Goal: Task Accomplishment & Management: Manage account settings

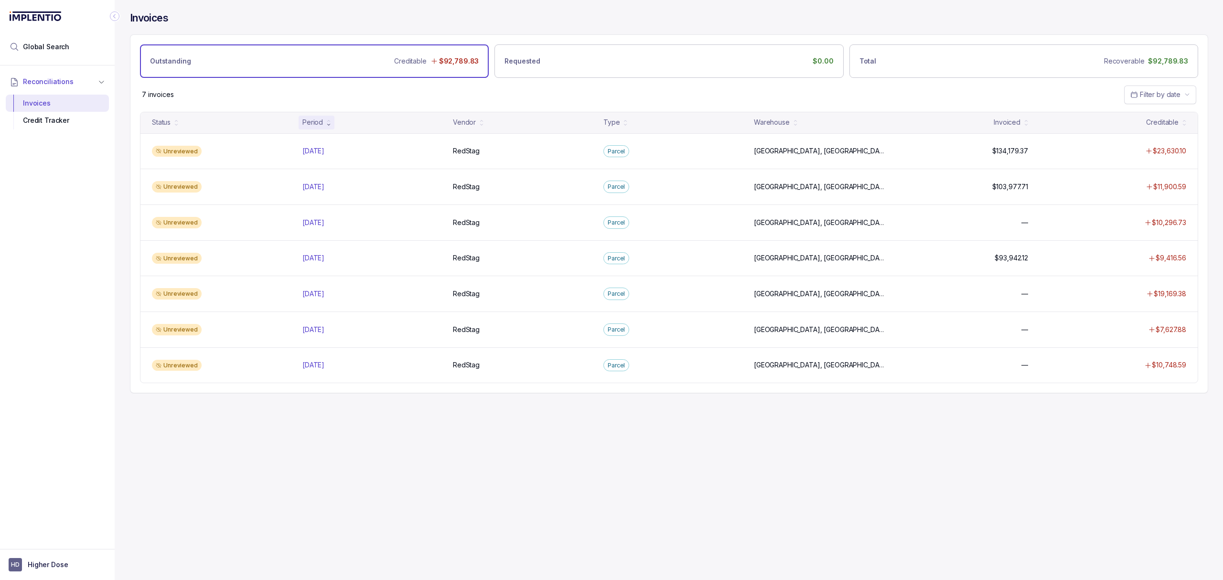
click at [442, 464] on div "Invoices Outstanding Creditable $92,789.83 Requested $0.00 Total Recoverable $9…" at bounding box center [665, 290] width 1101 height 580
click at [442, 462] on div "Invoices Outstanding Creditable $92,789.83 Requested $0.00 Total Recoverable $9…" at bounding box center [665, 290] width 1101 height 580
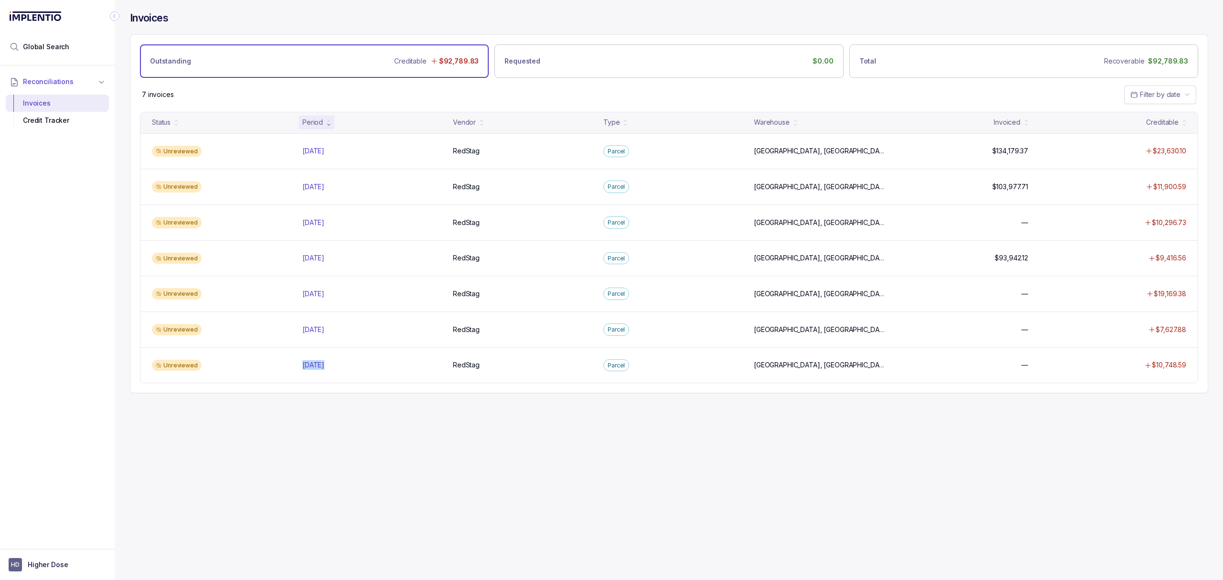
click at [442, 462] on div "Invoices Outstanding Creditable $92,789.83 Requested $0.00 Total Recoverable $9…" at bounding box center [665, 290] width 1101 height 580
click at [446, 443] on div "Invoices Outstanding Creditable $92,789.83 Requested $0.00 Total Recoverable $9…" at bounding box center [665, 290] width 1101 height 580
click at [446, 440] on div "Invoices Outstanding Creditable $92,789.83 Requested $0.00 Total Recoverable $9…" at bounding box center [665, 290] width 1101 height 580
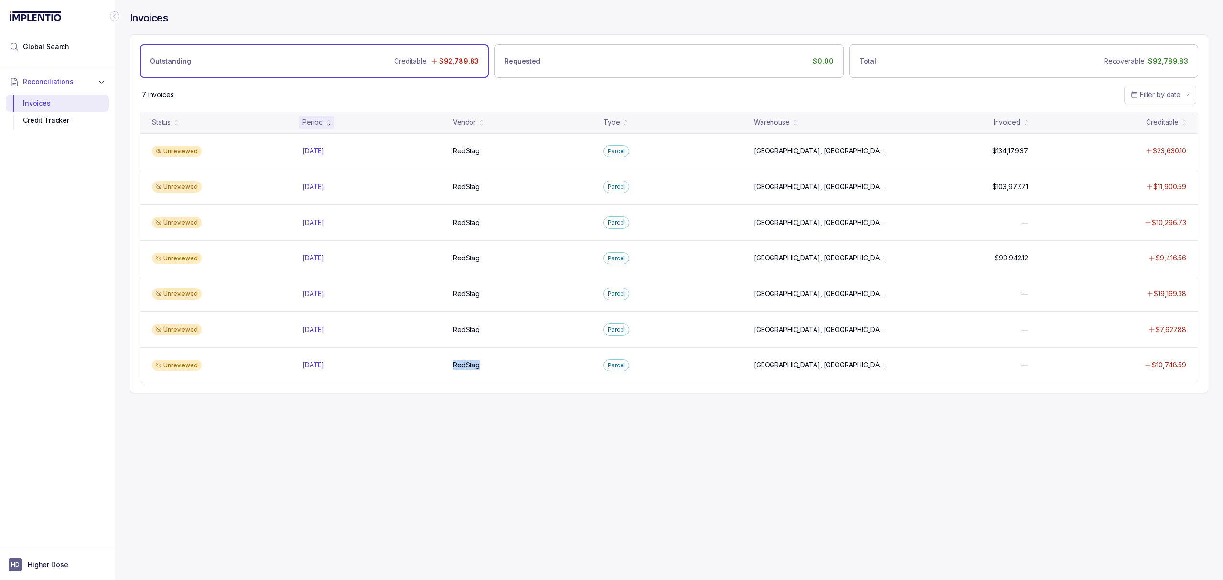
click at [446, 440] on div "Invoices Outstanding Creditable $92,789.83 Requested $0.00 Total Recoverable $9…" at bounding box center [665, 290] width 1101 height 580
click at [487, 405] on div "Invoices Outstanding Creditable $92,789.83 Requested $0.00 Total Recoverable $9…" at bounding box center [669, 202] width 1078 height 405
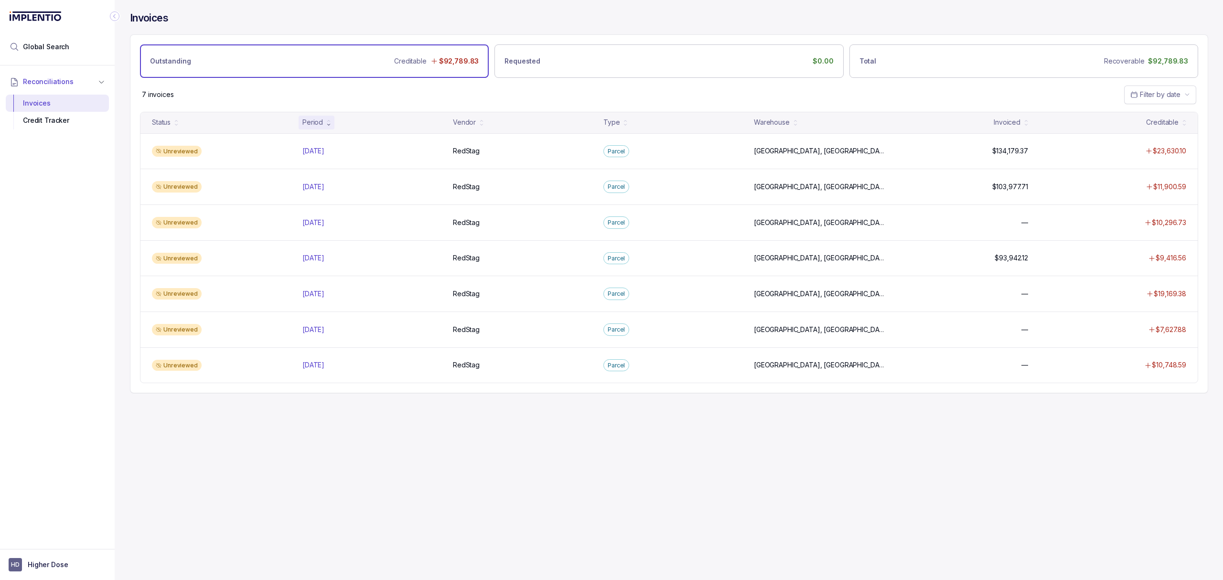
click at [482, 405] on div "Invoices Outstanding Creditable $92,789.83 Requested $0.00 Total Recoverable $9…" at bounding box center [669, 202] width 1078 height 405
click at [483, 436] on div "Invoices Outstanding Creditable $92,789.83 Requested $0.00 Total Recoverable $9…" at bounding box center [665, 290] width 1101 height 580
click at [482, 437] on div "Invoices Outstanding Creditable $92,789.83 Requested $0.00 Total Recoverable $9…" at bounding box center [665, 290] width 1101 height 580
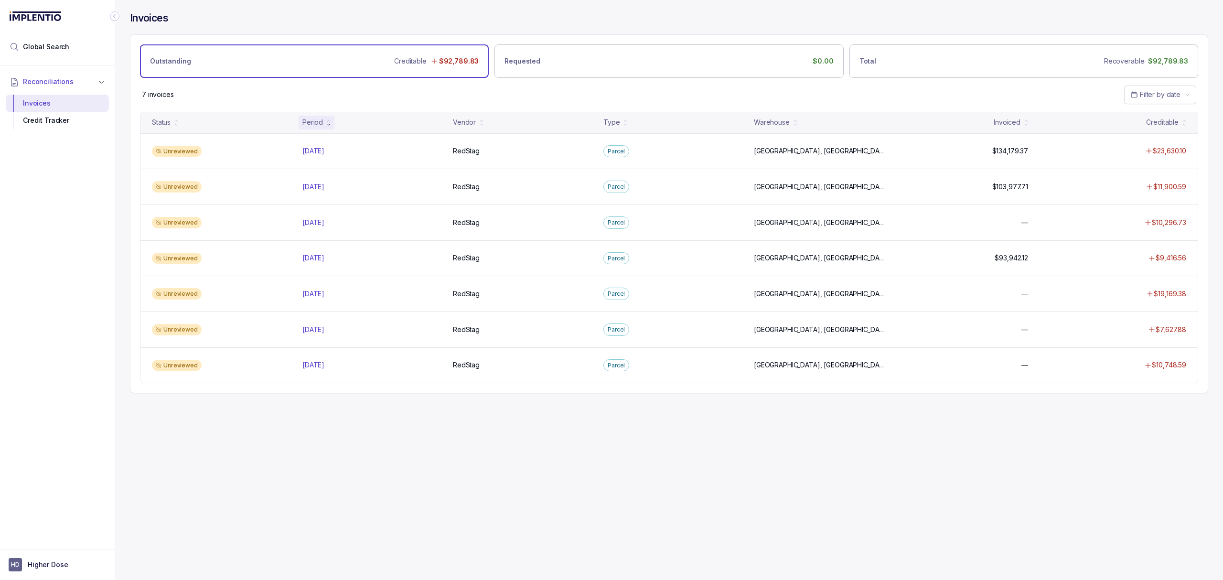
click at [476, 436] on div "Invoices Outstanding Creditable $92,789.83 Requested $0.00 Total Recoverable $9…" at bounding box center [665, 290] width 1101 height 580
click at [474, 423] on div "Invoices Outstanding Creditable $92,789.83 Requested $0.00 Total Recoverable $9…" at bounding box center [665, 290] width 1101 height 580
click at [472, 424] on div "Invoices Outstanding Creditable $92,789.83 Requested $0.00 Total Recoverable $9…" at bounding box center [665, 290] width 1101 height 580
click at [471, 420] on div "Invoices Outstanding Creditable $92,789.83 Requested $0.00 Total Recoverable $9…" at bounding box center [665, 290] width 1101 height 580
click at [471, 421] on div "Invoices Outstanding Creditable $92,789.83 Requested $0.00 Total Recoverable $9…" at bounding box center [665, 290] width 1101 height 580
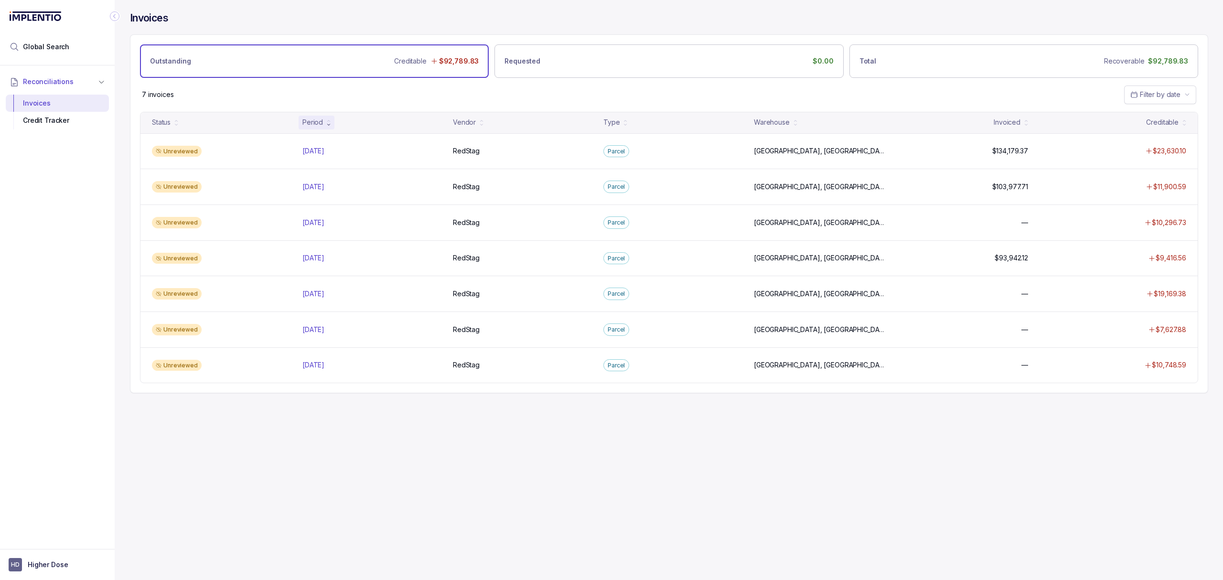
click at [448, 438] on div "Invoices Outstanding Creditable $92,789.83 Requested $0.00 Total Recoverable $9…" at bounding box center [665, 290] width 1101 height 580
click at [458, 441] on div "Invoices Outstanding Creditable $92,789.83 Requested $0.00 Total Recoverable $9…" at bounding box center [665, 290] width 1101 height 580
click at [431, 450] on div "Invoices Outstanding Creditable $92,789.83 Requested $0.00 Total Recoverable $9…" at bounding box center [665, 290] width 1101 height 580
click at [405, 438] on div "Invoices Outstanding Creditable $92,789.83 Requested $0.00 Total Recoverable $9…" at bounding box center [665, 290] width 1101 height 580
click at [341, 484] on div "Invoices Outstanding Creditable $92,789.83 Requested $0.00 Total Recoverable $9…" at bounding box center [665, 290] width 1101 height 580
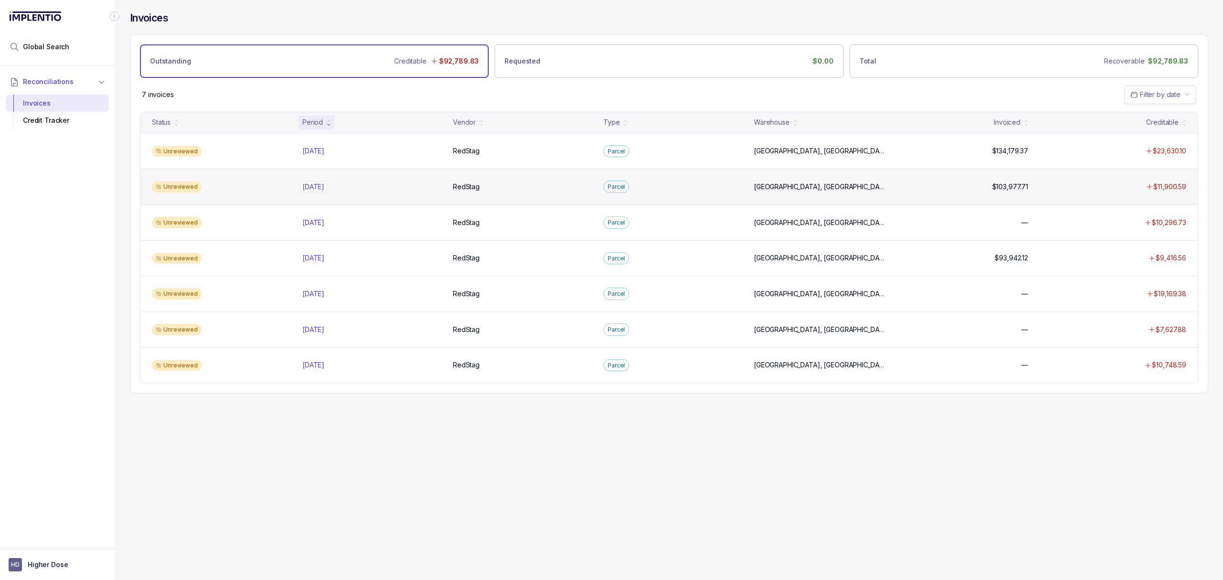
click at [327, 184] on p "[DATE]" at bounding box center [313, 187] width 27 height 11
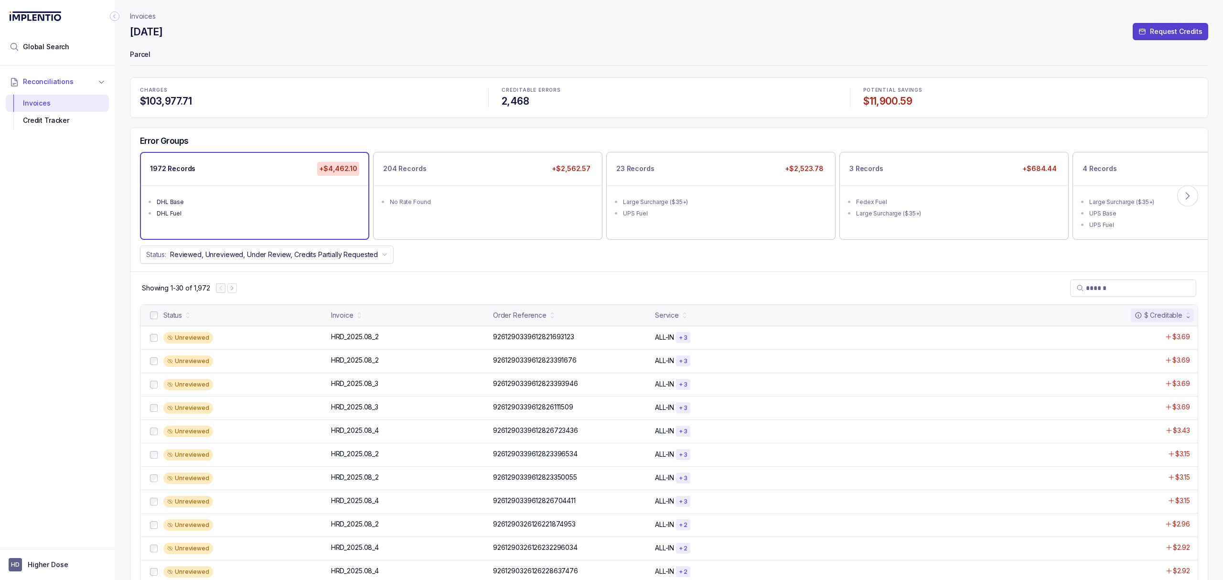
click at [398, 291] on div "Showing 1-30 of 1,972" at bounding box center [668, 287] width 1077 height 33
click at [352, 312] on div "Invoice" at bounding box center [342, 316] width 22 height 10
click at [357, 315] on icon at bounding box center [359, 314] width 4 height 4
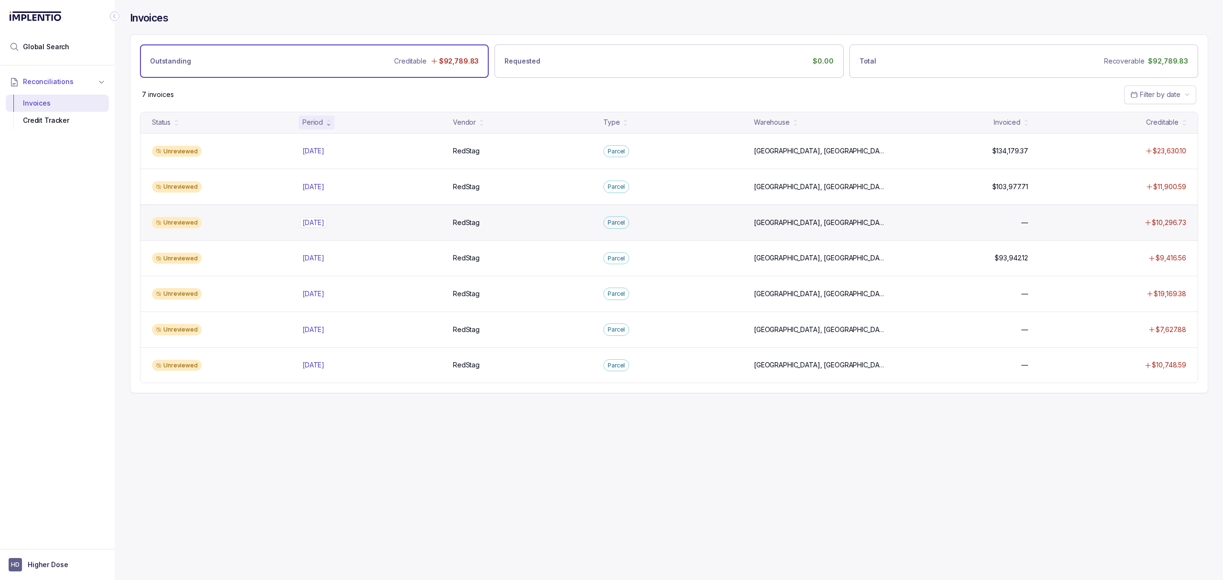
click at [310, 222] on div "[DATE] [DATE]" at bounding box center [313, 223] width 22 height 10
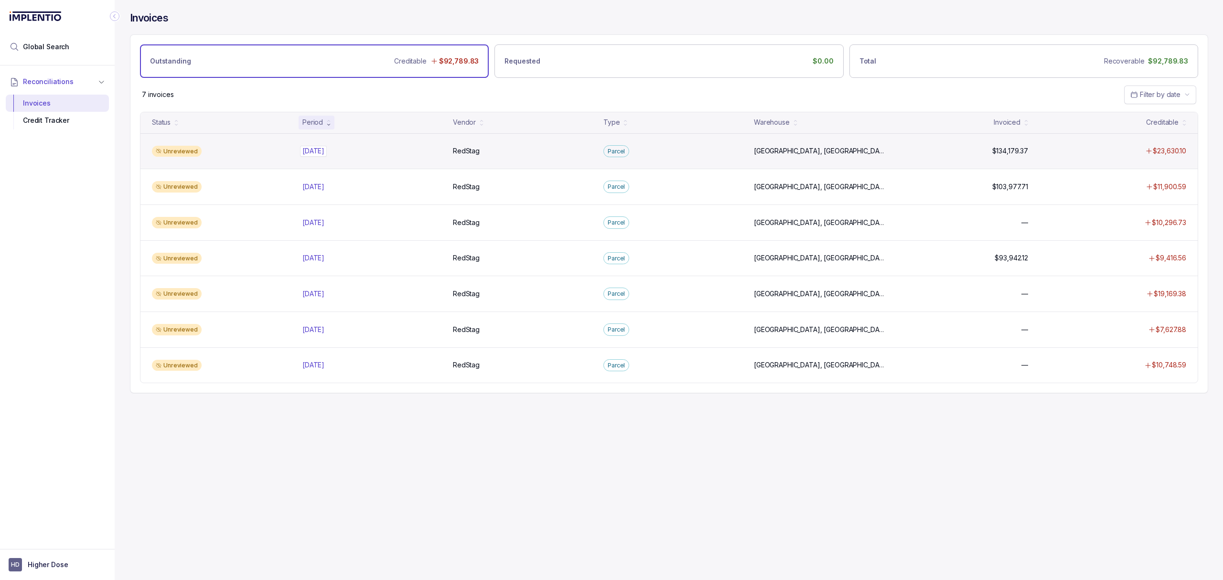
click at [327, 148] on p "[DATE]" at bounding box center [313, 151] width 27 height 11
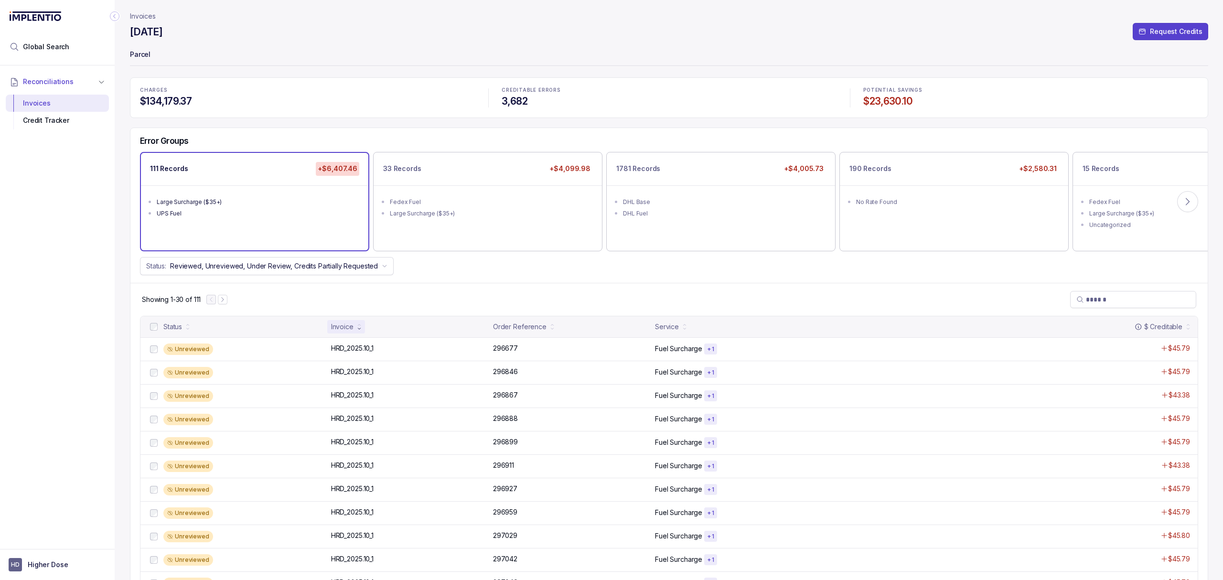
click at [387, 118] on div "CHARGES $134,179.37 CREDITABLE ERRORS 3,682 POTENTIAL SAVINGS $23,630.10" at bounding box center [669, 97] width 1078 height 41
click at [364, 115] on div "CHARGES $134,179.37 CREDITABLE ERRORS 3,682 POTENTIAL SAVINGS $23,630.10" at bounding box center [669, 97] width 1078 height 41
click at [422, 270] on div "Status: Reviewed, Unreviewed, Under Review, Credits Partially Requested" at bounding box center [668, 266] width 1077 height 18
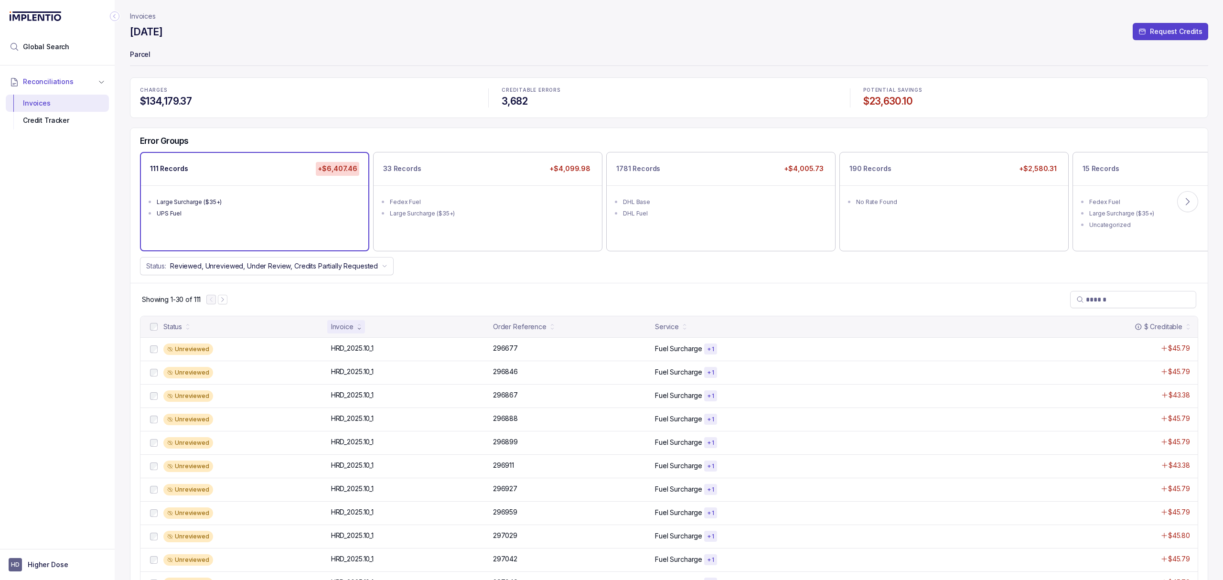
click at [430, 264] on div "Status: Reviewed, Unreviewed, Under Review, Credits Partially Requested" at bounding box center [668, 266] width 1077 height 18
click at [430, 268] on div "Status: Reviewed, Unreviewed, Under Review, Credits Partially Requested" at bounding box center [668, 266] width 1077 height 18
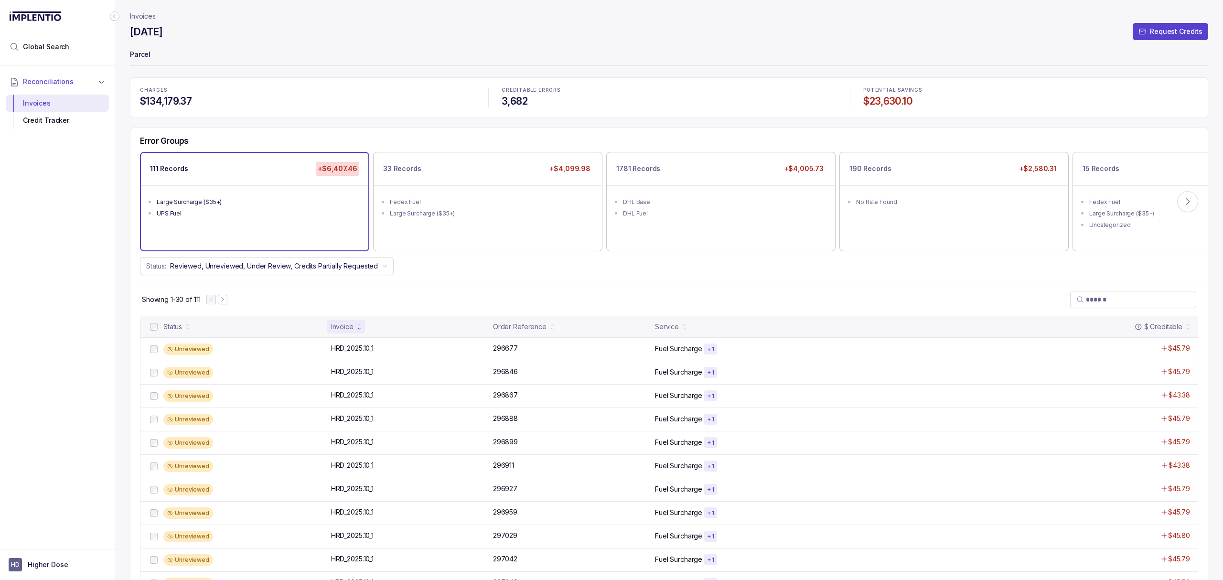
click at [430, 268] on div "Status: Reviewed, Unreviewed, Under Review, Credits Partially Requested" at bounding box center [668, 266] width 1077 height 18
click at [480, 262] on div "Status: Reviewed, Unreviewed, Under Review, Credits Partially Requested" at bounding box center [668, 266] width 1077 height 18
click at [1189, 204] on icon at bounding box center [1188, 202] width 10 height 10
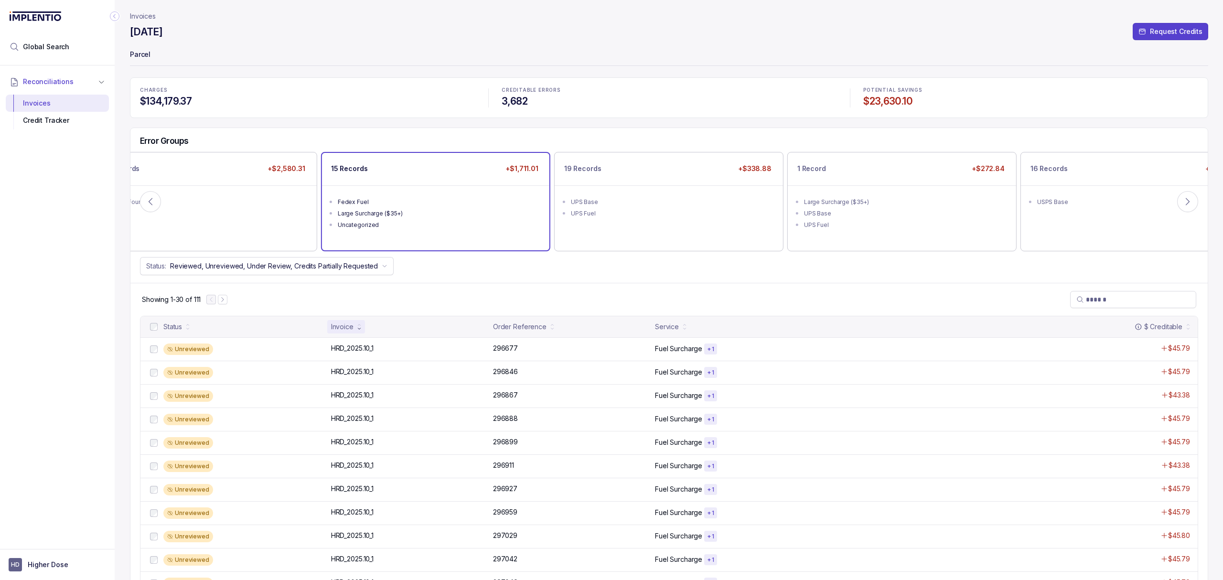
click at [401, 213] on div "Large Surcharge ($35+)" at bounding box center [439, 214] width 202 height 10
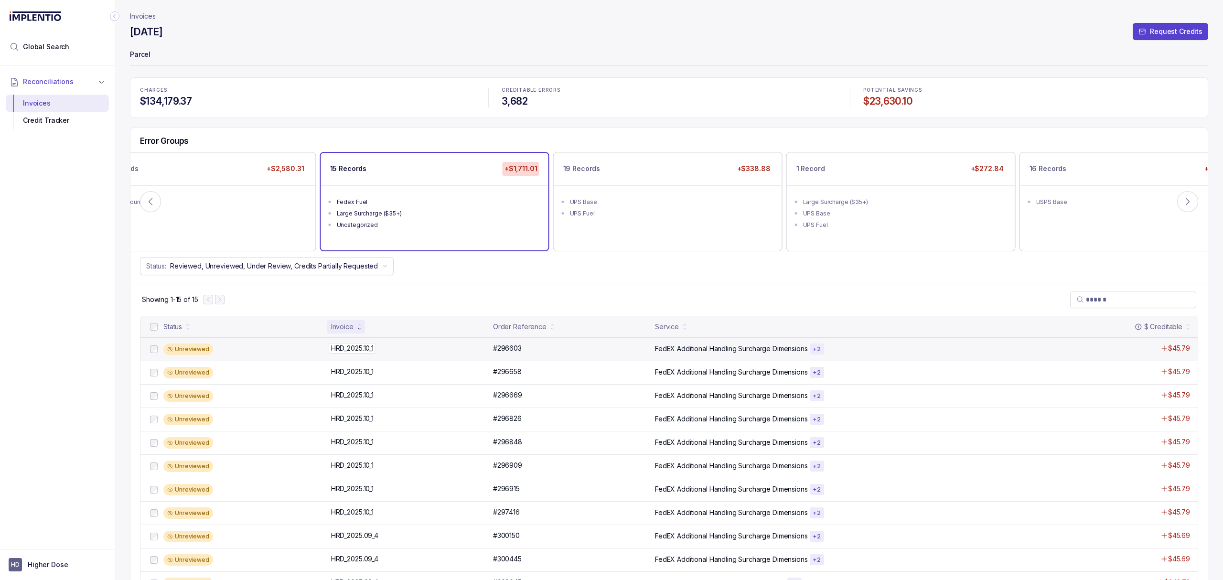
click at [364, 346] on p "HRD_2025.10_1" at bounding box center [352, 348] width 47 height 11
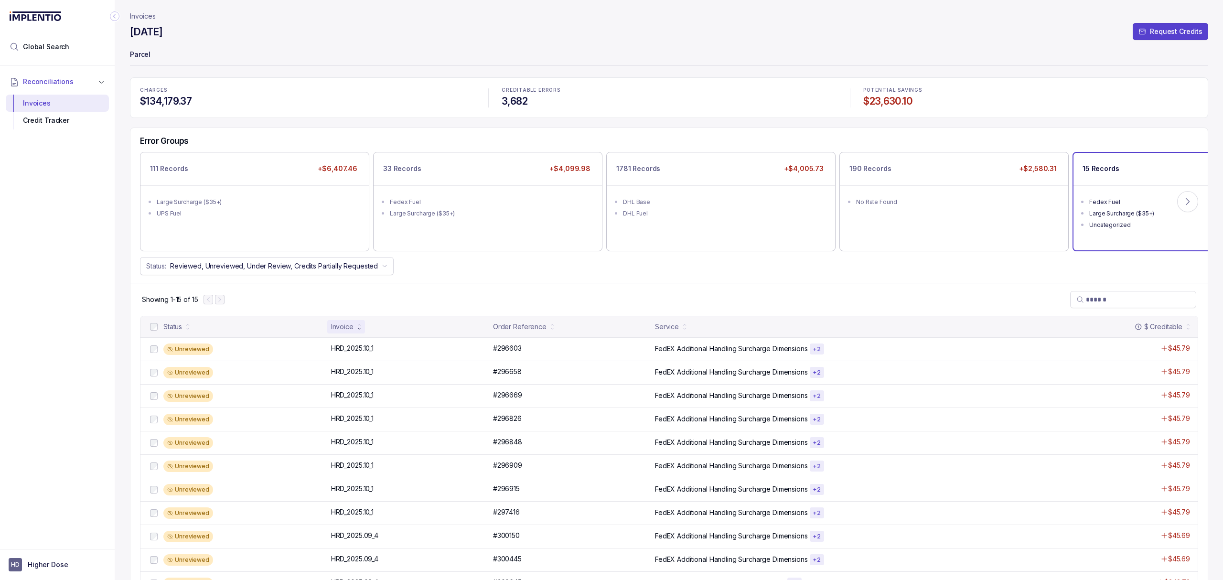
click at [614, 303] on div "Showing 1-15 of 15" at bounding box center [668, 299] width 1077 height 33
click at [620, 266] on div "Status: Reviewed, Unreviewed, Under Review, Credits Partially Requested" at bounding box center [668, 266] width 1077 height 18
click at [614, 270] on div "Status: Reviewed, Unreviewed, Under Review, Credits Partially Requested" at bounding box center [668, 266] width 1077 height 18
click at [1178, 205] on button at bounding box center [1187, 201] width 21 height 21
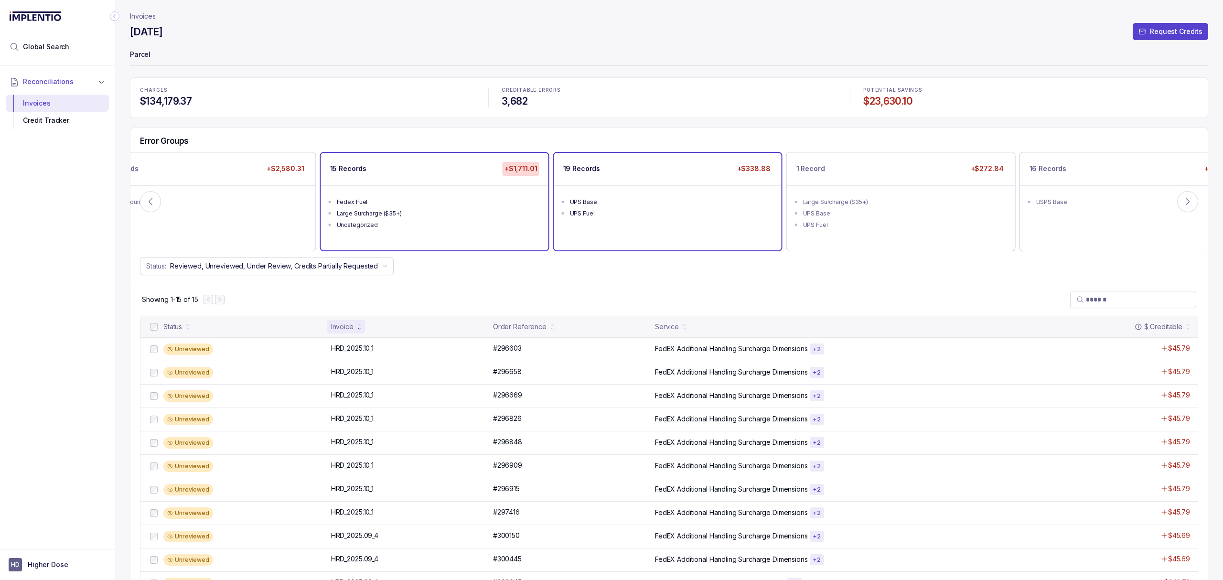
click at [634, 234] on div "19 Records +$338.88 UPS Base UPS Fuel" at bounding box center [667, 201] width 227 height 97
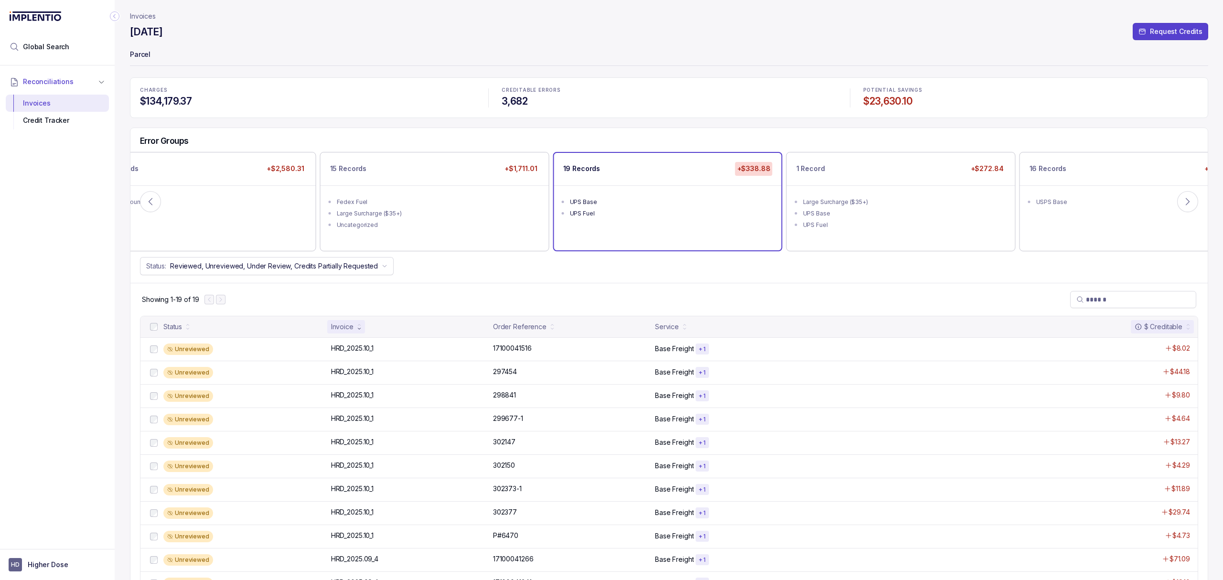
click at [1161, 329] on div "$ Creditable" at bounding box center [1159, 327] width 48 height 10
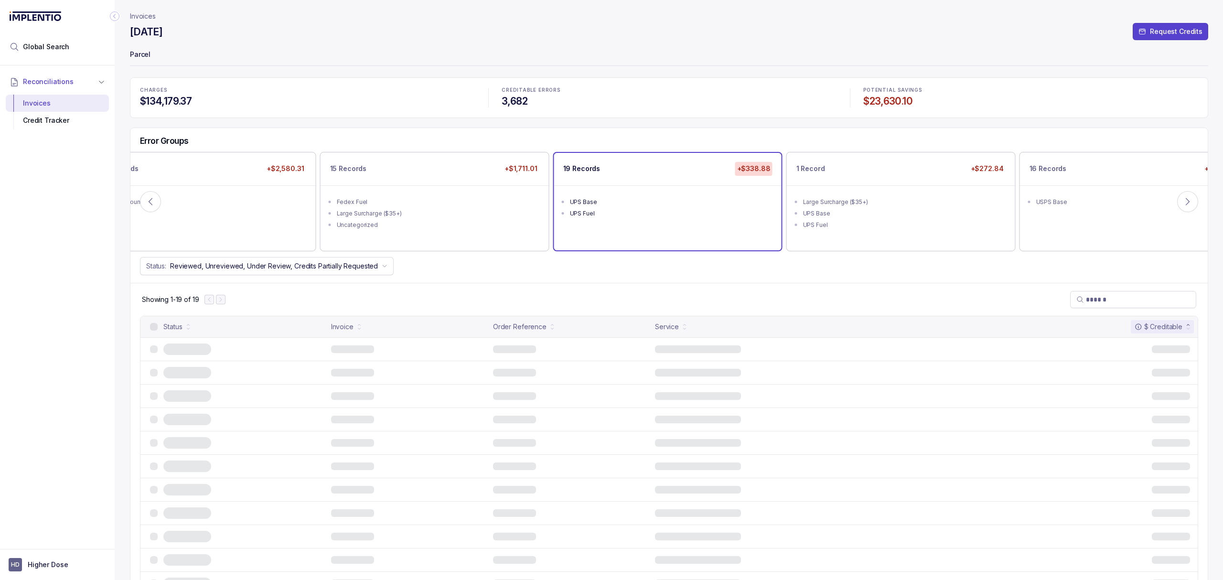
click at [1161, 329] on div "$ Creditable" at bounding box center [1159, 327] width 48 height 10
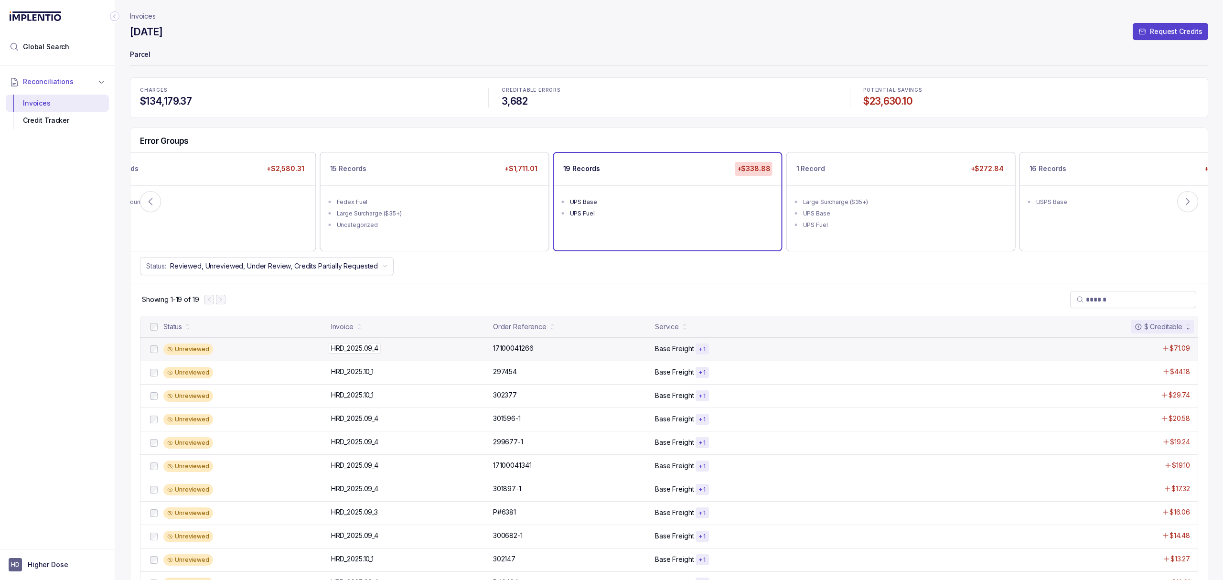
click at [366, 352] on p "HRD_2025.09_4" at bounding box center [355, 348] width 52 height 11
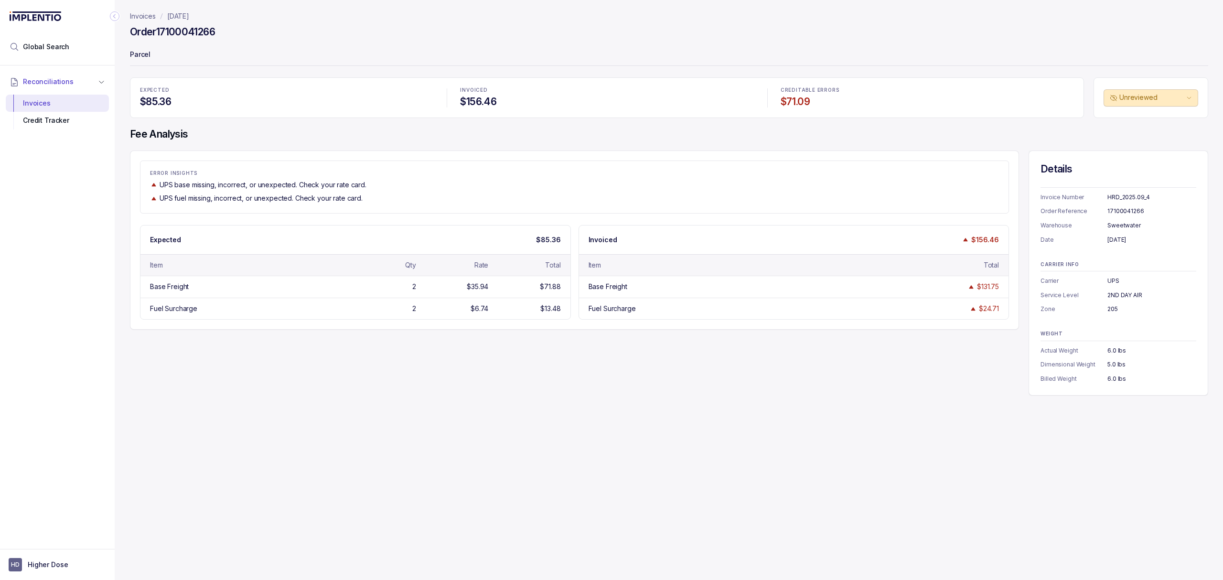
click at [495, 395] on div "ERROR INSIGHTS UPS base missing, incorrect, or unexpected. Check your rate card…" at bounding box center [669, 273] width 1078 height 245
click at [497, 396] on div "ERROR INSIGHTS UPS base missing, incorrect, or unexpected. Check your rate card…" at bounding box center [669, 273] width 1078 height 245
click at [498, 395] on div "ERROR INSIGHTS UPS base missing, incorrect, or unexpected. Check your rate card…" at bounding box center [669, 273] width 1078 height 245
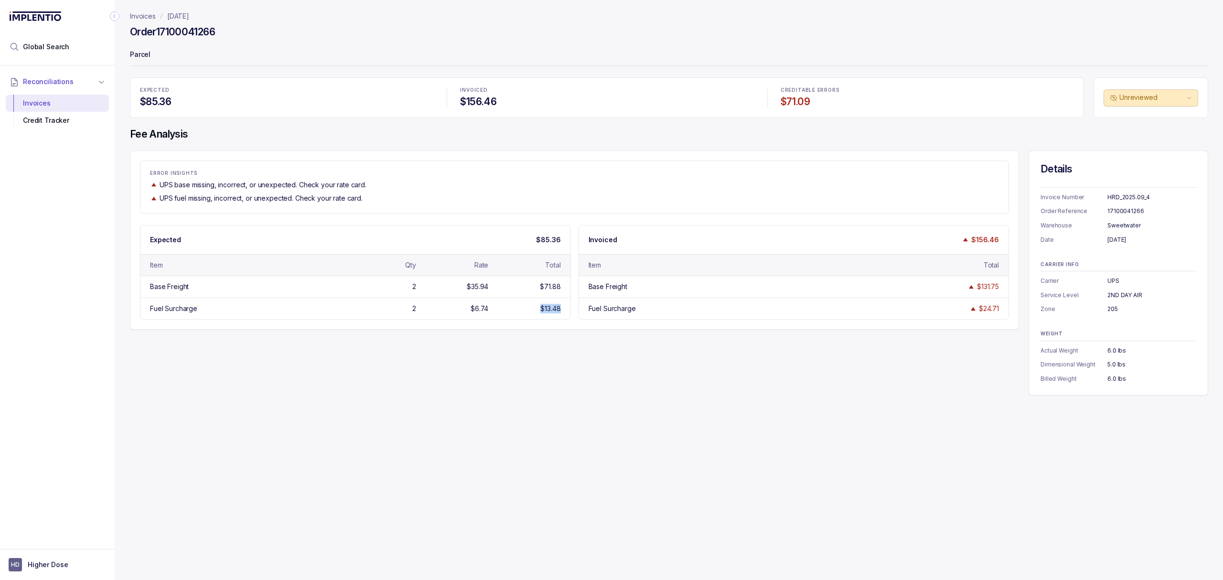
click at [498, 395] on div "ERROR INSIGHTS UPS base missing, incorrect, or unexpected. Check your rate card…" at bounding box center [669, 273] width 1078 height 245
click at [495, 399] on div "Invoices [DATE] Order 17100041266 Parcel EXPECTED $85.36 INVOICED $156.46 CREDI…" at bounding box center [665, 290] width 1101 height 580
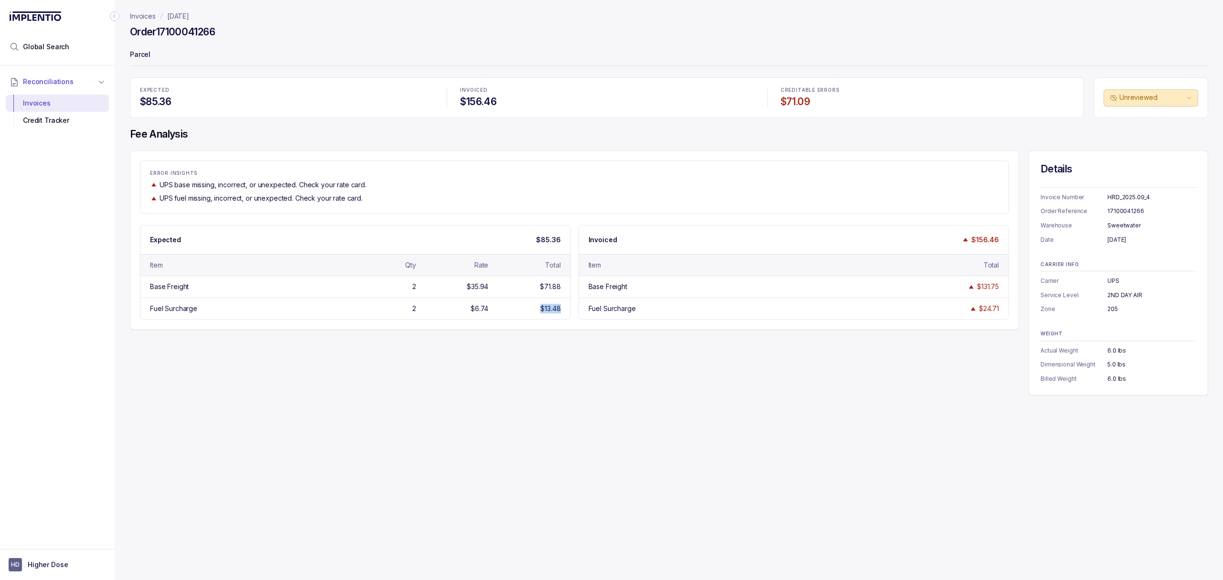
click at [495, 399] on div "Invoices [DATE] Order 17100041266 Parcel EXPECTED $85.36 INVOICED $156.46 CREDI…" at bounding box center [665, 290] width 1101 height 580
click at [1131, 193] on div "HRD_2025.09_4" at bounding box center [1152, 198] width 89 height 10
click at [448, 383] on div "ERROR INSIGHTS UPS base missing, incorrect, or unexpected. Check your rate card…" at bounding box center [669, 273] width 1078 height 245
click at [414, 424] on div "Invoices [DATE] Order 17100041266 Parcel EXPECTED $85.36 INVOICED $156.46 CREDI…" at bounding box center [665, 290] width 1101 height 580
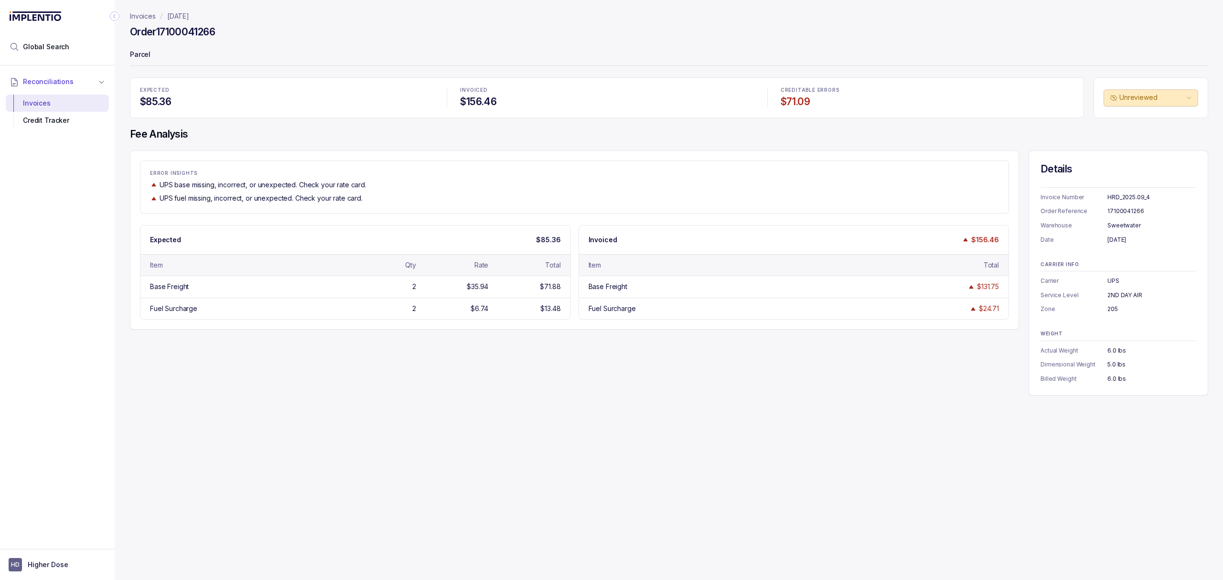
click at [1133, 194] on div "HRD_2025.09_4" at bounding box center [1152, 198] width 89 height 10
copy div "HRD_2025.09_4"
drag, startPoint x: 228, startPoint y: 34, endPoint x: 159, endPoint y: 35, distance: 69.3
click at [159, 35] on div "Order 17100041266" at bounding box center [669, 33] width 1078 height 17
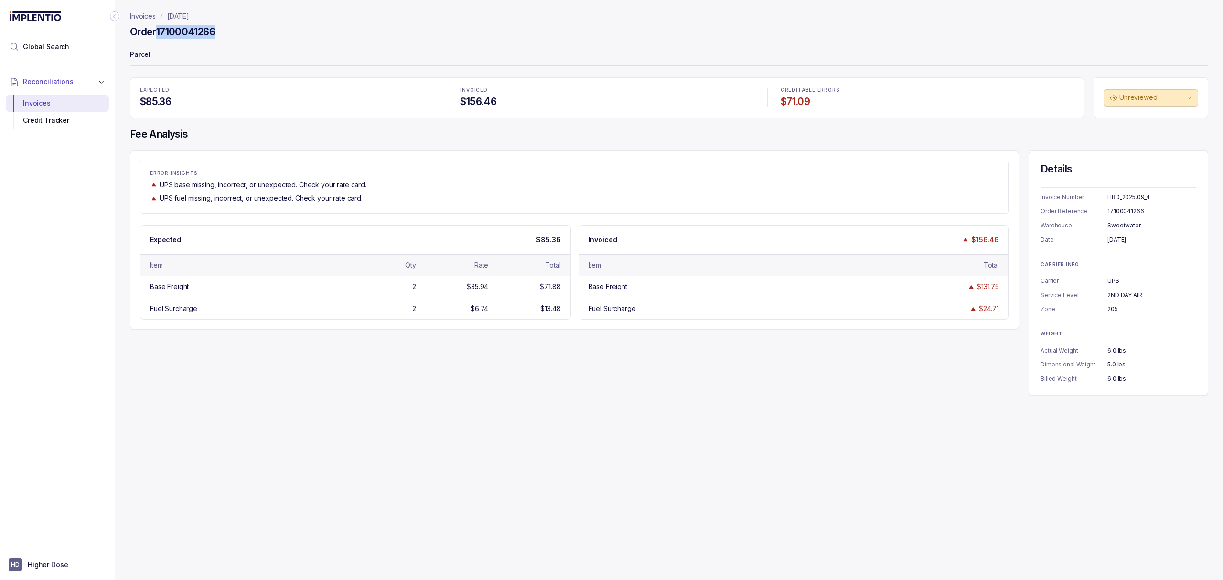
copy h4 "17100041266"
click at [551, 402] on div "Invoices [DATE] Order 17100041266 Parcel EXPECTED $85.36 INVOICED $156.46 CREDI…" at bounding box center [665, 290] width 1101 height 580
click at [815, 425] on div "Invoices [DATE] Order 17100041266 Parcel EXPECTED $85.36 INVOICED $156.46 CREDI…" at bounding box center [665, 290] width 1101 height 580
drag, startPoint x: 1145, startPoint y: 213, endPoint x: 1105, endPoint y: 209, distance: 40.3
click at [1105, 209] on div "Order Reference 17100041266" at bounding box center [1119, 211] width 156 height 10
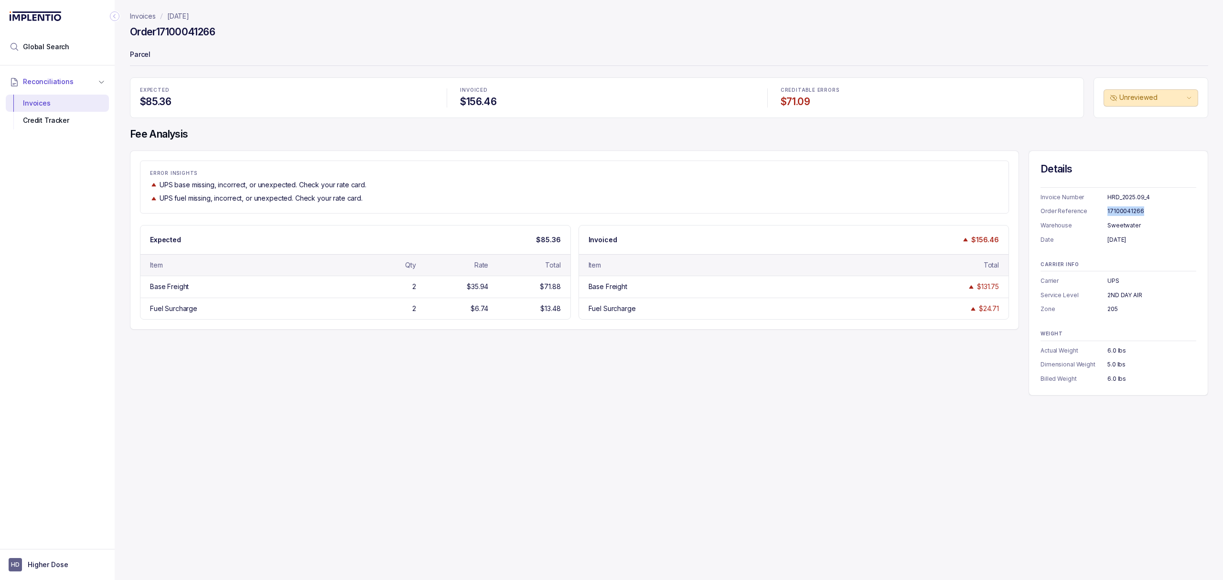
copy div "17100041266"
click at [270, 69] on header "Invoices [DATE] Order 17100041266 Parcel" at bounding box center [669, 38] width 1078 height 77
click at [187, 16] on p "[DATE]" at bounding box center [178, 16] width 22 height 10
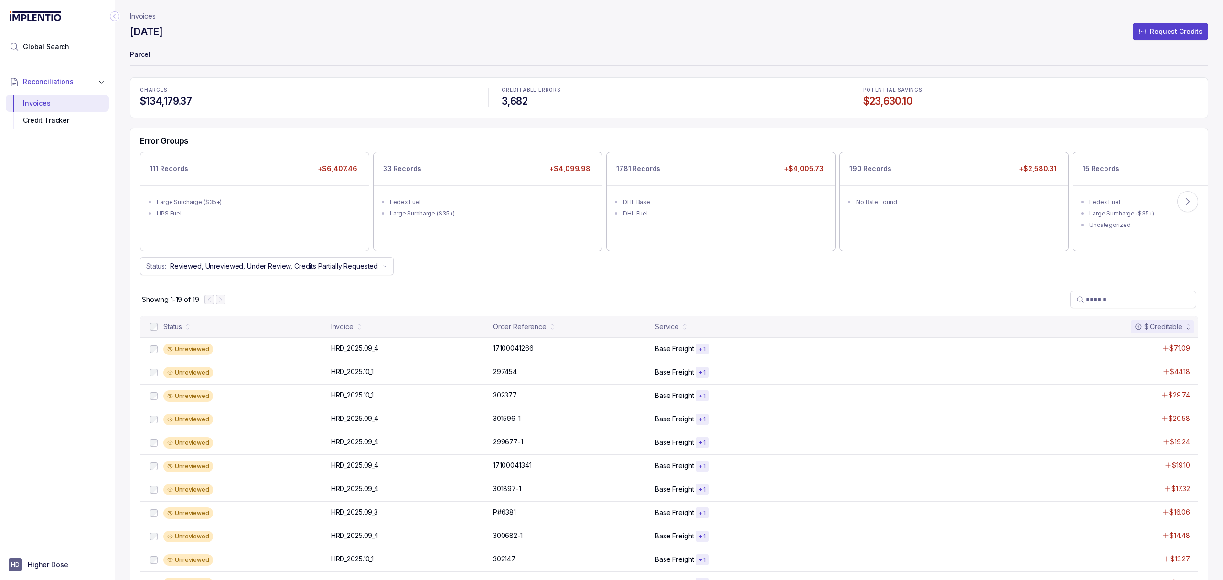
click at [255, 73] on header "Invoices [DATE] Request Credits Parcel" at bounding box center [669, 38] width 1078 height 77
click at [150, 13] on p "Invoices" at bounding box center [143, 16] width 26 height 10
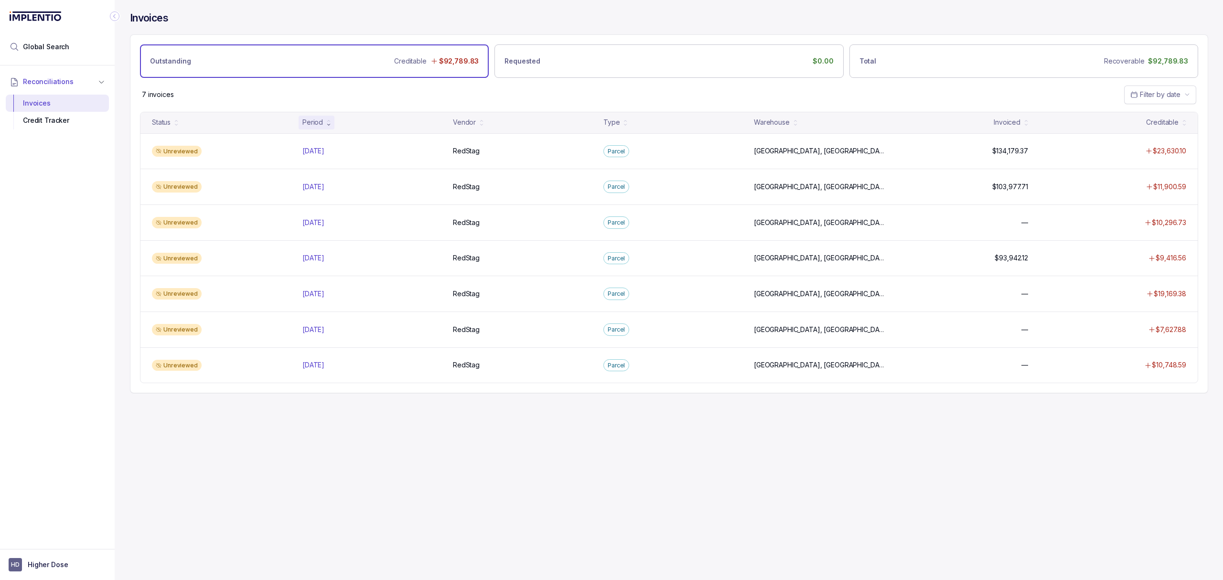
click at [375, 440] on div "Invoices Outstanding Creditable $92,789.83 Requested $0.00 Total Recoverable $9…" at bounding box center [665, 290] width 1101 height 580
click at [341, 457] on div "Invoices Outstanding Creditable $92,789.83 Requested $0.00 Total Recoverable $9…" at bounding box center [665, 290] width 1101 height 580
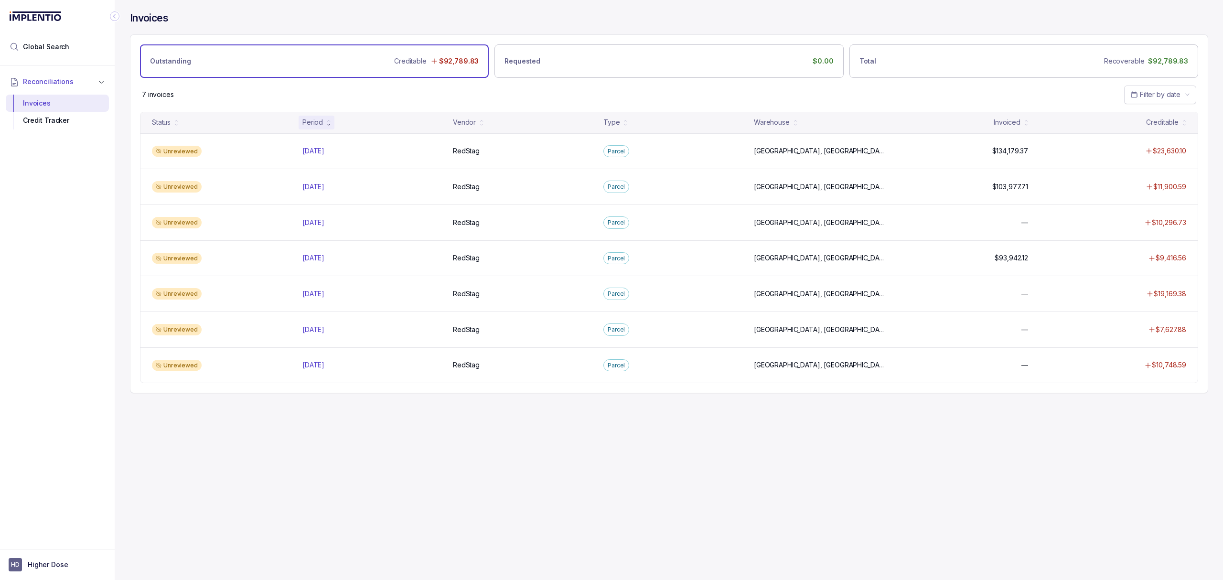
click at [341, 457] on div "Invoices Outstanding Creditable $92,789.83 Requested $0.00 Total Recoverable $9…" at bounding box center [665, 290] width 1101 height 580
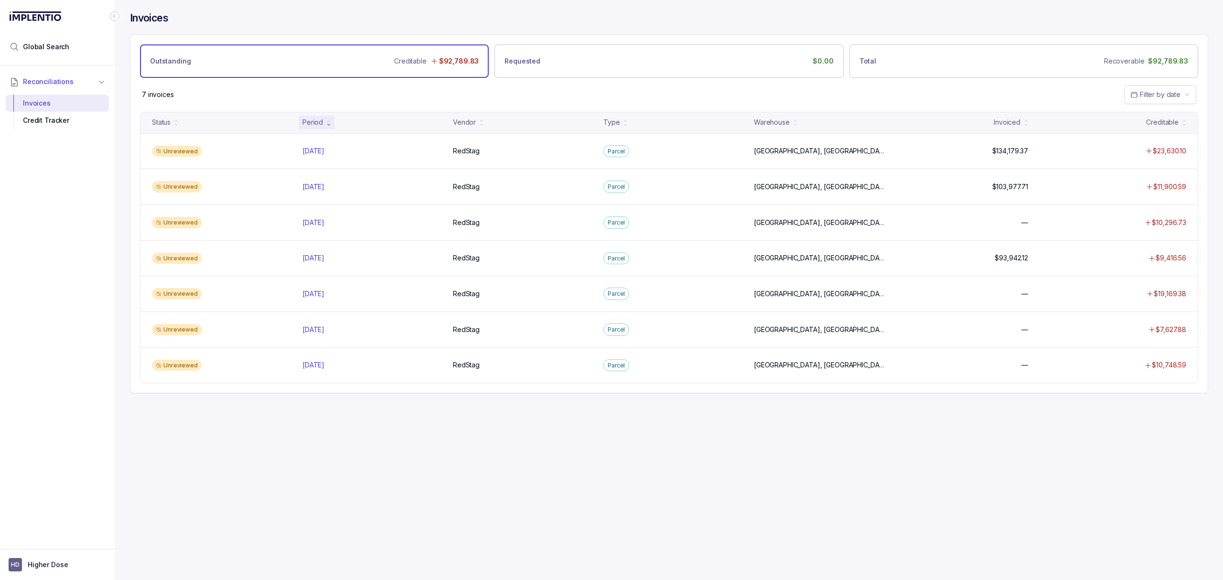
click at [341, 457] on div "Invoices Outstanding Creditable $92,789.83 Requested $0.00 Total Recoverable $9…" at bounding box center [665, 290] width 1101 height 580
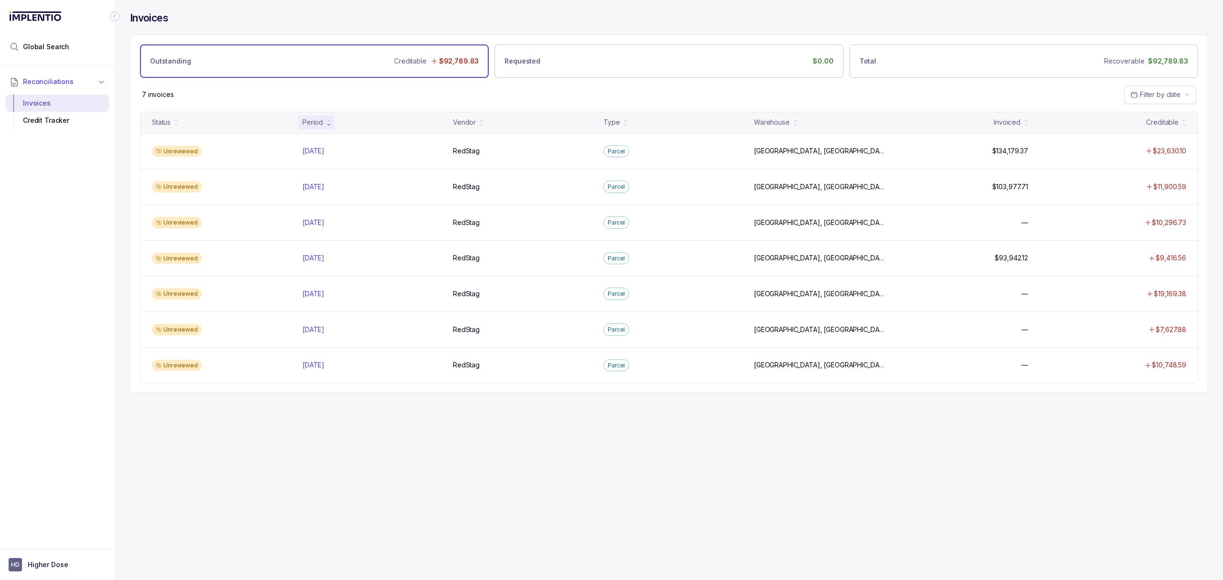
click at [341, 457] on div "Invoices Outstanding Creditable $92,789.83 Requested $0.00 Total Recoverable $9…" at bounding box center [665, 290] width 1101 height 580
click at [337, 457] on div "Invoices Outstanding Creditable $92,789.83 Requested $0.00 Total Recoverable $9…" at bounding box center [665, 290] width 1101 height 580
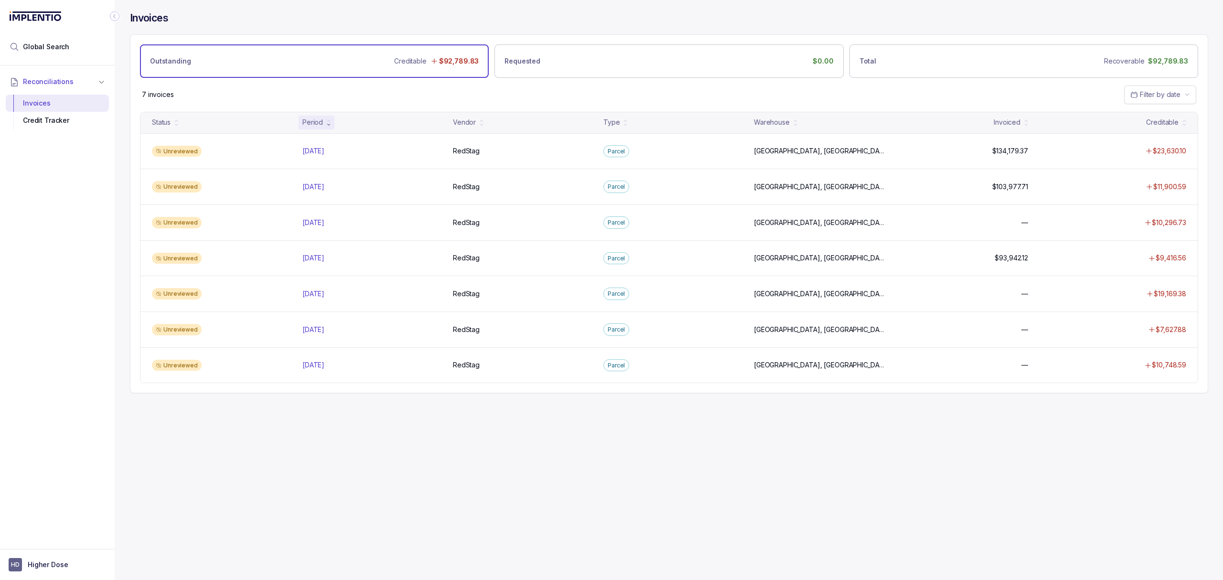
click at [364, 448] on div "Invoices Outstanding Creditable $92,789.83 Requested $0.00 Total Recoverable $9…" at bounding box center [665, 290] width 1101 height 580
click at [398, 442] on div "Invoices Outstanding Creditable $92,789.83 Requested $0.00 Total Recoverable $9…" at bounding box center [665, 290] width 1101 height 580
click at [356, 463] on div "Invoices Outstanding Creditable $92,789.83 Requested $0.00 Total Recoverable $9…" at bounding box center [665, 290] width 1101 height 580
click at [339, 464] on div "Invoices Outstanding Creditable $92,789.83 Requested $0.00 Total Recoverable $9…" at bounding box center [665, 290] width 1101 height 580
click at [334, 465] on div "Invoices Outstanding Creditable $92,789.83 Requested $0.00 Total Recoverable $9…" at bounding box center [665, 290] width 1101 height 580
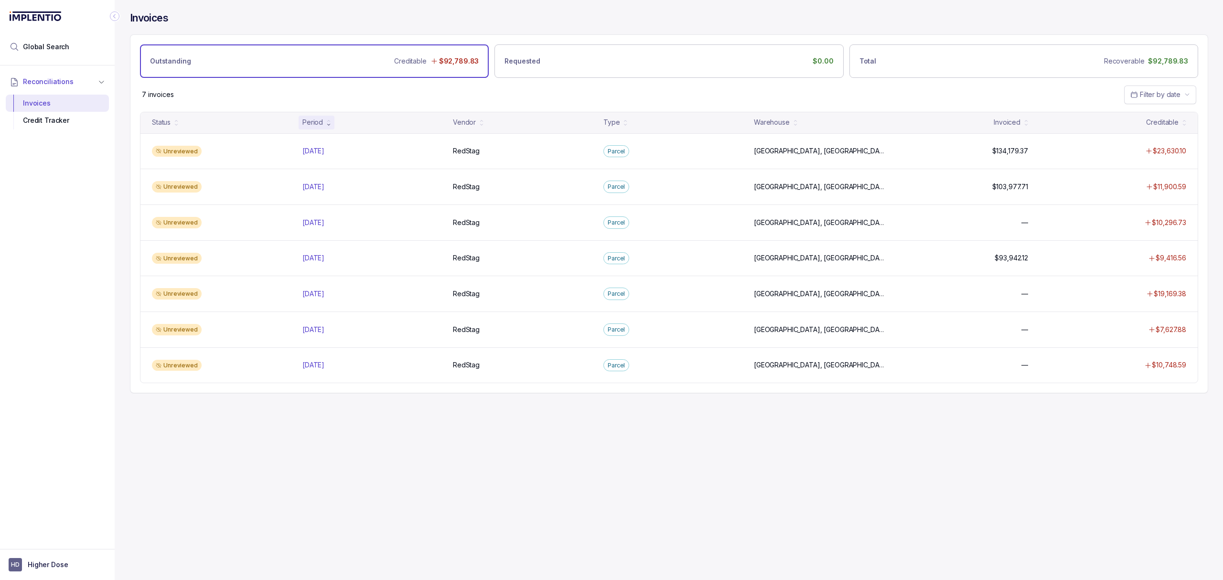
click at [332, 474] on div "Invoices Outstanding Creditable $92,789.83 Requested $0.00 Total Recoverable $9…" at bounding box center [665, 290] width 1101 height 580
click at [339, 460] on div "Invoices Outstanding Creditable $92,789.83 Requested $0.00 Total Recoverable $9…" at bounding box center [665, 290] width 1101 height 580
drag, startPoint x: 340, startPoint y: 459, endPoint x: 310, endPoint y: 459, distance: 30.1
click at [333, 461] on div "Invoices Outstanding Creditable $92,789.83 Requested $0.00 Total Recoverable $9…" at bounding box center [665, 290] width 1101 height 580
click at [301, 453] on div "Invoices Outstanding Creditable $92,789.83 Requested $0.00 Total Recoverable $9…" at bounding box center [665, 290] width 1101 height 580
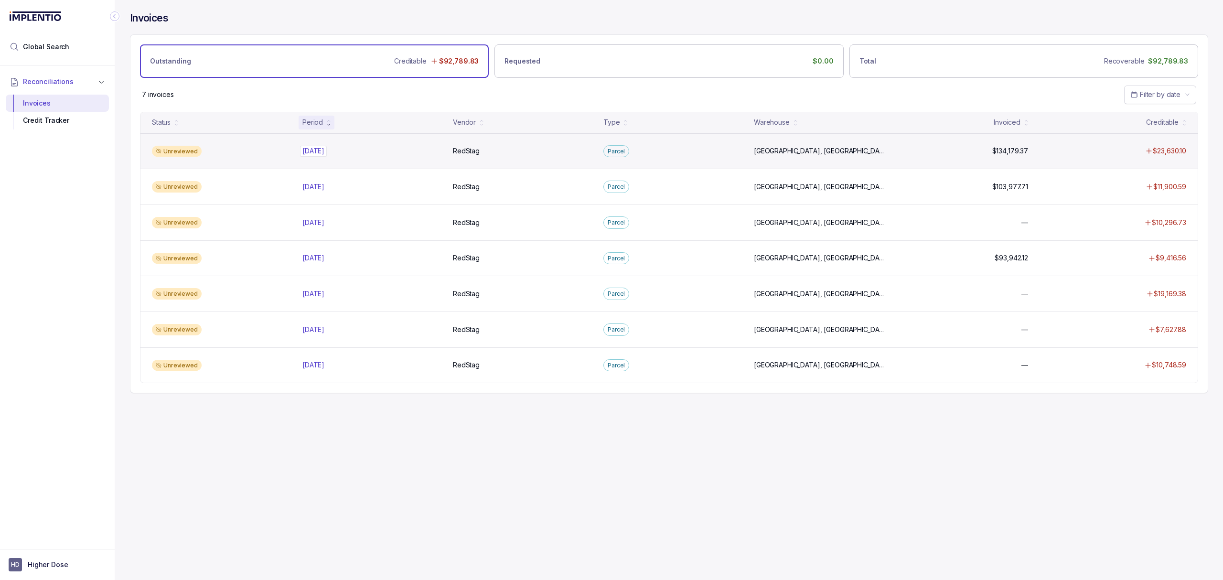
click at [313, 151] on p "[DATE]" at bounding box center [313, 151] width 27 height 11
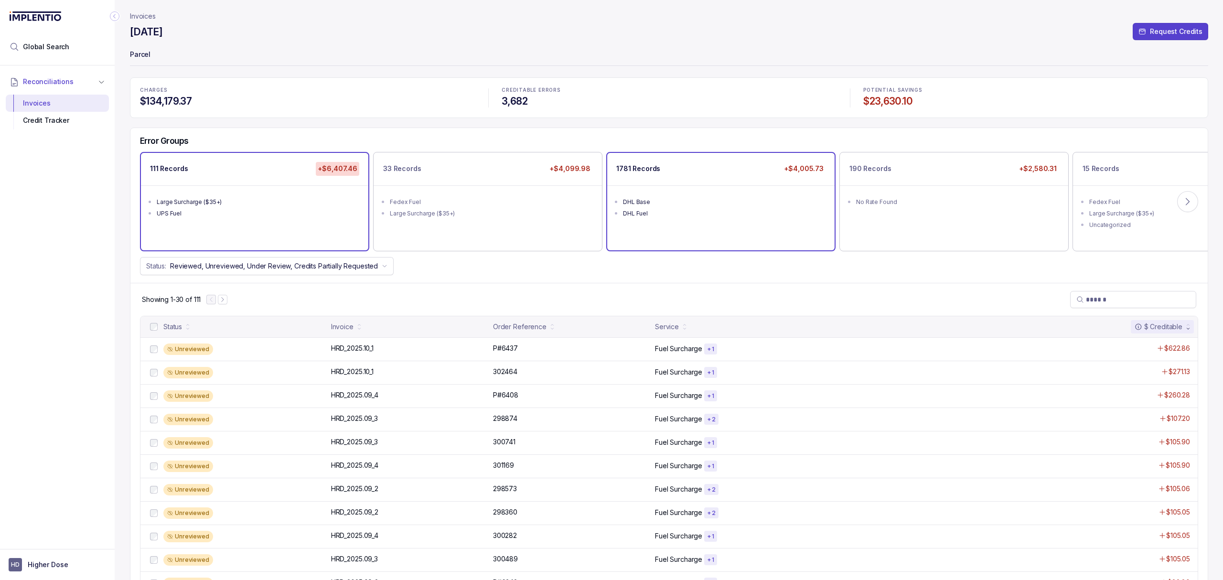
click at [723, 226] on ul "DHL Base DHL Fuel" at bounding box center [720, 206] width 227 height 42
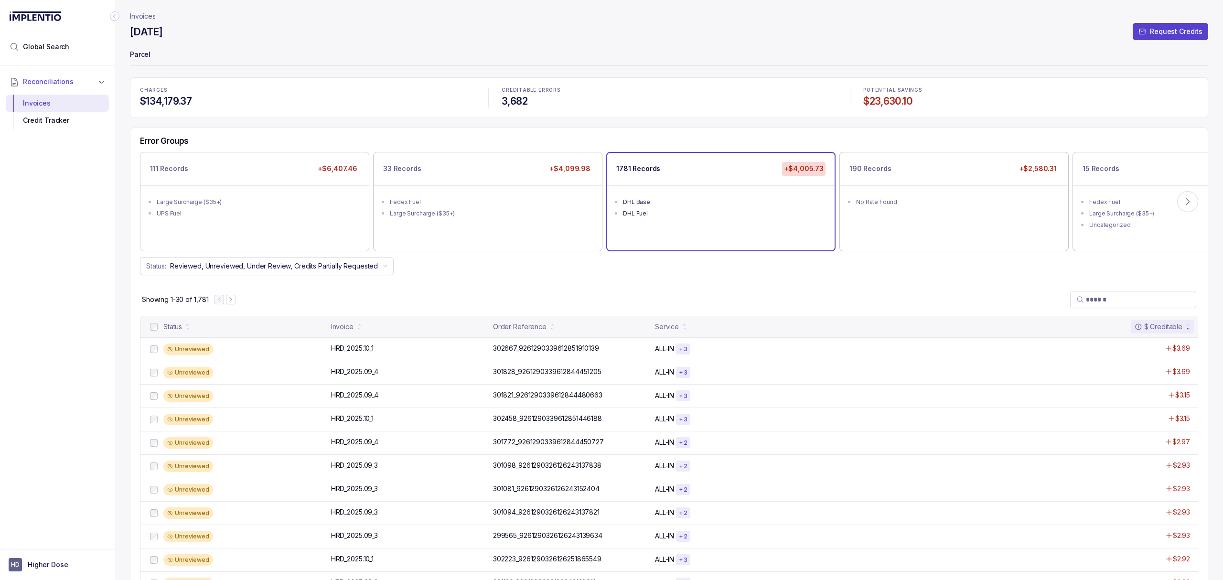
click at [548, 287] on div "Showing 1-30 of 1,781" at bounding box center [668, 299] width 1077 height 33
click at [491, 283] on div "Showing 1-30 of 1,781" at bounding box center [668, 299] width 1077 height 33
click at [97, 375] on div "Reconciliations Invoices Credit Tracker" at bounding box center [57, 304] width 115 height 478
click at [97, 366] on div "Reconciliations Invoices Credit Tracker" at bounding box center [57, 304] width 115 height 478
click at [96, 366] on div "Reconciliations Invoices Credit Tracker" at bounding box center [57, 304] width 115 height 478
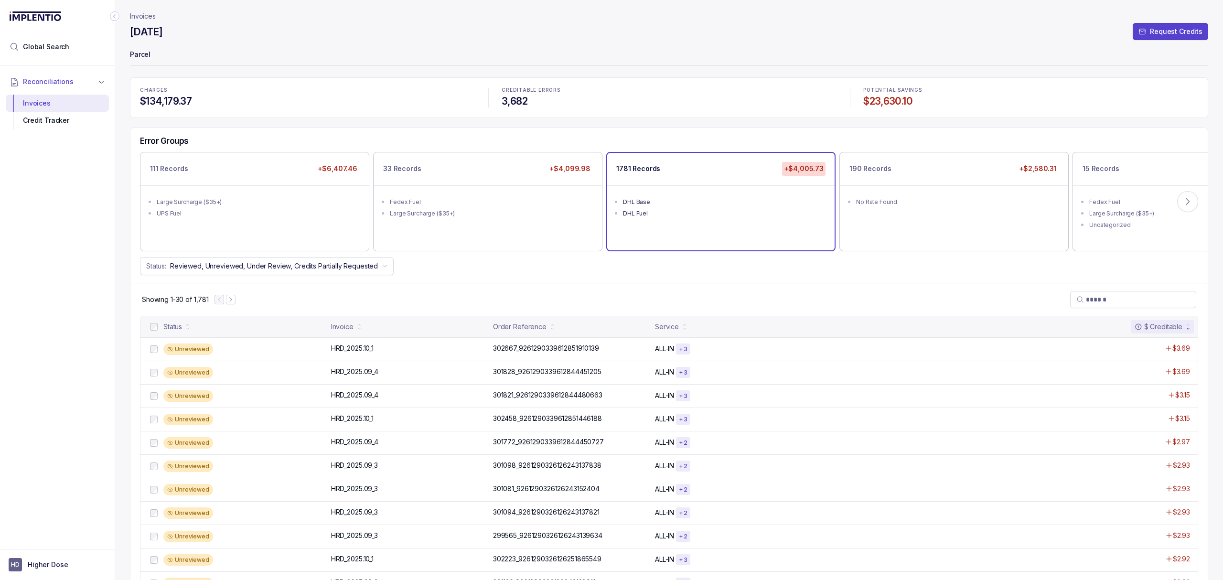
click at [96, 366] on div "Reconciliations Invoices Credit Tracker" at bounding box center [57, 304] width 115 height 478
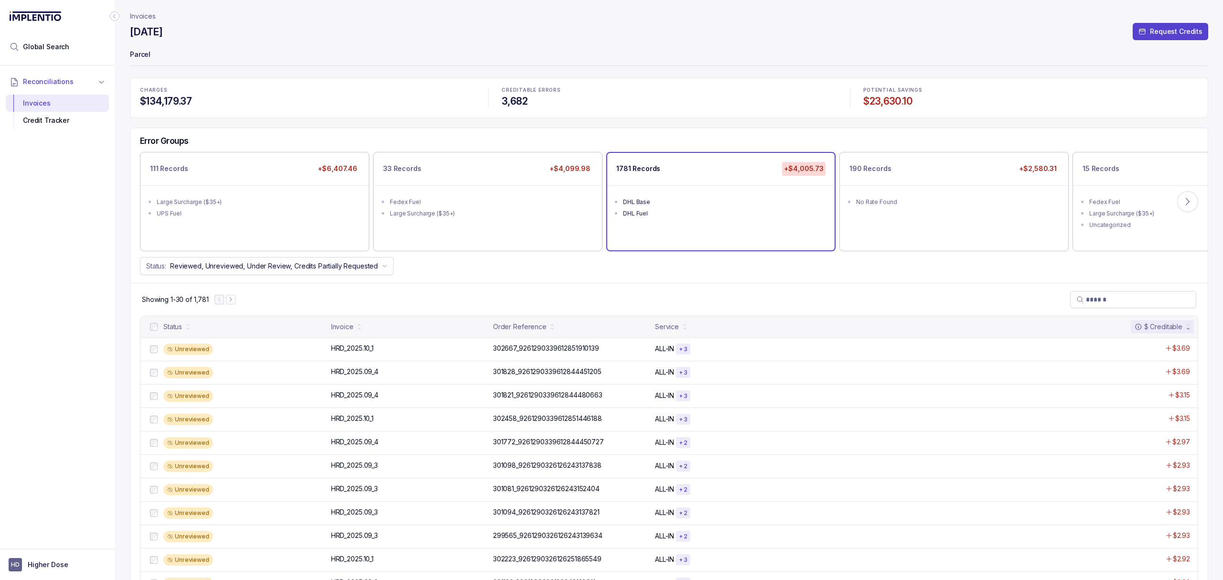
click at [96, 366] on div "Reconciliations Invoices Credit Tracker" at bounding box center [57, 304] width 115 height 478
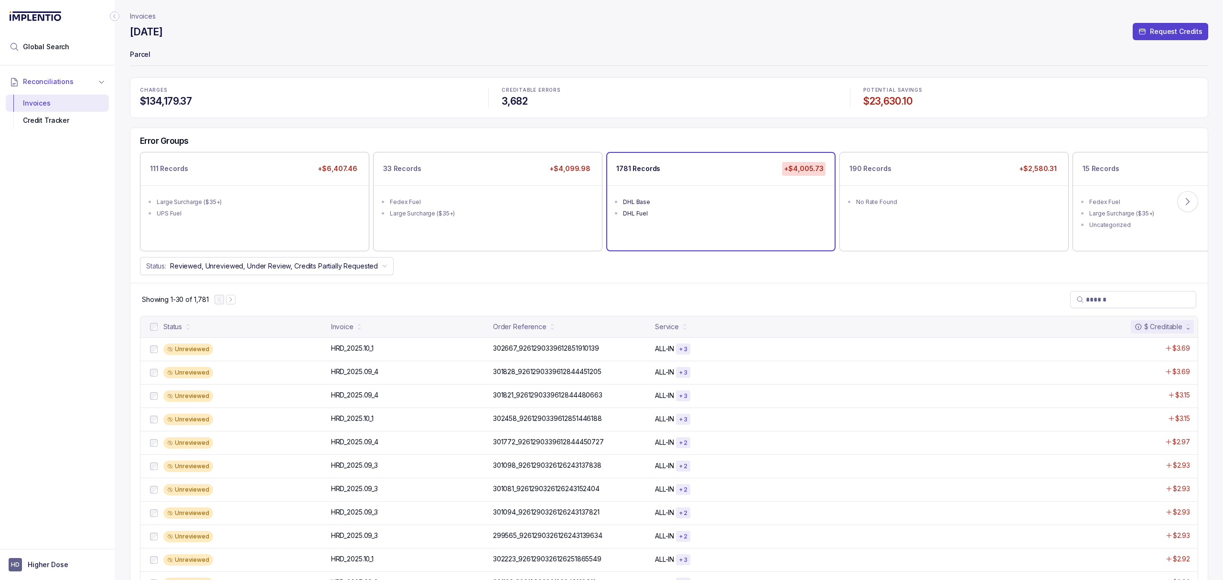
click at [96, 366] on div "Reconciliations Invoices Credit Tracker" at bounding box center [57, 304] width 115 height 478
click at [108, 332] on div "Reconciliations Invoices Credit Tracker" at bounding box center [57, 304] width 115 height 478
click at [106, 331] on div "Reconciliations Invoices Credit Tracker" at bounding box center [57, 304] width 115 height 478
click at [105, 331] on div "Reconciliations Invoices Credit Tracker" at bounding box center [57, 304] width 115 height 478
click at [102, 331] on div "Reconciliations Invoices Credit Tracker" at bounding box center [57, 304] width 115 height 478
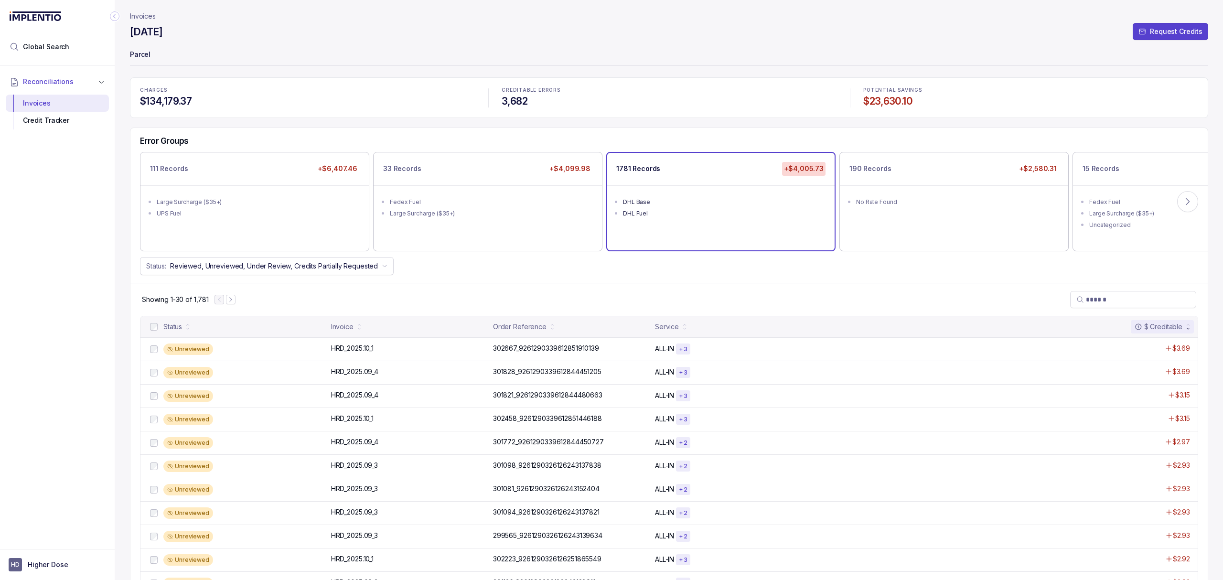
click at [102, 331] on div "Reconciliations Invoices Credit Tracker" at bounding box center [57, 304] width 115 height 478
click at [101, 331] on div "Reconciliations Invoices Credit Tracker" at bounding box center [57, 304] width 115 height 478
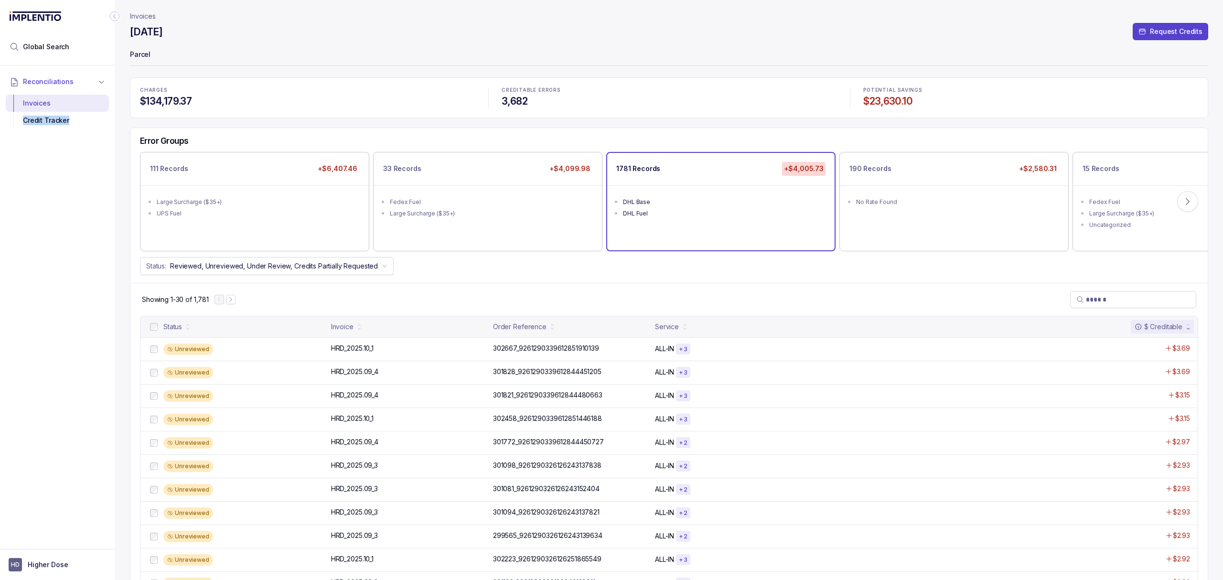
click at [97, 329] on div "Reconciliations Invoices Credit Tracker" at bounding box center [57, 304] width 115 height 478
click at [95, 331] on div "Reconciliations Invoices Credit Tracker" at bounding box center [57, 304] width 115 height 478
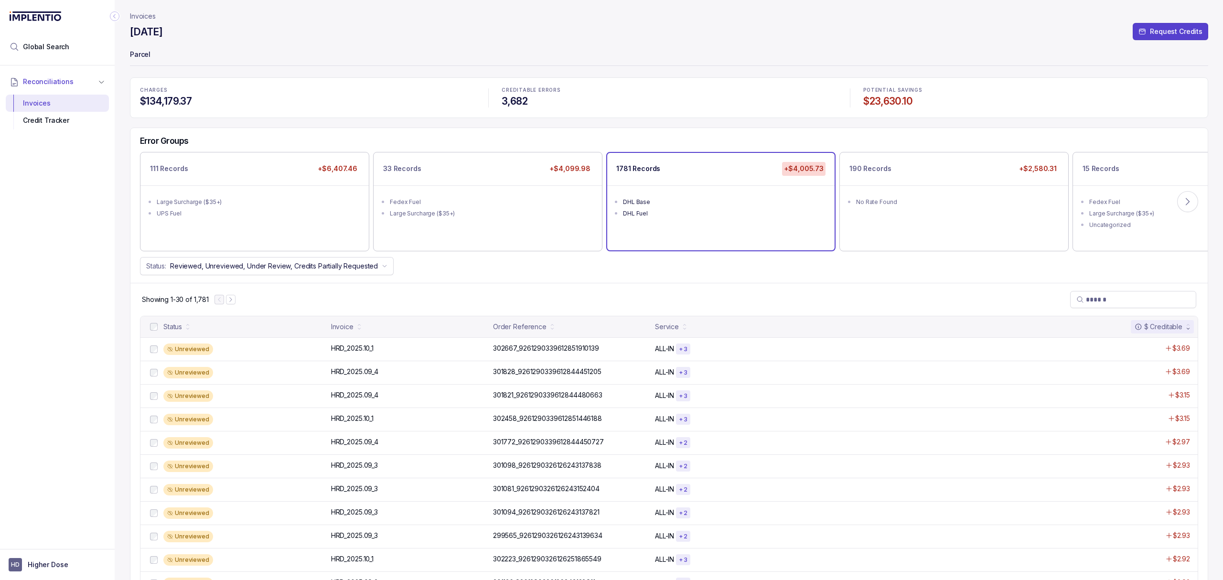
click at [97, 327] on div "Reconciliations Invoices Credit Tracker" at bounding box center [57, 304] width 115 height 478
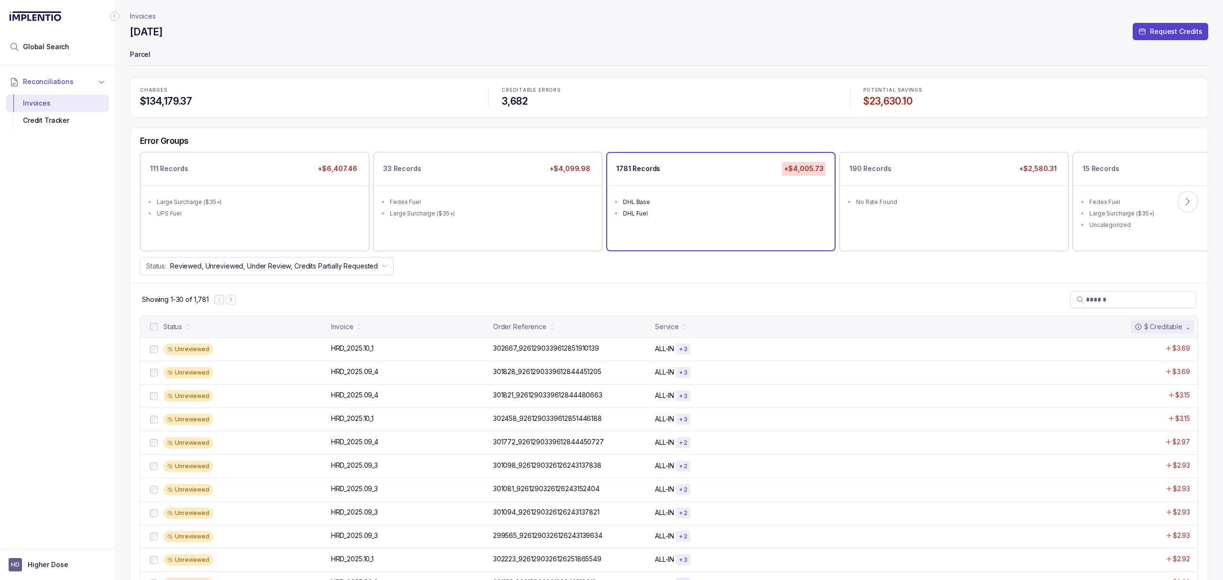
click at [94, 339] on div "Reconciliations Invoices Credit Tracker" at bounding box center [57, 304] width 115 height 478
click at [151, 18] on p "Invoices" at bounding box center [143, 16] width 26 height 10
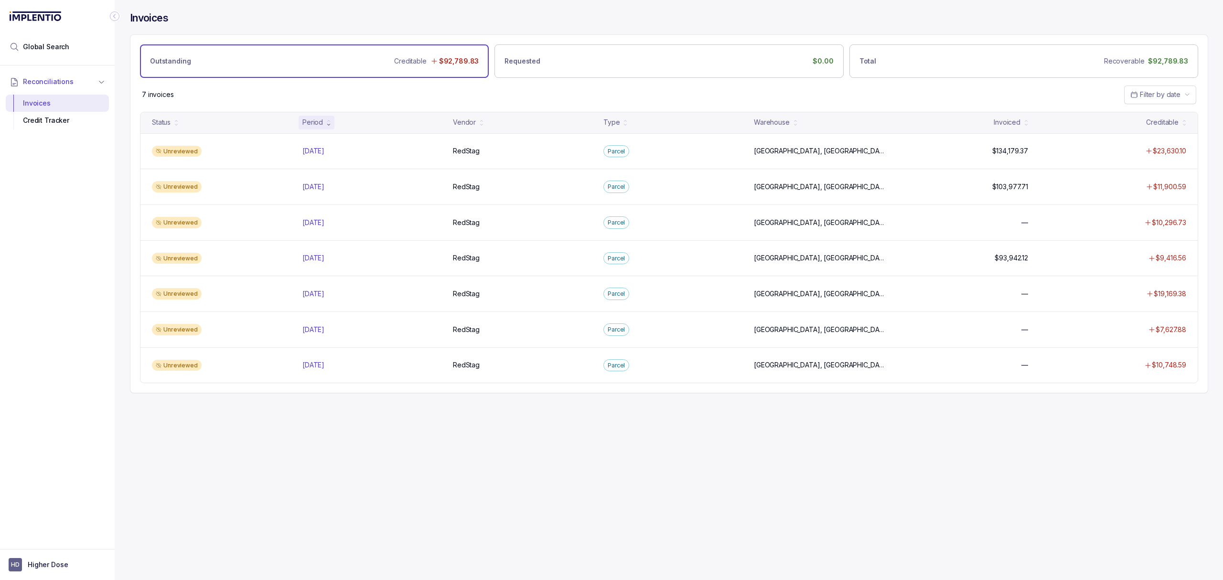
click at [99, 304] on div "Reconciliations Invoices Credit Tracker" at bounding box center [57, 304] width 115 height 478
click at [104, 296] on div "Reconciliations Invoices Credit Tracker" at bounding box center [57, 304] width 115 height 478
click at [171, 480] on div "Invoices Outstanding Creditable $92,789.83 Requested $0.00 Total Recoverable $9…" at bounding box center [665, 290] width 1101 height 580
drag, startPoint x: 178, startPoint y: 486, endPoint x: 191, endPoint y: 478, distance: 15.2
click at [179, 486] on div "Invoices Outstanding Creditable $92,789.83 Requested $0.00 Total Recoverable $9…" at bounding box center [665, 290] width 1101 height 580
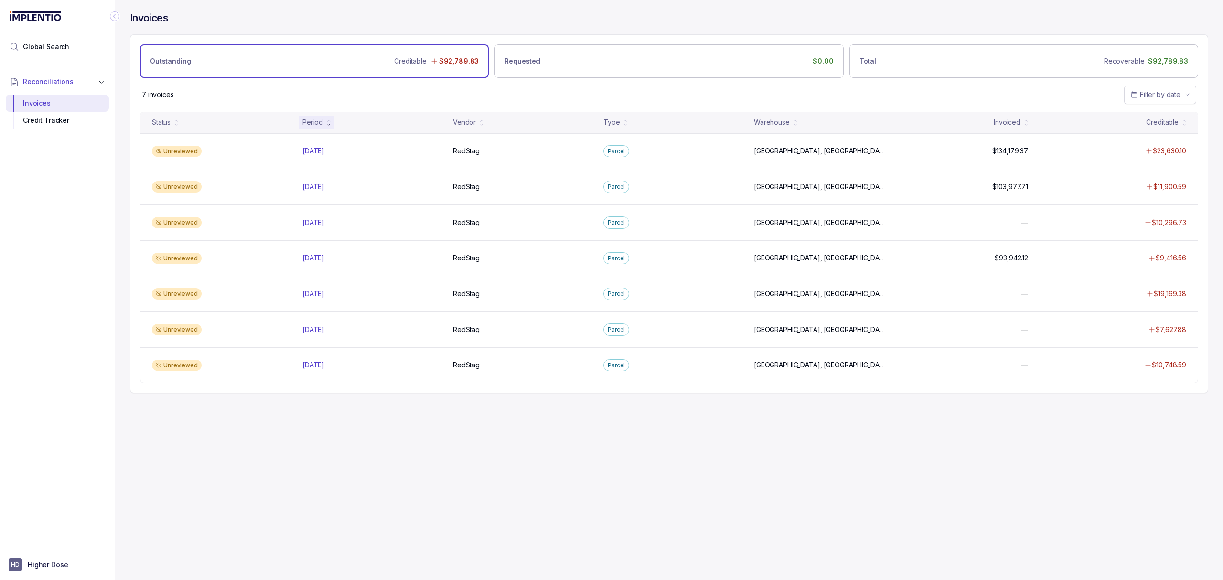
click at [248, 471] on div "Invoices Outstanding Creditable $92,789.83 Requested $0.00 Total Recoverable $9…" at bounding box center [665, 290] width 1101 height 580
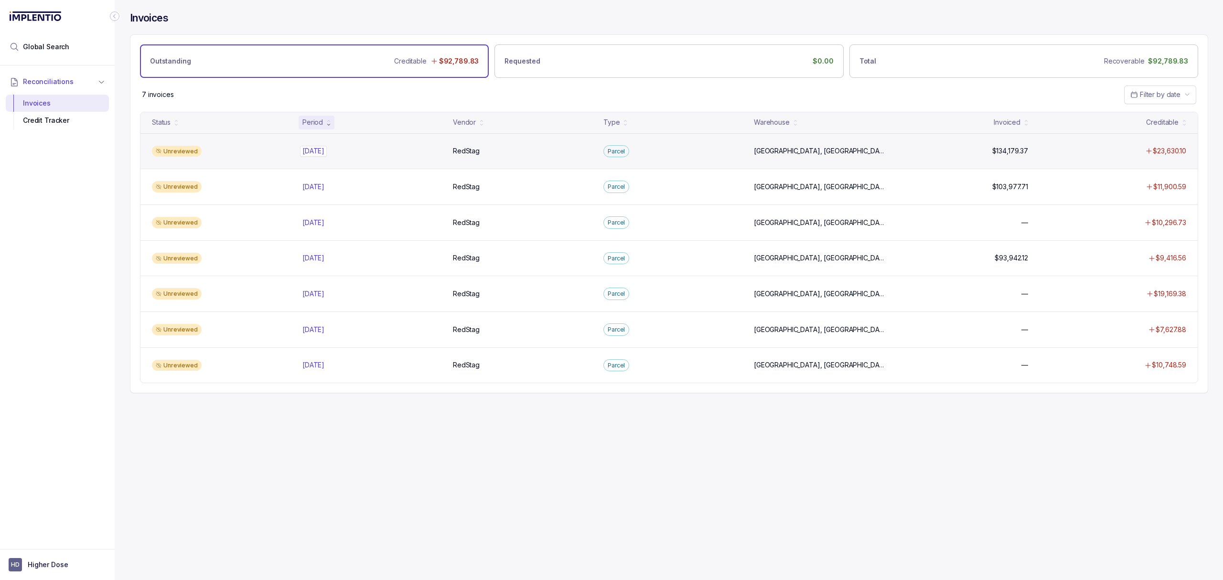
click at [325, 151] on p "[DATE]" at bounding box center [313, 151] width 27 height 11
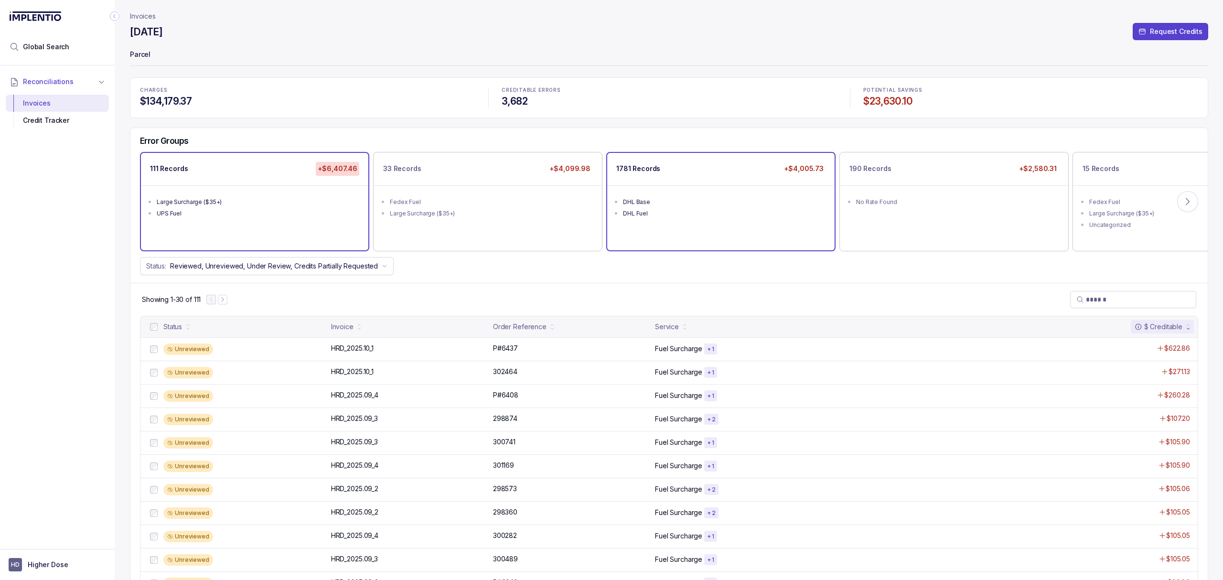
click at [731, 222] on ul "DHL Base DHL Fuel" at bounding box center [720, 206] width 227 height 42
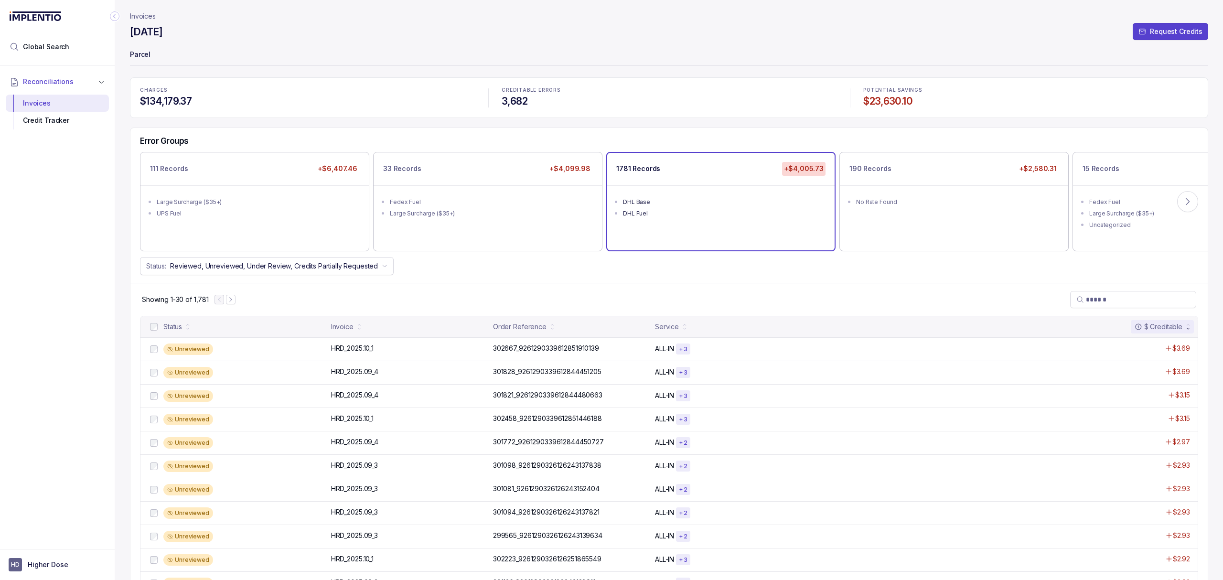
click at [889, 289] on div "Showing 1-30 of 1,781" at bounding box center [668, 299] width 1077 height 33
click at [251, 218] on div "UPS Fuel" at bounding box center [258, 214] width 202 height 10
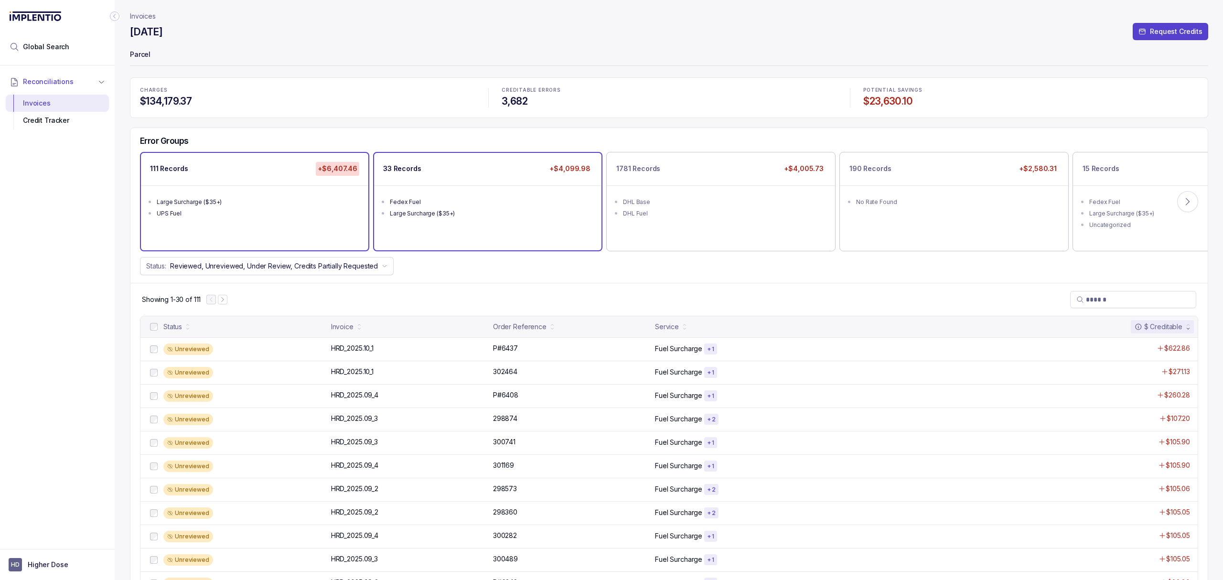
click at [494, 209] on div "Large Surcharge ($35+)" at bounding box center [491, 214] width 202 height 10
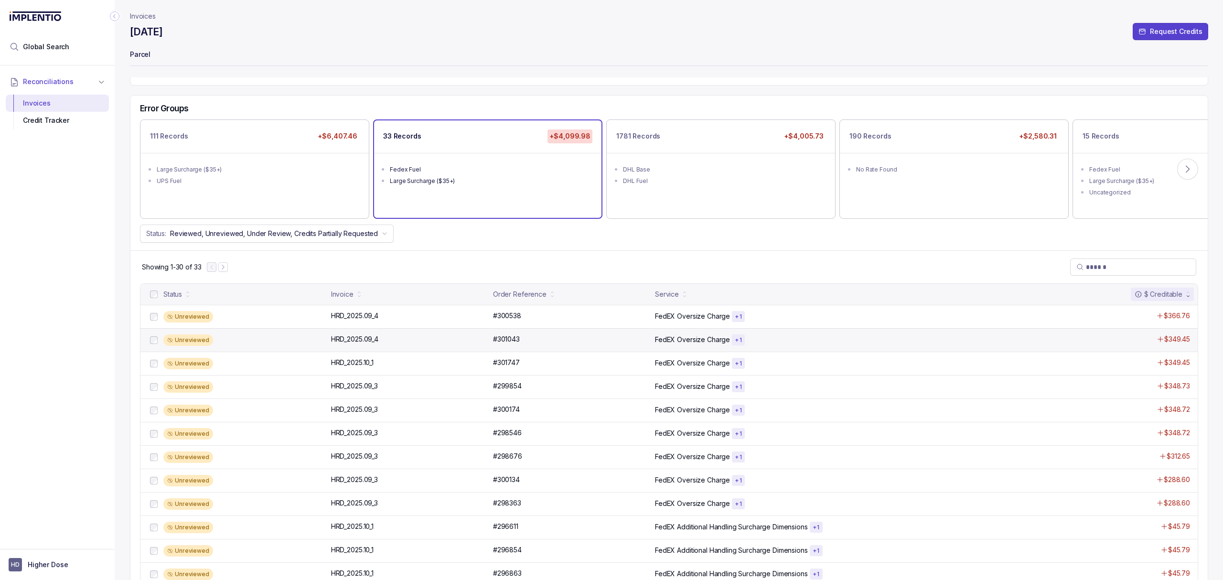
scroll to position [64, 0]
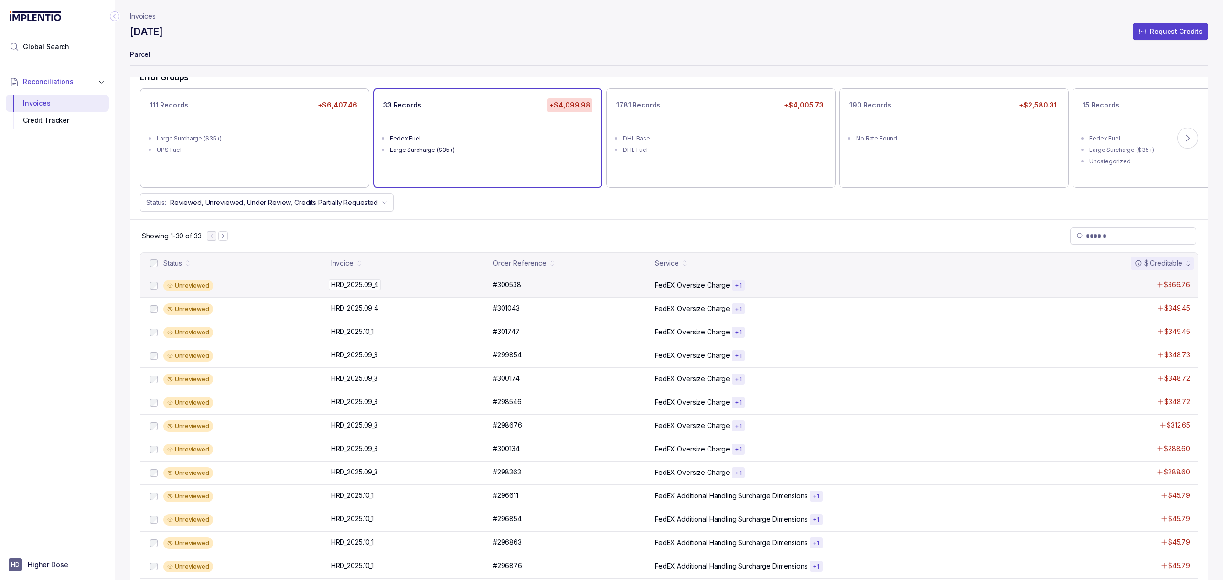
click at [355, 281] on p "HRD_2025.09_4" at bounding box center [355, 285] width 52 height 11
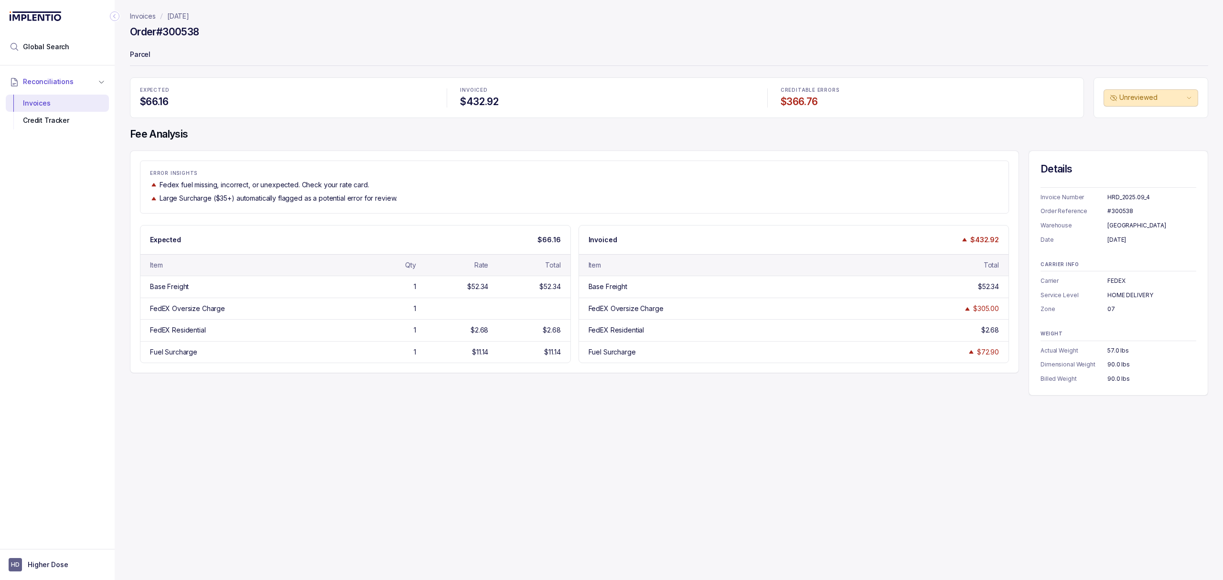
click at [427, 402] on div "Invoices [DATE] Order #300538 Parcel EXPECTED $66.16 INVOICED $432.92 CREDITABL…" at bounding box center [665, 290] width 1101 height 580
drag, startPoint x: 590, startPoint y: 308, endPoint x: 689, endPoint y: 310, distance: 99.4
click at [689, 310] on div "FedEX Oversize Charge" at bounding box center [686, 309] width 194 height 10
click at [677, 312] on div "FedEX Oversize Charge" at bounding box center [686, 309] width 194 height 10
click at [898, 309] on div "FedEX Oversize Charge $305.00" at bounding box center [794, 309] width 430 height 22
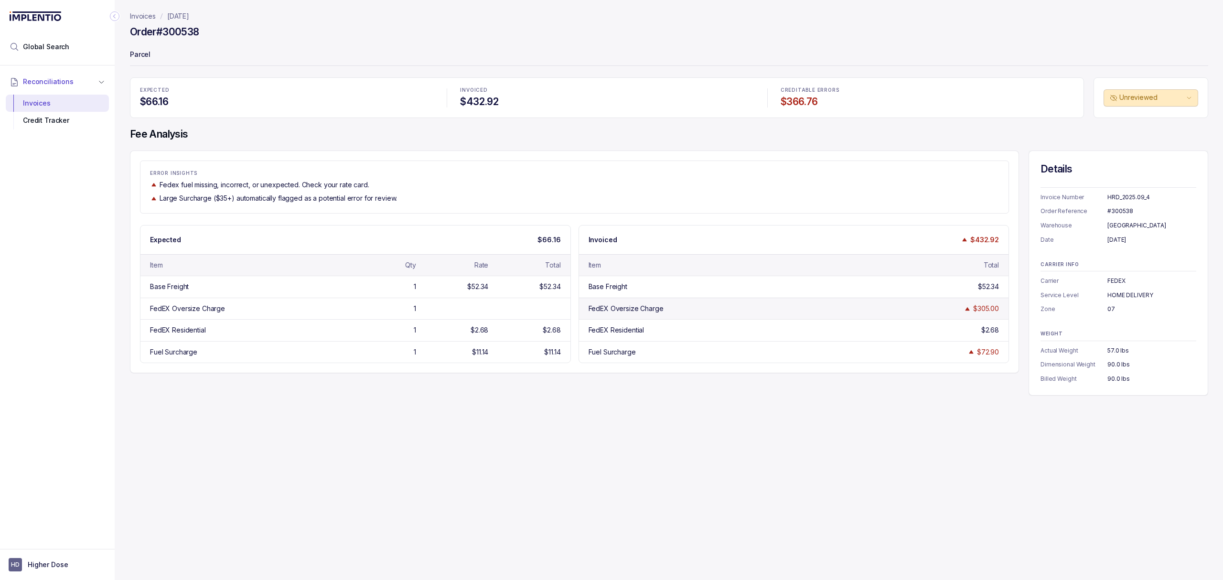
click at [622, 312] on div "FedEX Oversize Charge" at bounding box center [626, 309] width 75 height 10
drag, startPoint x: 614, startPoint y: 311, endPoint x: 676, endPoint y: 310, distance: 61.6
click at [676, 310] on div "FedEX Oversize Charge" at bounding box center [686, 309] width 194 height 10
click at [675, 310] on div "FedEX Oversize Charge" at bounding box center [686, 309] width 194 height 10
click at [640, 308] on div "FedEX Oversize Charge" at bounding box center [626, 309] width 75 height 10
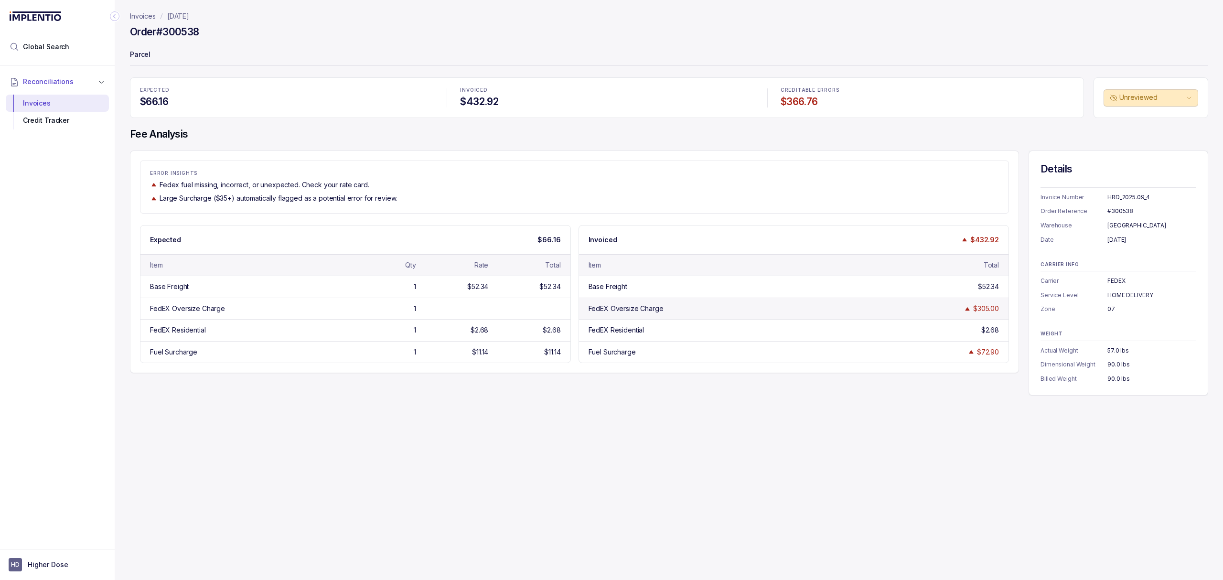
click at [713, 313] on div "FedEX Oversize Charge" at bounding box center [686, 309] width 194 height 10
click at [774, 312] on div "FedEX Oversize Charge" at bounding box center [686, 309] width 194 height 10
click at [786, 308] on div "FedEX Oversize Charge $305.00" at bounding box center [794, 309] width 430 height 22
click at [1127, 212] on div "#300538" at bounding box center [1152, 211] width 89 height 10
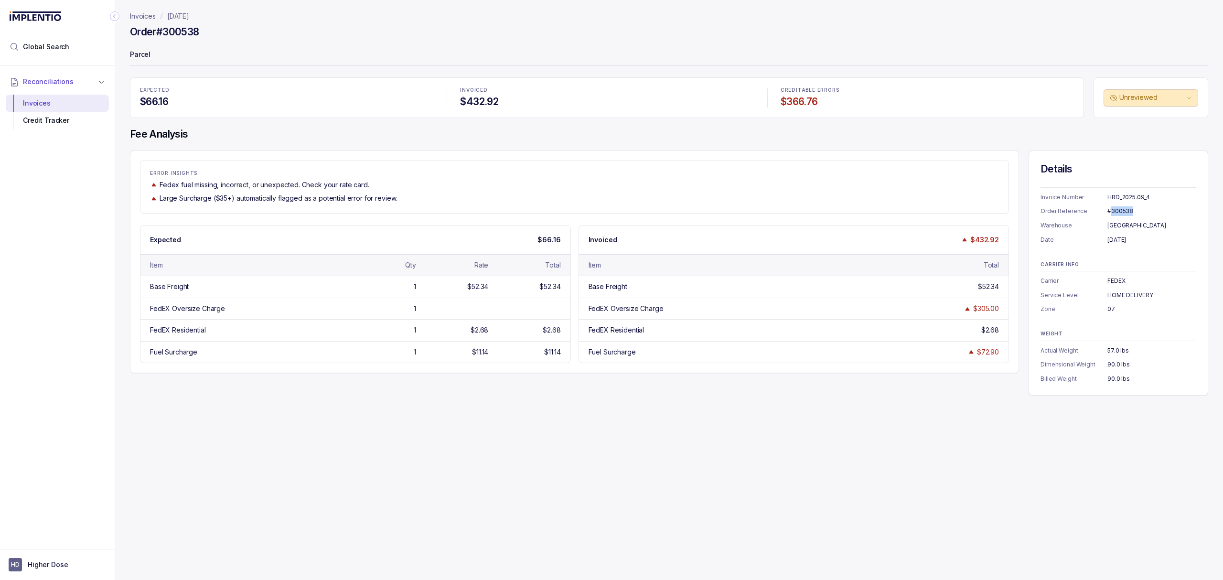
click at [1127, 212] on div "#300538" at bounding box center [1152, 211] width 89 height 10
drag, startPoint x: 1130, startPoint y: 210, endPoint x: 1107, endPoint y: 218, distance: 24.2
click at [1107, 218] on div "Invoice Number HRD_2025.09_4 Order Reference #300538 Warehouse [GEOGRAPHIC_DATA…" at bounding box center [1119, 215] width 156 height 57
copy div "300538"
click at [1128, 197] on div "HRD_2025.09_4" at bounding box center [1152, 198] width 89 height 10
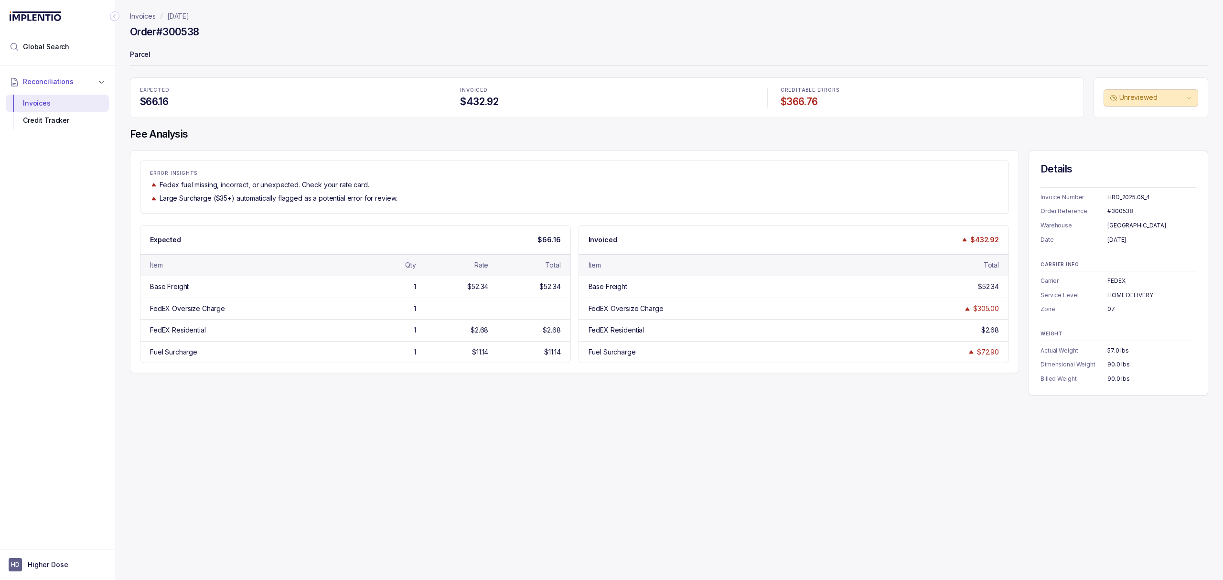
click at [427, 449] on div "Invoices [DATE] Order #300538 Parcel EXPECTED $66.16 INVOICED $432.92 CREDITABL…" at bounding box center [665, 290] width 1101 height 580
click at [140, 12] on p "Invoices" at bounding box center [143, 16] width 26 height 10
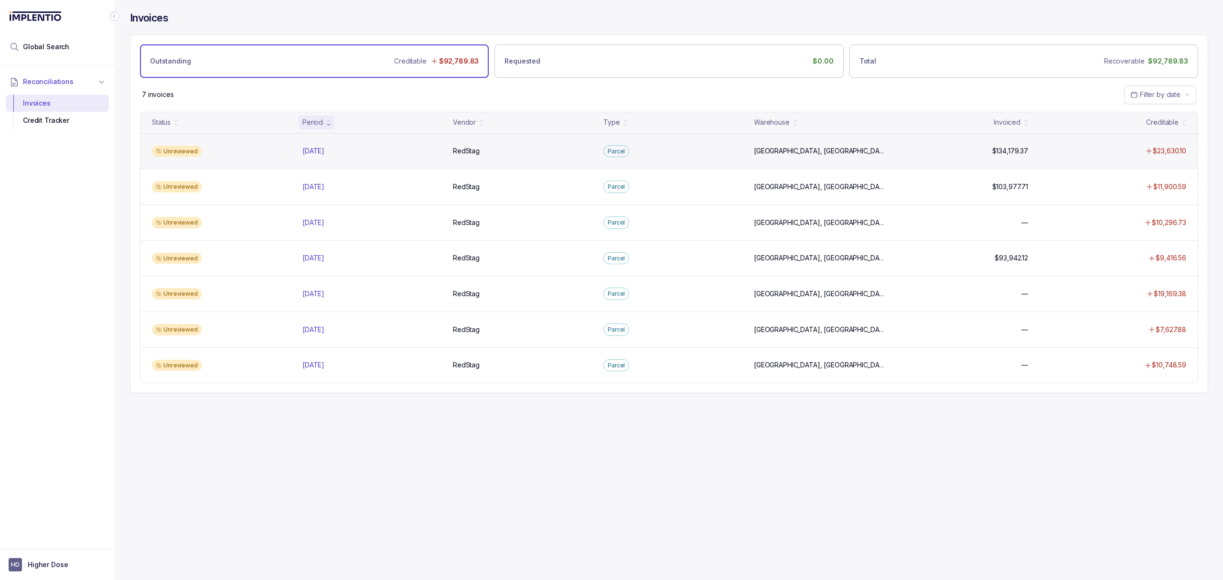
click at [310, 146] on div "Unreviewed [DATE] [DATE] RedStag RedStag [GEOGRAPHIC_DATA], [GEOGRAPHIC_DATA], …" at bounding box center [668, 151] width 1057 height 36
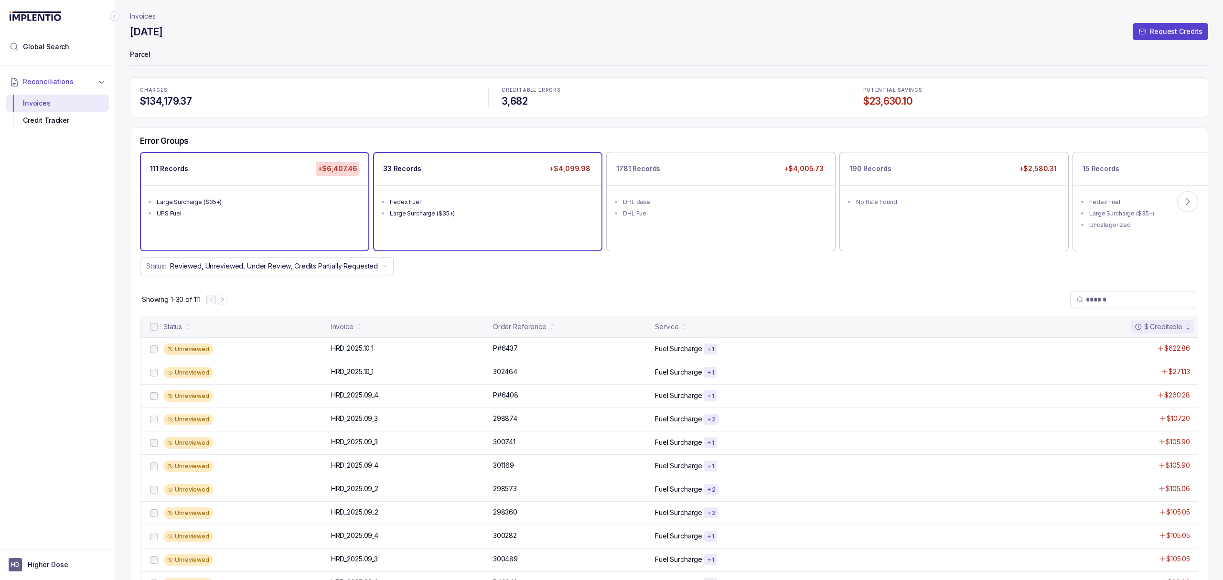
click at [463, 229] on div "33 Records +$4,099.98 Fedex Fuel Large Surcharge ($35+)" at bounding box center [487, 201] width 227 height 97
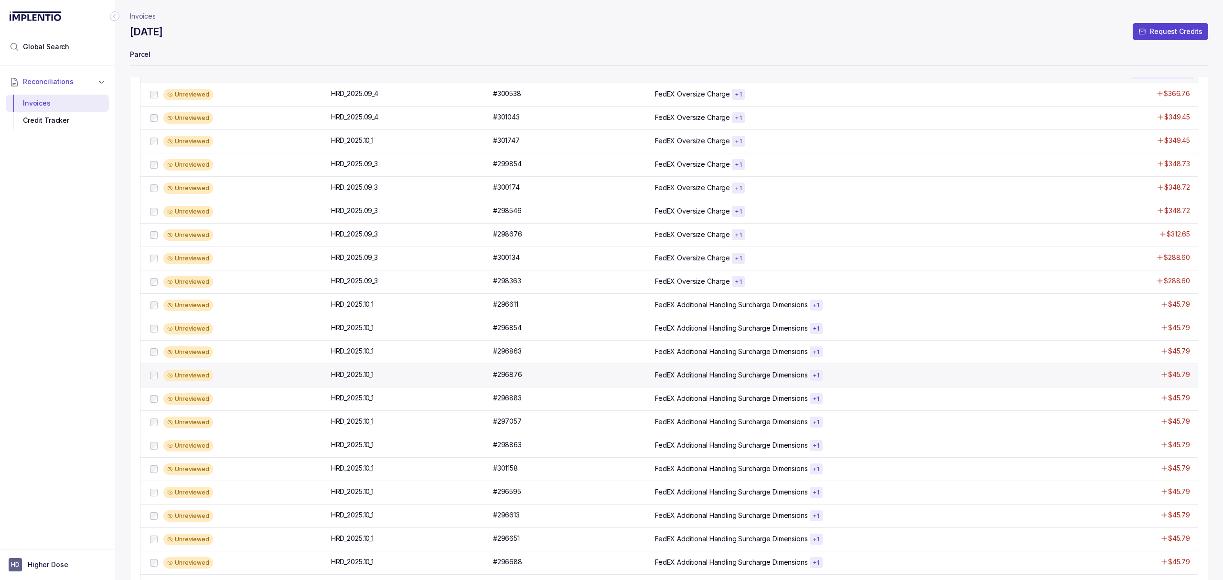
scroll to position [64, 0]
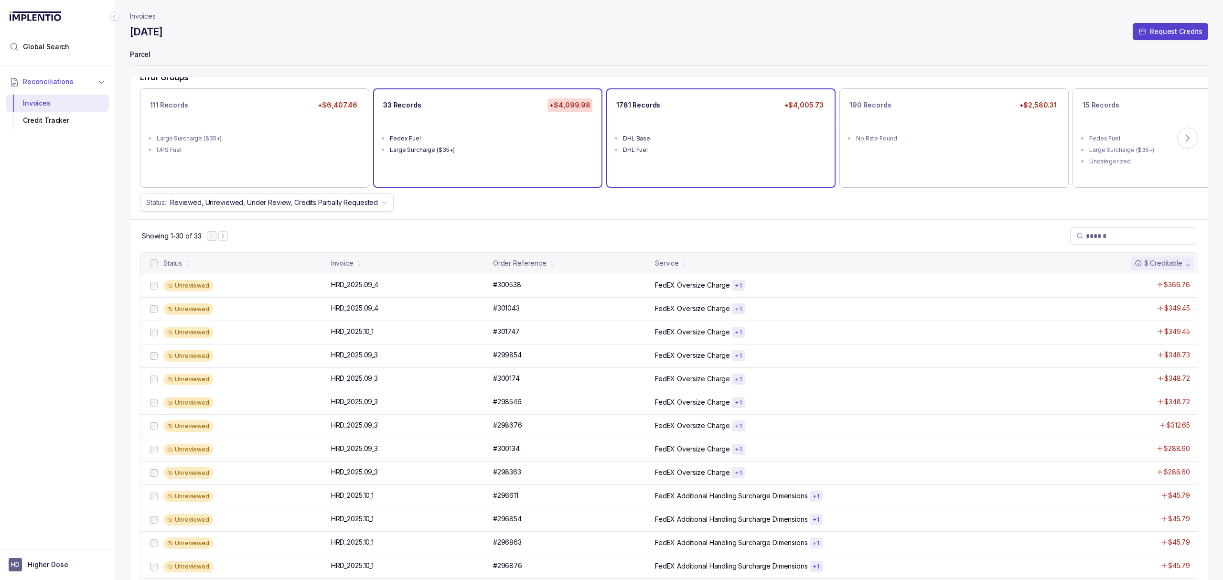
click at [679, 157] on ul "DHL Base DHL Fuel" at bounding box center [720, 143] width 227 height 42
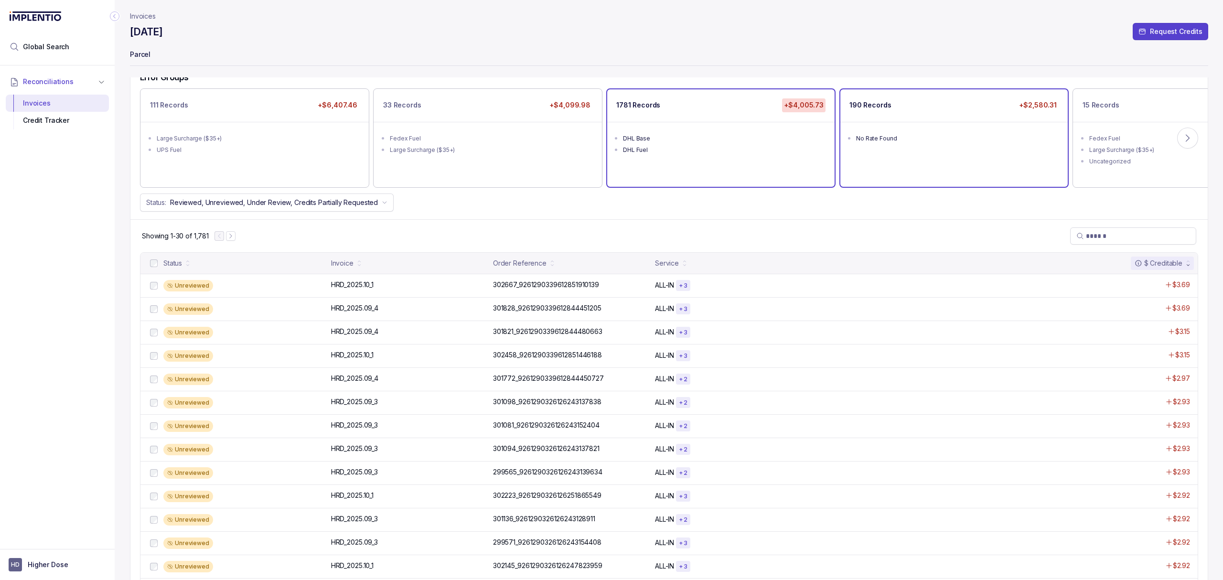
click at [919, 144] on ul "No Rate Found" at bounding box center [953, 137] width 227 height 31
click at [1189, 142] on icon at bounding box center [1188, 138] width 10 height 10
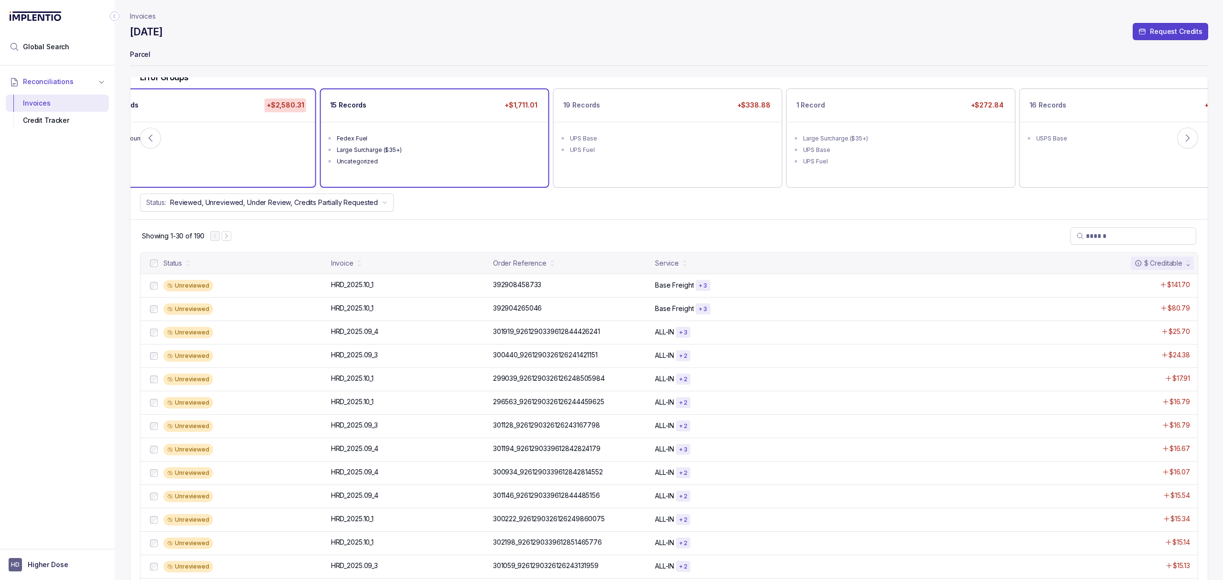
click at [394, 146] on div "Large Surcharge ($35+)" at bounding box center [438, 150] width 202 height 10
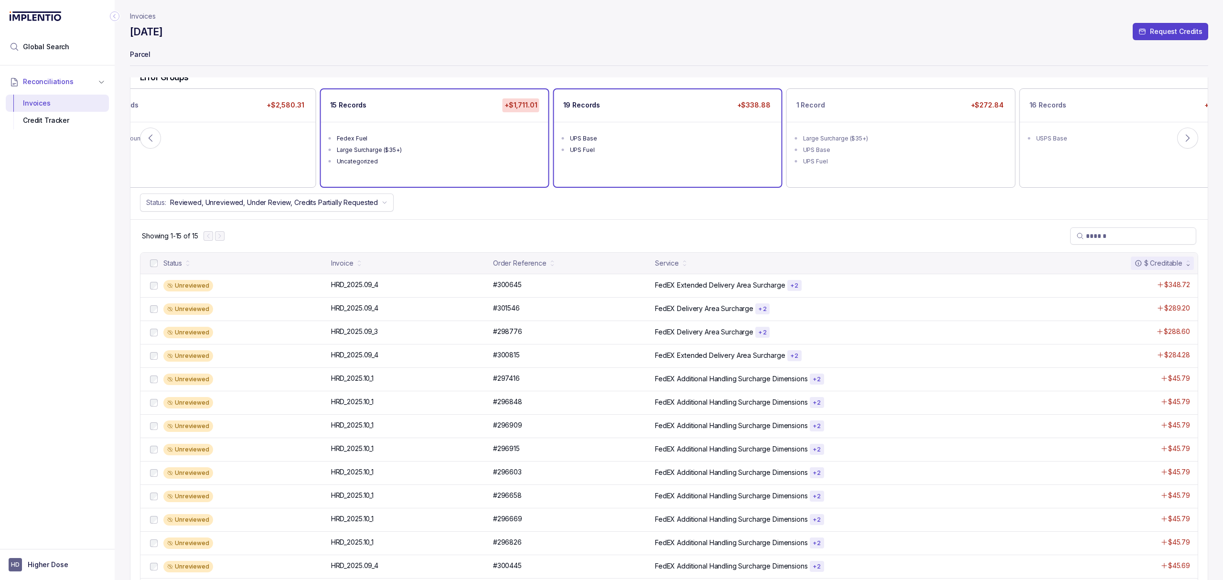
click at [671, 137] on div "UPS Base" at bounding box center [671, 139] width 202 height 10
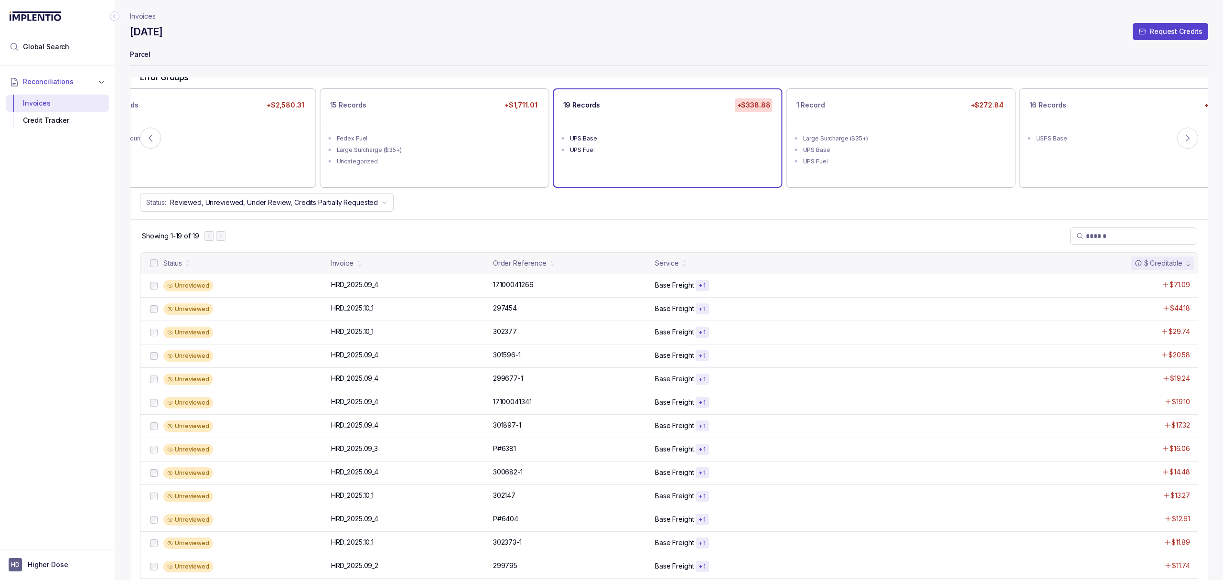
click at [490, 197] on div "Status: Reviewed, Unreviewed, Under Review, Credits Partially Requested" at bounding box center [668, 203] width 1077 height 18
click at [469, 219] on div "Error Groups 111 Records +$6,407.46 Large Surcharge ($35+) UPS Fuel 33 Records …" at bounding box center [668, 142] width 1077 height 155
click at [482, 215] on div "Error Groups 111 Records +$6,407.46 Large Surcharge ($35+) UPS Fuel 33 Records …" at bounding box center [668, 142] width 1077 height 155
click at [459, 221] on div "Showing 1-19 of 19" at bounding box center [668, 235] width 1077 height 33
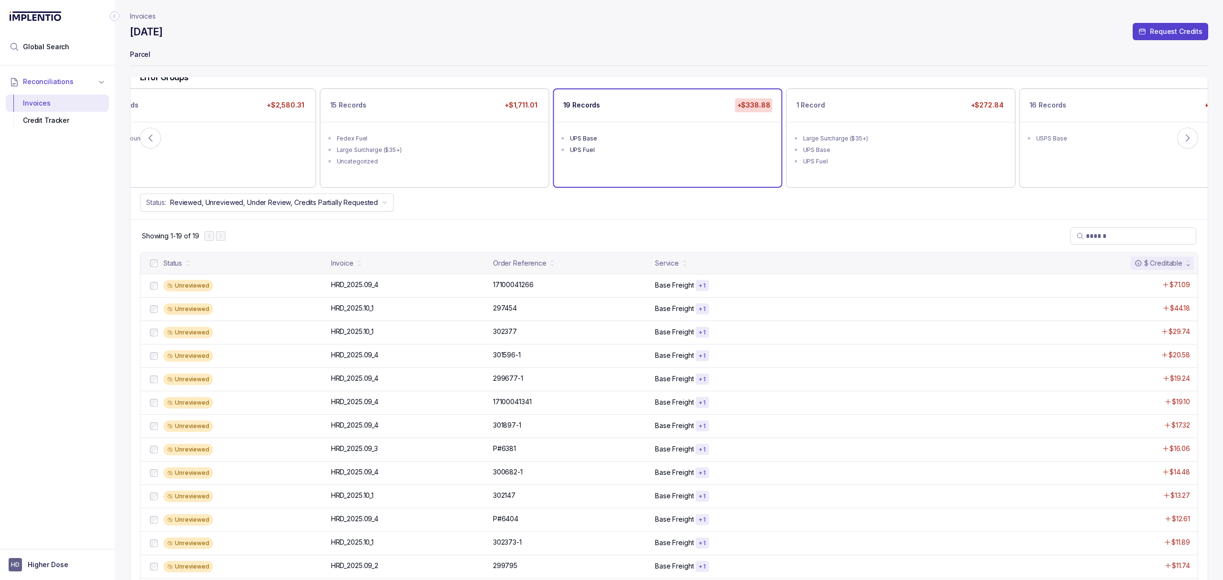
click at [459, 221] on div "Showing 1-19 of 19" at bounding box center [668, 235] width 1077 height 33
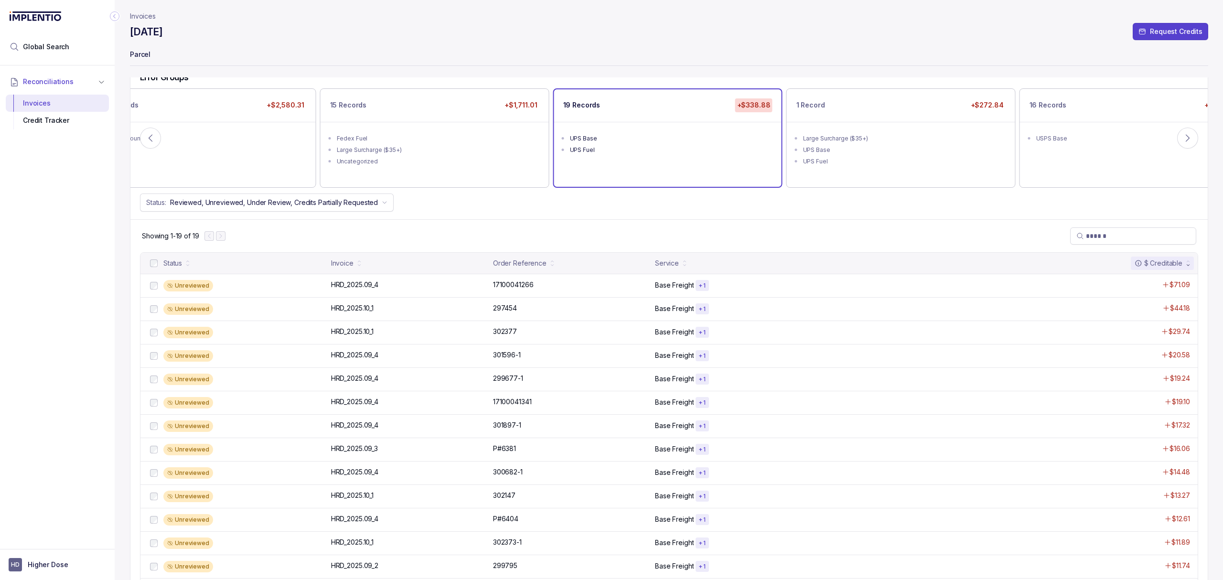
click at [459, 221] on div "Showing 1-19 of 19" at bounding box center [668, 235] width 1077 height 33
click at [450, 219] on div "Error Groups 111 Records +$6,407.46 Large Surcharge ($35+) UPS Fuel 33 Records …" at bounding box center [668, 142] width 1077 height 155
click at [448, 150] on div "Large Surcharge ($35+)" at bounding box center [438, 150] width 202 height 10
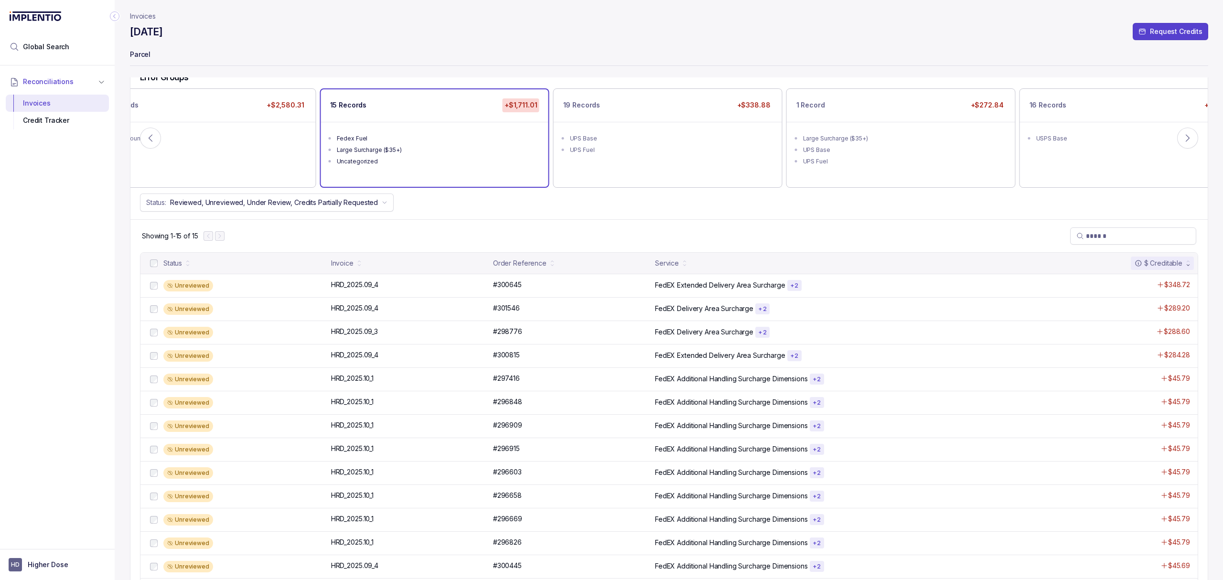
click at [490, 239] on div "Showing 1-15 of 15" at bounding box center [668, 235] width 1077 height 33
click at [404, 245] on div "Showing 1-15 of 15" at bounding box center [668, 235] width 1077 height 33
drag, startPoint x: 337, startPoint y: 226, endPoint x: 303, endPoint y: 233, distance: 34.8
click at [336, 226] on div "Showing 1-15 of 15" at bounding box center [668, 235] width 1077 height 33
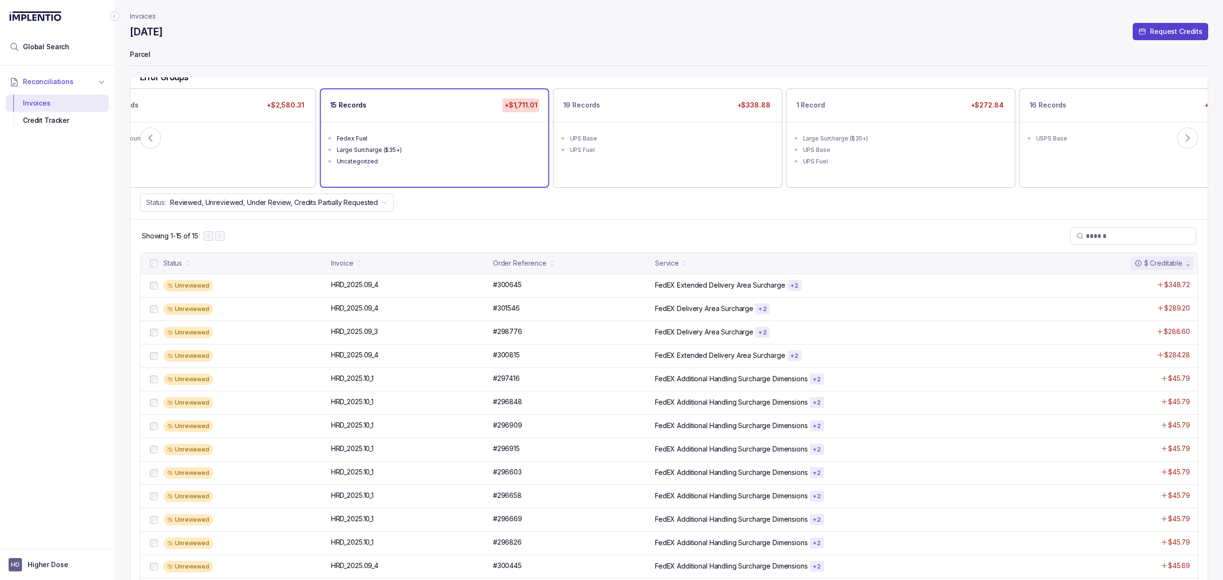
click at [245, 235] on div "Showing 1-15 of 15" at bounding box center [668, 235] width 1077 height 33
click at [247, 237] on div "Showing 1-15 of 15" at bounding box center [668, 235] width 1077 height 33
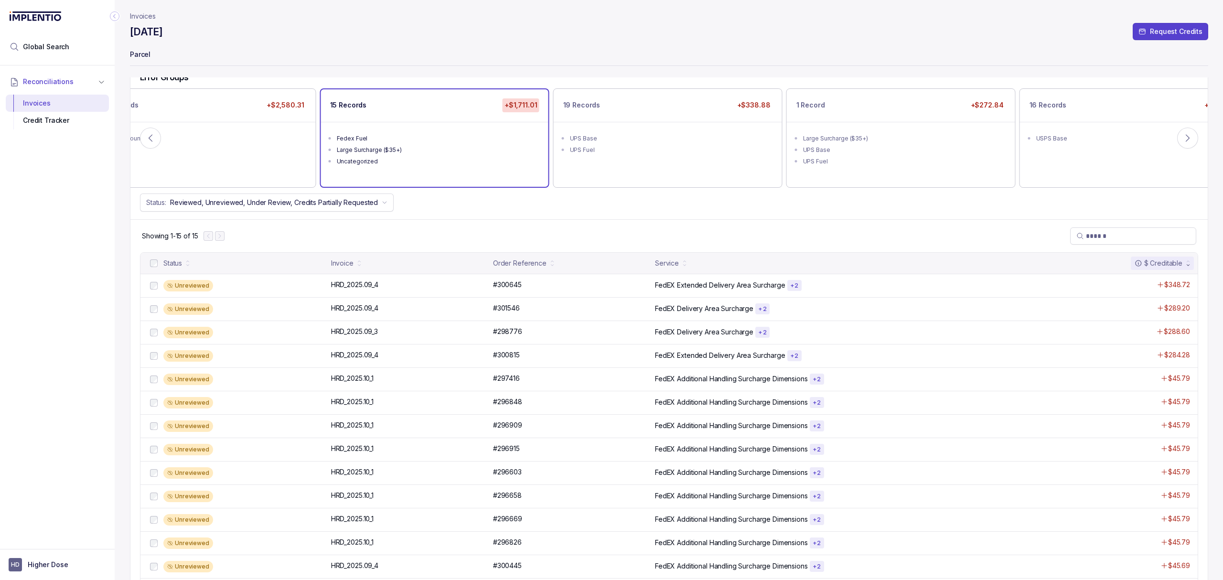
click at [322, 240] on div "Showing 1-15 of 15" at bounding box center [668, 235] width 1077 height 33
click at [334, 222] on div "Showing 1-15 of 15" at bounding box center [668, 235] width 1077 height 33
click at [316, 238] on div "Showing 1-15 of 15" at bounding box center [668, 235] width 1077 height 33
drag, startPoint x: 316, startPoint y: 238, endPoint x: 310, endPoint y: 241, distance: 7.1
click at [310, 241] on div "Showing 1-15 of 15" at bounding box center [668, 235] width 1077 height 33
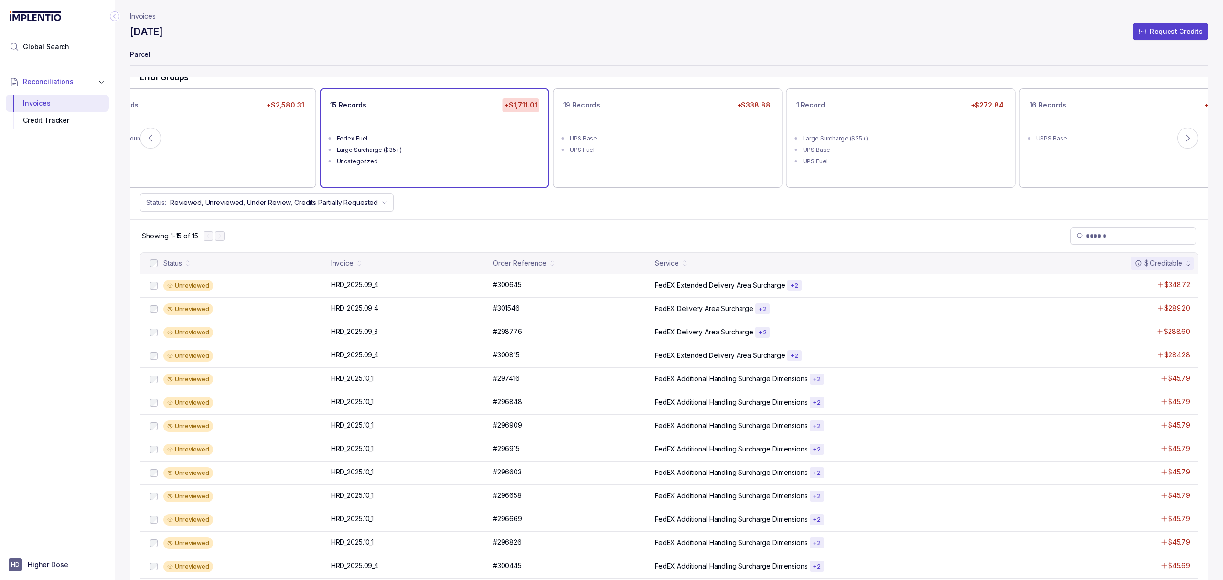
click at [283, 234] on div "Showing 1-15 of 15" at bounding box center [668, 235] width 1077 height 33
click at [161, 356] on div "Unreviewed" at bounding box center [236, 355] width 177 height 11
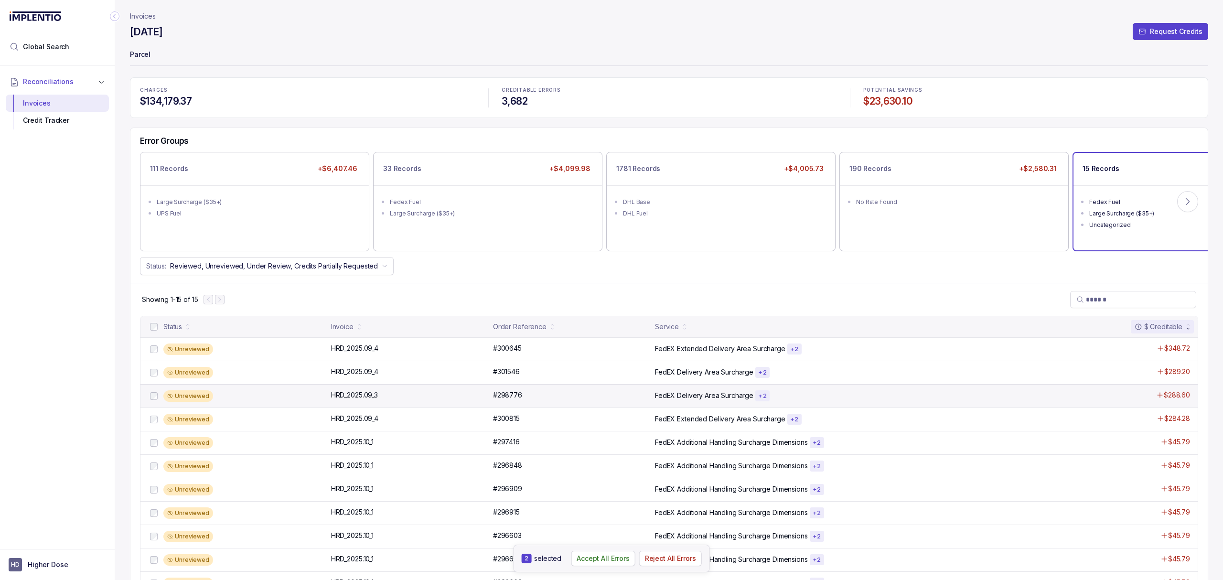
click at [155, 402] on div at bounding box center [153, 395] width 11 height 11
click at [616, 559] on p "Accept All Errors" at bounding box center [603, 559] width 53 height 10
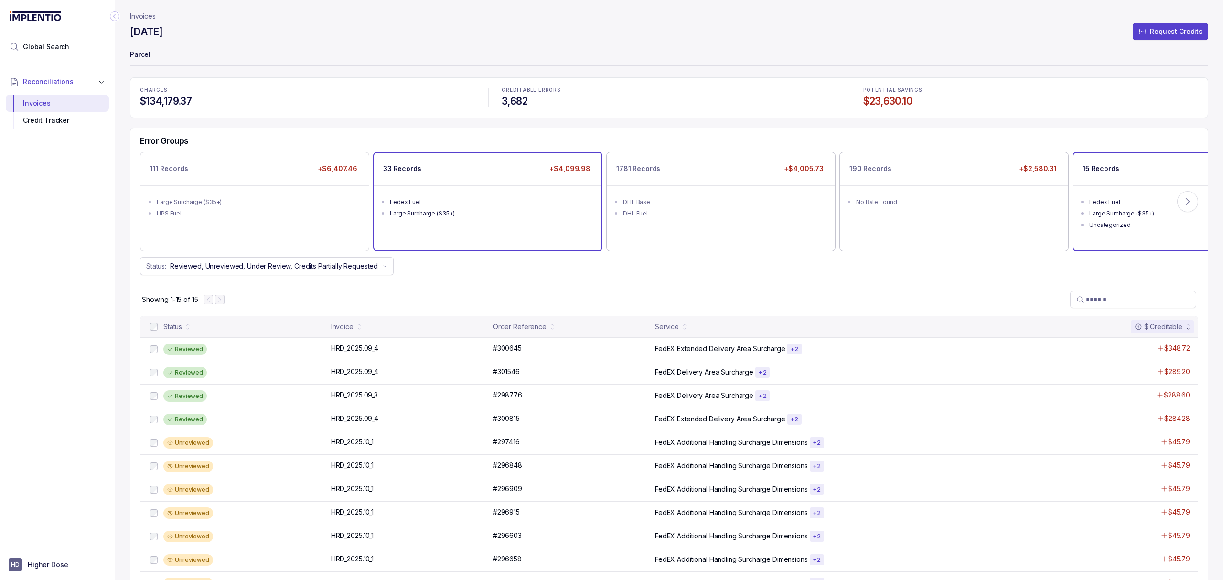
click at [465, 220] on ul "Fedex Fuel Large Surcharge ($35+)" at bounding box center [487, 206] width 227 height 42
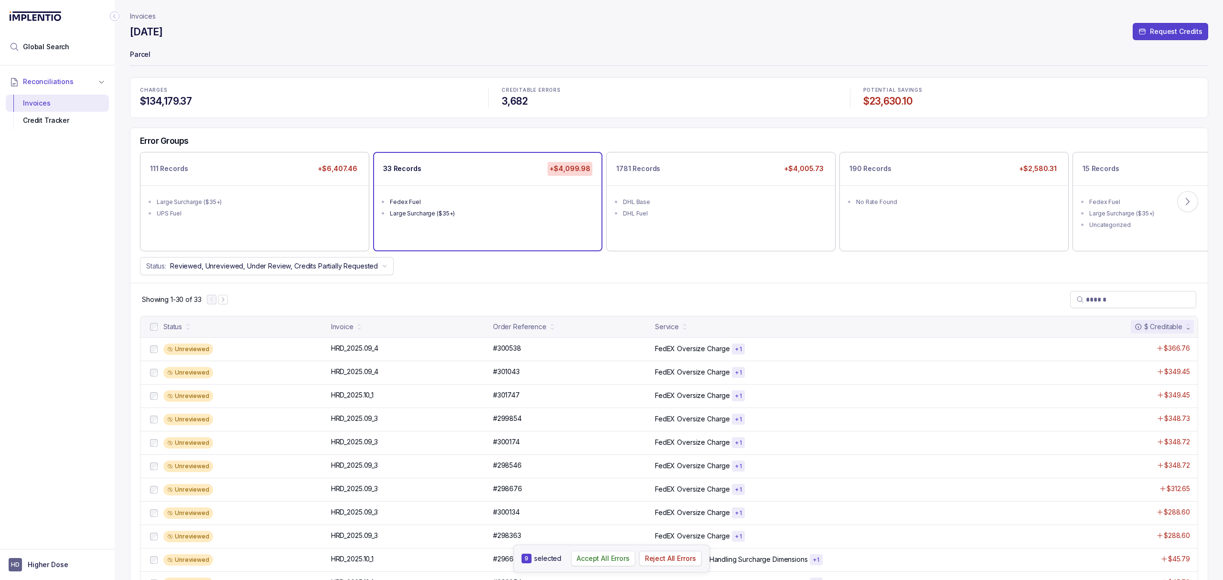
click at [604, 558] on p "Accept All Errors" at bounding box center [603, 559] width 53 height 10
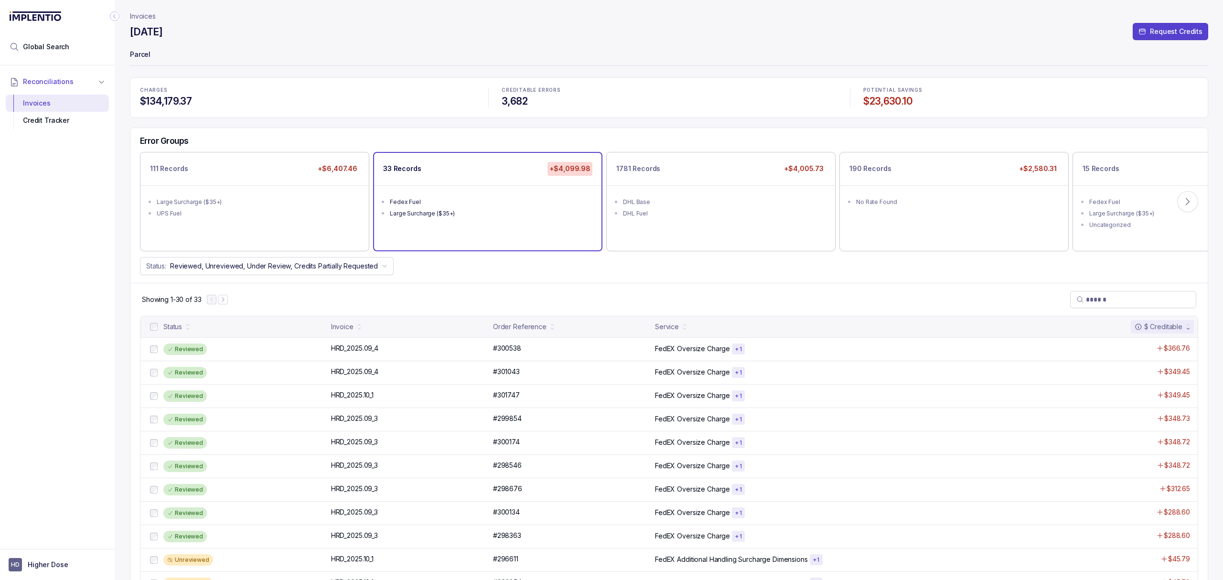
click at [260, 308] on div "Showing 1-30 of 33" at bounding box center [668, 299] width 1077 height 33
click at [261, 310] on div "Showing 1-30 of 33" at bounding box center [668, 299] width 1077 height 33
click at [246, 293] on div "Showing 1-30 of 33" at bounding box center [668, 299] width 1077 height 33
click at [486, 291] on div "Showing 1-30 of 33" at bounding box center [668, 299] width 1077 height 33
click at [486, 290] on div "Showing 1-30 of 33" at bounding box center [668, 299] width 1077 height 33
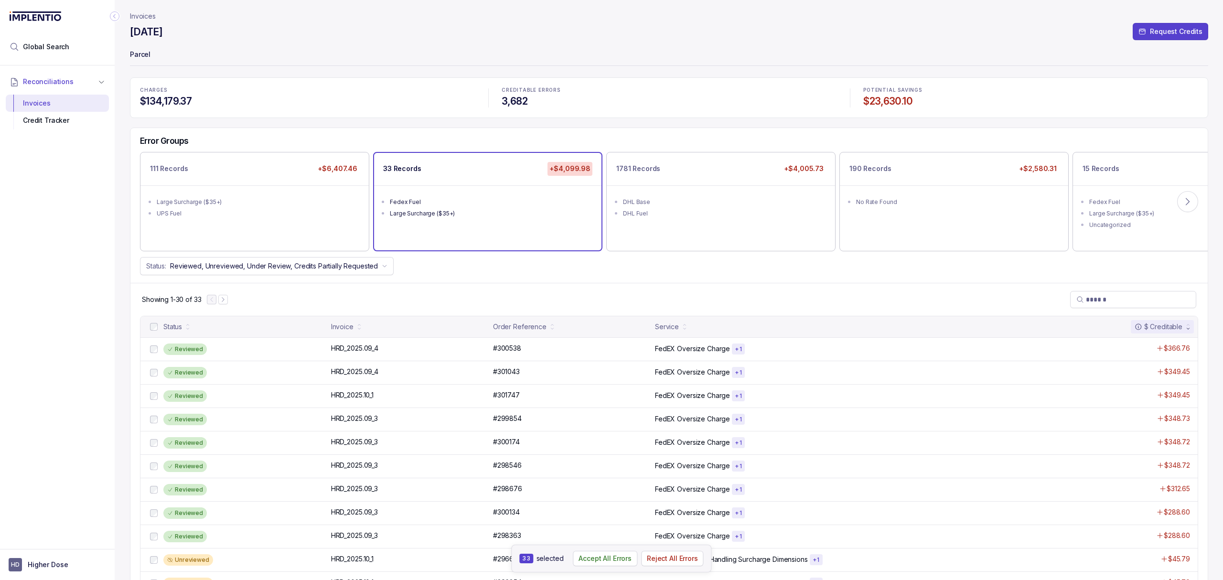
click at [486, 290] on div "Showing 1-30 of 33" at bounding box center [668, 299] width 1077 height 33
click at [459, 312] on div "Showing 1-30 of 33" at bounding box center [668, 299] width 1077 height 33
click at [469, 265] on div "Status: Reviewed, Unreviewed, Under Review, Credits Partially Requested" at bounding box center [668, 266] width 1077 height 18
click at [1161, 32] on p "Request Credits" at bounding box center [1176, 32] width 53 height 10
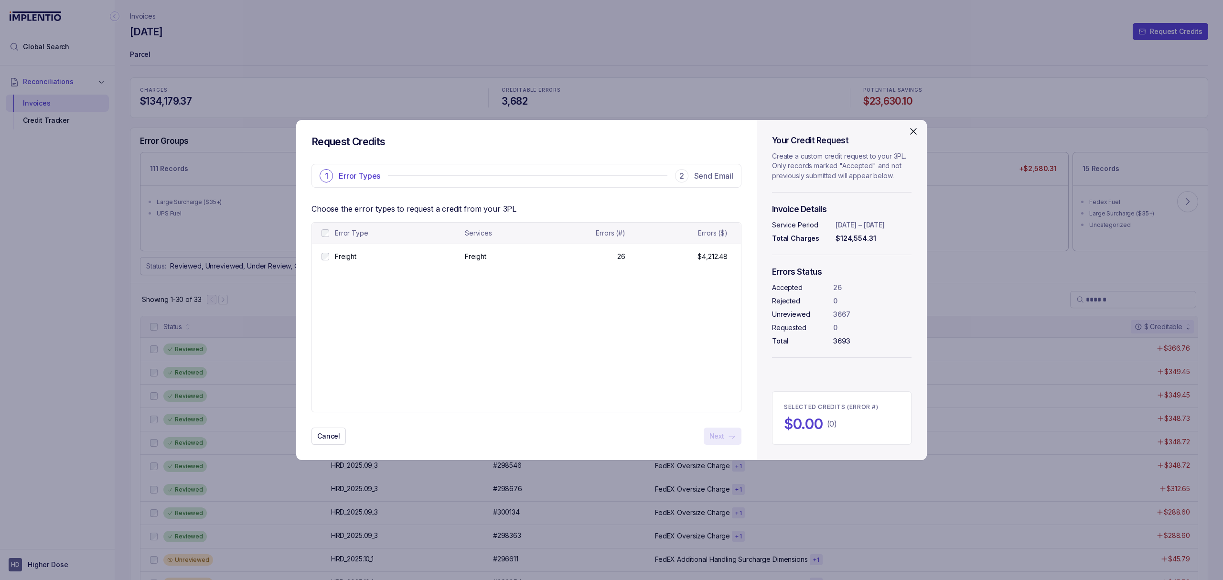
click at [436, 339] on table "Error Type Services Errors (#) Errors ($) Freight Freight Freight Freight 26 26…" at bounding box center [526, 317] width 429 height 189
click at [408, 327] on table "Error Type Services Errors (#) Errors ($) Freight Freight Freight Freight 26 26…" at bounding box center [526, 317] width 429 height 189
click at [394, 314] on table "Error Type Services Errors (#) Errors ($) Freight Freight Freight Freight 26 26…" at bounding box center [526, 317] width 429 height 189
click at [391, 316] on table "Error Type Services Errors (#) Errors ($) Freight Freight Freight Freight 26 26…" at bounding box center [526, 317] width 429 height 189
click at [412, 311] on table "Error Type Services Errors (#) Errors ($) Freight Freight Freight Freight 26 26…" at bounding box center [526, 317] width 429 height 189
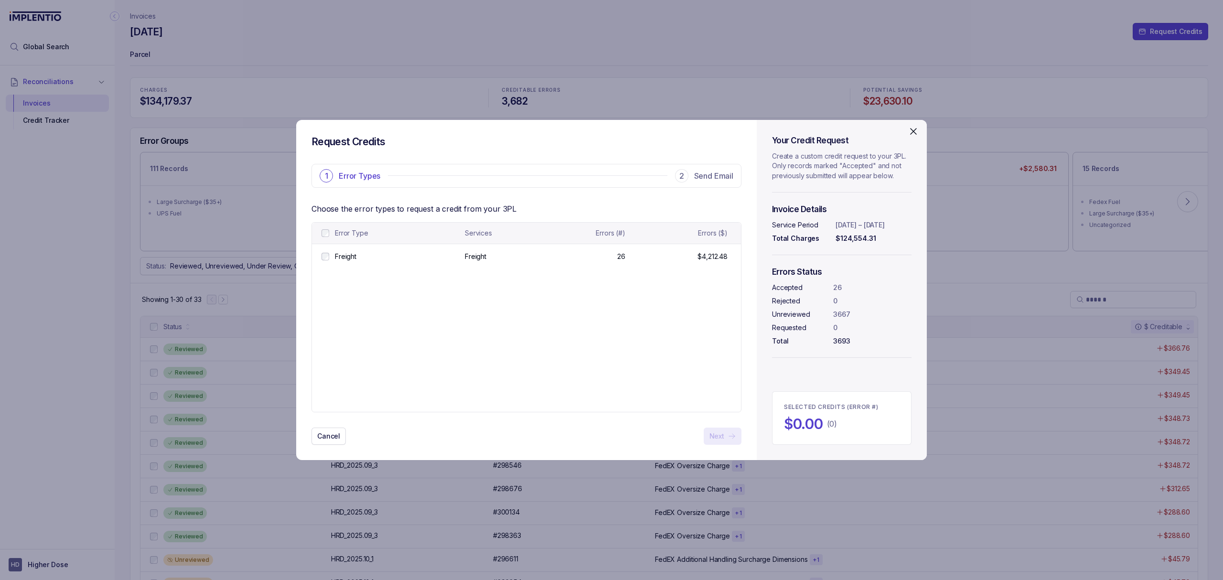
click at [360, 304] on table "Error Type Services Errors (#) Errors ($) Freight Freight Freight Freight 26 26…" at bounding box center [526, 317] width 429 height 189
click at [573, 401] on table "Error Type Services Errors (#) Errors ($) Freight Freight Freight Freight 26 26…" at bounding box center [526, 317] width 429 height 189
click at [711, 444] on button "Next" at bounding box center [723, 436] width 38 height 17
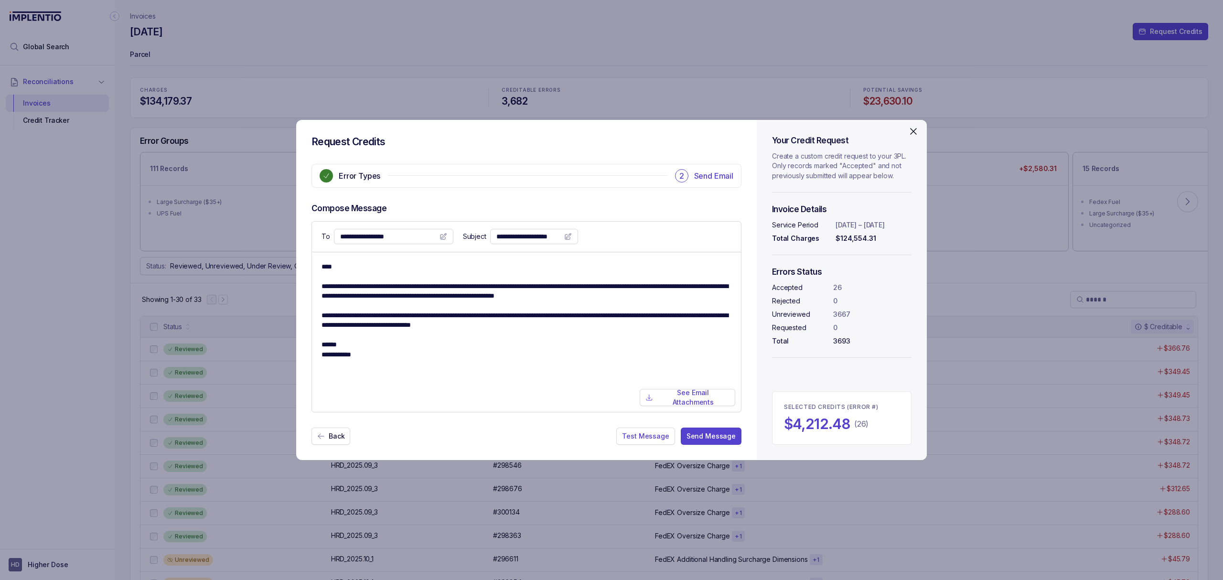
click at [530, 367] on textarea "**********" at bounding box center [526, 332] width 409 height 140
click at [506, 352] on textarea "**********" at bounding box center [526, 332] width 409 height 140
click at [513, 335] on textarea "**********" at bounding box center [526, 332] width 409 height 140
click at [478, 320] on textarea "**********" at bounding box center [526, 332] width 409 height 140
click at [473, 343] on textarea "**********" at bounding box center [526, 332] width 409 height 140
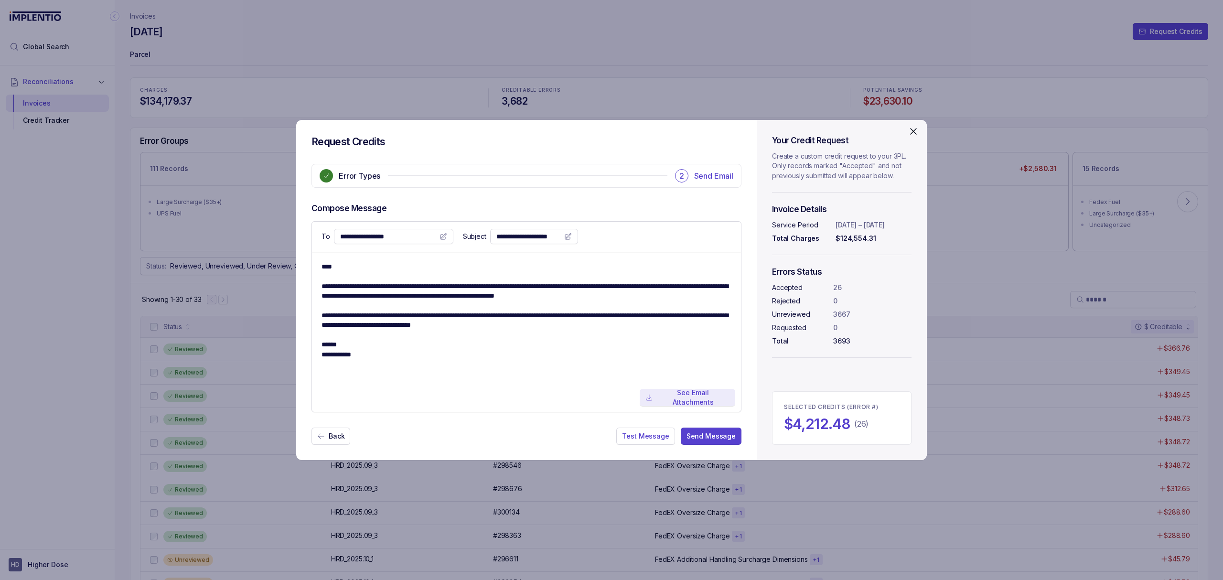
click at [683, 399] on p "See Email Attachments" at bounding box center [693, 398] width 73 height 20
click at [905, 136] on h5 "Your Credit Request" at bounding box center [842, 140] width 140 height 11
click at [913, 128] on icon "Close" at bounding box center [913, 131] width 11 height 11
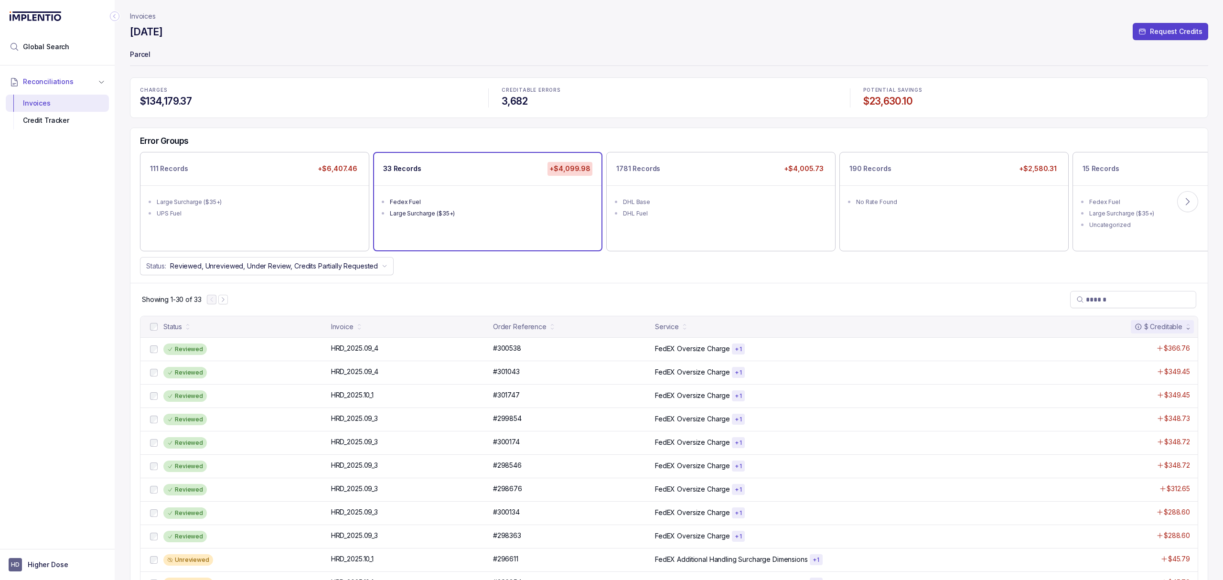
click at [738, 135] on div "Error Groups 111 Records +$6,407.46 Large Surcharge ($35+) UPS Fuel 33 Records …" at bounding box center [668, 205] width 1077 height 155
click at [628, 296] on div "Showing 1-30 of 33" at bounding box center [668, 299] width 1077 height 33
click at [1184, 194] on button at bounding box center [1187, 201] width 21 height 21
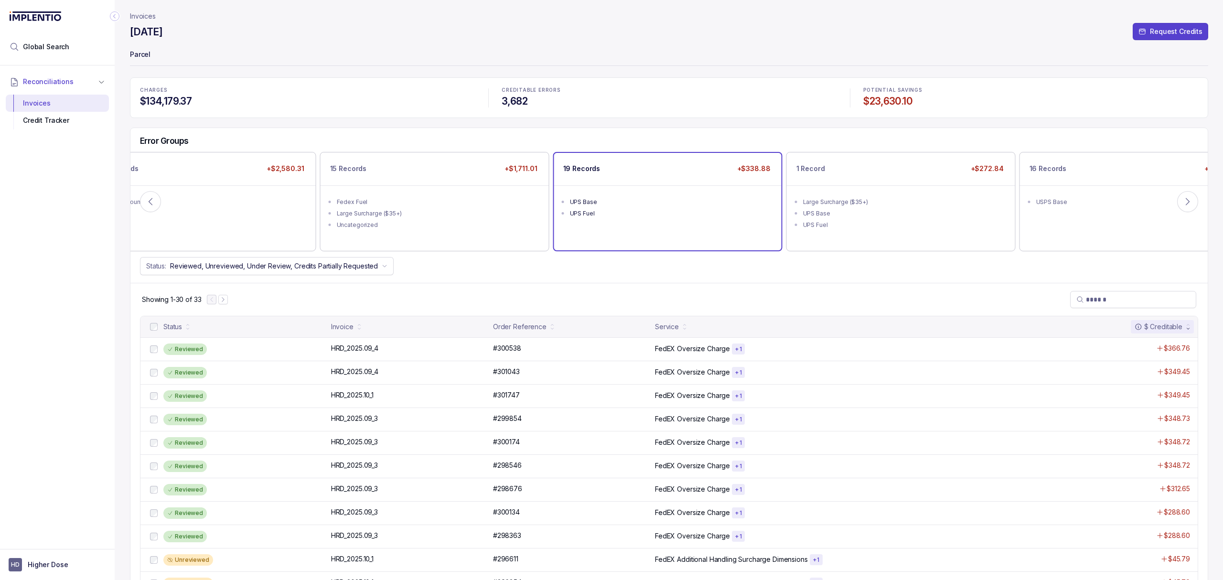
click at [676, 186] on ul "UPS Base UPS Fuel" at bounding box center [667, 206] width 227 height 42
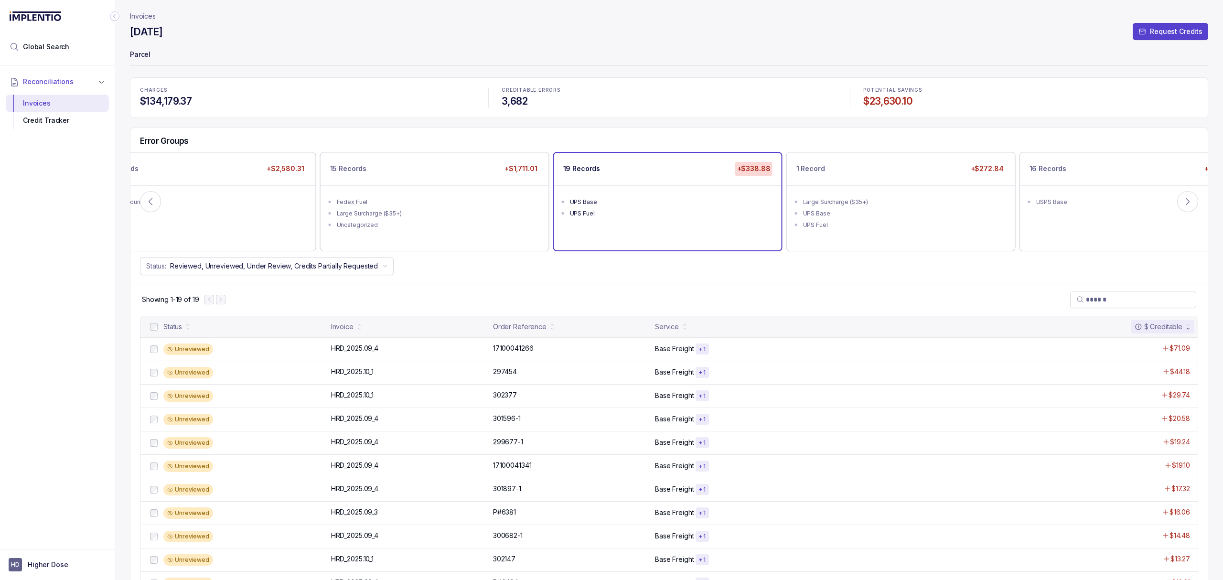
scroll to position [64, 0]
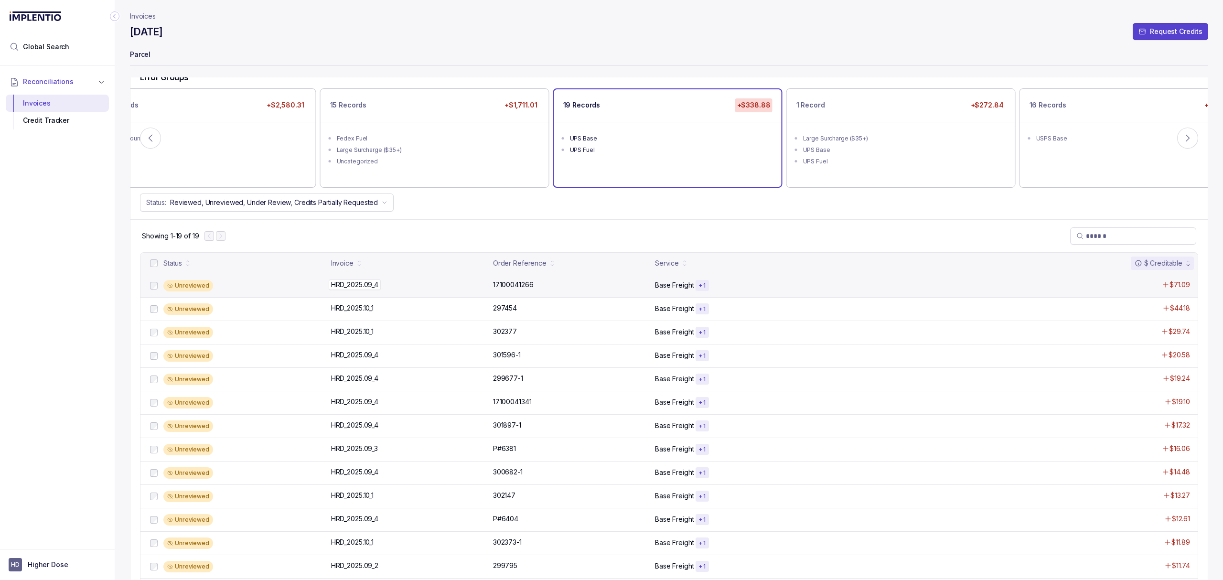
click at [358, 281] on p "HRD_2025.09_4" at bounding box center [355, 285] width 52 height 11
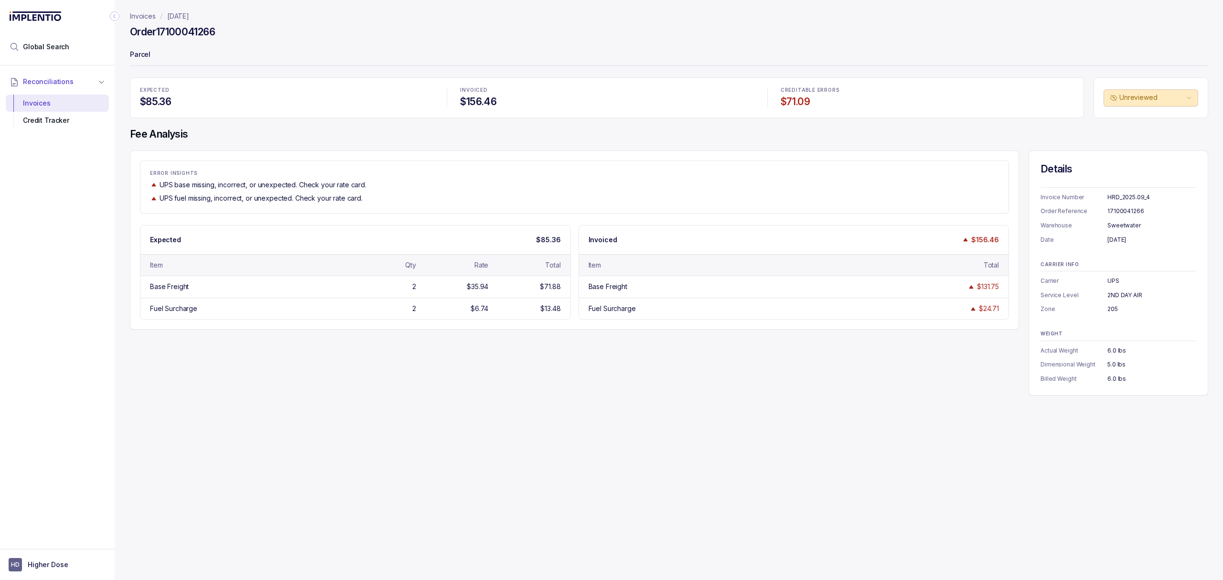
click at [442, 376] on div "ERROR INSIGHTS UPS base missing, incorrect, or unexpected. Check your rate card…" at bounding box center [669, 273] width 1078 height 245
click at [336, 174] on p "ERROR INSIGHTS" at bounding box center [574, 174] width 849 height 6
click at [1119, 381] on div "6.0 lbs" at bounding box center [1152, 379] width 89 height 10
click at [515, 389] on div "ERROR INSIGHTS UPS base missing, incorrect, or unexpected. Check your rate card…" at bounding box center [669, 273] width 1078 height 245
drag, startPoint x: 462, startPoint y: 286, endPoint x: 483, endPoint y: 286, distance: 21.0
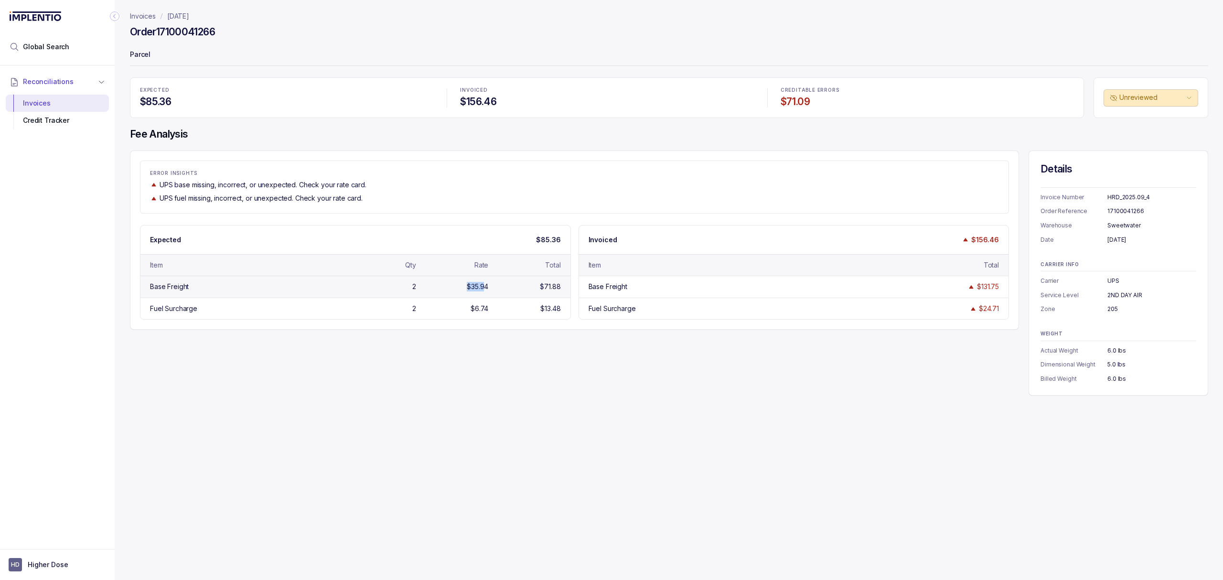
click at [483, 286] on div "$35.94" at bounding box center [454, 287] width 68 height 10
click at [484, 287] on div "$35.94" at bounding box center [478, 287] width 22 height 10
click at [556, 281] on div "Base Freight 2 $35.94 $71.88" at bounding box center [355, 287] width 430 height 22
click at [553, 286] on div "$71.88" at bounding box center [550, 287] width 21 height 10
click at [987, 291] on div "$131.75" at bounding box center [988, 287] width 22 height 10
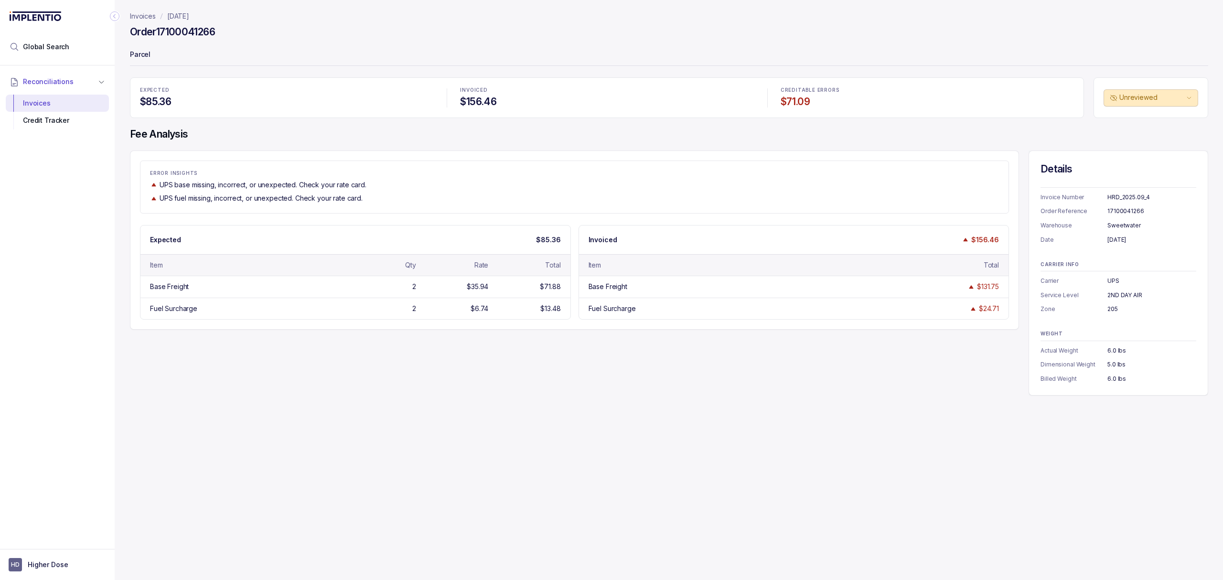
click at [318, 345] on div "ERROR INSIGHTS UPS base missing, incorrect, or unexpected. Check your rate card…" at bounding box center [669, 273] width 1078 height 245
drag, startPoint x: 221, startPoint y: 31, endPoint x: 159, endPoint y: 37, distance: 62.0
click at [159, 37] on div "Order 17100041266" at bounding box center [669, 33] width 1078 height 17
copy h4 "17100041266"
click at [555, 163] on div "ERROR INSIGHTS UPS base missing, incorrect, or unexpected. Check your rate card…" at bounding box center [574, 187] width 869 height 53
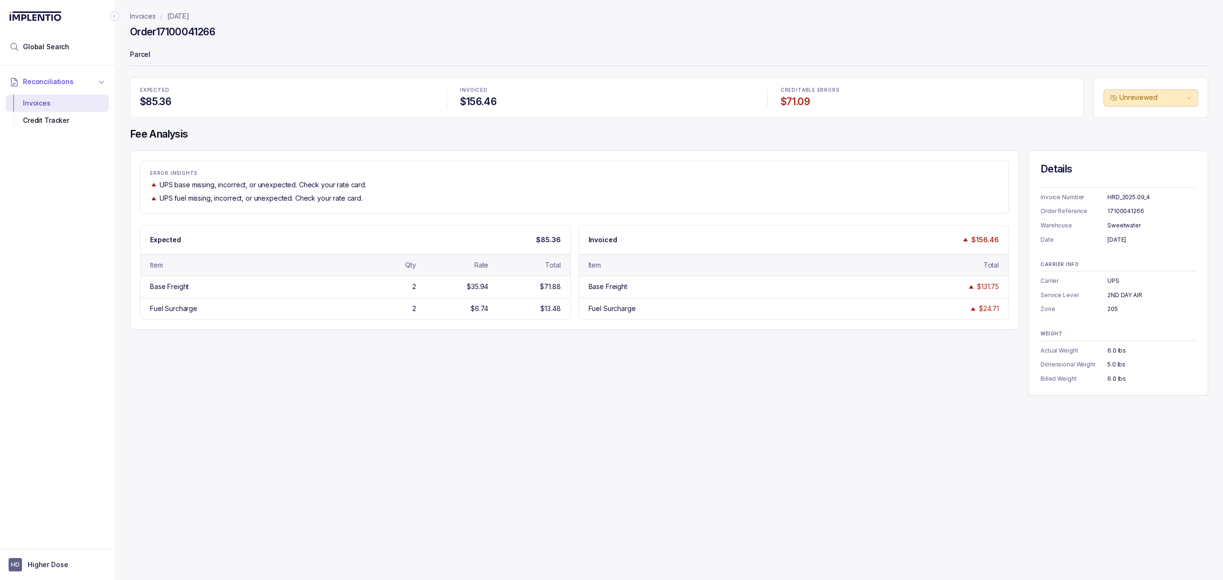
click at [180, 12] on p "[DATE]" at bounding box center [178, 16] width 22 height 10
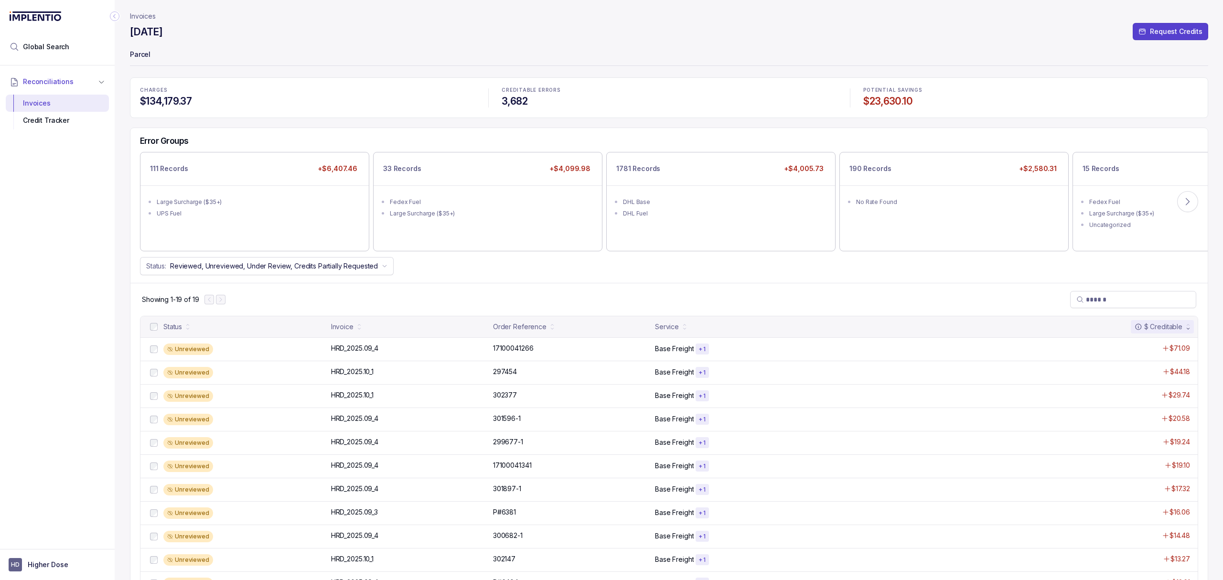
click at [374, 288] on div "Showing 1-19 of 19" at bounding box center [668, 299] width 1077 height 33
click at [523, 293] on div "Showing 1-19 of 19" at bounding box center [668, 299] width 1077 height 33
click at [551, 276] on div "Error Groups 111 Records +$6,407.46 Large Surcharge ($35+) UPS Fuel 33 Records …" at bounding box center [668, 205] width 1077 height 155
click at [545, 270] on div "Status: Reviewed, Unreviewed, Under Review, Credits Partially Requested" at bounding box center [668, 266] width 1077 height 18
click at [550, 261] on div "Status: Reviewed, Unreviewed, Under Review, Credits Partially Requested" at bounding box center [668, 266] width 1077 height 18
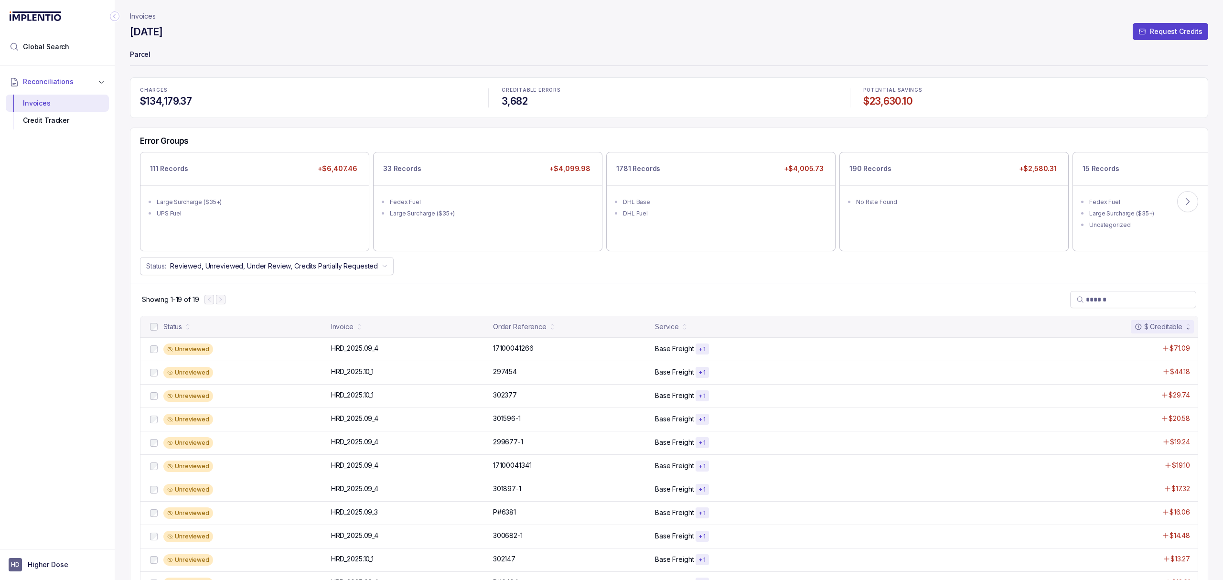
click at [655, 280] on div "Error Groups 111 Records +$6,407.46 Large Surcharge ($35+) UPS Fuel 33 Records …" at bounding box center [668, 205] width 1077 height 155
click at [648, 284] on div "Showing 1-19 of 19" at bounding box center [668, 299] width 1077 height 33
drag, startPoint x: 947, startPoint y: 294, endPoint x: 952, endPoint y: 293, distance: 5.0
click at [948, 294] on div "Showing 1-19 of 19" at bounding box center [668, 299] width 1077 height 33
click at [1185, 204] on icon at bounding box center [1188, 202] width 10 height 10
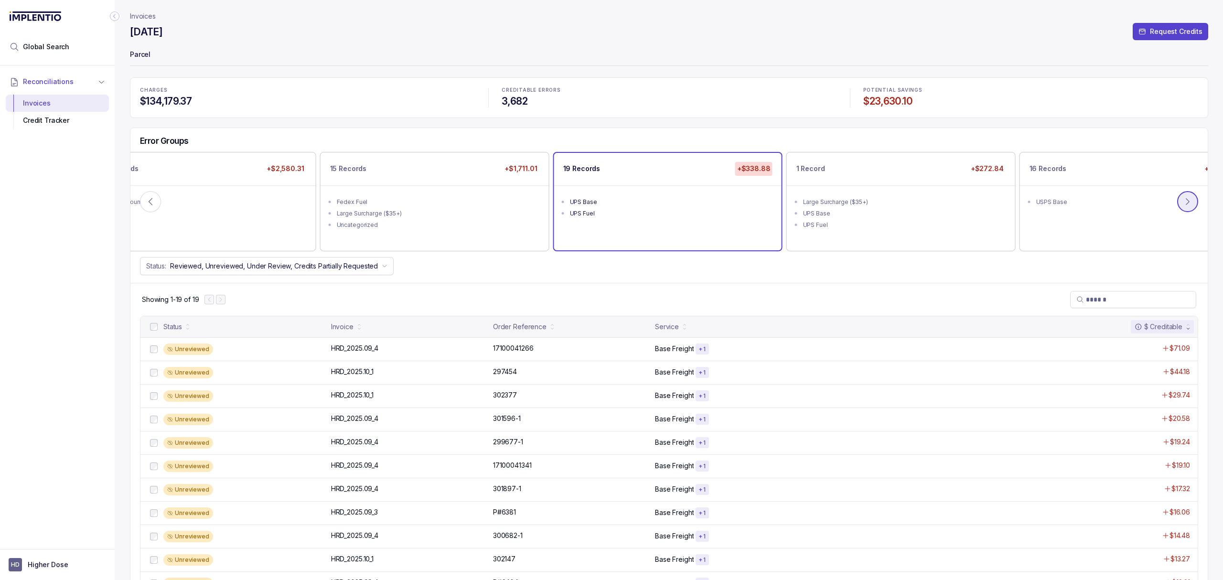
click at [1185, 204] on icon at bounding box center [1188, 202] width 10 height 10
click at [771, 287] on div "Showing 1-19 of 19" at bounding box center [668, 299] width 1077 height 33
click at [803, 285] on div "Showing 1-19 of 19" at bounding box center [668, 299] width 1077 height 33
click at [841, 289] on div "Showing 1-19 of 19" at bounding box center [668, 299] width 1077 height 33
click at [905, 296] on div "Showing 1-19 of 19" at bounding box center [668, 299] width 1077 height 33
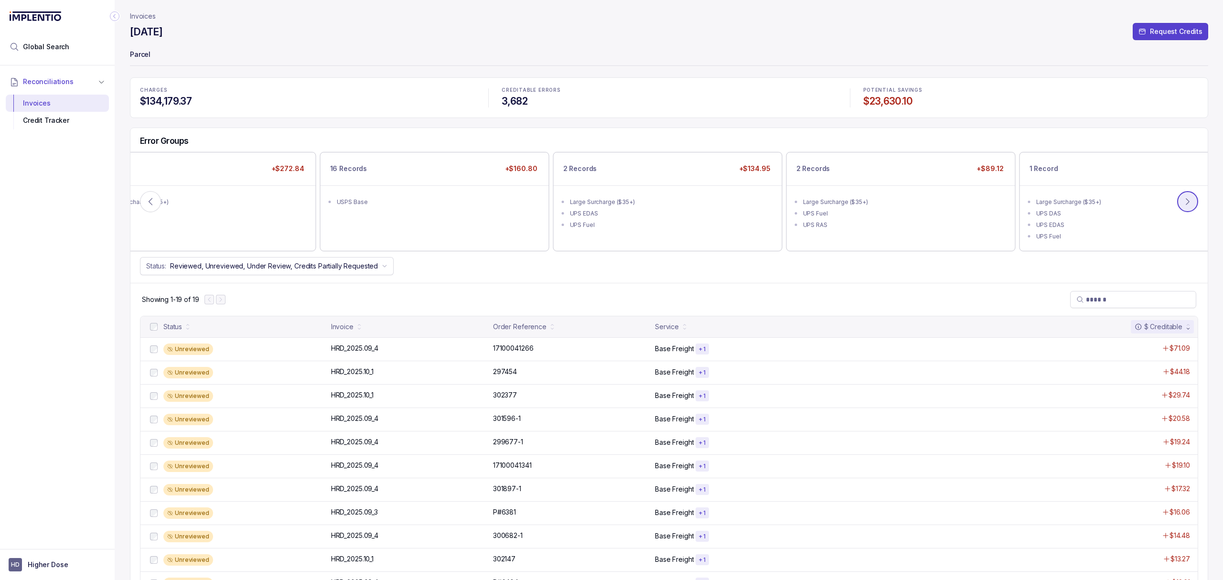
click at [1183, 203] on icon at bounding box center [1188, 202] width 10 height 10
click at [750, 291] on div "Showing 1-19 of 19" at bounding box center [668, 299] width 1077 height 33
click at [155, 205] on icon at bounding box center [151, 202] width 10 height 10
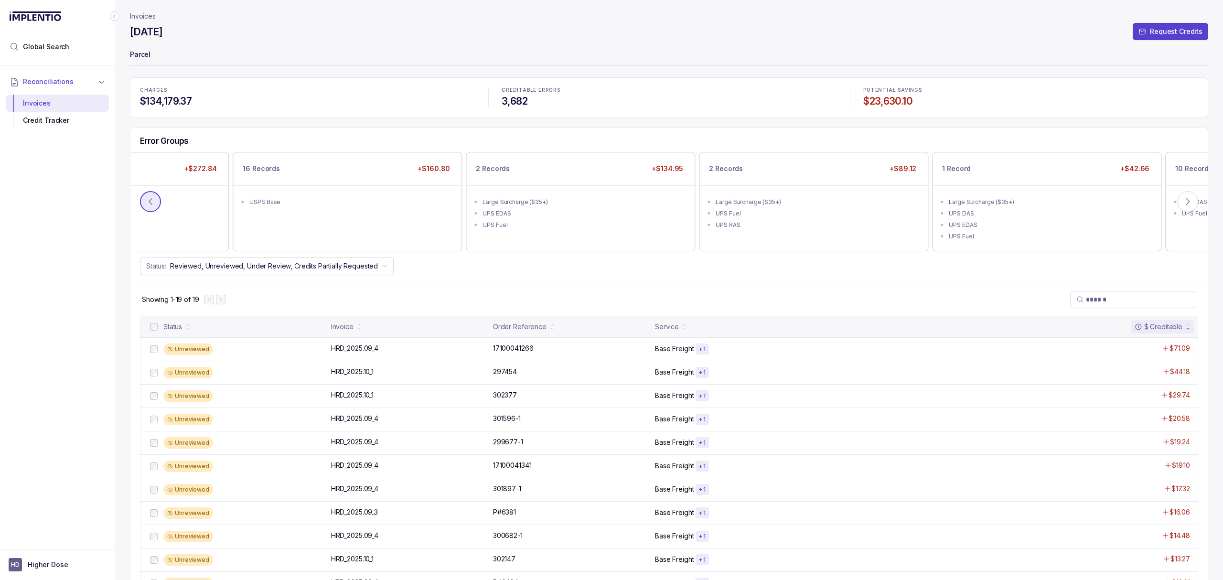
click at [149, 203] on icon at bounding box center [150, 202] width 3 height 6
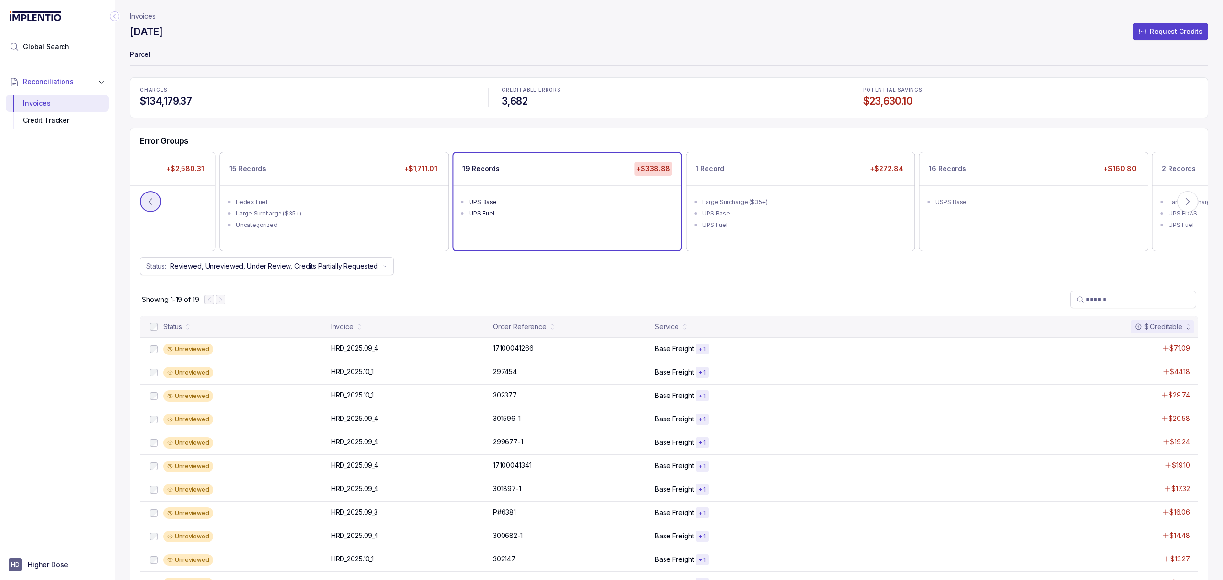
click at [149, 203] on icon at bounding box center [150, 202] width 3 height 6
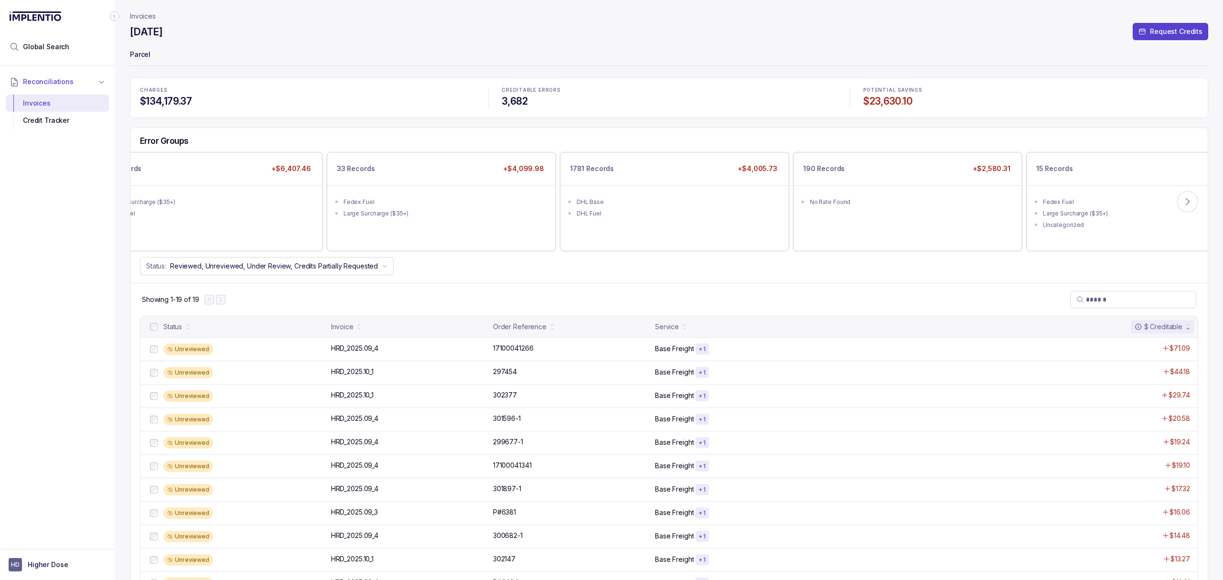
click at [149, 203] on div "Large Surcharge ($35+)" at bounding box center [211, 202] width 202 height 10
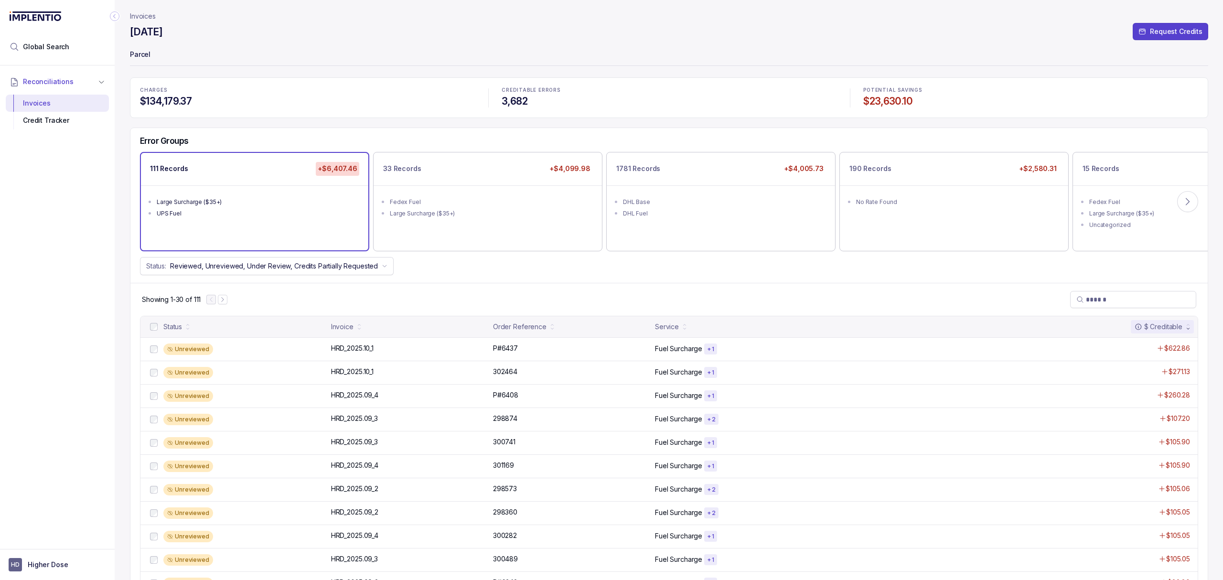
click at [463, 272] on div "Status: Reviewed, Unreviewed, Under Review, Credits Partially Requested" at bounding box center [668, 266] width 1077 height 18
click at [512, 272] on div "Status: Reviewed, Unreviewed, Under Review, Credits Partially Requested" at bounding box center [668, 266] width 1077 height 18
click at [520, 268] on div "Status: Reviewed, Unreviewed, Under Review, Credits Partially Requested" at bounding box center [668, 266] width 1077 height 18
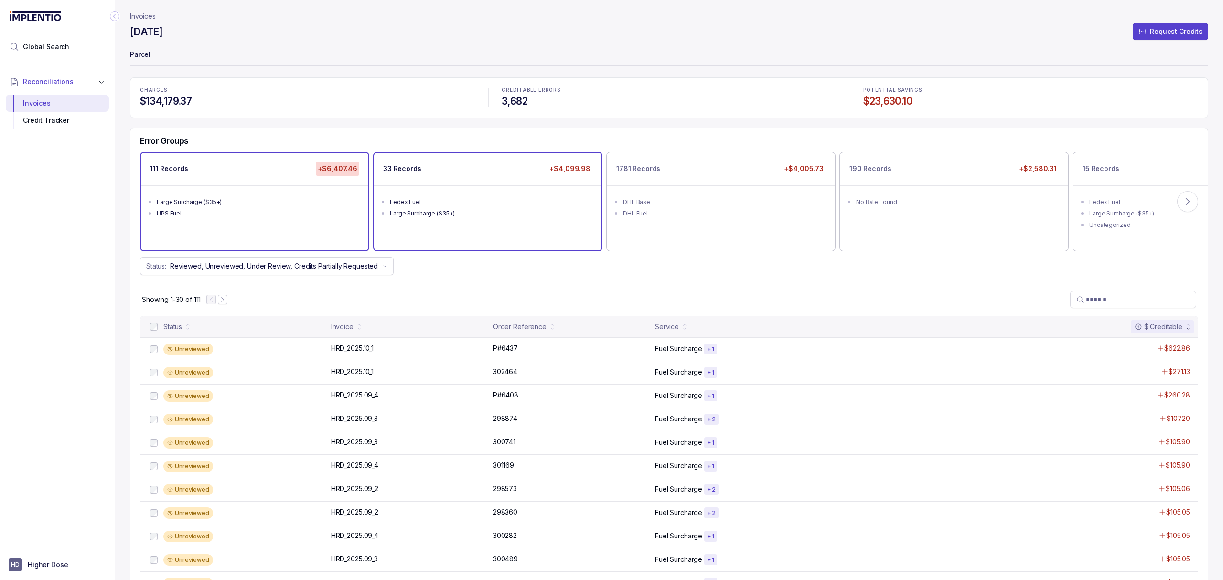
click at [513, 249] on div "33 Records +$4,099.98 Fedex Fuel Large Surcharge ($35+)" at bounding box center [487, 201] width 227 height 97
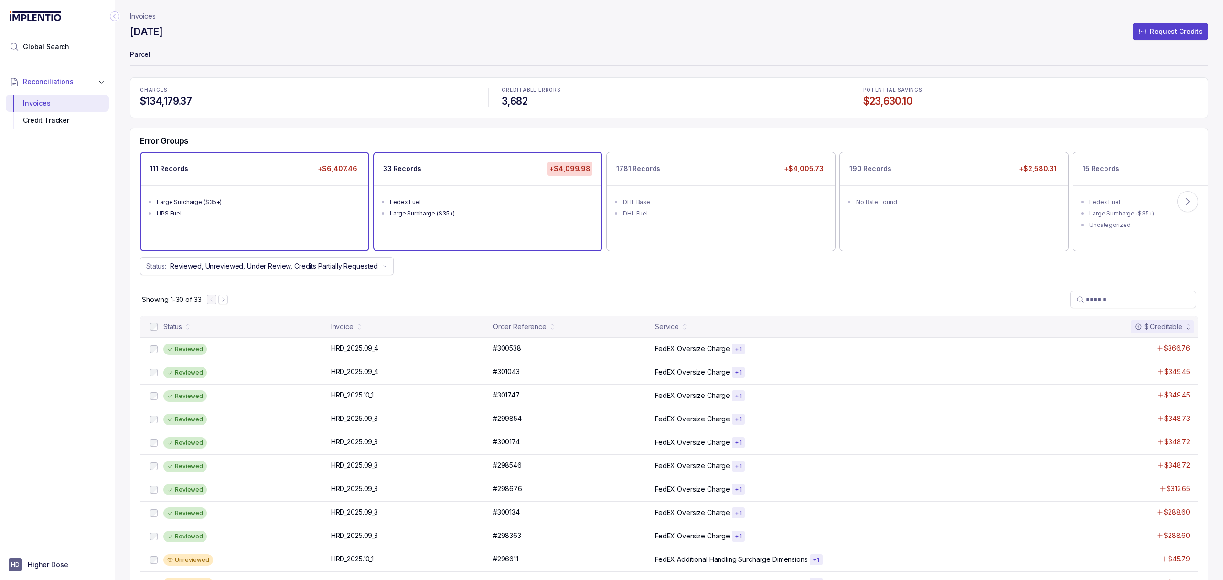
click at [293, 200] on div "Large Surcharge ($35+)" at bounding box center [258, 202] width 202 height 10
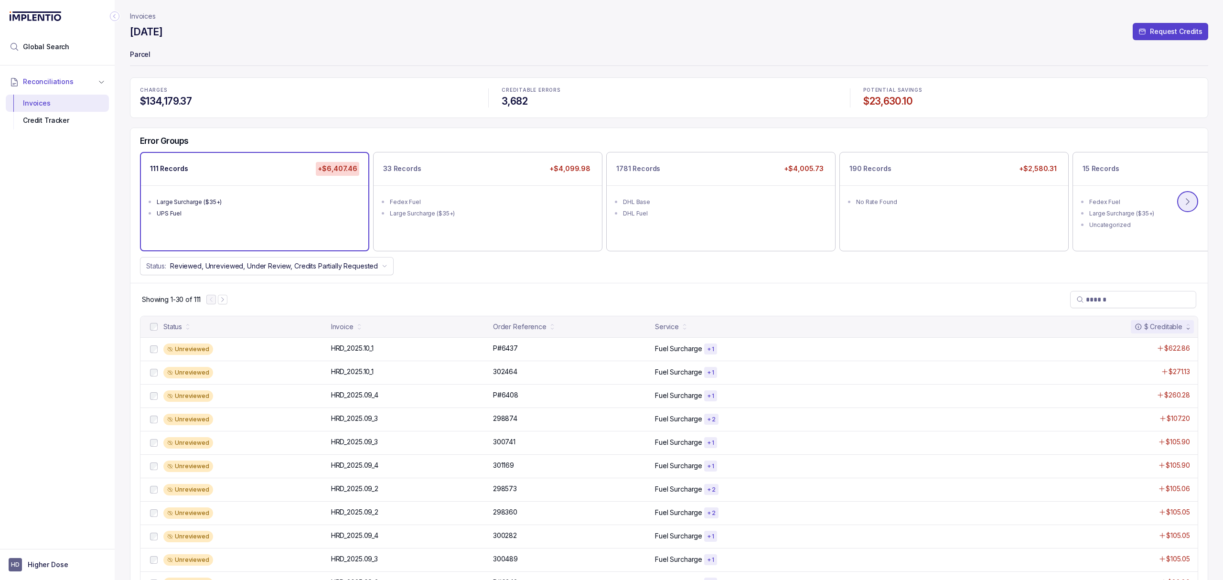
click at [1187, 205] on icon at bounding box center [1188, 202] width 10 height 10
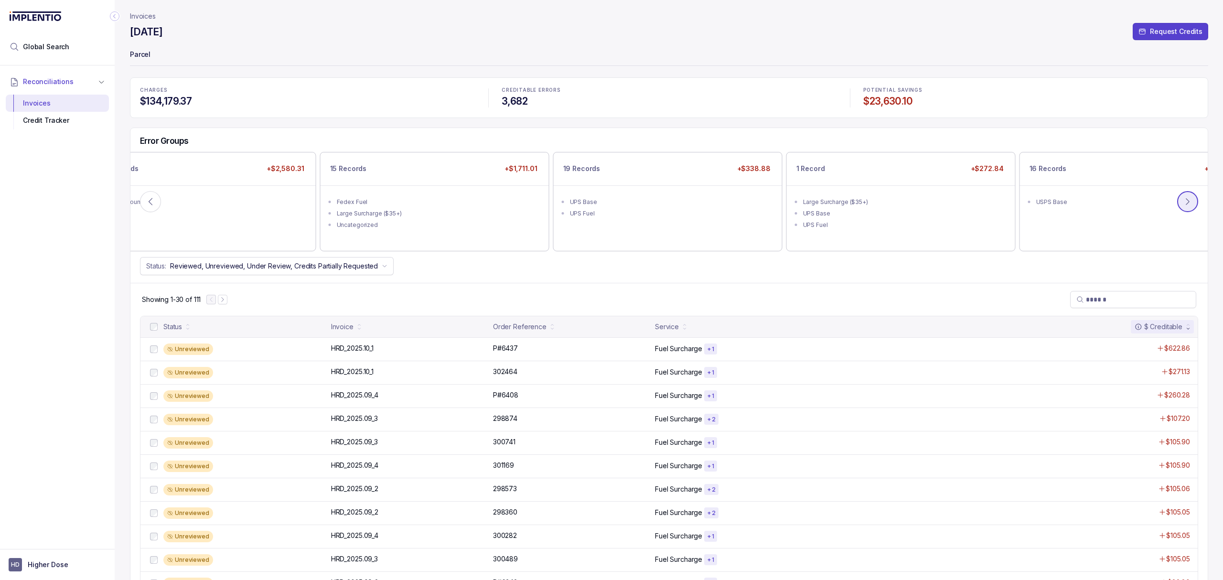
click at [1189, 203] on icon at bounding box center [1188, 202] width 10 height 10
click at [1189, 199] on icon at bounding box center [1188, 202] width 10 height 10
click at [576, 289] on div "Showing 1-30 of 111" at bounding box center [668, 299] width 1077 height 33
click at [148, 209] on button at bounding box center [150, 201] width 21 height 21
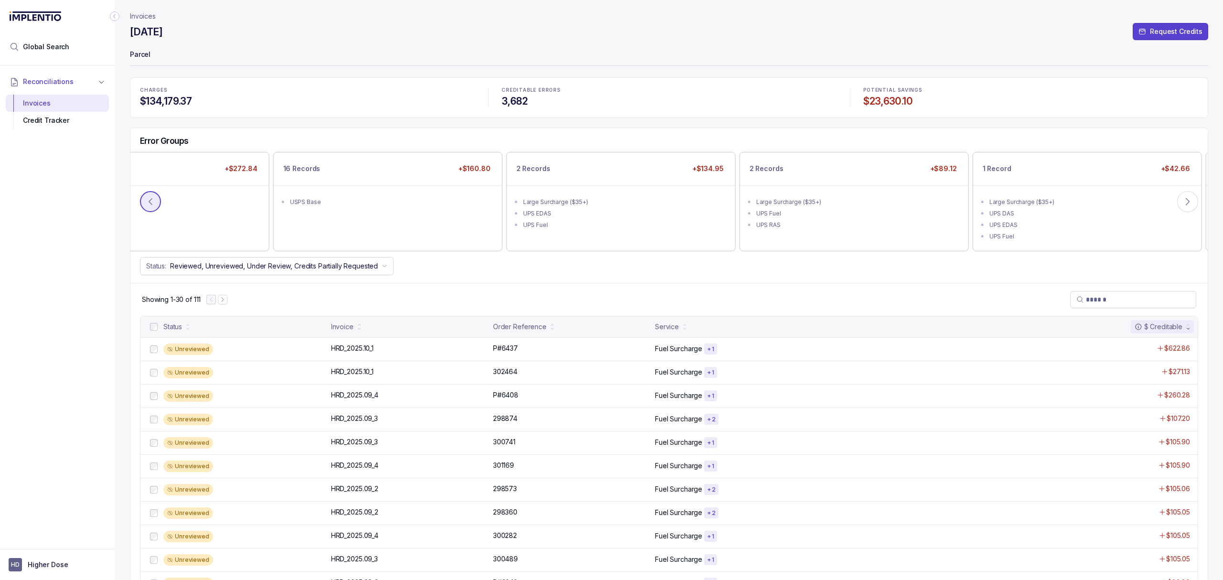
click at [150, 209] on button at bounding box center [150, 201] width 21 height 21
click at [151, 206] on icon at bounding box center [151, 202] width 10 height 10
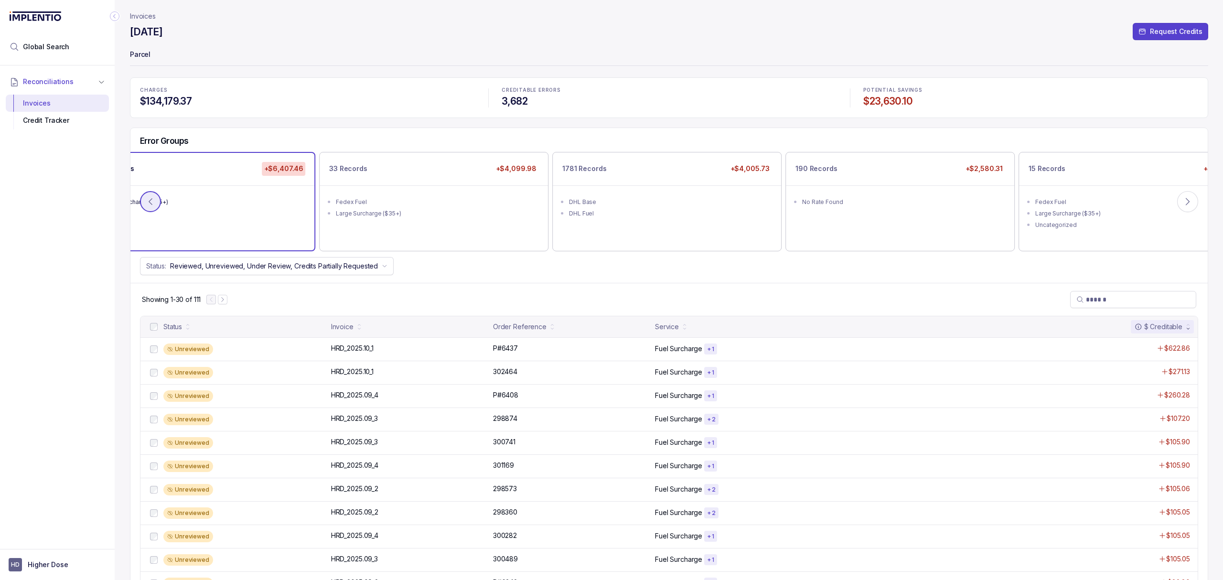
click at [149, 205] on icon at bounding box center [151, 202] width 10 height 10
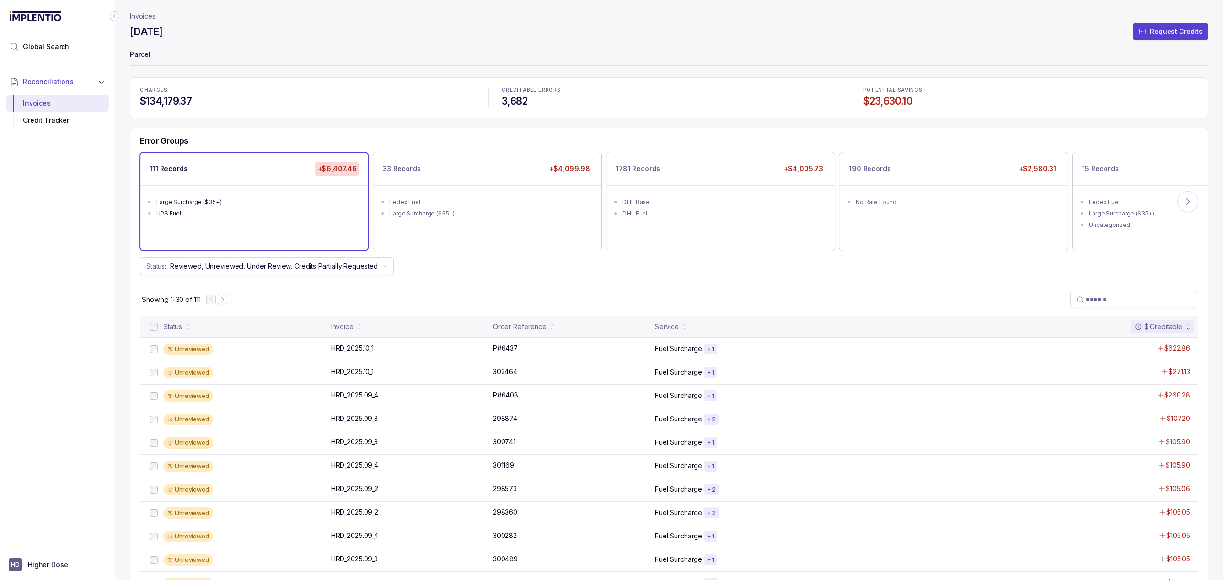
click at [535, 280] on div "Error Groups 111 Records +$6,407.46 Large Surcharge ($35+) UPS Fuel 33 Records …" at bounding box center [668, 205] width 1077 height 155
click at [523, 283] on div "Showing 1-30 of 111" at bounding box center [668, 299] width 1077 height 33
click at [513, 347] on p "P#6437" at bounding box center [506, 348] width 30 height 11
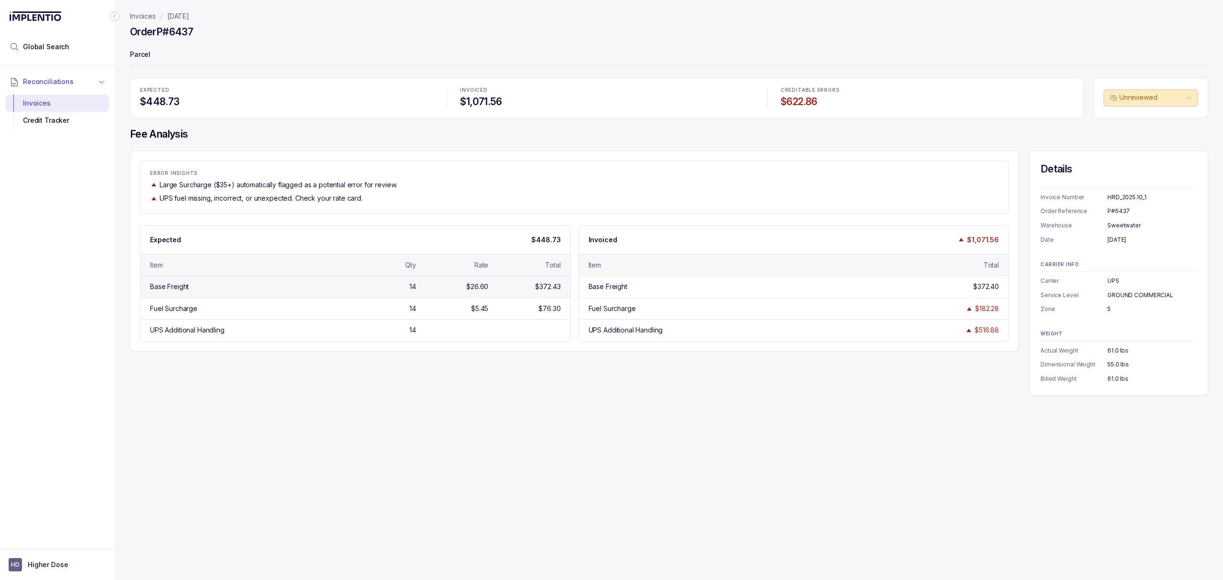
click at [416, 290] on div "Base Freight 14 $26.60 $372.43" at bounding box center [355, 287] width 430 height 22
click at [617, 396] on div "ERROR INSIGHTS Large Surcharge ($35+) automatically flagged as a potential erro…" at bounding box center [669, 273] width 1078 height 245
click at [606, 383] on div "ERROR INSIGHTS Large Surcharge ($35+) automatically flagged as a potential erro…" at bounding box center [669, 273] width 1078 height 245
click at [612, 364] on div "ERROR INSIGHTS Large Surcharge ($35+) automatically flagged as a potential erro…" at bounding box center [669, 273] width 1078 height 245
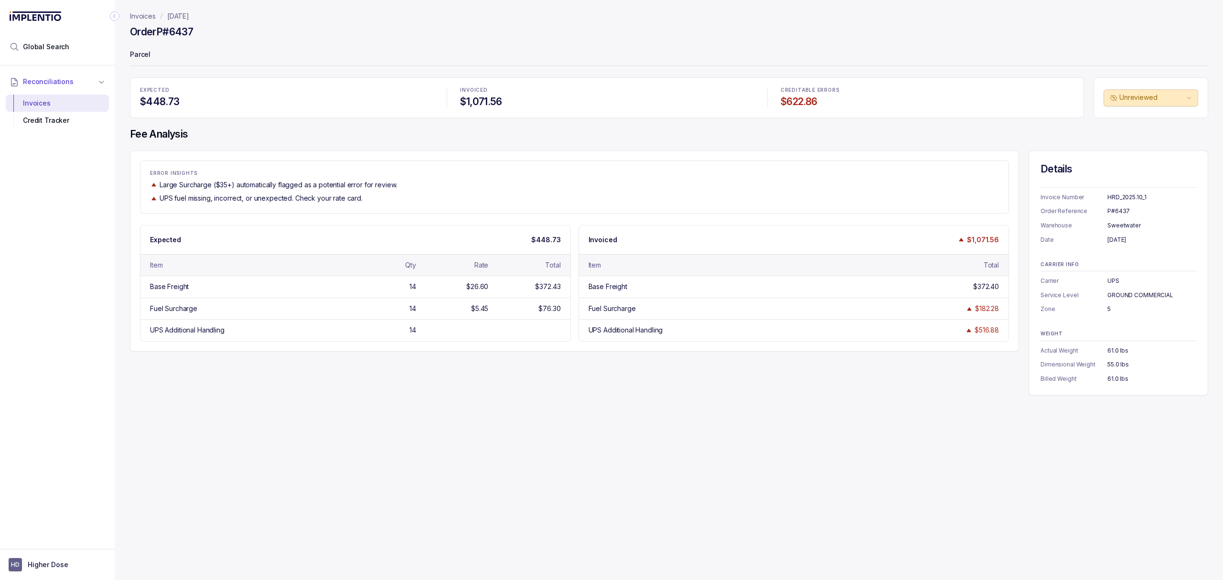
click at [610, 364] on div "ERROR INSIGHTS Large Surcharge ($35+) automatically flagged as a potential erro…" at bounding box center [669, 273] width 1078 height 245
click at [589, 366] on div "ERROR INSIGHTS Large Surcharge ($35+) automatically flagged as a potential erro…" at bounding box center [669, 273] width 1078 height 245
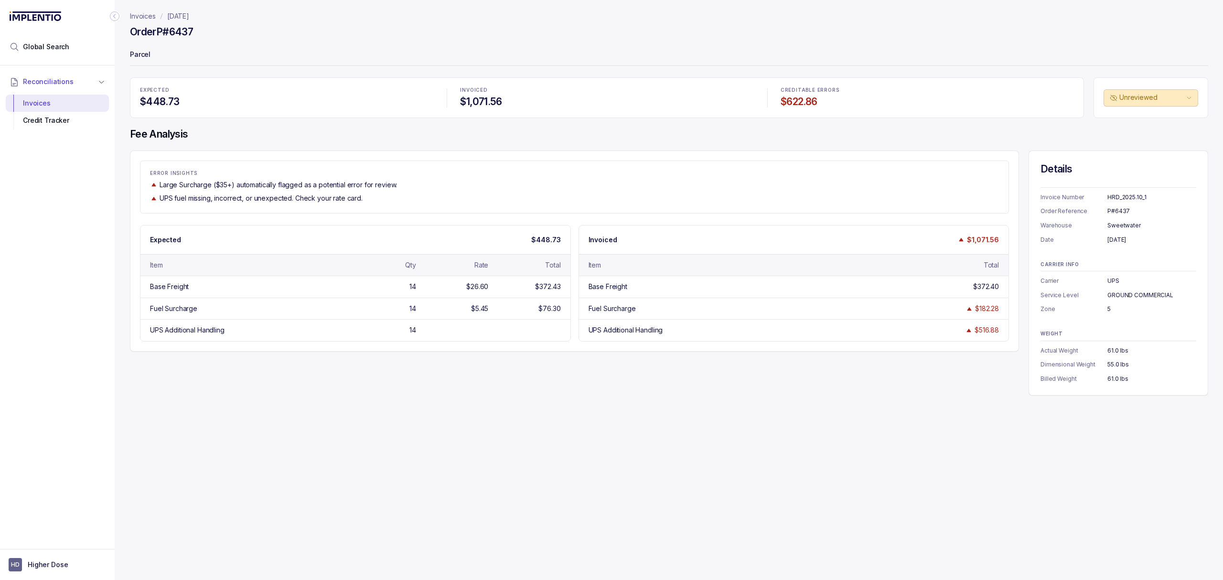
click at [580, 375] on div "ERROR INSIGHTS Large Surcharge ($35+) automatically flagged as a potential erro…" at bounding box center [669, 273] width 1078 height 245
click at [585, 370] on div "ERROR INSIGHTS Large Surcharge ($35+) automatically flagged as a potential erro…" at bounding box center [669, 273] width 1078 height 245
click at [583, 377] on div "ERROR INSIGHTS Large Surcharge ($35+) automatically flagged as a potential erro…" at bounding box center [669, 273] width 1078 height 245
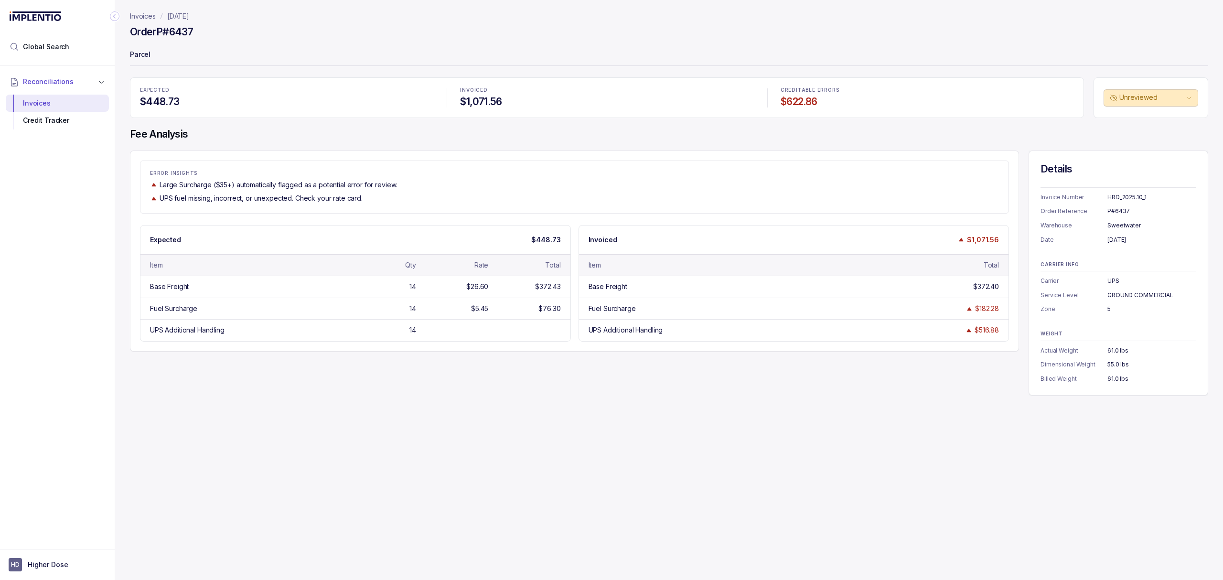
click at [510, 377] on div "ERROR INSIGHTS Large Surcharge ($35+) automatically flagged as a potential erro…" at bounding box center [669, 273] width 1078 height 245
click at [507, 377] on div "ERROR INSIGHTS Large Surcharge ($35+) automatically flagged as a potential erro…" at bounding box center [669, 273] width 1078 height 245
click at [499, 366] on div "ERROR INSIGHTS Large Surcharge ($35+) automatically flagged as a potential erro…" at bounding box center [669, 273] width 1078 height 245
click at [494, 366] on div "ERROR INSIGHTS Large Surcharge ($35+) automatically flagged as a potential erro…" at bounding box center [669, 273] width 1078 height 245
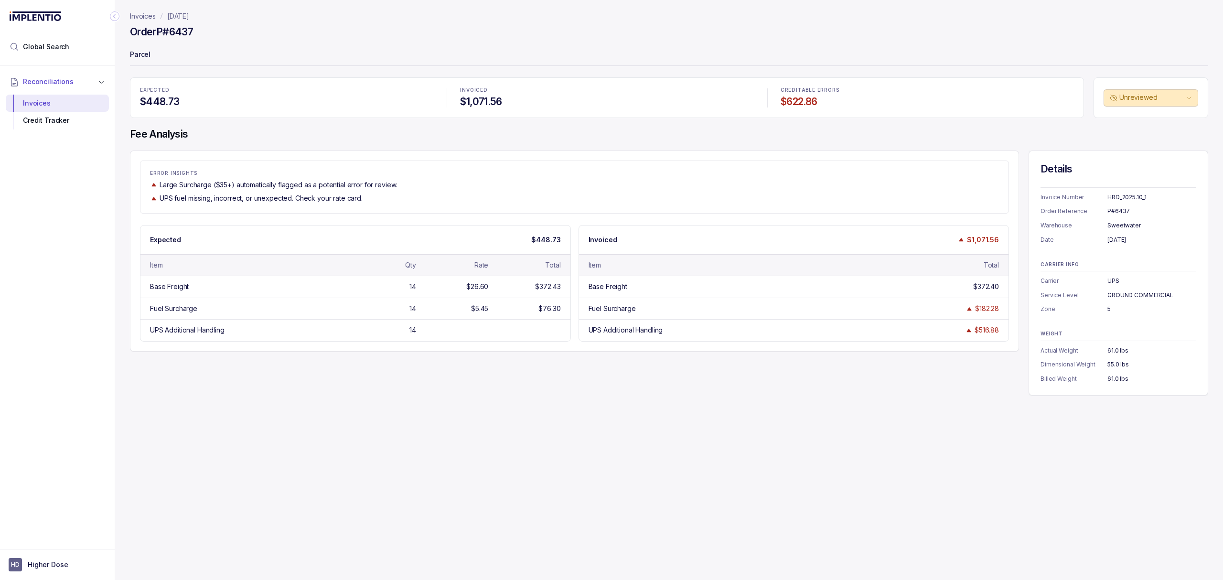
click at [460, 361] on div "ERROR INSIGHTS Large Surcharge ($35+) automatically flagged as a potential erro…" at bounding box center [669, 273] width 1078 height 245
click at [438, 358] on div "ERROR INSIGHTS Large Surcharge ($35+) automatically flagged as a potential erro…" at bounding box center [669, 273] width 1078 height 245
click at [431, 355] on div "ERROR INSIGHTS Large Surcharge ($35+) automatically flagged as a potential erro…" at bounding box center [669, 273] width 1078 height 245
click at [425, 355] on div "ERROR INSIGHTS Large Surcharge ($35+) automatically flagged as a potential erro…" at bounding box center [669, 273] width 1078 height 245
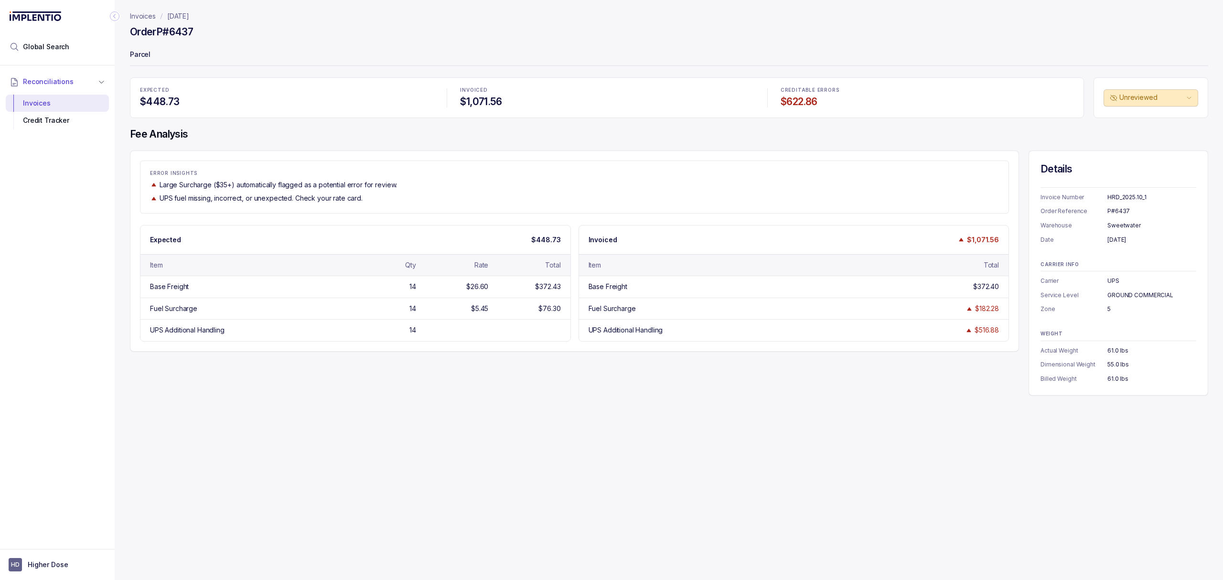
click at [425, 358] on div "ERROR INSIGHTS Large Surcharge ($35+) automatically flagged as a potential erro…" at bounding box center [669, 273] width 1078 height 245
click at [444, 360] on div "ERROR INSIGHTS Large Surcharge ($35+) automatically flagged as a potential erro…" at bounding box center [669, 273] width 1078 height 245
click at [442, 360] on div "ERROR INSIGHTS Large Surcharge ($35+) automatically flagged as a potential erro…" at bounding box center [669, 273] width 1078 height 245
click at [421, 377] on div "ERROR INSIGHTS Large Surcharge ($35+) automatically flagged as a potential erro…" at bounding box center [669, 273] width 1078 height 245
click at [406, 396] on div "ERROR INSIGHTS Large Surcharge ($35+) automatically flagged as a potential erro…" at bounding box center [669, 273] width 1078 height 245
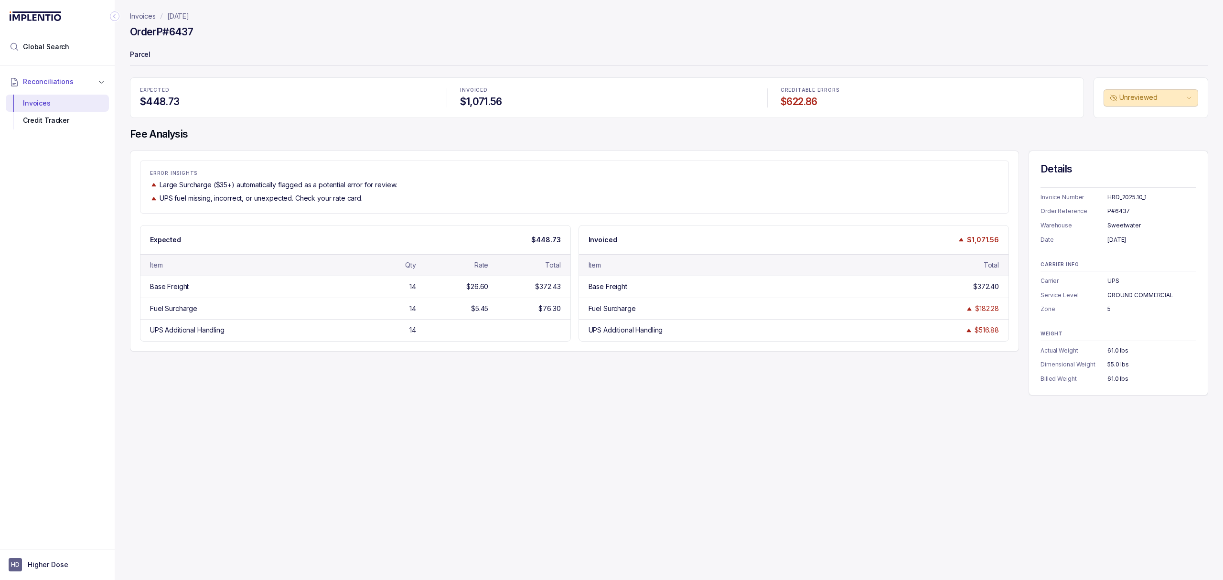
click at [385, 398] on div "Invoices [DATE] Order P#6437 Parcel EXPECTED $448.73 INVOICED $1,071.56 CREDITA…" at bounding box center [665, 290] width 1101 height 580
click at [295, 178] on div "ERROR INSIGHTS Large Surcharge ($35+) automatically flagged as a potential erro…" at bounding box center [574, 187] width 868 height 32
click at [298, 186] on p "Large Surcharge ($35+) automatically flagged as a potential error for review." at bounding box center [278, 185] width 237 height 10
click at [316, 200] on p "UPS fuel missing, incorrect, or unexpected. Check your rate card." at bounding box center [261, 199] width 203 height 10
click at [331, 196] on p "UPS fuel missing, incorrect, or unexpected. Check your rate card." at bounding box center [261, 199] width 203 height 10
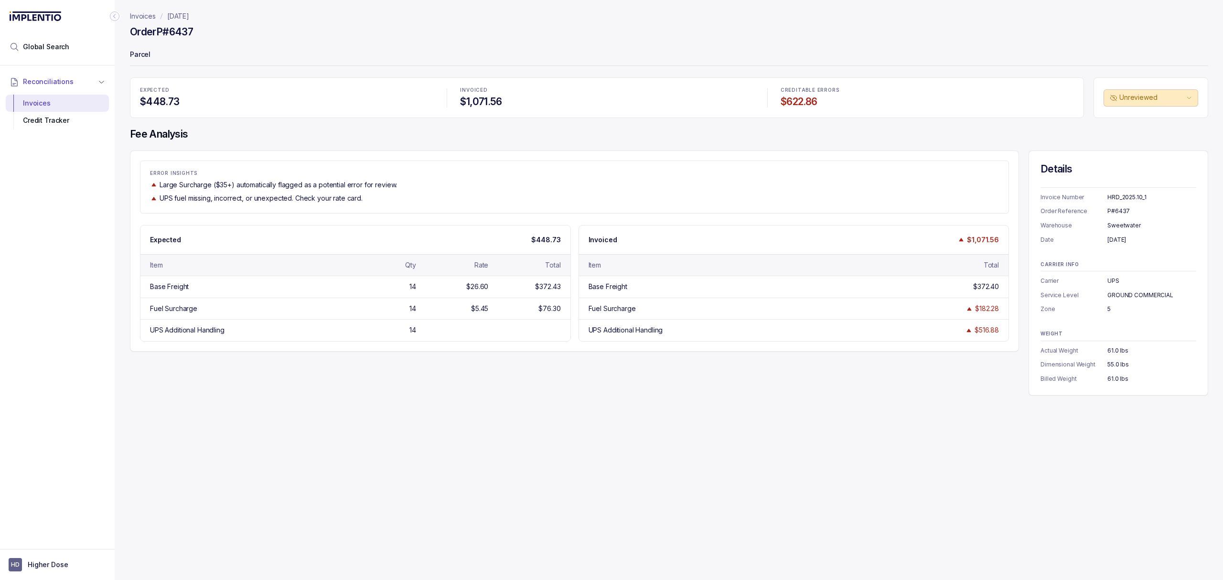
click at [365, 401] on div "Invoices [DATE] Order P#6437 Parcel EXPECTED $448.73 INVOICED $1,071.56 CREDITA…" at bounding box center [665, 290] width 1101 height 580
click at [366, 402] on div "Invoices [DATE] Order P#6437 Parcel EXPECTED $448.73 INVOICED $1,071.56 CREDITA…" at bounding box center [665, 290] width 1101 height 580
click at [364, 409] on div "Invoices [DATE] Order P#6437 Parcel EXPECTED $448.73 INVOICED $1,071.56 CREDITA…" at bounding box center [665, 290] width 1101 height 580
click at [374, 399] on div "Invoices [DATE] Order P#6437 Parcel EXPECTED $448.73 INVOICED $1,071.56 CREDITA…" at bounding box center [665, 290] width 1101 height 580
click at [398, 401] on div "Invoices [DATE] Order P#6437 Parcel EXPECTED $448.73 INVOICED $1,071.56 CREDITA…" at bounding box center [665, 290] width 1101 height 580
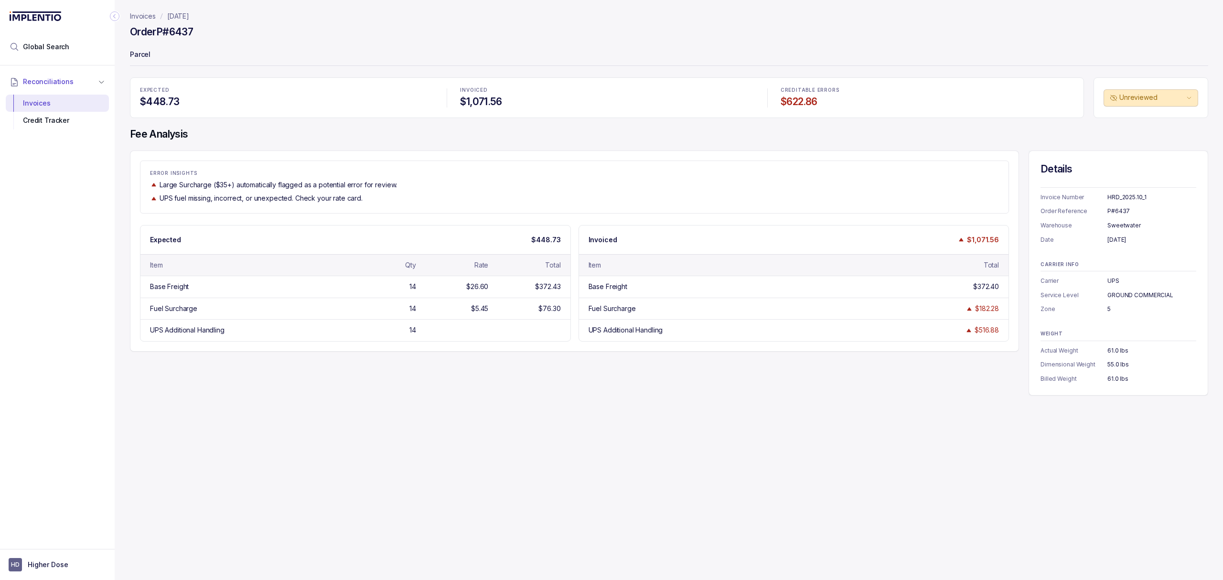
click at [413, 383] on div "ERROR INSIGHTS Large Surcharge ($35+) automatically flagged as a potential erro…" at bounding box center [669, 273] width 1078 height 245
click at [418, 375] on div "ERROR INSIGHTS Large Surcharge ($35+) automatically flagged as a potential erro…" at bounding box center [669, 273] width 1078 height 245
click at [417, 373] on div "ERROR INSIGHTS Large Surcharge ($35+) automatically flagged as a potential erro…" at bounding box center [669, 273] width 1078 height 245
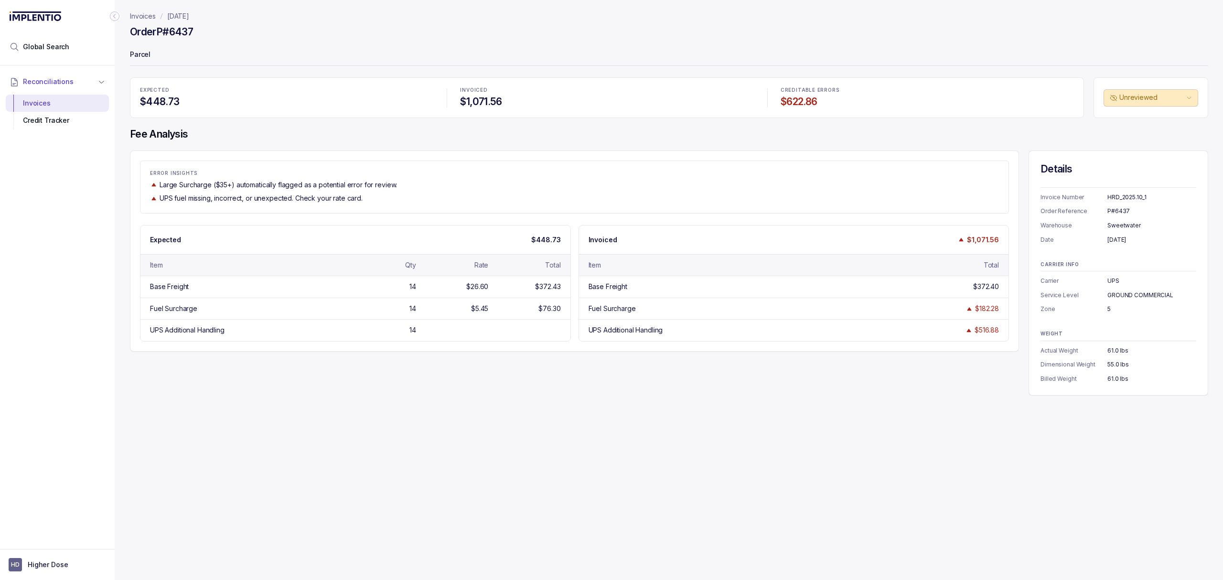
click at [415, 373] on div "ERROR INSIGHTS Large Surcharge ($35+) automatically flagged as a potential erro…" at bounding box center [669, 273] width 1078 height 245
click at [413, 373] on div "ERROR INSIGHTS Large Surcharge ($35+) automatically flagged as a potential erro…" at bounding box center [669, 273] width 1078 height 245
drag, startPoint x: 212, startPoint y: 28, endPoint x: 159, endPoint y: 33, distance: 53.8
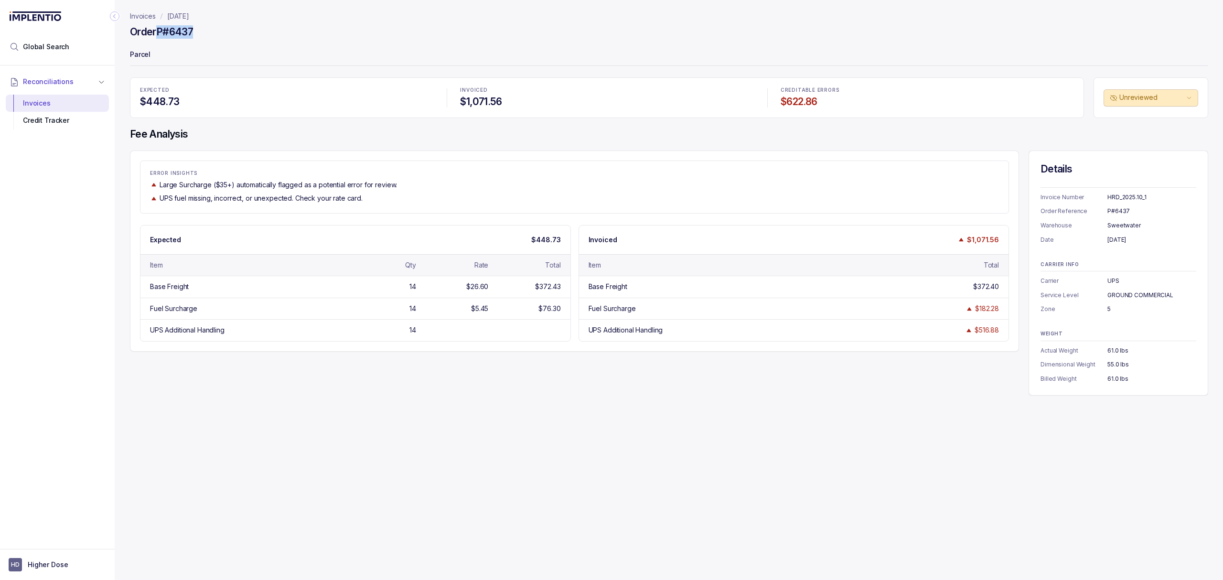
click at [159, 33] on div "Order P#6437" at bounding box center [669, 33] width 1078 height 17
copy h4 "P#6437"
click at [399, 371] on div "ERROR INSIGHTS Large Surcharge ($35+) automatically flagged as a potential erro…" at bounding box center [669, 273] width 1078 height 245
click at [385, 385] on div "ERROR INSIGHTS Large Surcharge ($35+) automatically flagged as a potential erro…" at bounding box center [669, 273] width 1078 height 245
click at [388, 390] on div "ERROR INSIGHTS Large Surcharge ($35+) automatically flagged as a potential erro…" at bounding box center [669, 273] width 1078 height 245
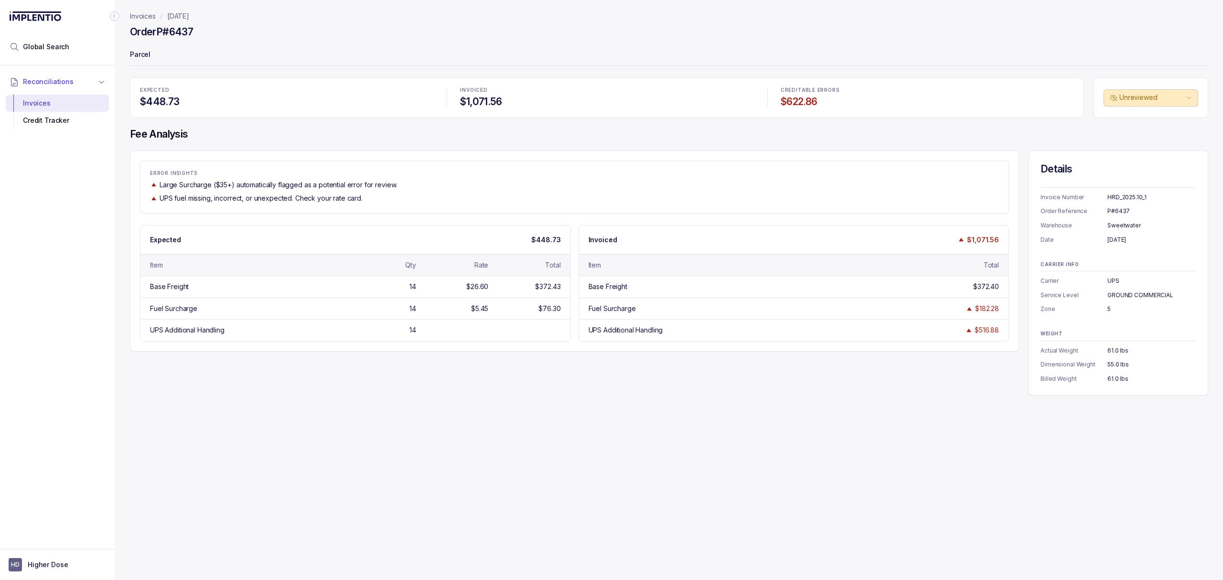
drag, startPoint x: 412, startPoint y: 383, endPoint x: 427, endPoint y: 388, distance: 16.2
click at [413, 383] on div "ERROR INSIGHTS Large Surcharge ($35+) automatically flagged as a potential erro…" at bounding box center [669, 273] width 1078 height 245
click at [421, 391] on div "ERROR INSIGHTS Large Surcharge ($35+) automatically flagged as a potential erro…" at bounding box center [669, 273] width 1078 height 245
drag, startPoint x: 436, startPoint y: 394, endPoint x: 436, endPoint y: 401, distance: 7.2
click at [436, 395] on div "ERROR INSIGHTS Large Surcharge ($35+) automatically flagged as a potential erro…" at bounding box center [669, 273] width 1078 height 245
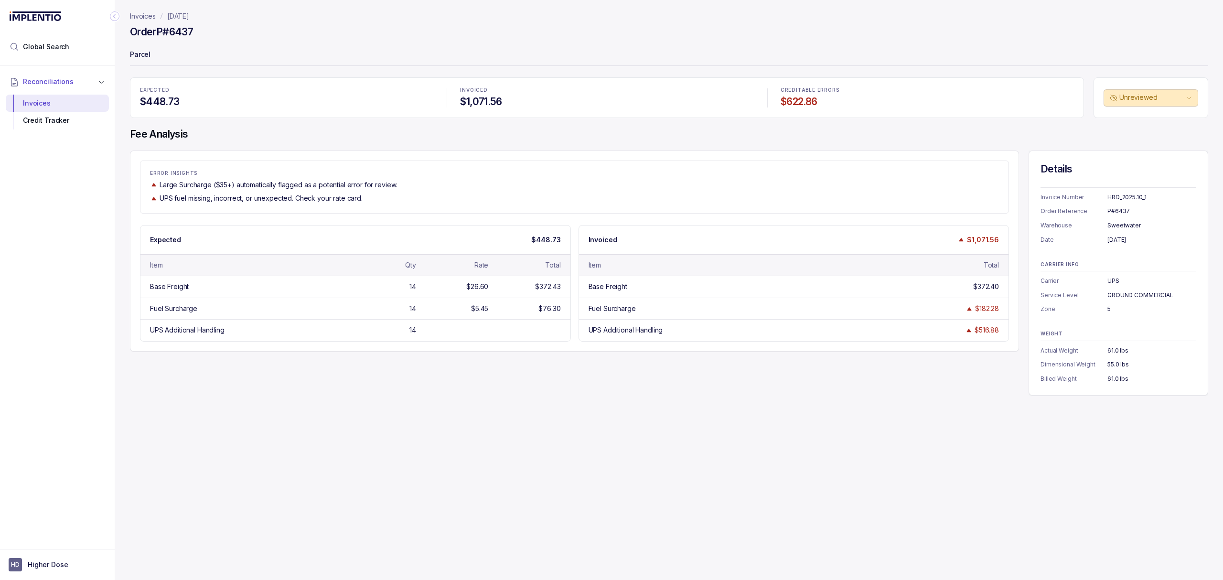
drag, startPoint x: 643, startPoint y: 402, endPoint x: 649, endPoint y: 402, distance: 5.7
click at [646, 402] on div "Invoices [DATE] Order P#6437 Parcel EXPECTED $448.73 INVOICED $1,071.56 CREDITA…" at bounding box center [665, 290] width 1101 height 580
click at [790, 392] on div "ERROR INSIGHTS Large Surcharge ($35+) automatically flagged as a potential erro…" at bounding box center [669, 273] width 1078 height 245
drag, startPoint x: 404, startPoint y: 291, endPoint x: 485, endPoint y: 292, distance: 81.7
click at [485, 292] on div "Base Freight 14 $26.60 $372.43" at bounding box center [355, 287] width 430 height 22
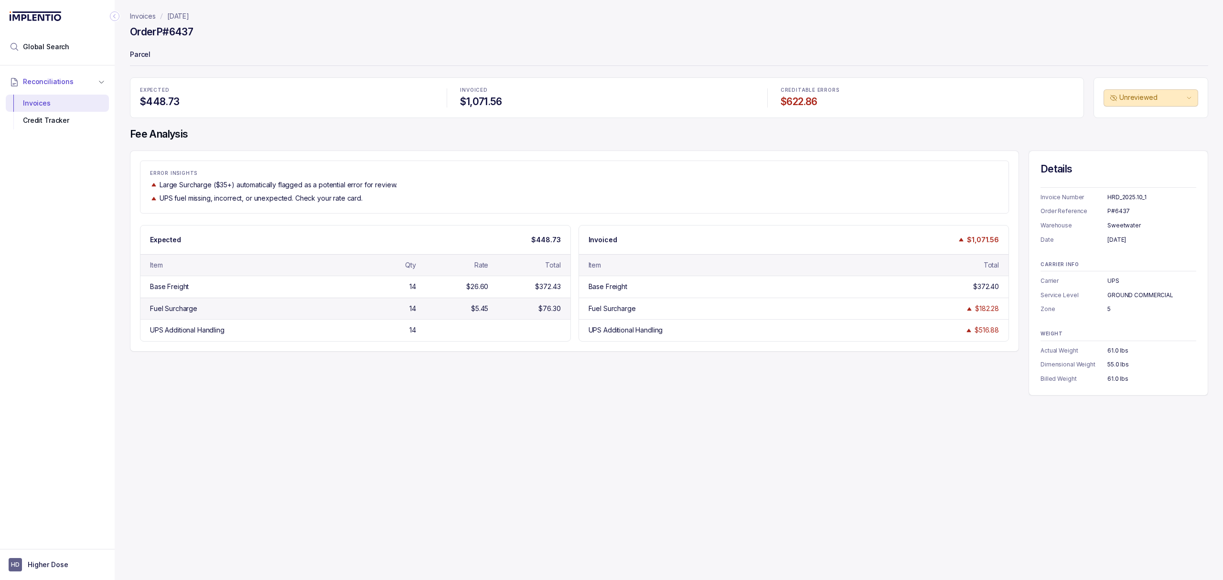
click at [362, 303] on div "Fuel Surcharge 14 $5.45 $76.30" at bounding box center [355, 309] width 430 height 22
drag, startPoint x: 158, startPoint y: 291, endPoint x: 564, endPoint y: 289, distance: 406.6
click at [564, 289] on div "Base Freight 14 $26.60 $372.43" at bounding box center [355, 287] width 430 height 22
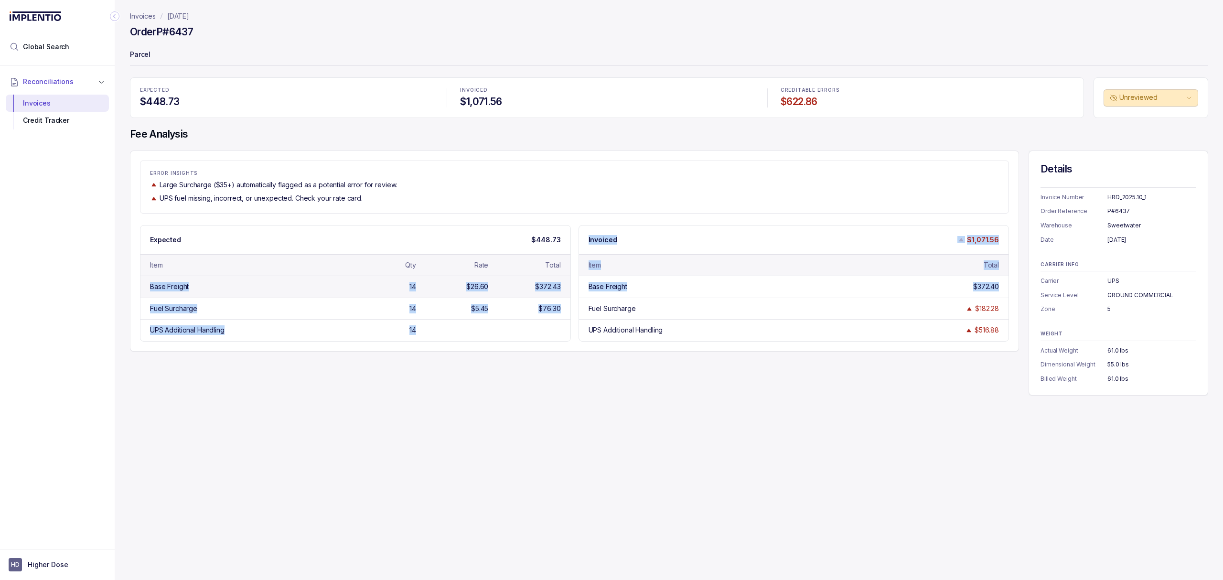
drag, startPoint x: 995, startPoint y: 295, endPoint x: 151, endPoint y: 289, distance: 843.4
click at [151, 289] on div "Expected $448.73 Item Qty Rate Total Base Freight 14 $26.60 $372.43 Fuel Surcha…" at bounding box center [574, 283] width 869 height 117
click at [202, 289] on div "Base Freight" at bounding box center [247, 287] width 194 height 10
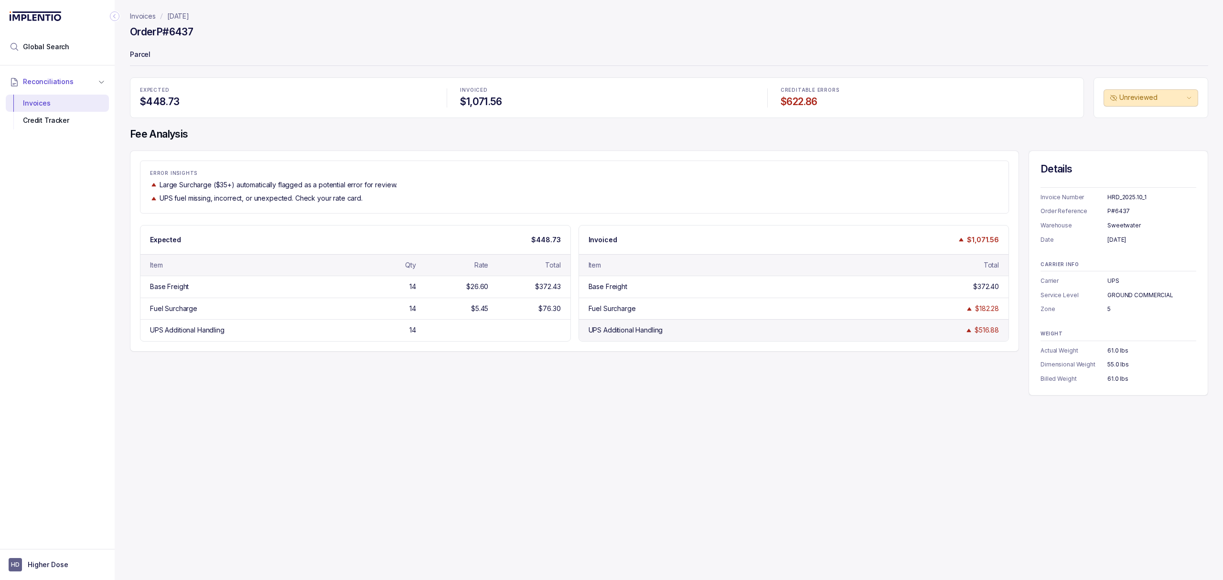
click at [679, 320] on div "UPS Additional Handling $516.88" at bounding box center [794, 330] width 430 height 22
drag, startPoint x: 635, startPoint y: 333, endPoint x: 994, endPoint y: 327, distance: 358.9
click at [994, 327] on div "UPS Additional Handling $516.88" at bounding box center [794, 330] width 430 height 22
click at [994, 327] on div "$516.88" at bounding box center [987, 330] width 24 height 10
click at [680, 387] on div "ERROR INSIGHTS Large Surcharge ($35+) automatically flagged as a potential erro…" at bounding box center [669, 273] width 1078 height 245
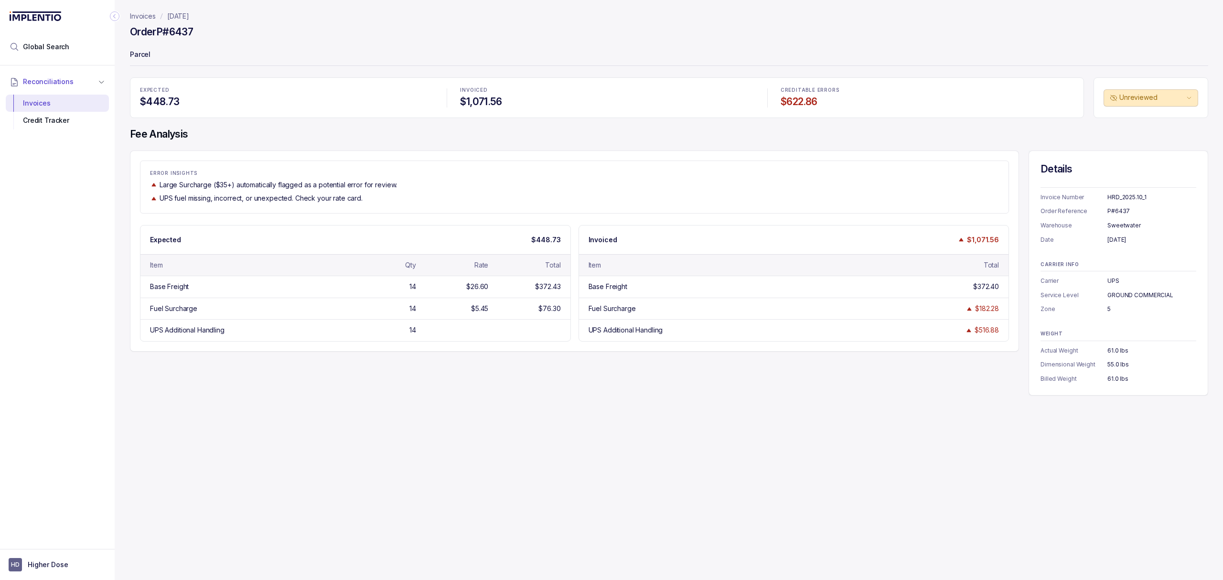
click at [548, 427] on div "Invoices [DATE] Order P#6437 Parcel EXPECTED $448.73 INVOICED $1,071.56 CREDITA…" at bounding box center [665, 290] width 1101 height 580
click at [397, 157] on div "ERROR INSIGHTS Large Surcharge ($35+) automatically flagged as a potential erro…" at bounding box center [574, 251] width 889 height 201
click at [268, 109] on div "EXPECTED $448.73" at bounding box center [286, 98] width 305 height 32
click at [285, 96] on h4 "$448.73" at bounding box center [286, 101] width 293 height 13
click at [289, 86] on div "EXPECTED $448.73" at bounding box center [286, 98] width 305 height 32
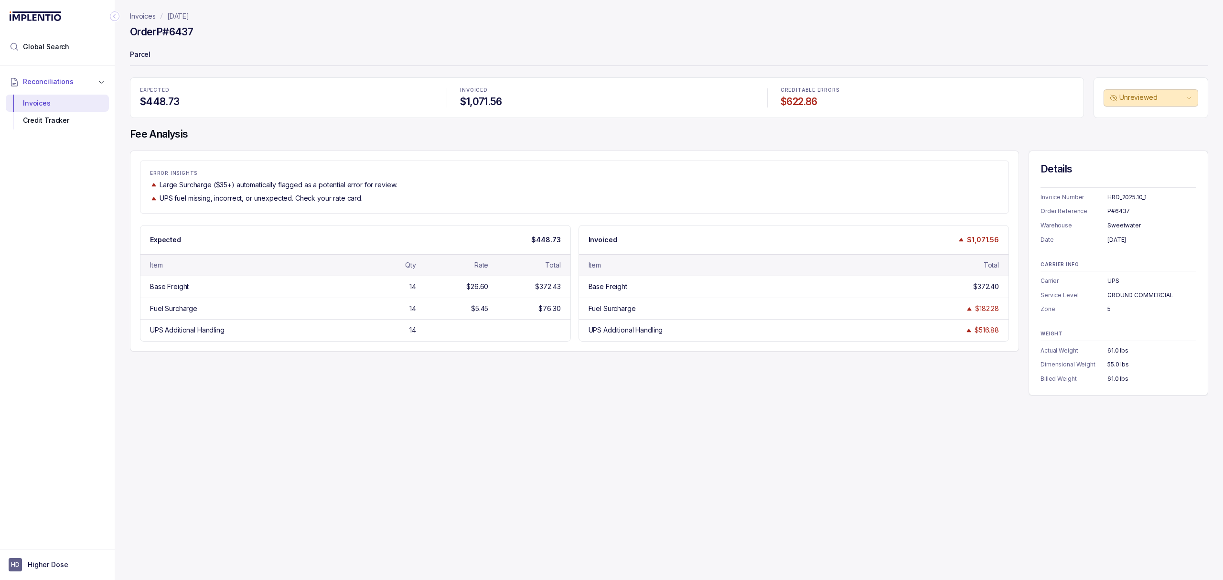
click at [223, 92] on p "EXPECTED" at bounding box center [286, 90] width 293 height 6
click at [184, 17] on p "[DATE]" at bounding box center [178, 16] width 22 height 10
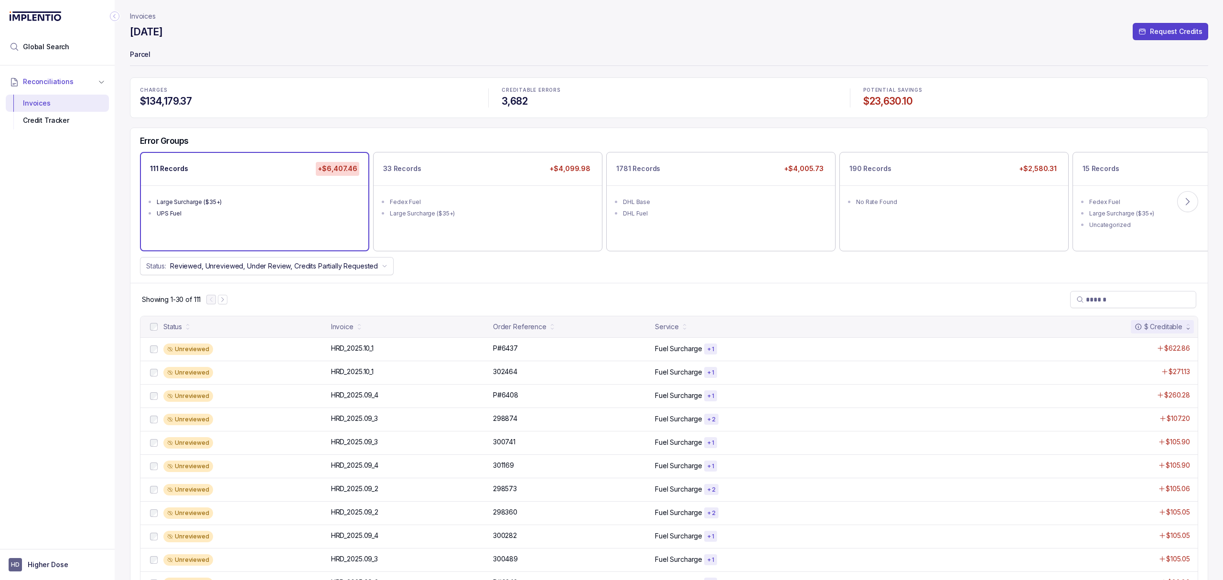
click at [365, 299] on div "Showing 1-30 of 111" at bounding box center [668, 299] width 1077 height 33
click at [353, 346] on p "HRD_2025.10_1" at bounding box center [352, 348] width 47 height 11
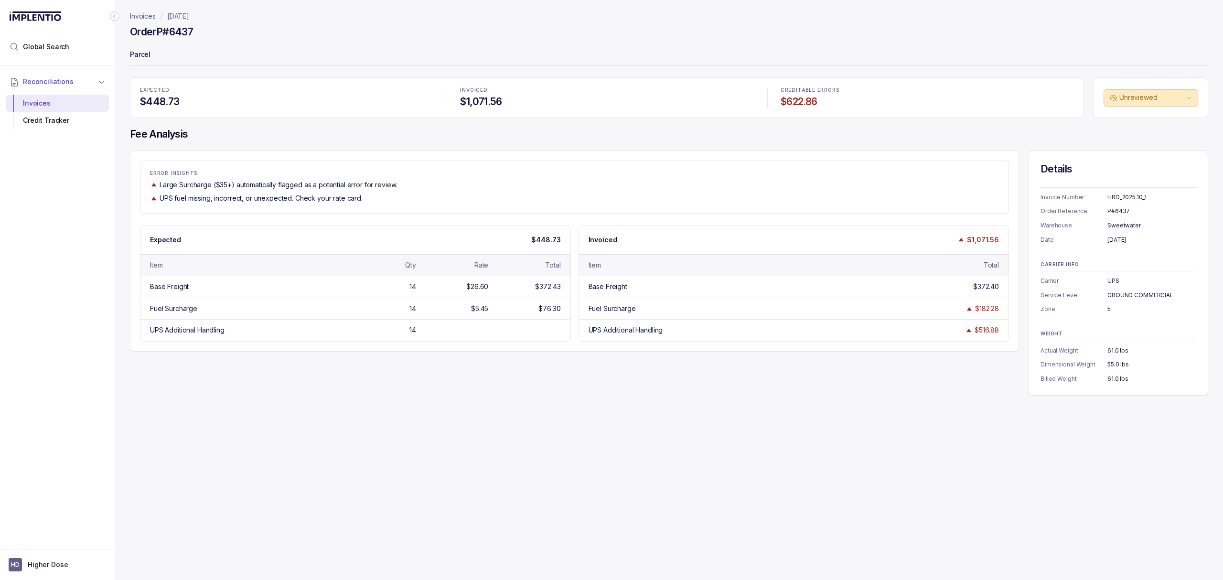
click at [237, 224] on div "ERROR INSIGHTS Large Surcharge ($35+) automatically flagged as a potential erro…" at bounding box center [574, 251] width 889 height 201
click at [285, 344] on div "ERROR INSIGHTS Large Surcharge ($35+) automatically flagged as a potential erro…" at bounding box center [574, 251] width 889 height 201
click at [348, 375] on div "ERROR INSIGHTS Large Surcharge ($35+) automatically flagged as a potential erro…" at bounding box center [669, 273] width 1078 height 245
click at [307, 315] on div "Fuel Surcharge 14 $5.45 $76.30" at bounding box center [355, 309] width 430 height 22
click at [640, 350] on div "ERROR INSIGHTS Large Surcharge ($35+) automatically flagged as a potential erro…" at bounding box center [574, 251] width 889 height 201
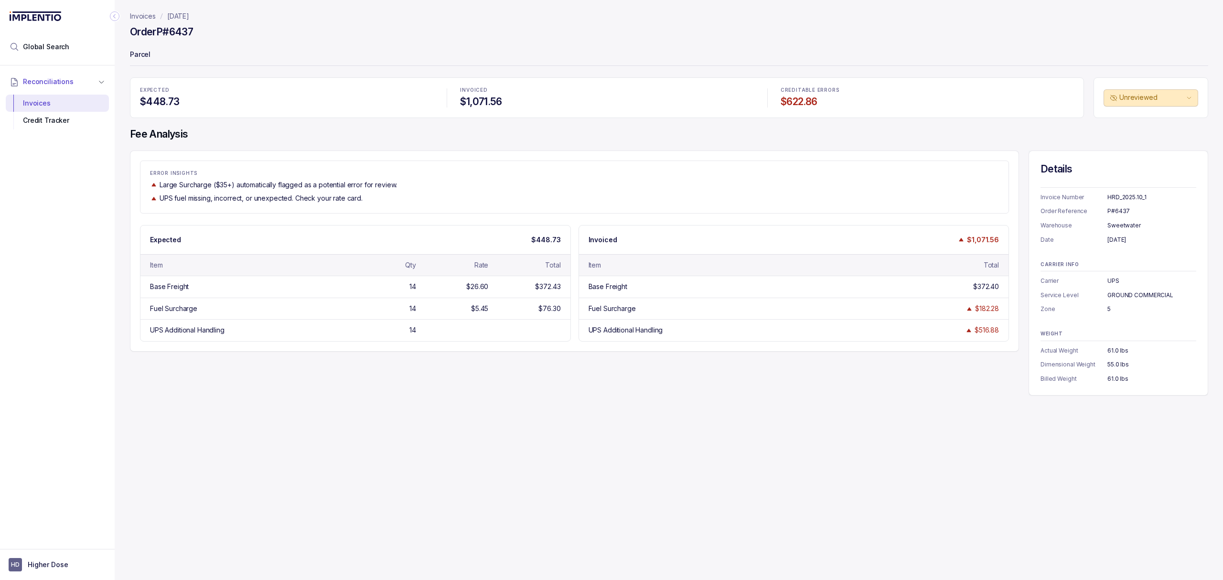
click at [792, 344] on div "ERROR INSIGHTS Large Surcharge ($35+) automatically flagged as a potential erro…" at bounding box center [574, 251] width 889 height 201
drag, startPoint x: 778, startPoint y: 331, endPoint x: 1006, endPoint y: 331, distance: 227.9
click at [1006, 331] on div "ERROR INSIGHTS Large Surcharge ($35+) automatically flagged as a potential erro…" at bounding box center [574, 251] width 889 height 201
click at [824, 376] on div "ERROR INSIGHTS Large Surcharge ($35+) automatically flagged as a potential erro…" at bounding box center [669, 273] width 1078 height 245
click at [573, 372] on div "ERROR INSIGHTS Large Surcharge ($35+) automatically flagged as a potential erro…" at bounding box center [669, 273] width 1078 height 245
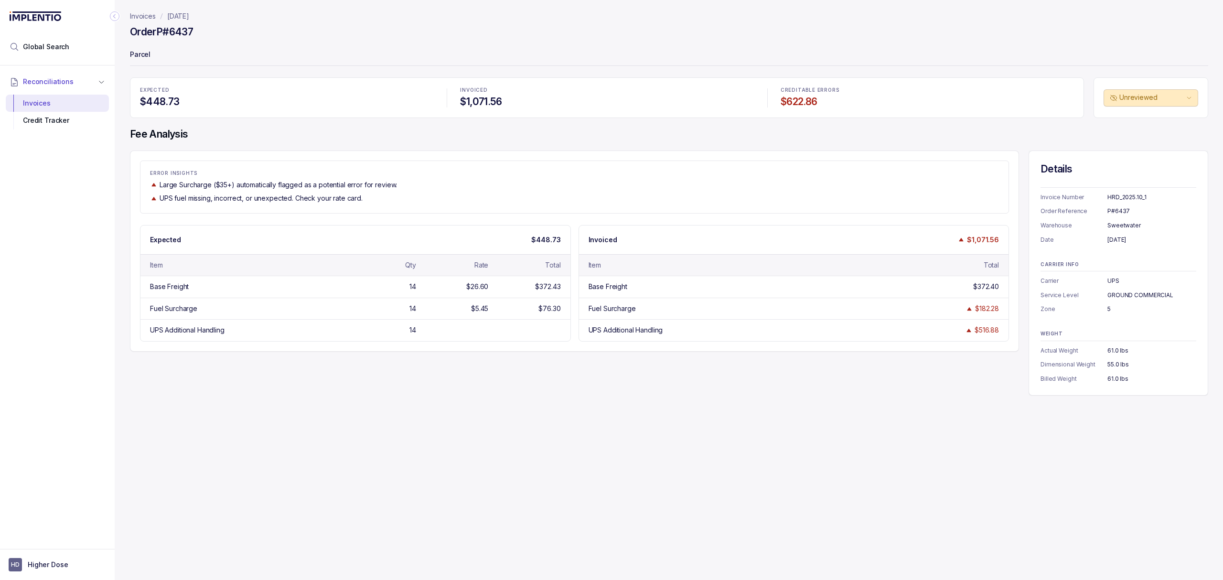
click at [417, 375] on div "ERROR INSIGHTS Large Surcharge ($35+) automatically flagged as a potential erro…" at bounding box center [669, 273] width 1078 height 245
click at [335, 161] on div "ERROR INSIGHTS Large Surcharge ($35+) automatically flagged as a potential erro…" at bounding box center [574, 187] width 869 height 53
click at [189, 14] on p "[DATE]" at bounding box center [178, 16] width 22 height 10
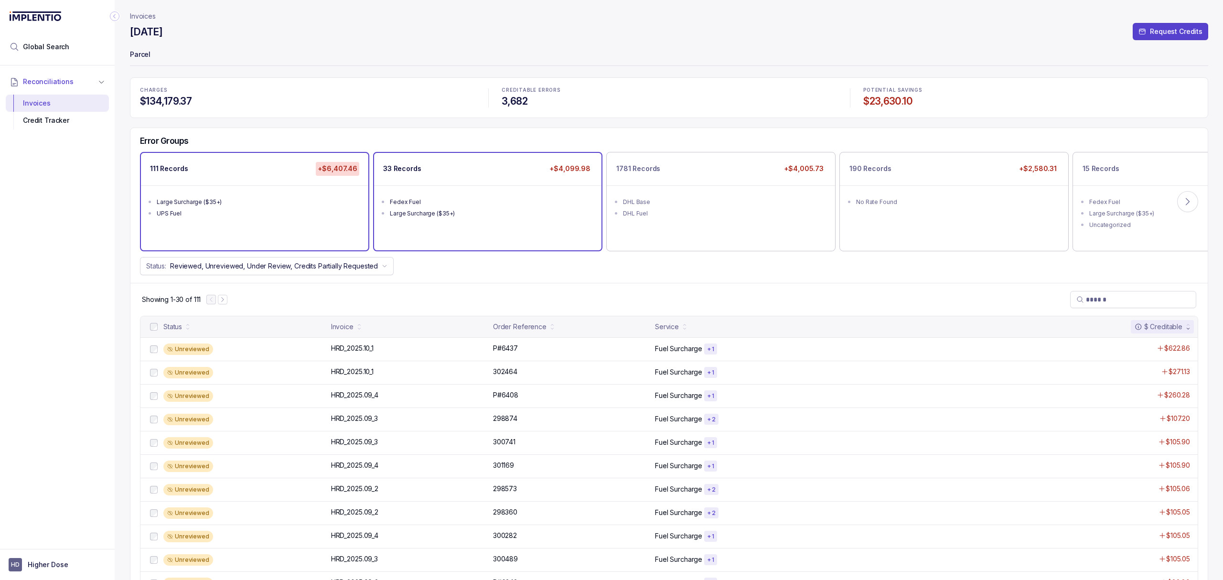
click at [519, 209] on div "Large Surcharge ($35+)" at bounding box center [491, 214] width 202 height 10
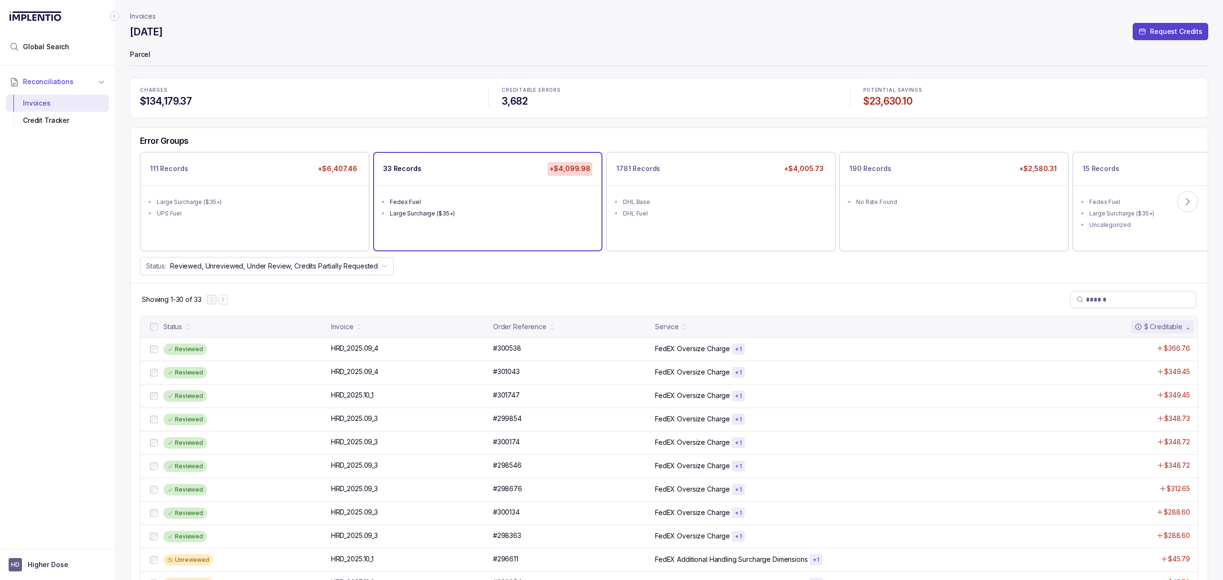
click at [158, 327] on div at bounding box center [153, 326] width 11 height 11
click at [686, 558] on p "Reject All Errors" at bounding box center [672, 559] width 51 height 10
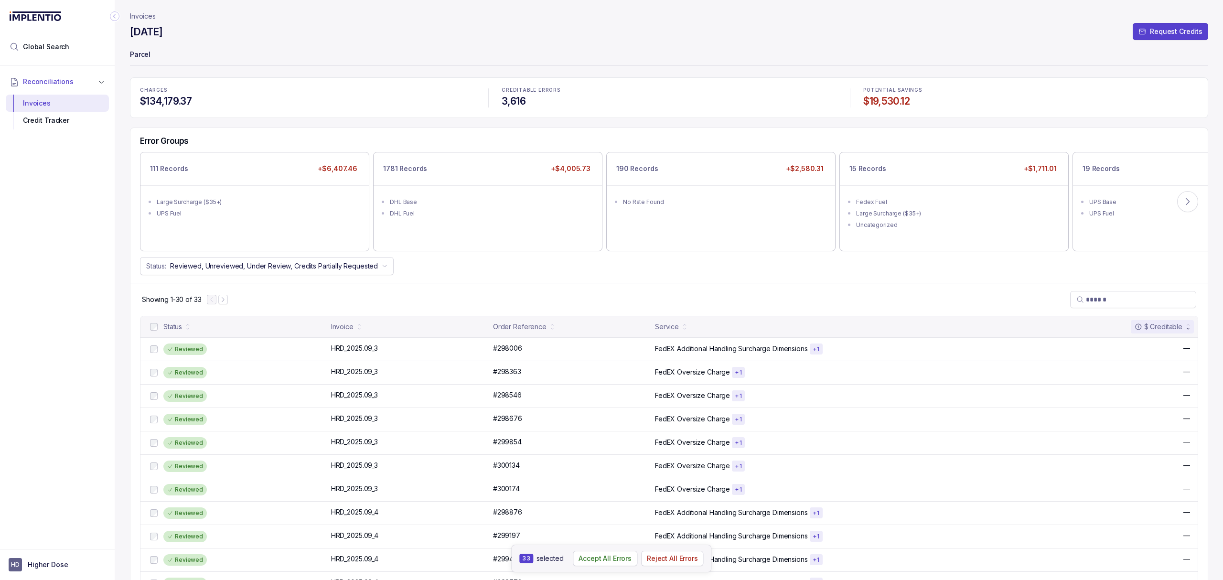
click at [453, 298] on div "Showing 1-30 of 33" at bounding box center [668, 299] width 1077 height 33
click at [436, 296] on div "Showing 1-30 of 33" at bounding box center [668, 299] width 1077 height 33
click at [302, 321] on div "Status" at bounding box center [244, 326] width 162 height 13
click at [305, 310] on div "Showing 1-30 of 33" at bounding box center [668, 299] width 1077 height 33
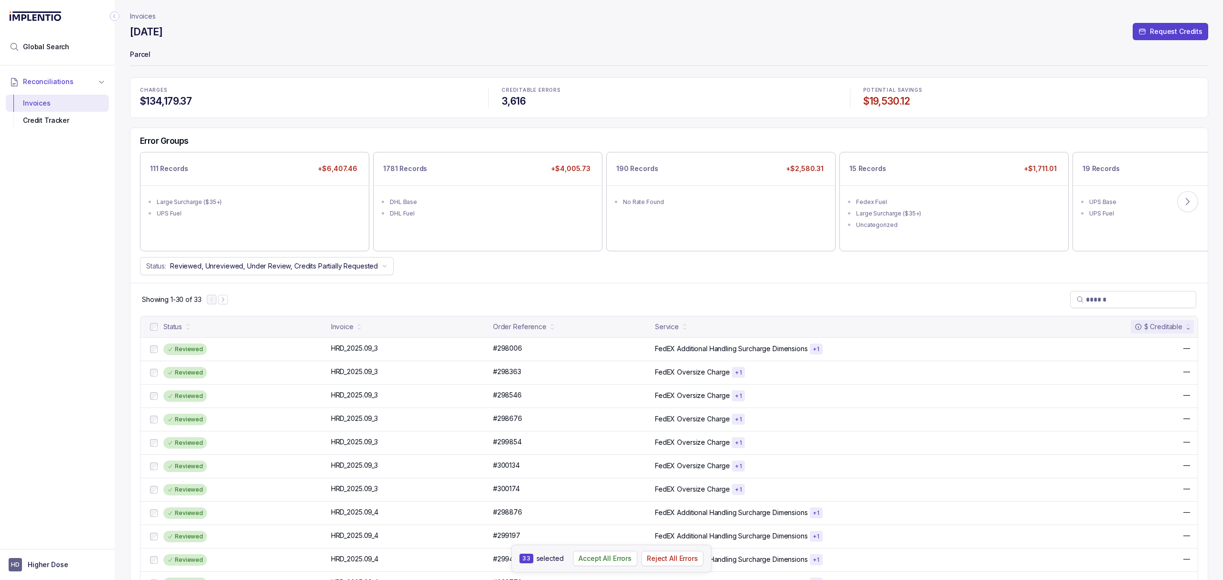
click at [285, 311] on div "Showing 1-30 of 33" at bounding box center [668, 299] width 1077 height 33
click at [285, 309] on div "Showing 1-30 of 33" at bounding box center [668, 299] width 1077 height 33
click at [281, 219] on ul "Large Surcharge ($35+) UPS Fuel" at bounding box center [254, 206] width 227 height 42
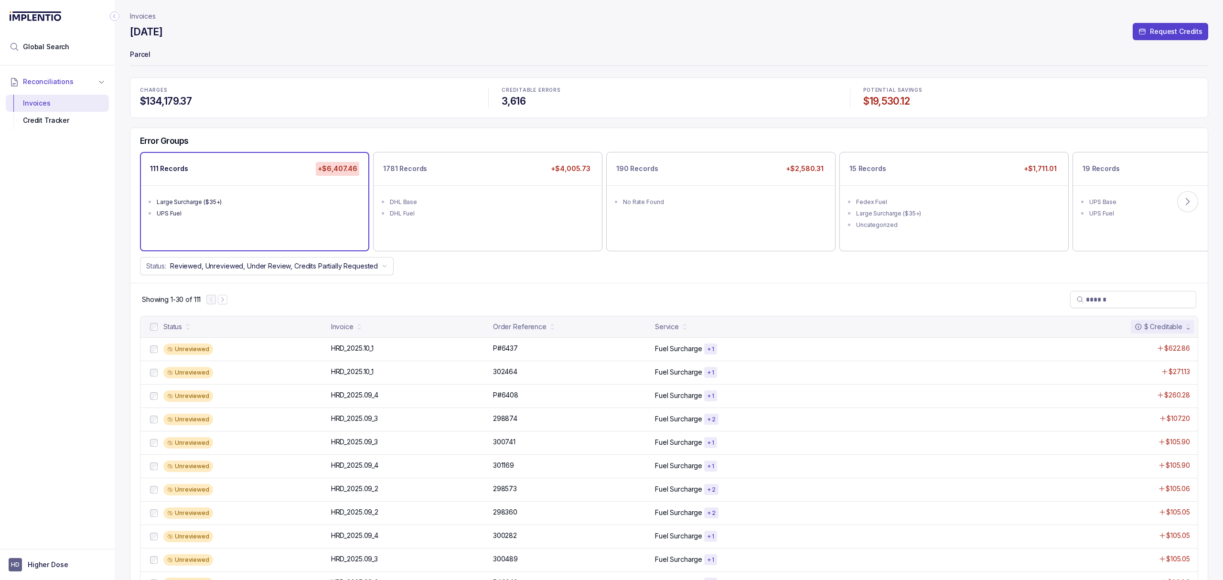
click at [377, 281] on div "Error Groups 111 Records +$6,407.46 Large Surcharge ($35+) UPS Fuel 1781 Record…" at bounding box center [668, 205] width 1077 height 155
click at [477, 229] on div "1781 Records +$4,005.73 DHL Base DHL Fuel" at bounding box center [487, 201] width 227 height 97
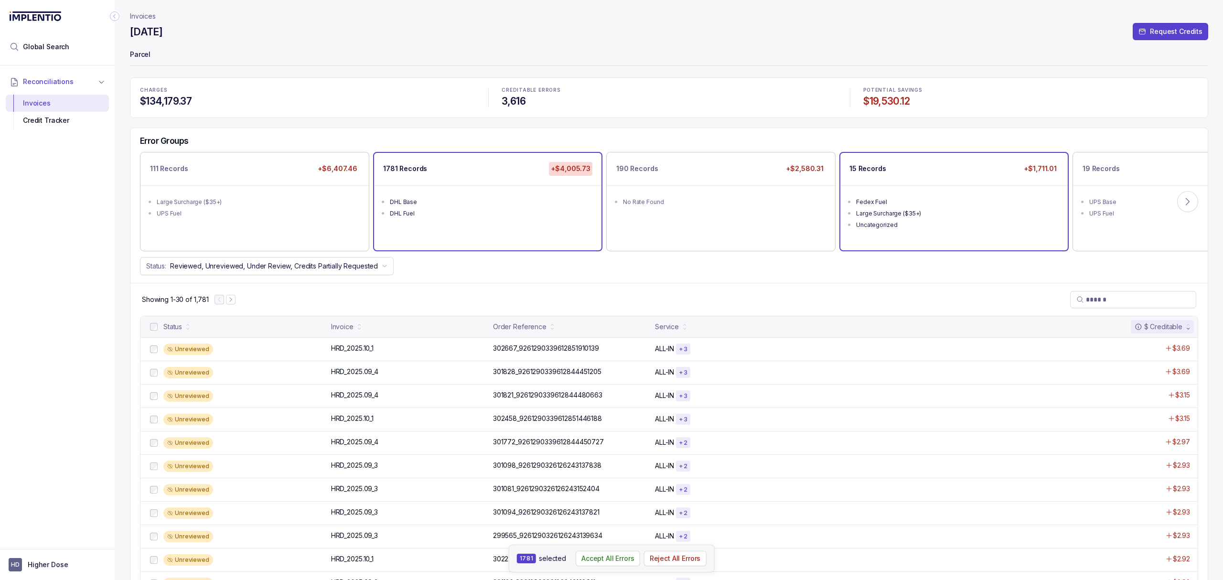
click at [999, 215] on div "Large Surcharge ($35+)" at bounding box center [957, 214] width 202 height 10
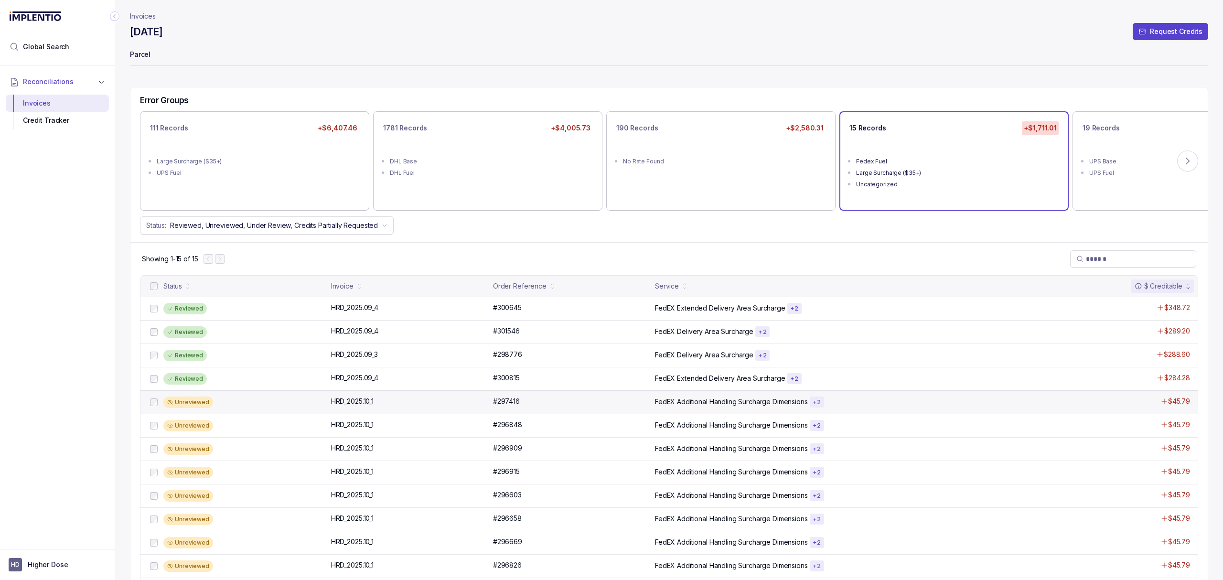
scroll to position [64, 0]
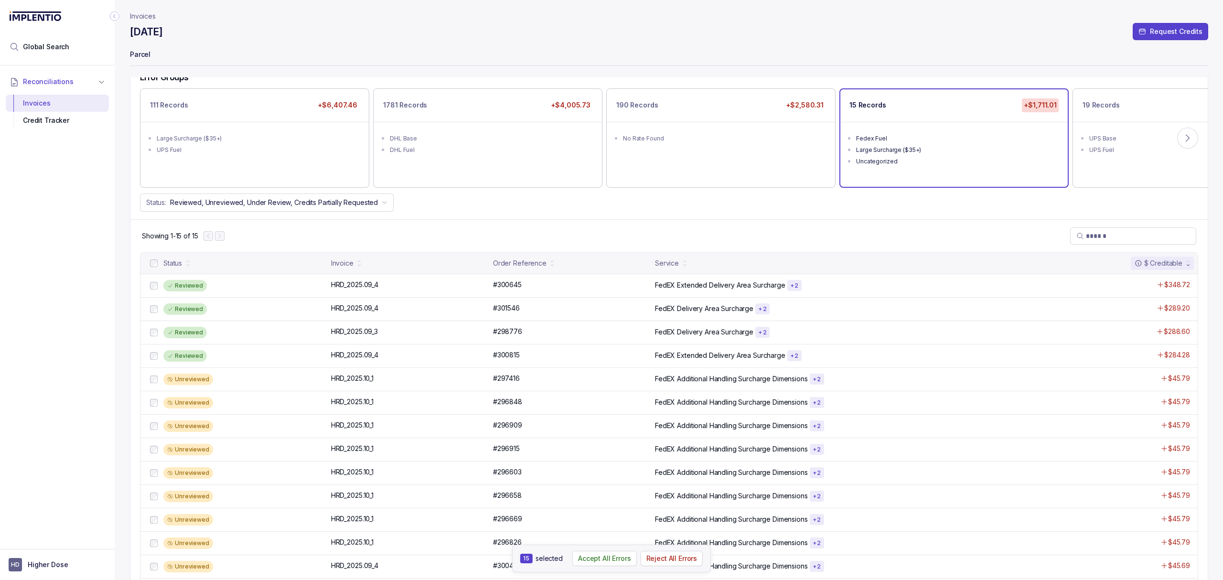
click at [41, 380] on div "Reconciliations Invoices Credit Tracker" at bounding box center [57, 304] width 115 height 478
click at [52, 367] on div "Reconciliations Invoices Credit Tracker" at bounding box center [57, 304] width 115 height 478
click at [102, 281] on div "Reconciliations Invoices Credit Tracker" at bounding box center [57, 304] width 115 height 478
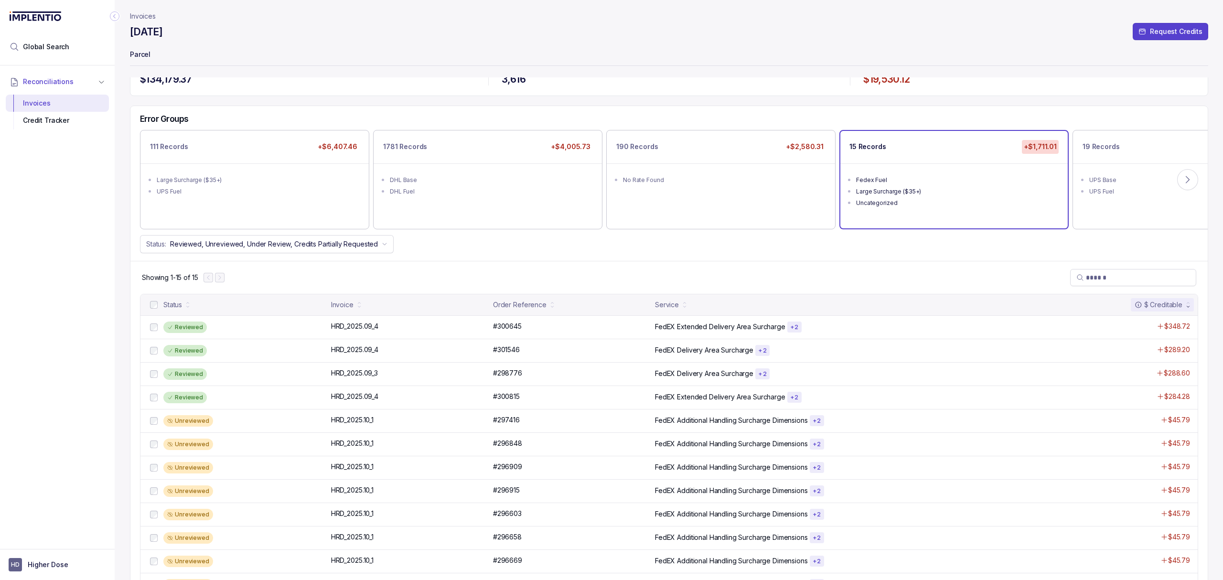
scroll to position [0, 0]
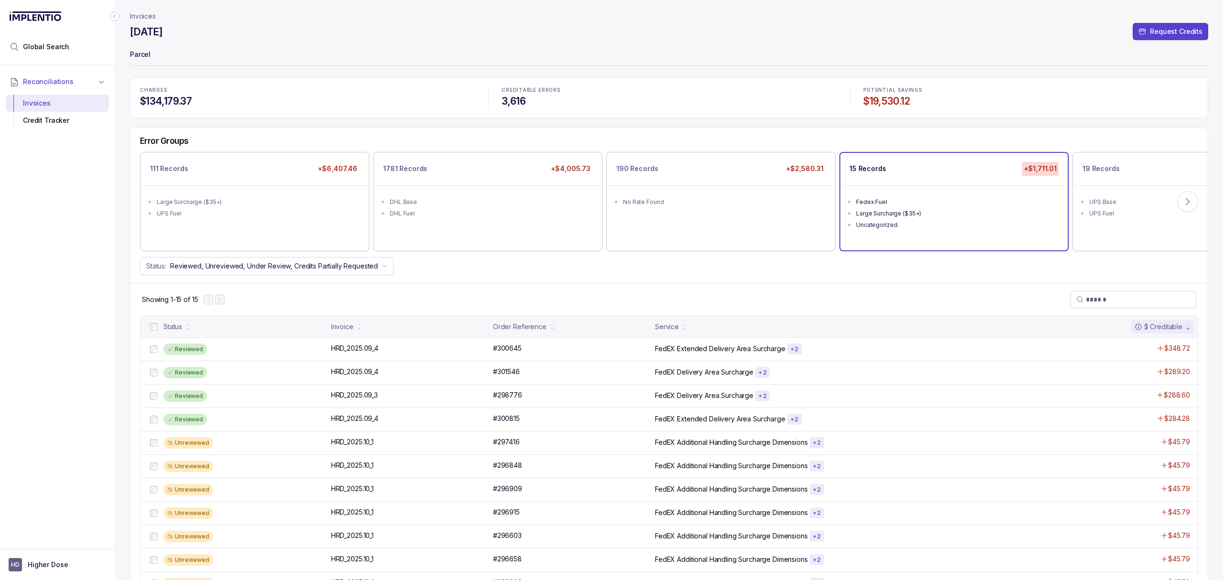
click at [377, 119] on div "CHARGES $134,179.37 CREDITABLE ERRORS 3,616 POTENTIAL SAVINGS $19,530.12 Error …" at bounding box center [669, 388] width 1078 height 622
click at [479, 291] on div "Showing 1-15 of 15" at bounding box center [668, 299] width 1077 height 33
click at [447, 301] on div "Showing 1-15 of 15" at bounding box center [668, 299] width 1077 height 33
click at [409, 298] on div "Showing 1-15 of 15" at bounding box center [668, 299] width 1077 height 33
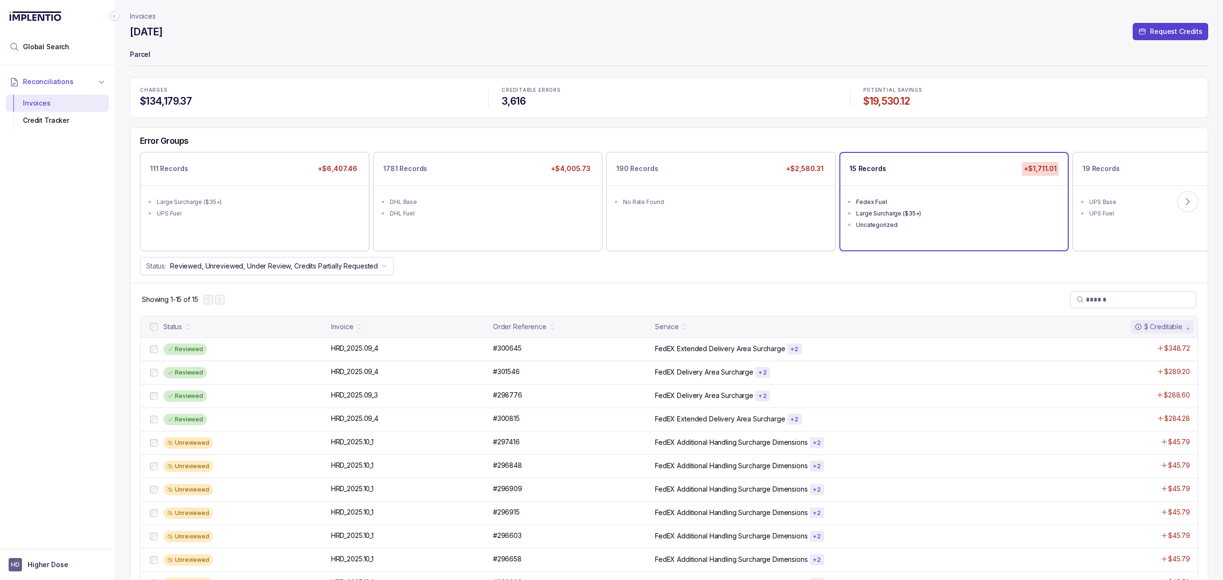
click at [466, 292] on div "Showing 1-15 of 15" at bounding box center [668, 299] width 1077 height 33
click at [447, 312] on div "Showing 1-15 of 15" at bounding box center [668, 299] width 1077 height 33
click at [412, 298] on div "Showing 1-15 of 15" at bounding box center [668, 299] width 1077 height 33
click at [354, 303] on div "Showing 1-15 of 15" at bounding box center [668, 299] width 1077 height 33
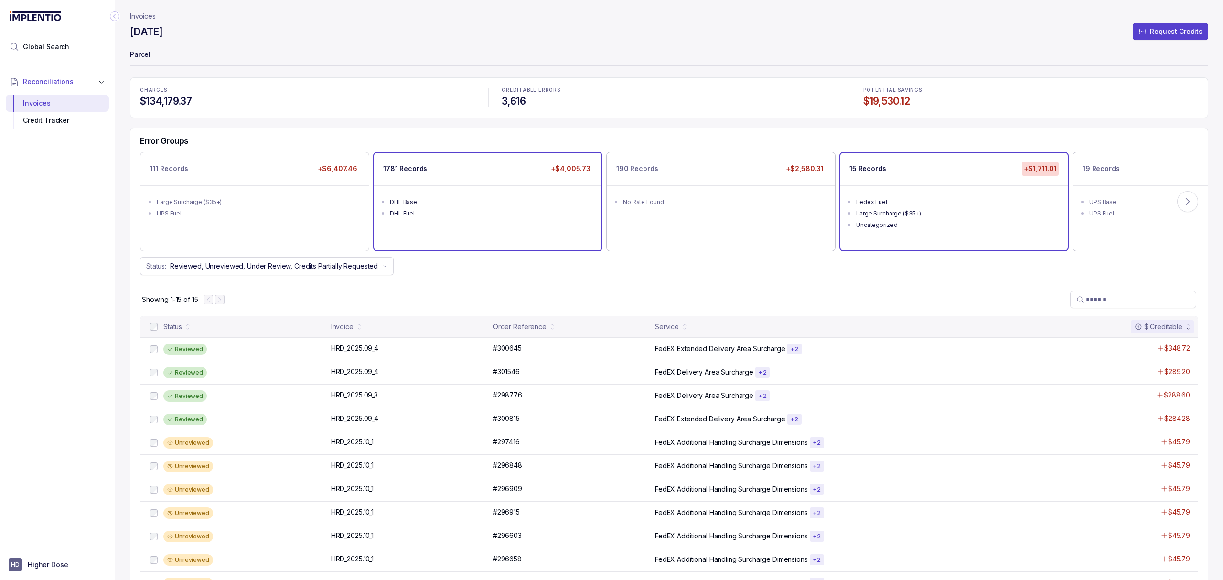
drag, startPoint x: 467, startPoint y: 194, endPoint x: 385, endPoint y: 248, distance: 97.9
click at [467, 194] on ul "DHL Base DHL Fuel" at bounding box center [487, 206] width 227 height 42
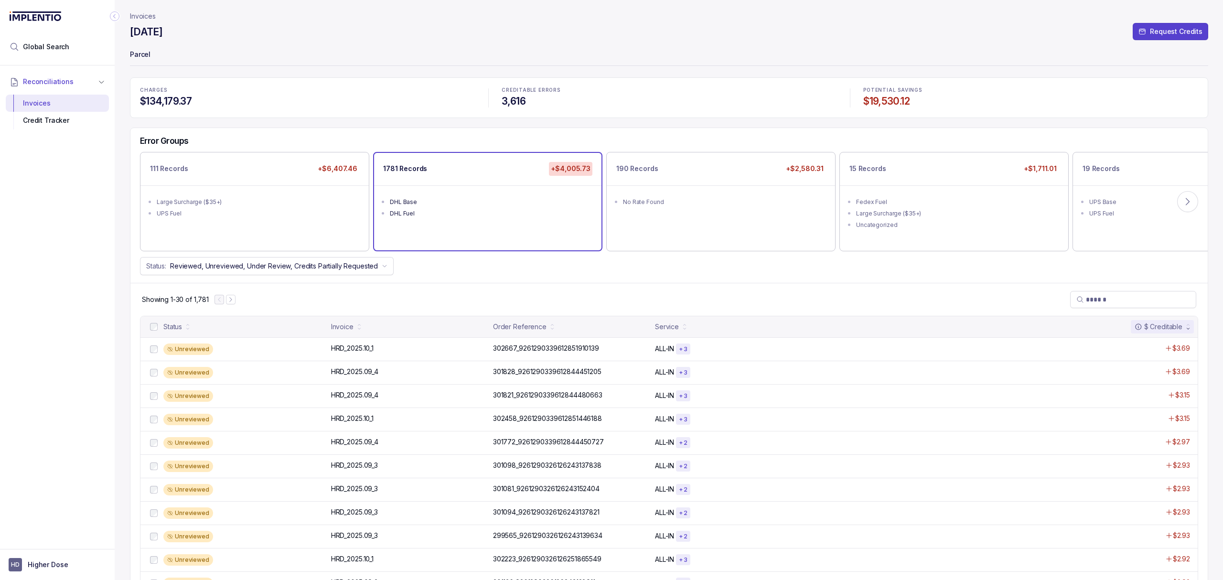
click at [325, 148] on div "Error Groups" at bounding box center [668, 144] width 1077 height 16
click at [309, 188] on div "111 Records +$6,407.46 Large Surcharge ($35+) UPS Fuel" at bounding box center [254, 201] width 227 height 97
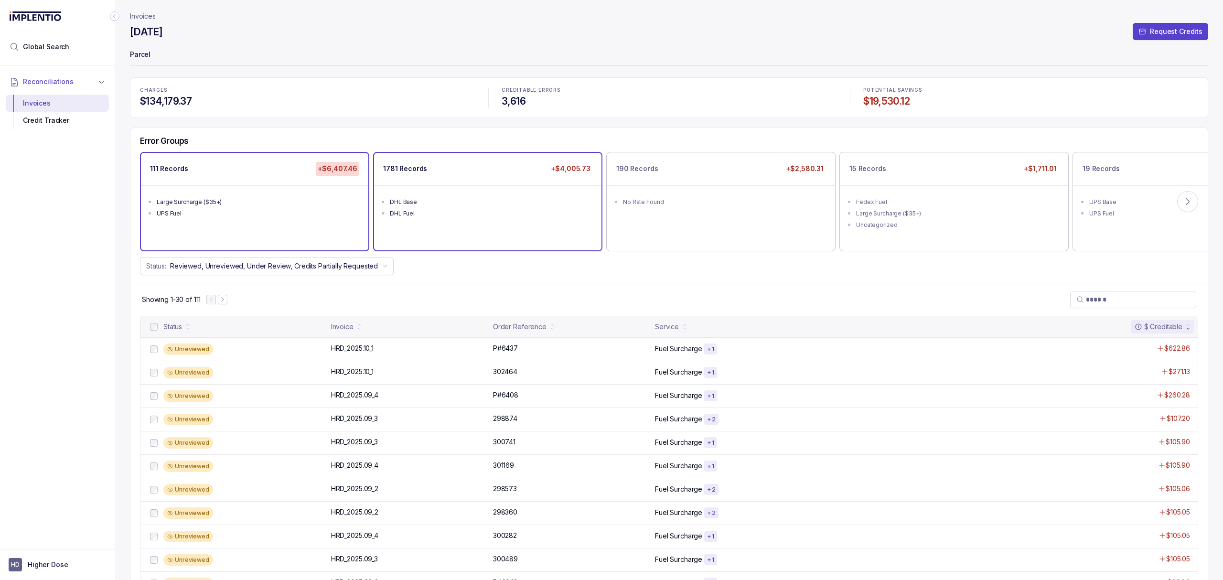
click at [429, 244] on div "1781 Records +$4,005.73 DHL Base DHL Fuel" at bounding box center [487, 201] width 227 height 97
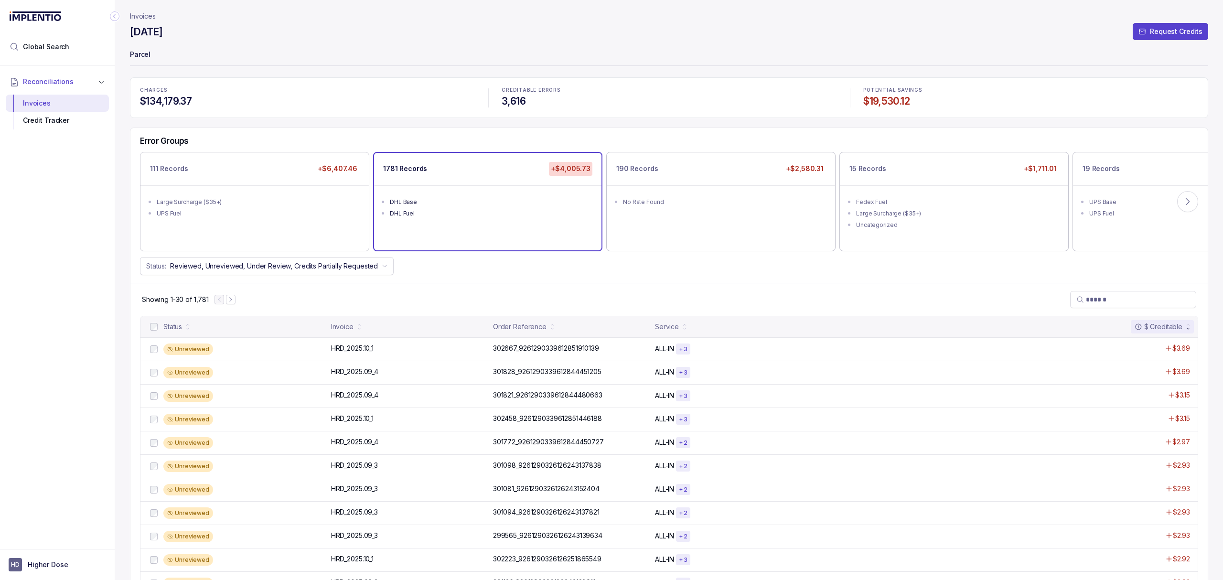
click at [430, 286] on div "Showing 1-30 of 1,781" at bounding box center [668, 299] width 1077 height 33
click at [464, 290] on div "Showing 1-30 of 1,781" at bounding box center [668, 299] width 1077 height 33
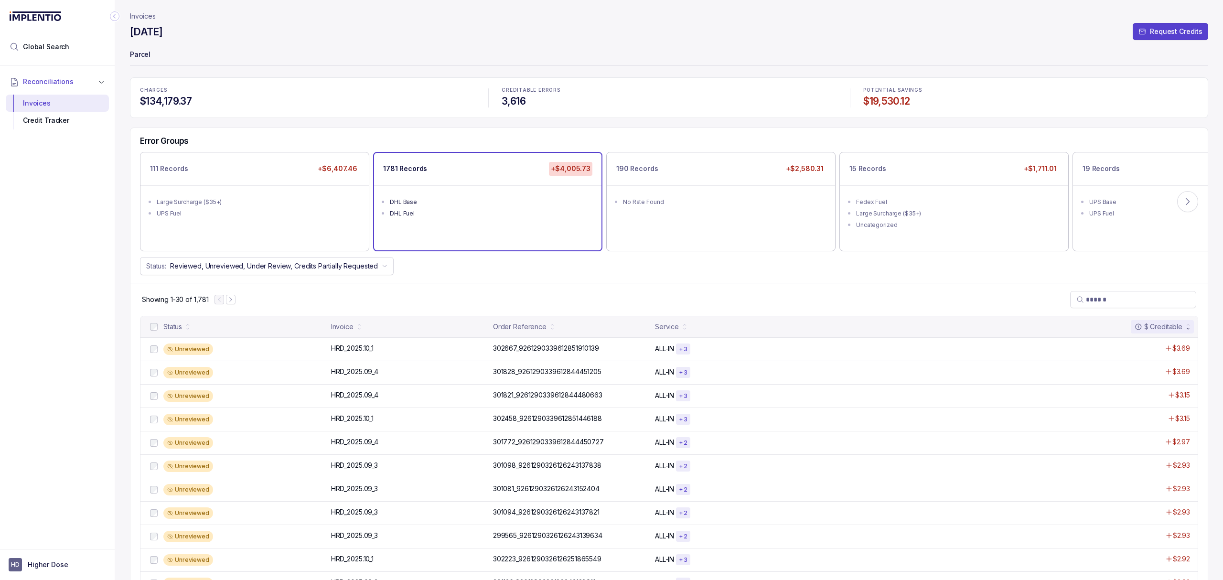
click at [464, 290] on div "Showing 1-30 of 1,781" at bounding box center [668, 299] width 1077 height 33
click at [272, 226] on ul "Large Surcharge ($35+) UPS Fuel" at bounding box center [254, 206] width 227 height 42
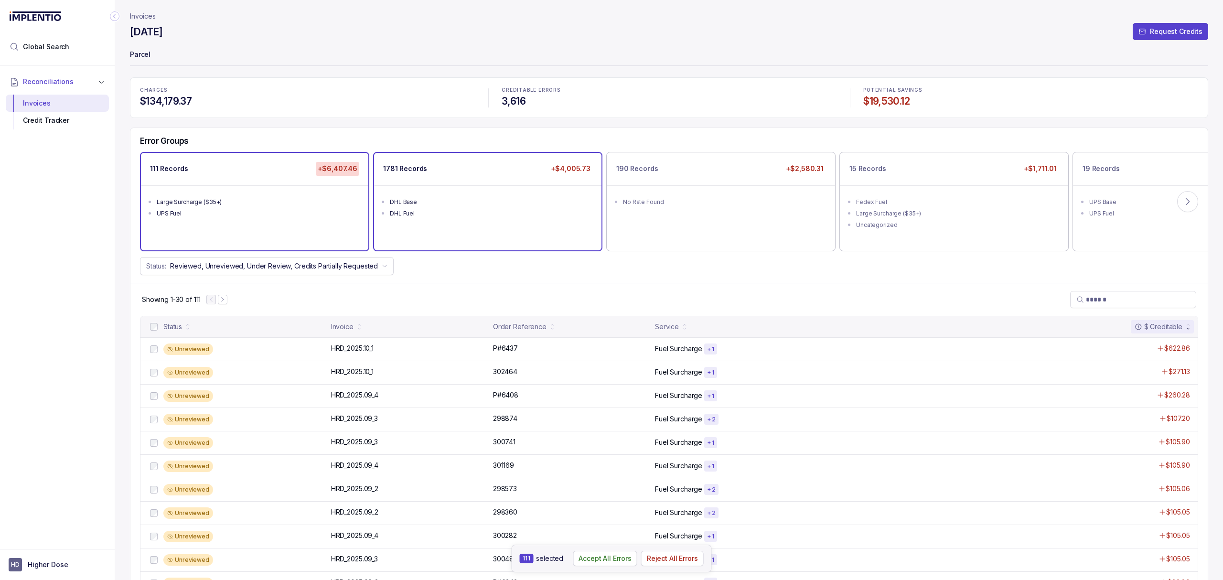
click at [478, 221] on ul "DHL Base DHL Fuel" at bounding box center [487, 206] width 227 height 42
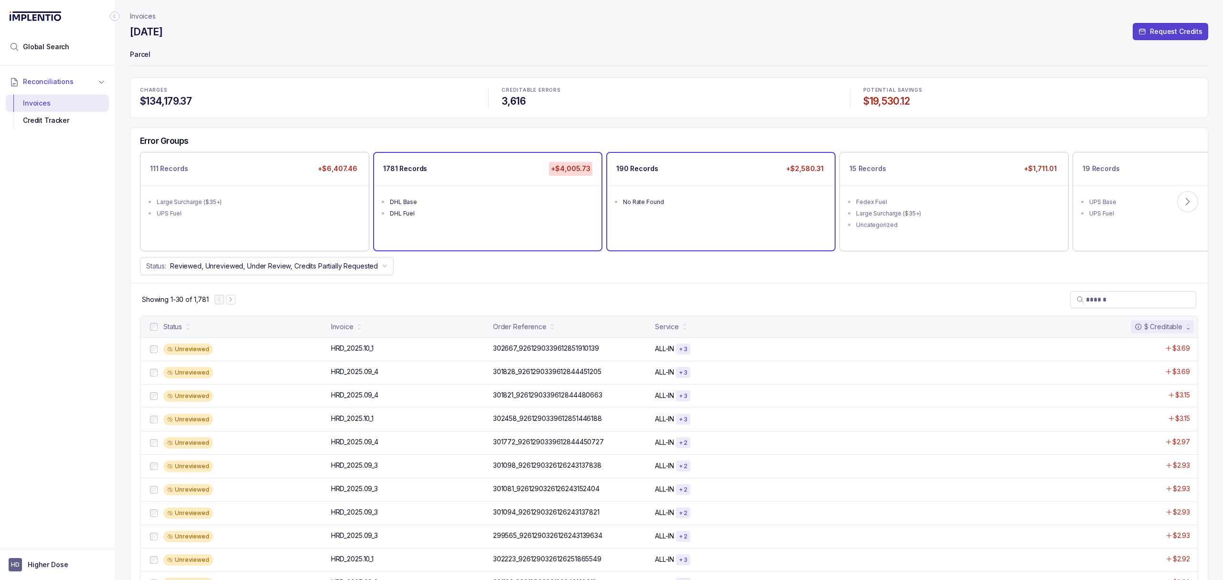
click at [692, 199] on div "No Rate Found" at bounding box center [724, 202] width 202 height 10
click at [903, 223] on div "Uncategorized" at bounding box center [957, 225] width 202 height 10
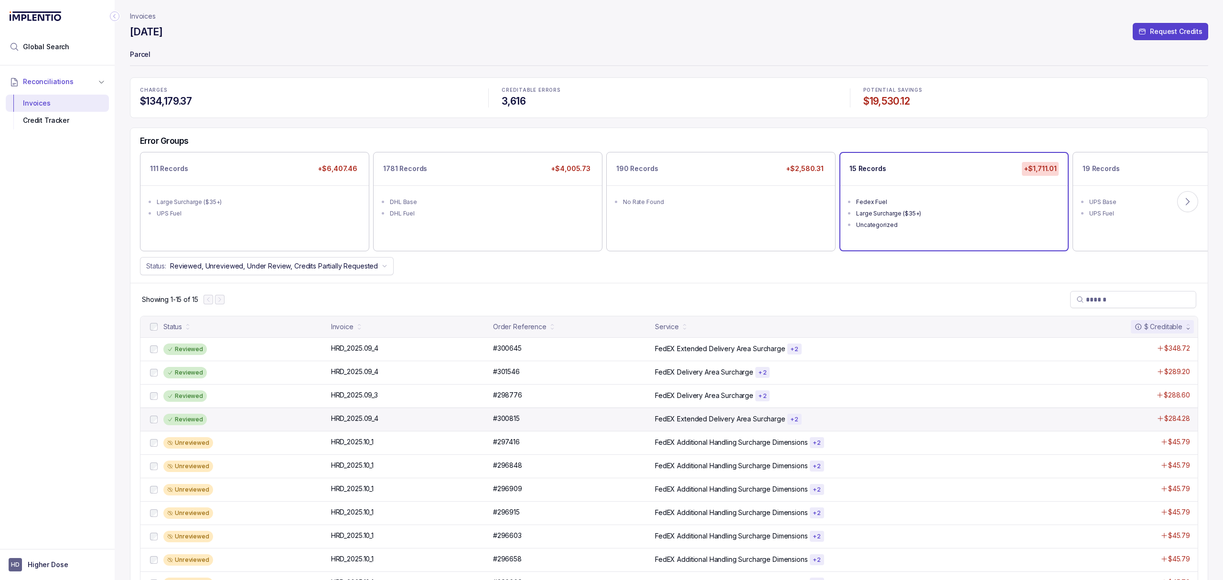
click at [235, 420] on div "Reviewed" at bounding box center [244, 419] width 162 height 11
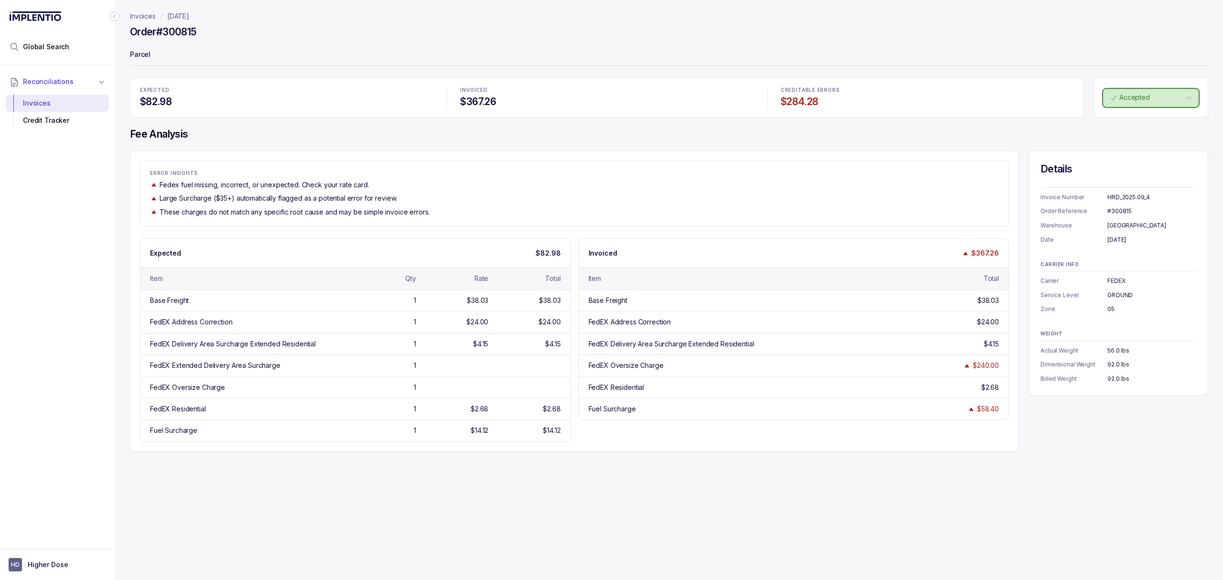
click at [1160, 105] on button "Accepted" at bounding box center [1151, 97] width 95 height 17
click at [1138, 118] on p "Unreviewed" at bounding box center [1136, 119] width 38 height 10
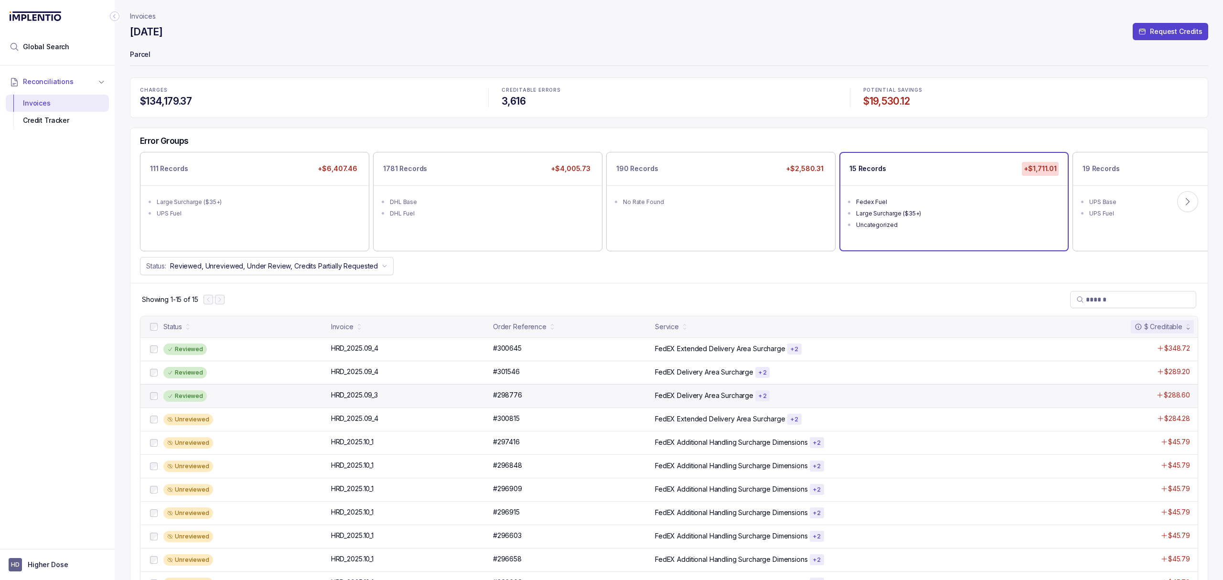
click at [266, 393] on div "Reviewed" at bounding box center [244, 395] width 162 height 11
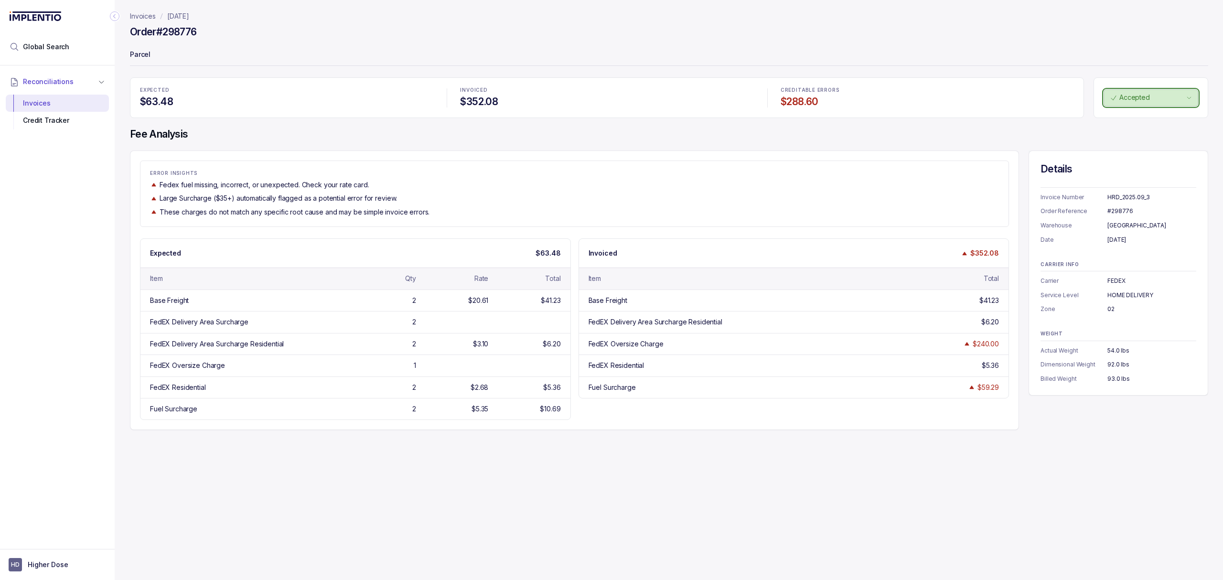
click at [1151, 94] on p "Accepted" at bounding box center [1152, 98] width 65 height 10
click at [1123, 123] on div "Unreviewed" at bounding box center [1149, 118] width 82 height 11
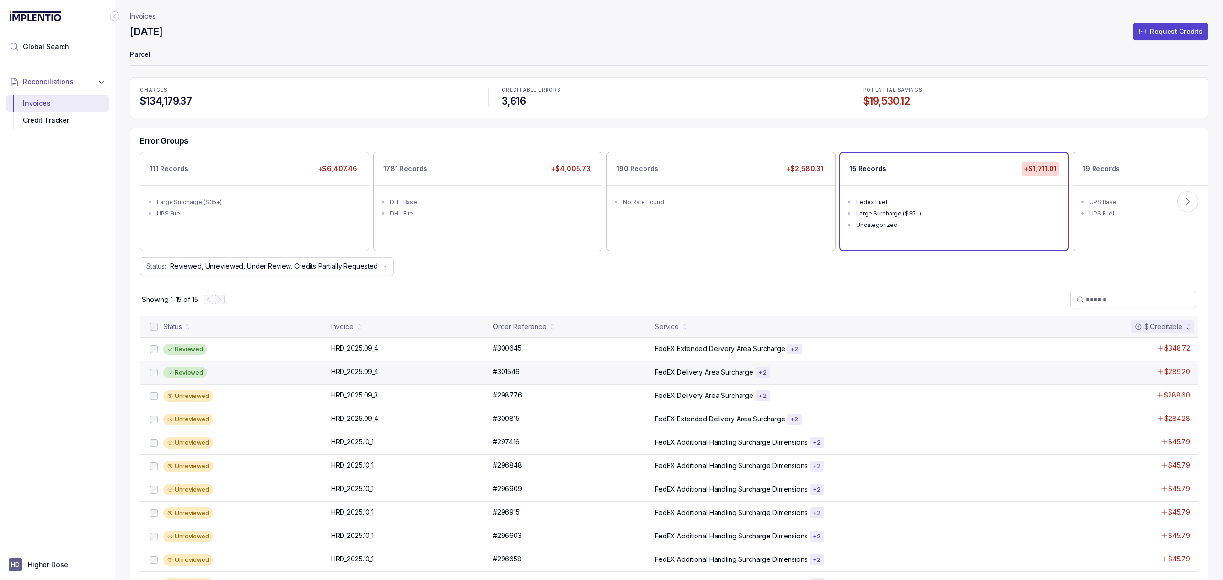
click at [244, 369] on div "Reviewed" at bounding box center [244, 372] width 162 height 11
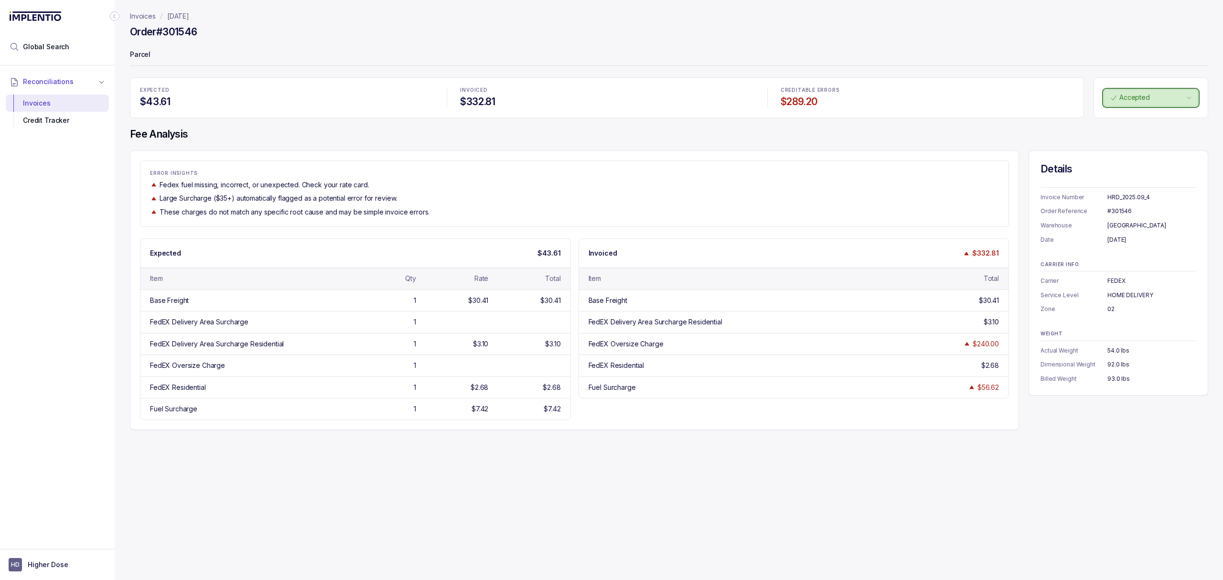
click at [1138, 96] on p "Accepted" at bounding box center [1152, 98] width 65 height 10
click at [1125, 112] on li "Unreviewed" at bounding box center [1148, 118] width 89 height 15
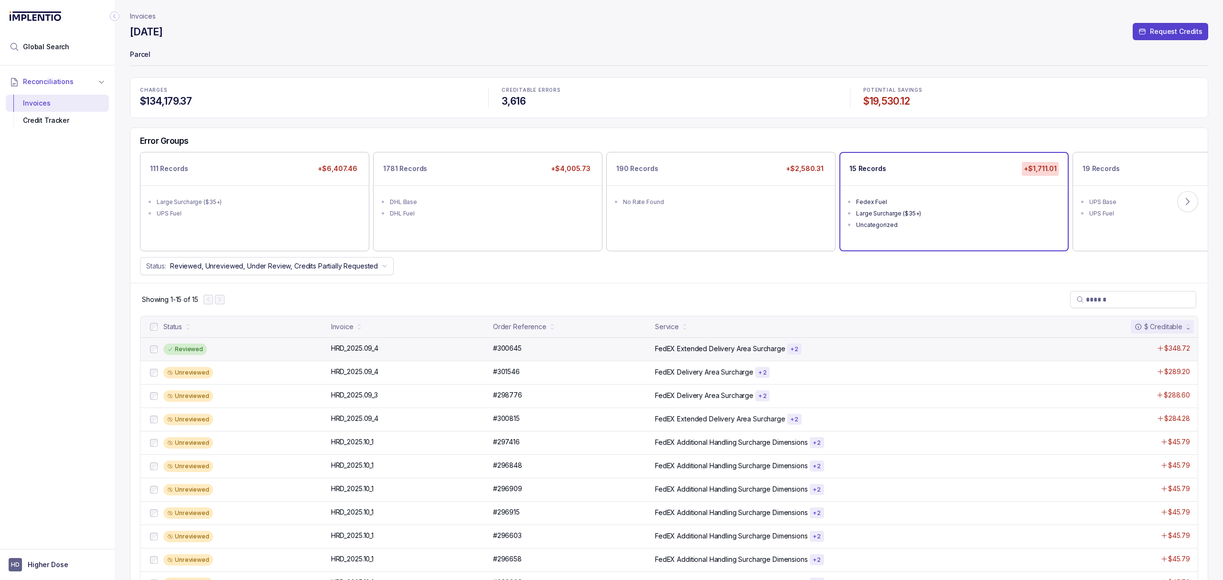
click at [259, 355] on div "Reviewed" at bounding box center [244, 349] width 162 height 11
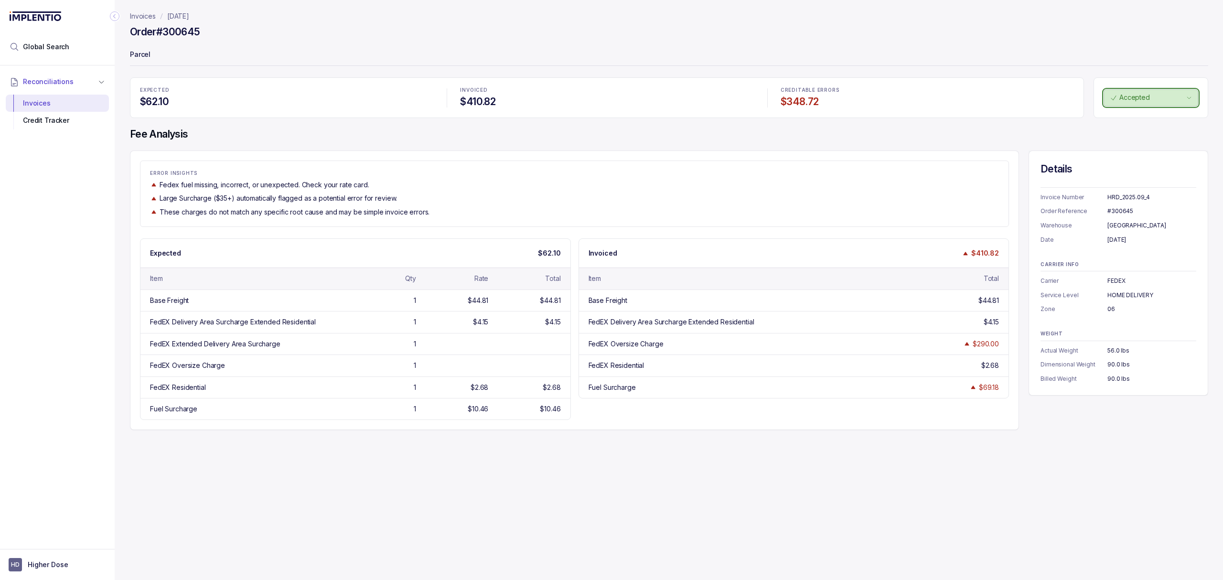
click at [1169, 98] on p "Accepted" at bounding box center [1152, 98] width 65 height 10
click at [1161, 117] on div "Unreviewed" at bounding box center [1149, 118] width 82 height 11
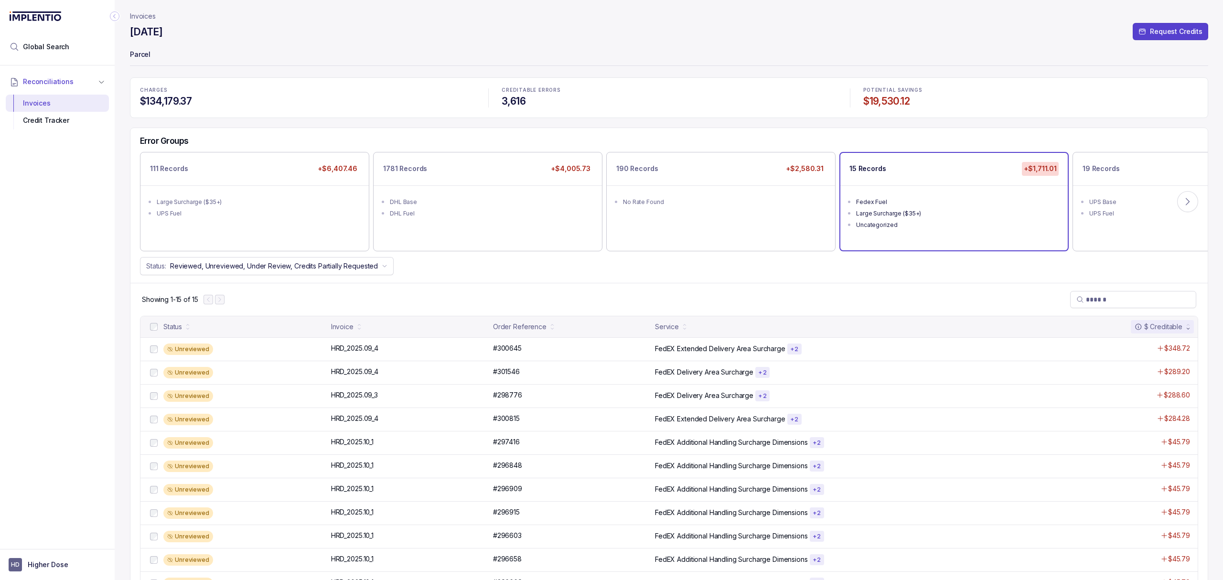
click at [702, 292] on div "Showing 1-15 of 15" at bounding box center [668, 299] width 1077 height 33
click at [1189, 205] on icon at bounding box center [1188, 202] width 10 height 10
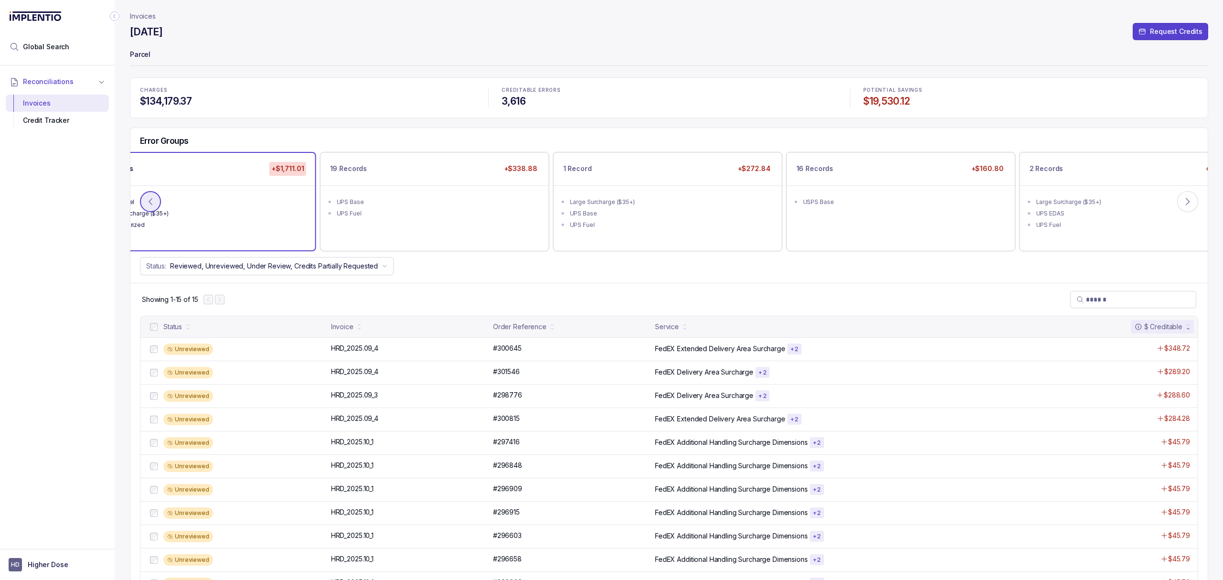
click at [146, 199] on icon at bounding box center [151, 202] width 10 height 10
click at [153, 203] on icon at bounding box center [151, 202] width 10 height 10
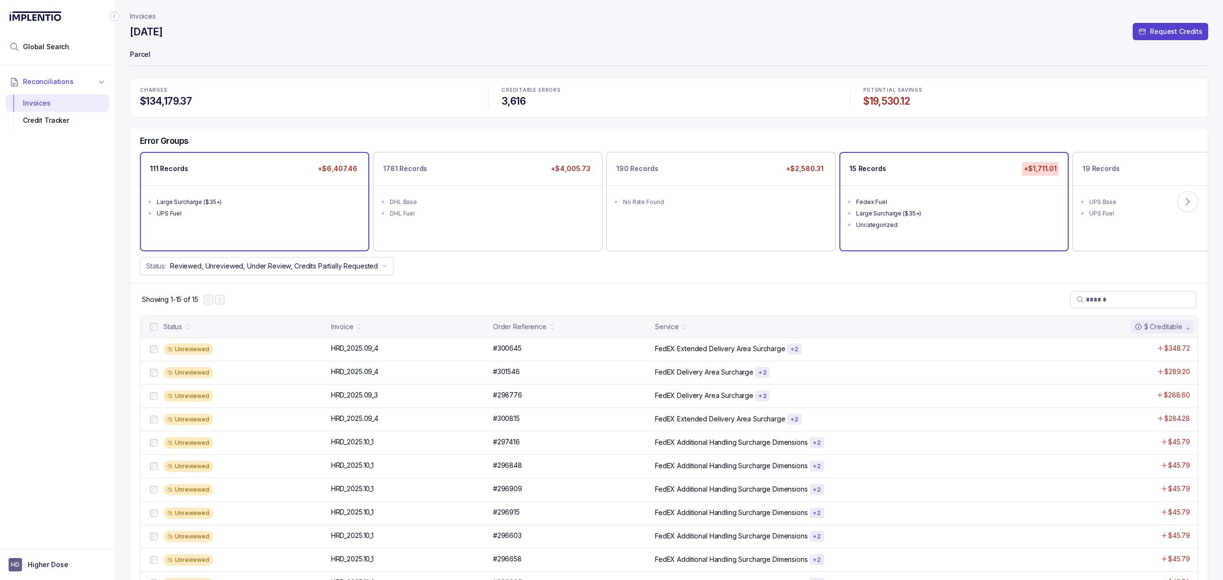
click at [336, 241] on div "111 Records +$6,407.46 Large Surcharge ($35+) UPS Fuel" at bounding box center [254, 201] width 227 height 97
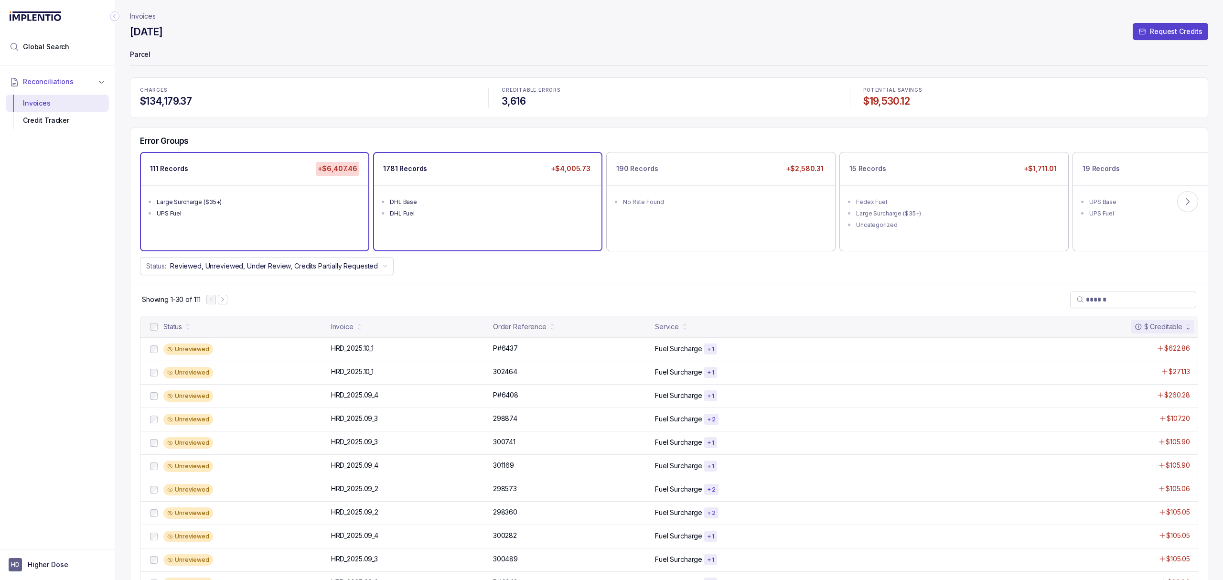
click at [489, 217] on div "DHL Fuel" at bounding box center [491, 214] width 202 height 10
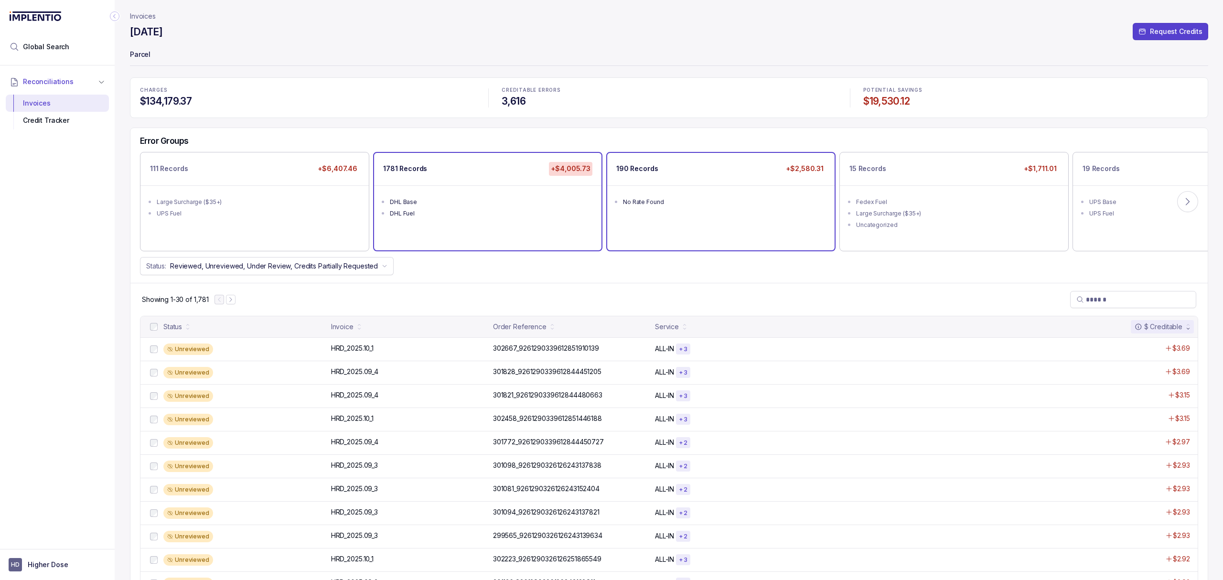
click at [755, 182] on div "190 Records +$2,580.31" at bounding box center [720, 169] width 227 height 32
click at [887, 219] on li "Uncategorized" at bounding box center [960, 223] width 209 height 11
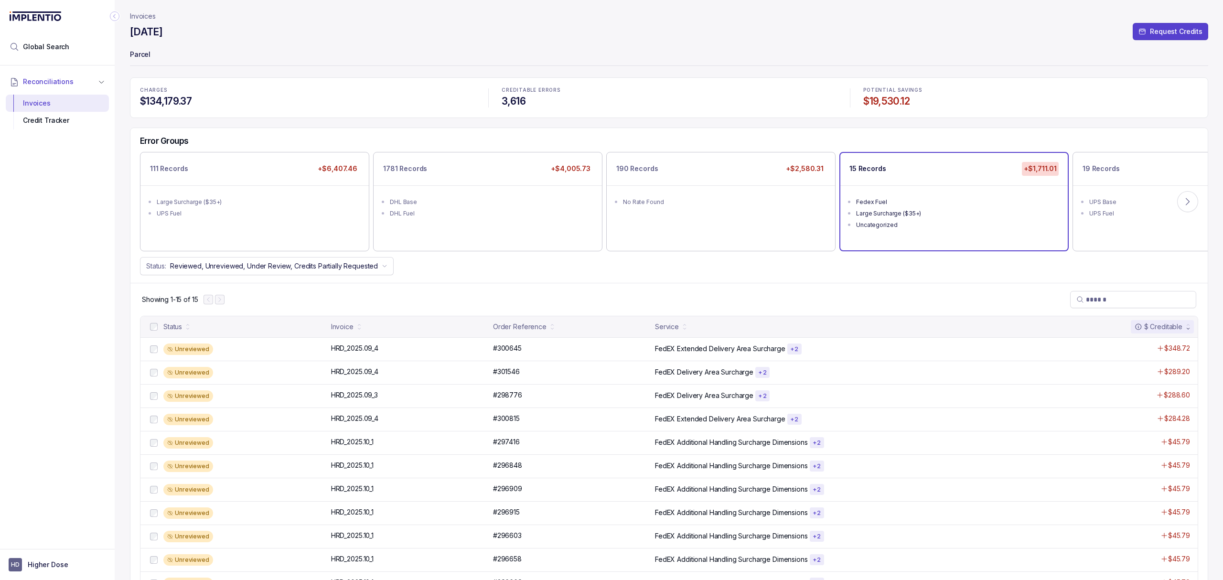
click at [648, 289] on div "Showing 1-15 of 15" at bounding box center [668, 299] width 1077 height 33
click at [1144, 226] on ul "UPS Base UPS Fuel" at bounding box center [1187, 206] width 227 height 42
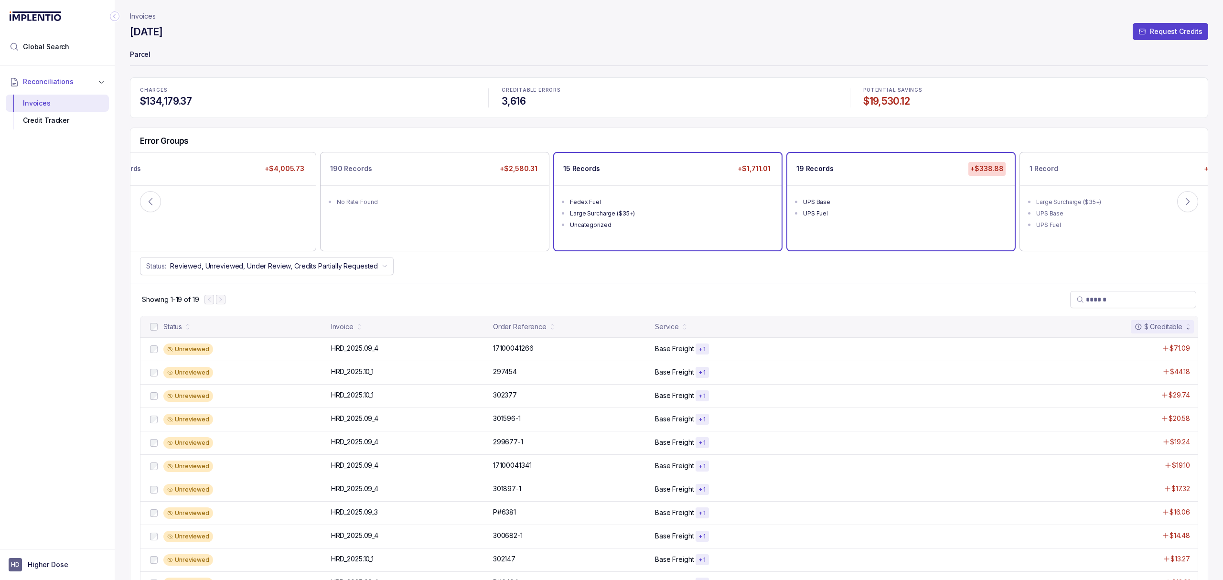
click at [661, 201] on div "Fedex Fuel" at bounding box center [671, 202] width 202 height 10
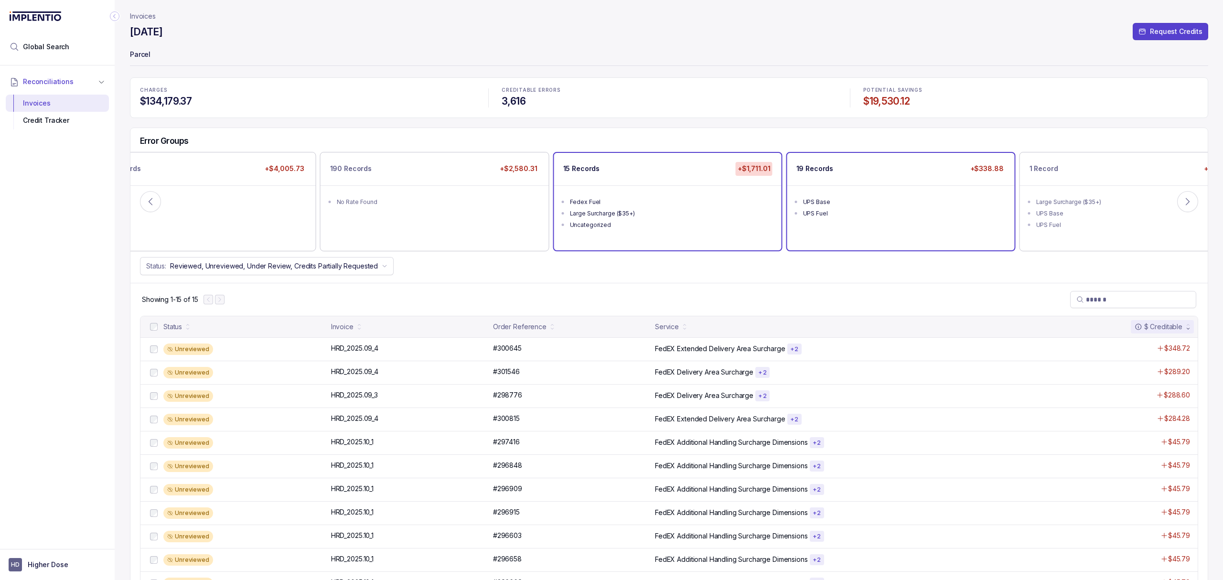
click at [868, 197] on div "UPS Base" at bounding box center [904, 202] width 202 height 10
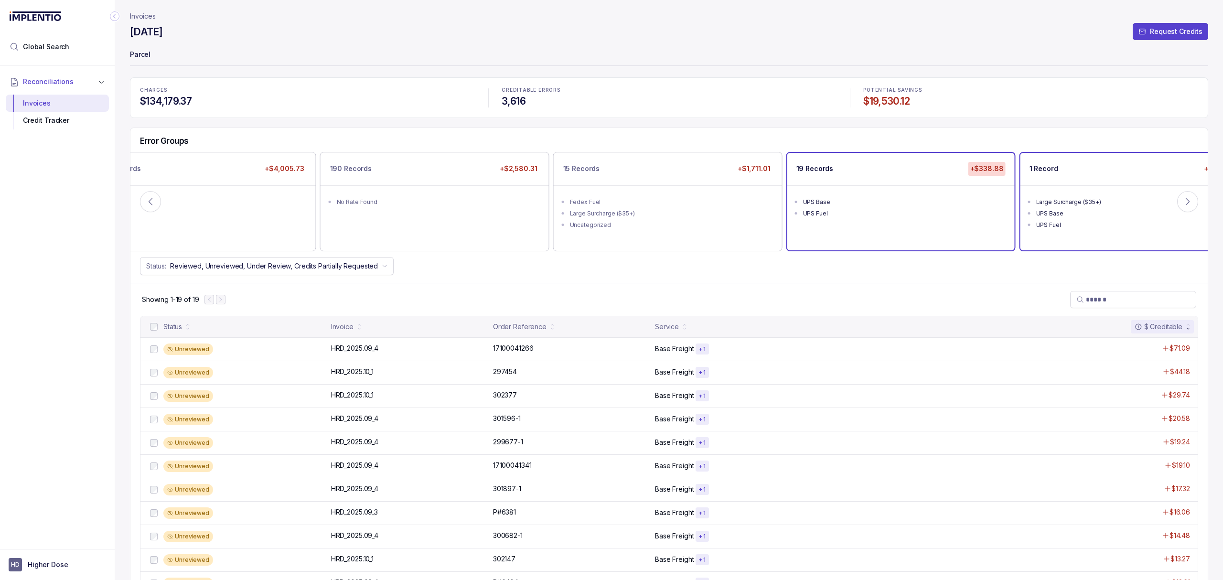
click at [1033, 202] on ul "Large Surcharge ($35+) UPS Base UPS Fuel" at bounding box center [1134, 212] width 227 height 54
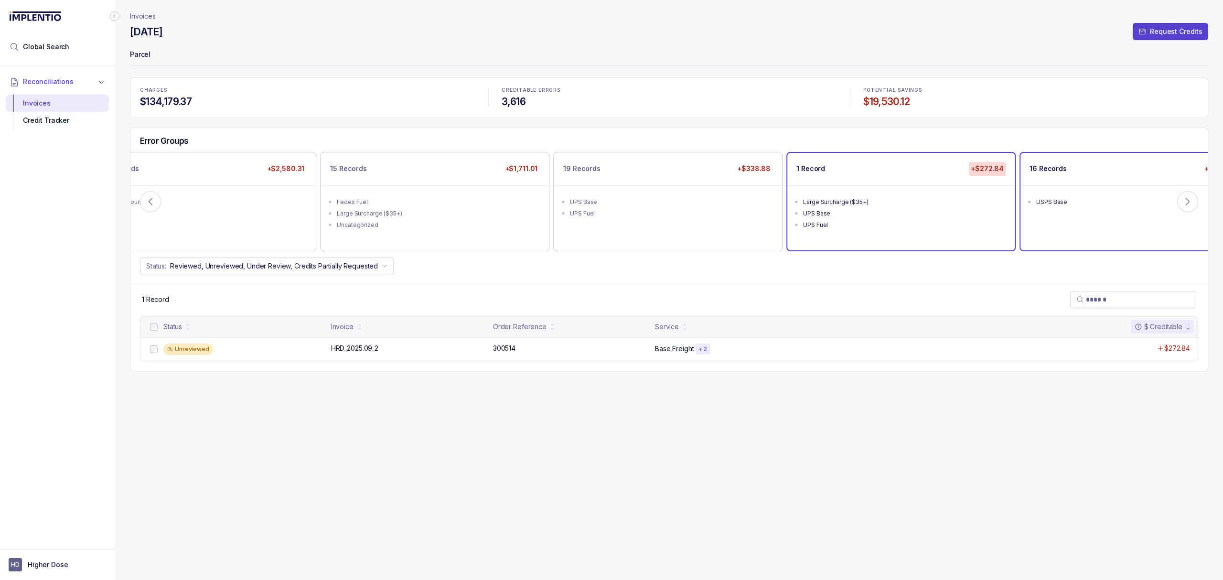
click at [1101, 200] on div "USPS Base" at bounding box center [1137, 202] width 202 height 10
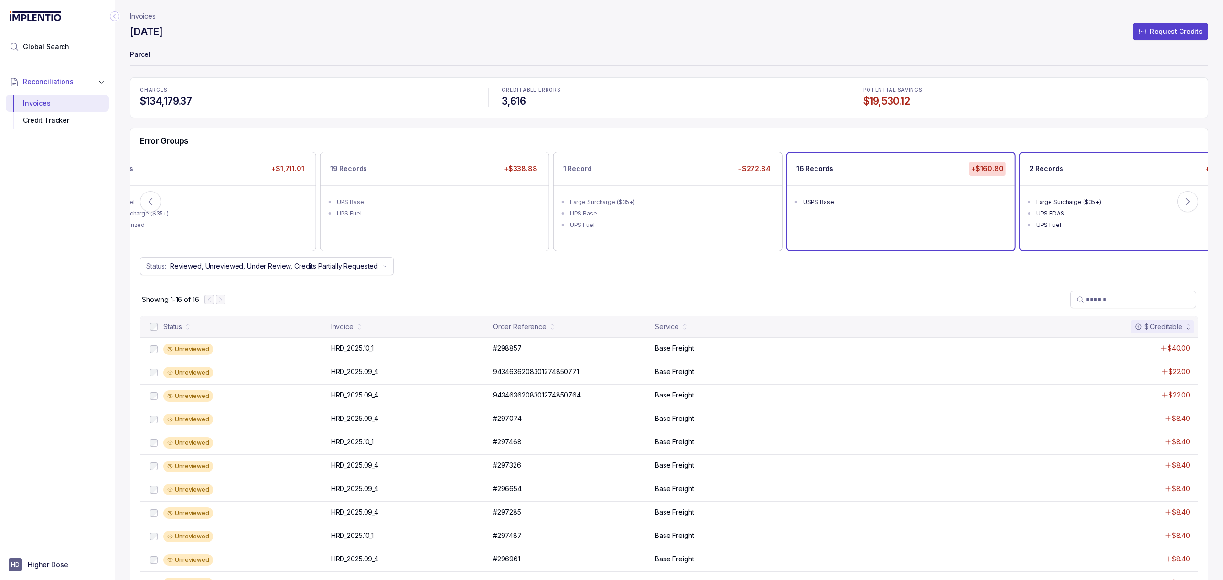
click at [1101, 204] on div "Large Surcharge ($35+)" at bounding box center [1137, 202] width 202 height 10
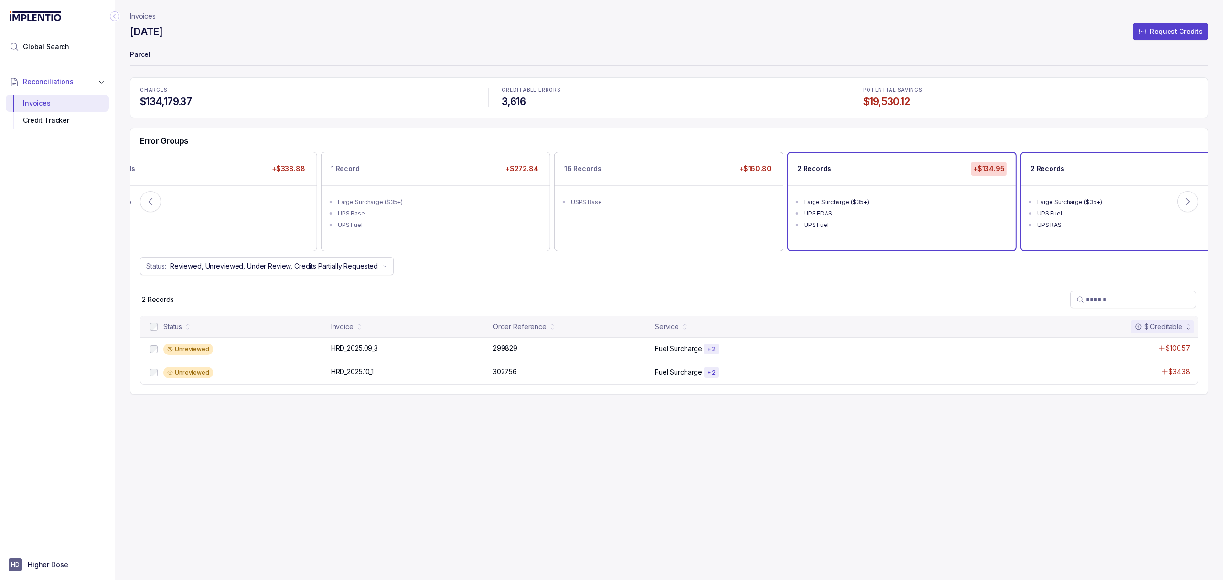
click at [1101, 197] on div "Large Surcharge ($35+)" at bounding box center [1138, 202] width 202 height 10
click at [1103, 186] on ul "Large Surcharge ($35+) UPS DAS UPS EDAS UPS Fuel" at bounding box center [1134, 217] width 227 height 65
click at [1128, 181] on div "10 Records +$39.97" at bounding box center [1134, 169] width 227 height 32
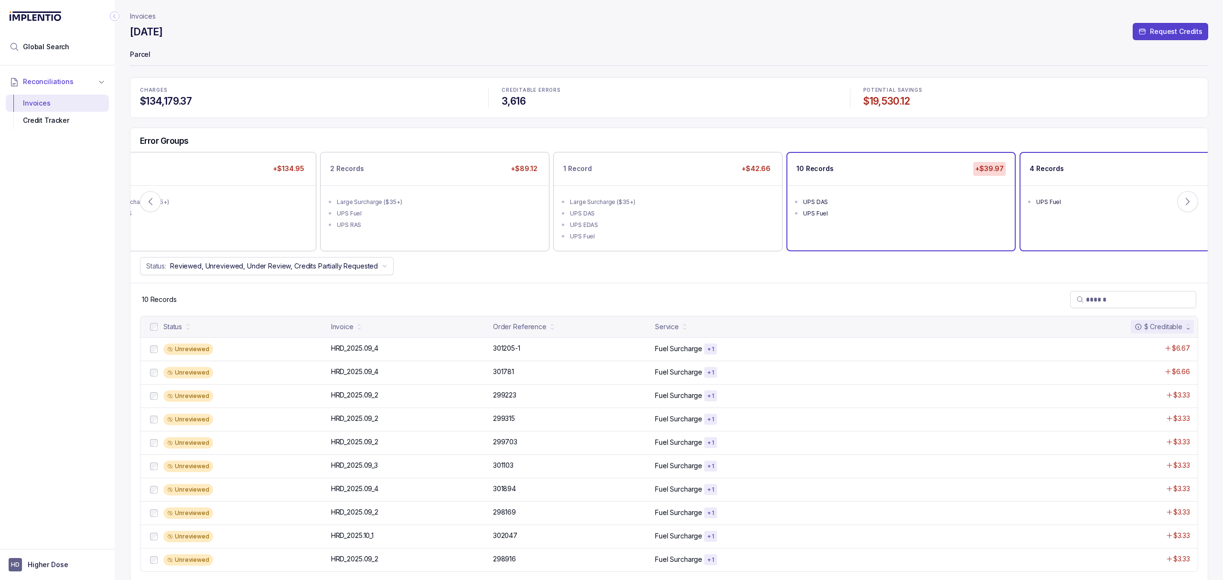
click at [1124, 180] on div "4 Records +$19.50" at bounding box center [1134, 169] width 227 height 32
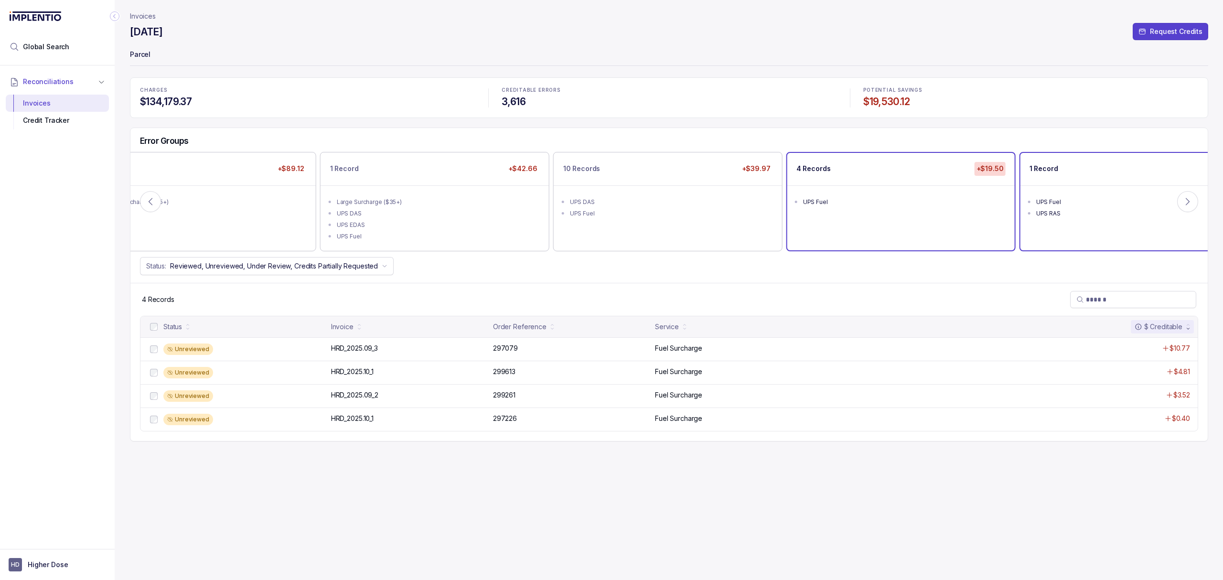
click at [1053, 203] on div "UPS Fuel" at bounding box center [1137, 202] width 202 height 10
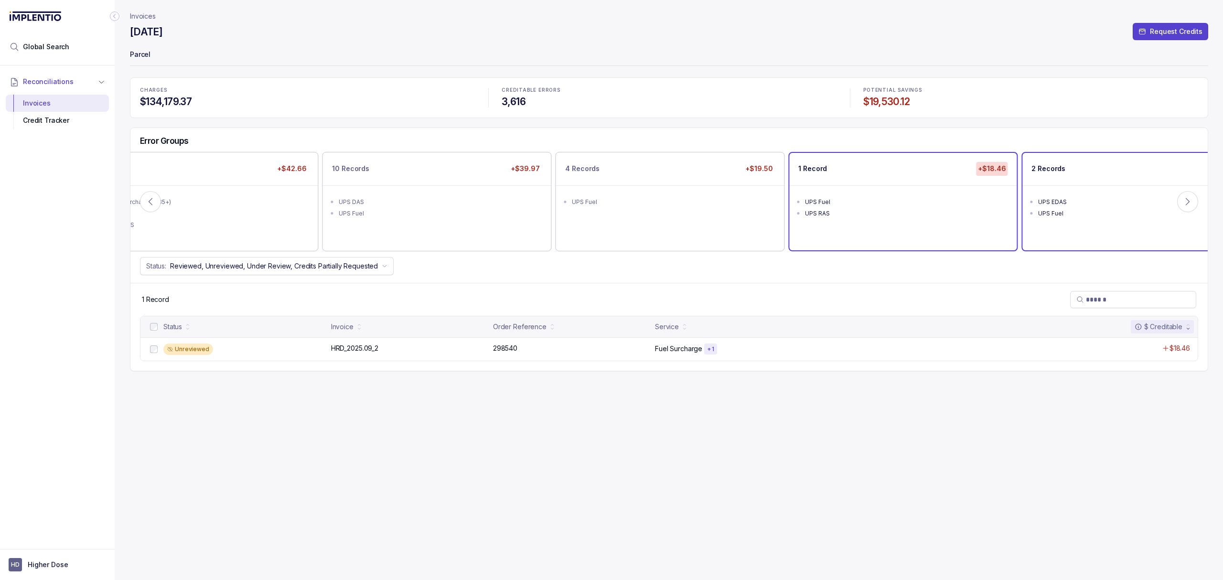
click at [1097, 205] on div "UPS EDAS" at bounding box center [1139, 202] width 202 height 10
click at [1073, 188] on ul "UPS DAS UPS EDAS UPS Fuel" at bounding box center [1134, 212] width 227 height 54
click at [1057, 207] on li "Large Surcharge ($35+)" at bounding box center [1140, 212] width 209 height 11
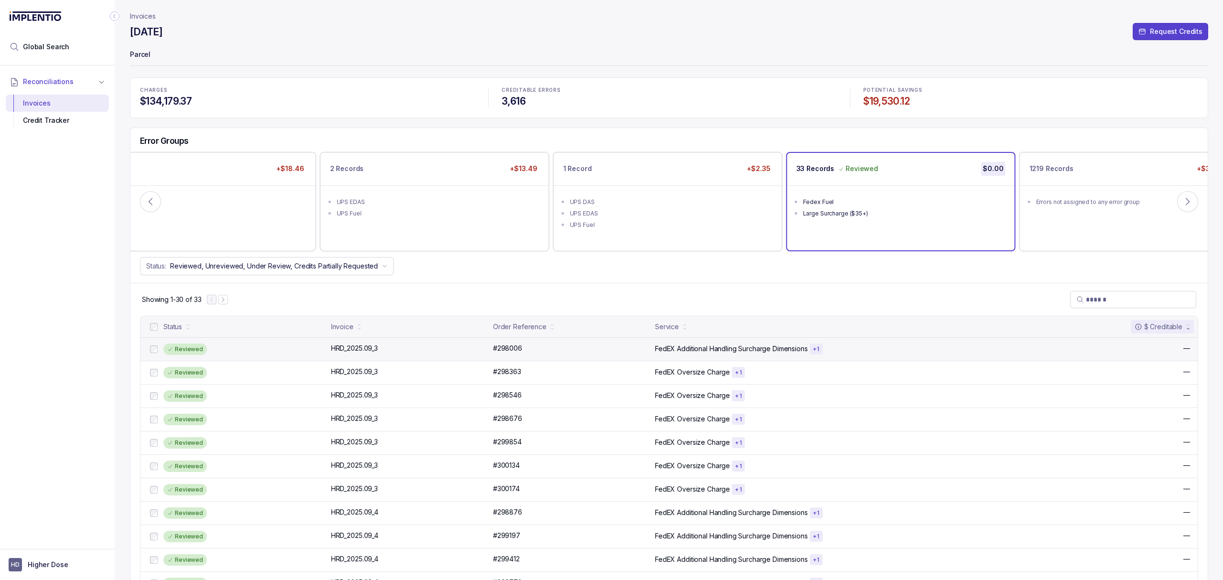
click at [195, 352] on div "Reviewed" at bounding box center [184, 349] width 43 height 11
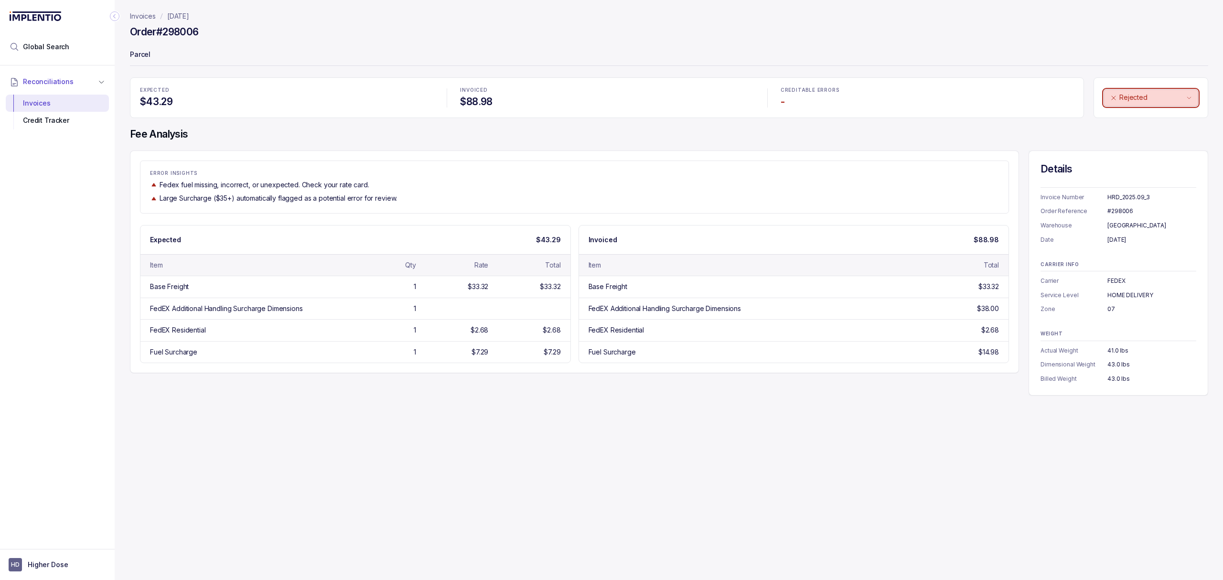
click at [1179, 96] on p "Rejected" at bounding box center [1152, 98] width 65 height 10
click at [1155, 120] on div "Unreviewed" at bounding box center [1149, 118] width 82 height 11
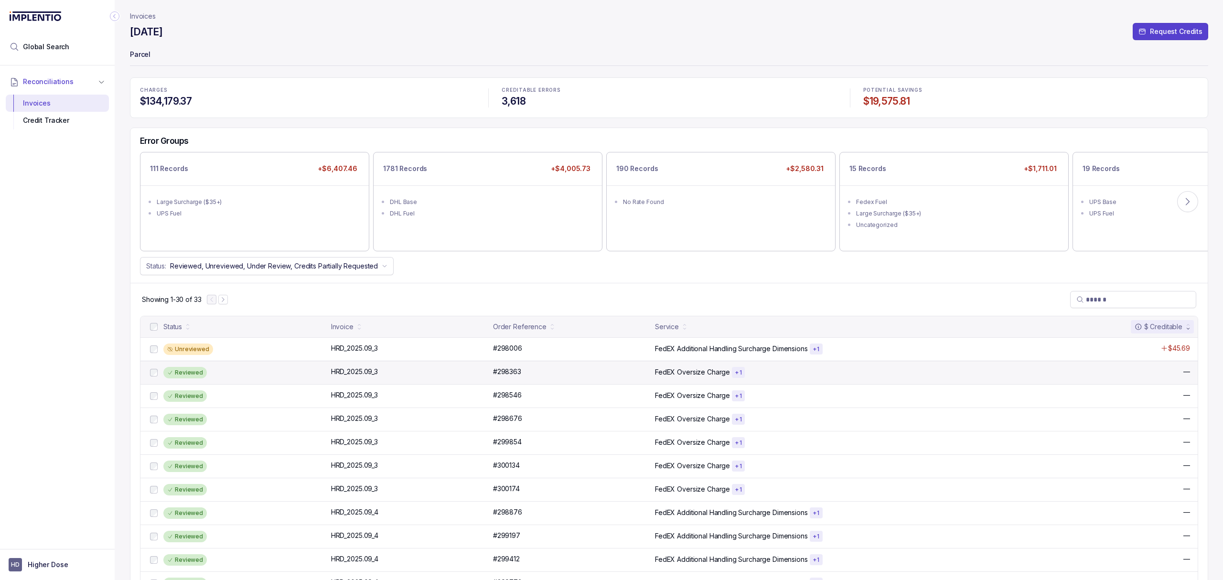
click at [192, 380] on div "Reviewed HRD_2025.09_3 HRD_2025.09_3 #298363 #298363 FedEX Oversize Charge + 1 —" at bounding box center [668, 372] width 1057 height 23
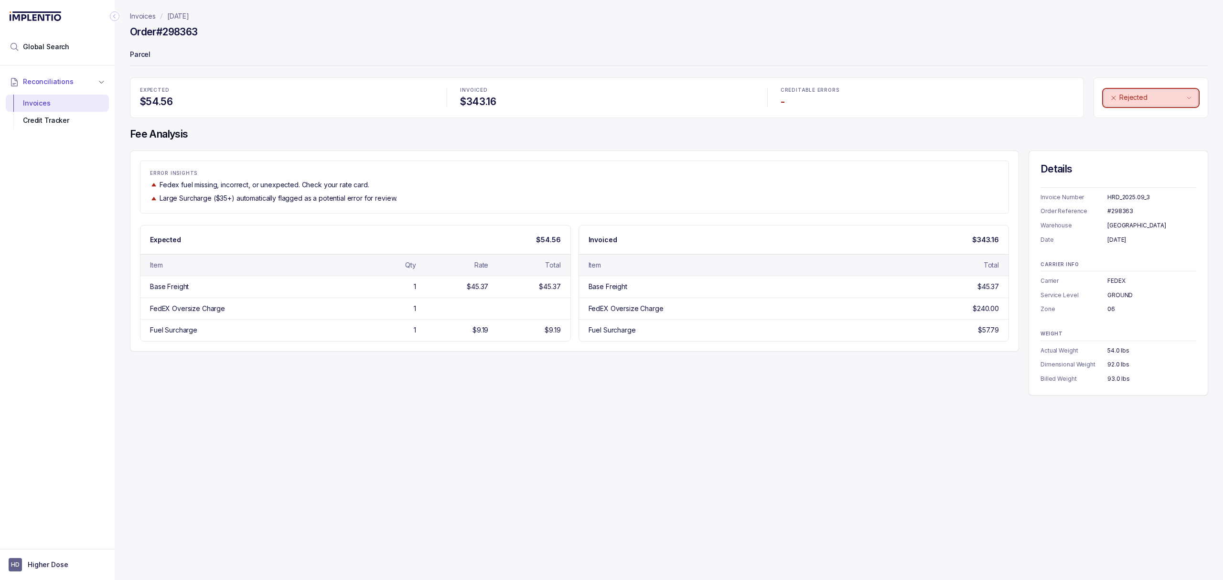
click at [1143, 104] on button "Rejected" at bounding box center [1151, 97] width 95 height 17
click at [1134, 118] on p "Unreviewed" at bounding box center [1136, 119] width 38 height 10
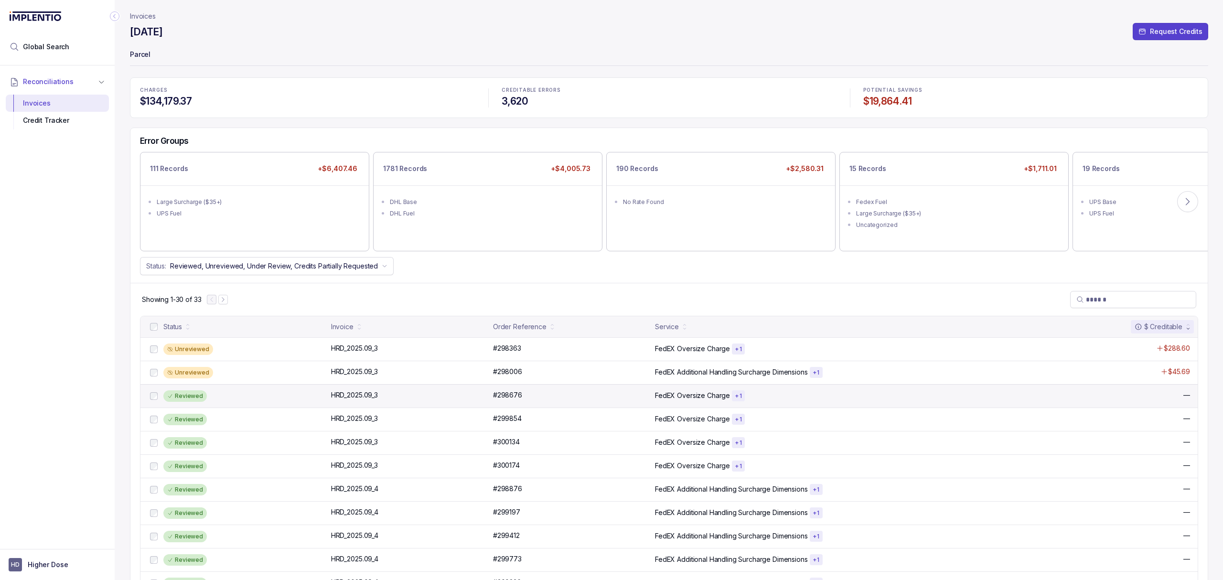
click at [211, 398] on div "Reviewed" at bounding box center [244, 395] width 162 height 11
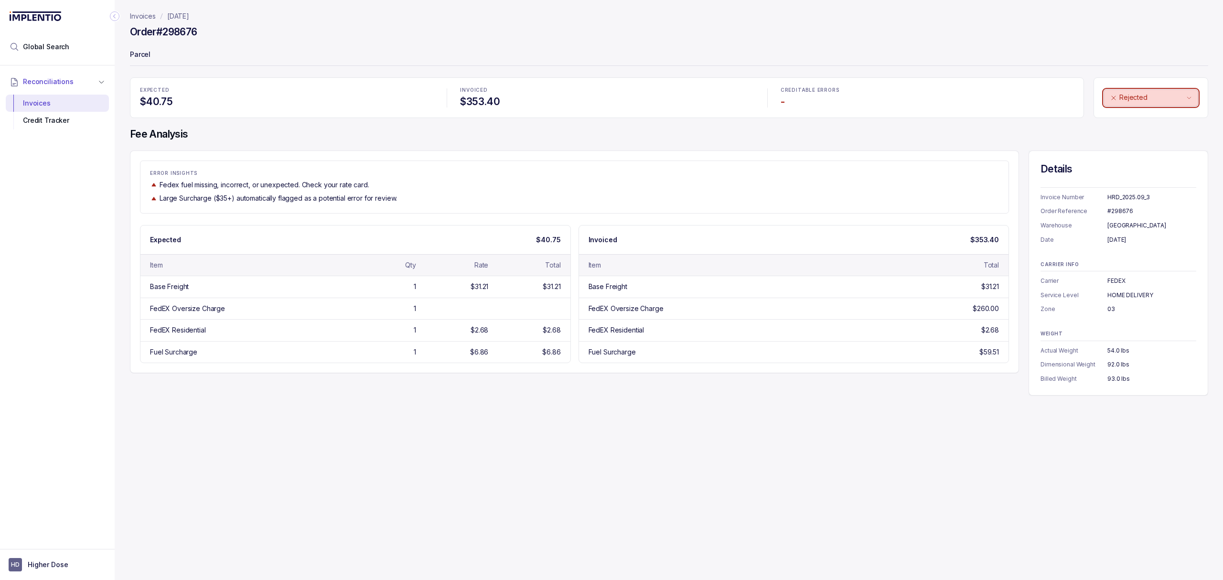
click at [1124, 104] on button "Rejected" at bounding box center [1151, 97] width 95 height 17
click at [1128, 114] on p "Unreviewed" at bounding box center [1136, 119] width 38 height 10
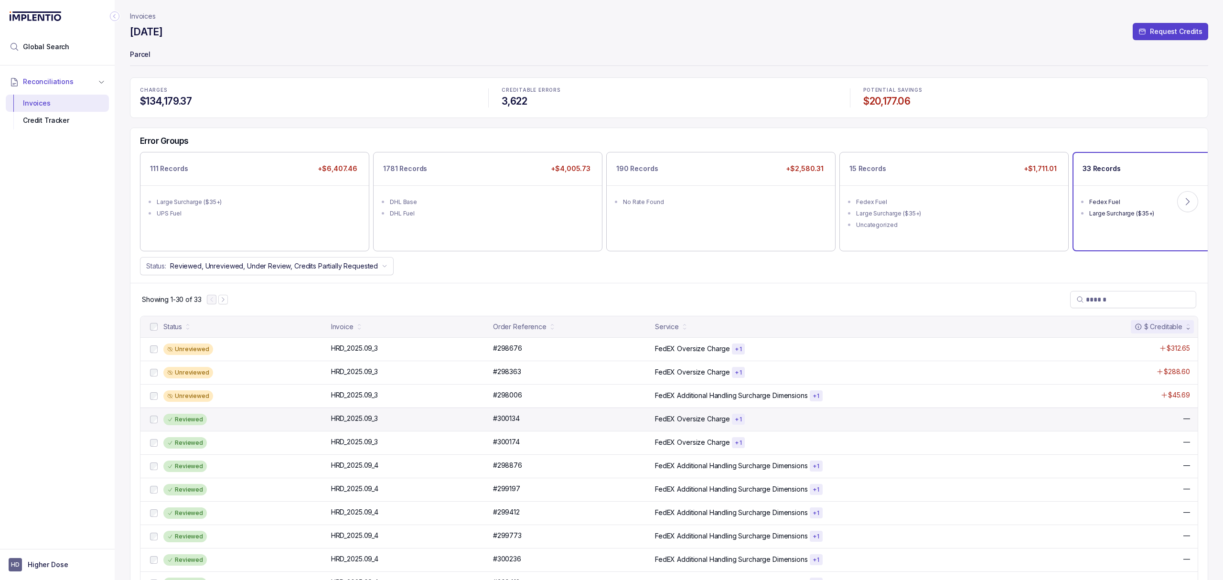
click at [231, 417] on div "Reviewed" at bounding box center [244, 419] width 162 height 11
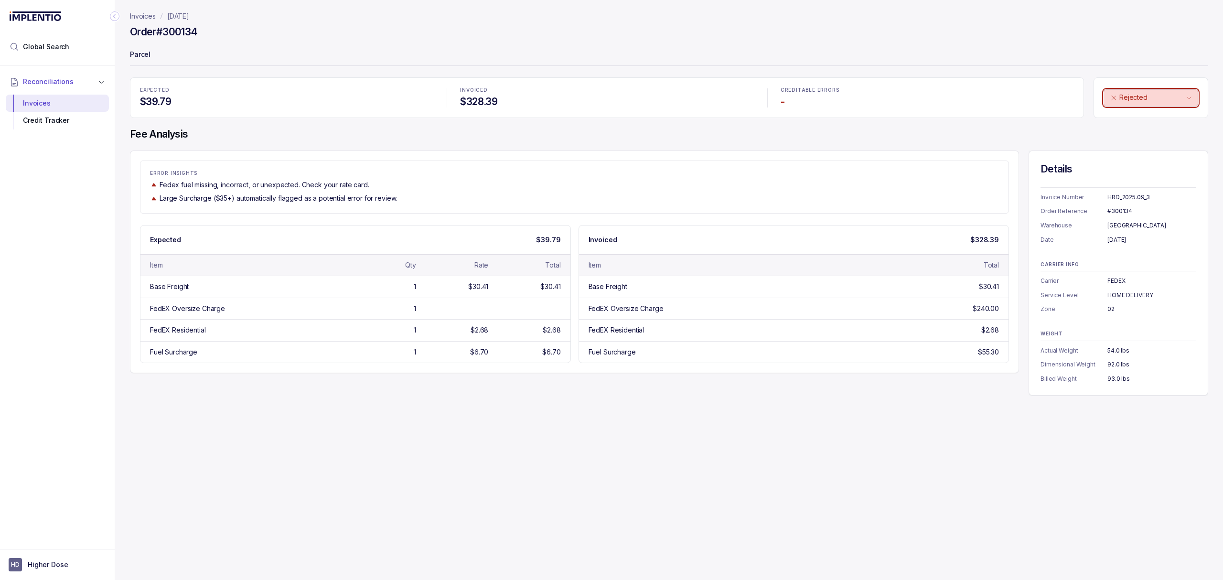
click at [1149, 100] on p "Rejected" at bounding box center [1152, 98] width 65 height 10
click at [1126, 119] on p "Unreviewed" at bounding box center [1136, 119] width 38 height 10
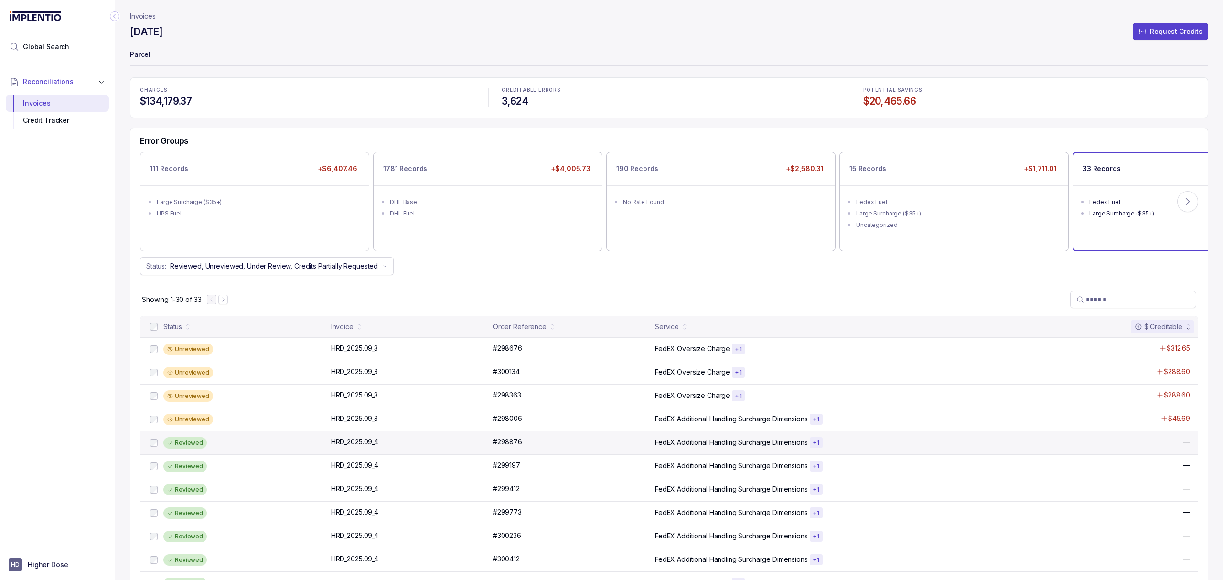
click at [191, 446] on div "Reviewed" at bounding box center [184, 442] width 43 height 11
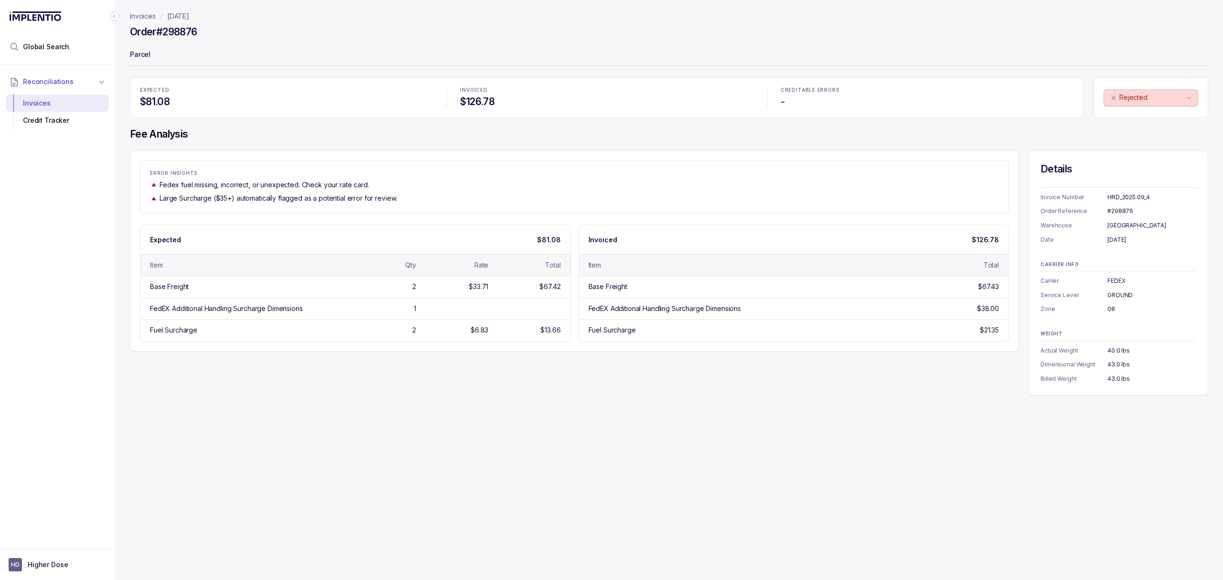
click at [1153, 88] on div "Rejected" at bounding box center [1151, 97] width 115 height 41
click at [1153, 89] on button "Rejected" at bounding box center [1151, 97] width 95 height 17
click at [1140, 117] on p "Unreviewed" at bounding box center [1136, 119] width 38 height 10
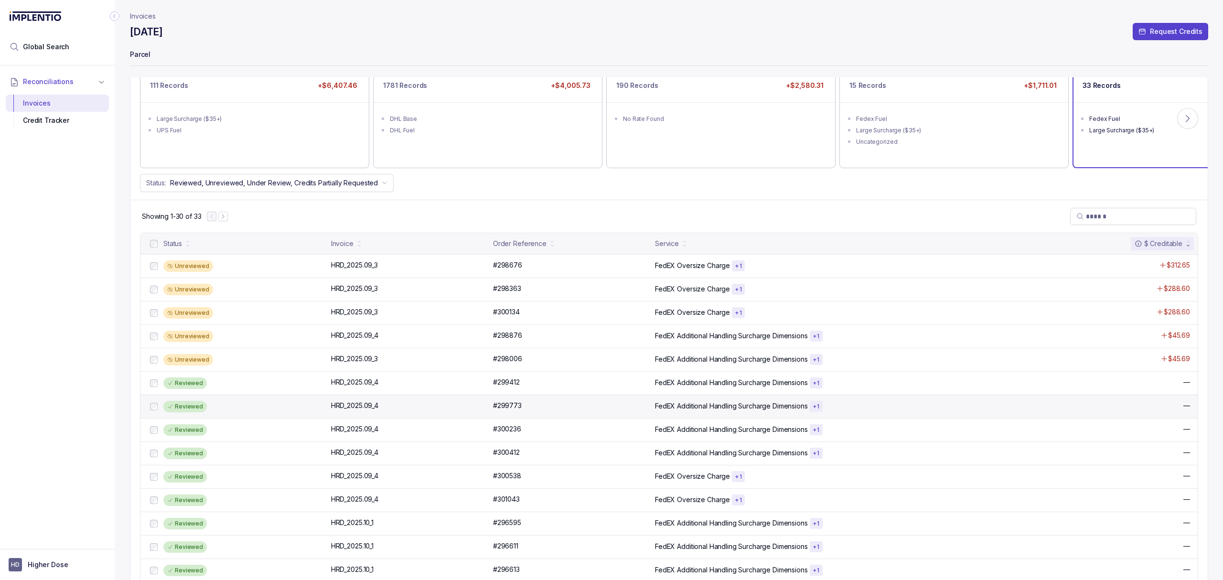
scroll to position [127, 0]
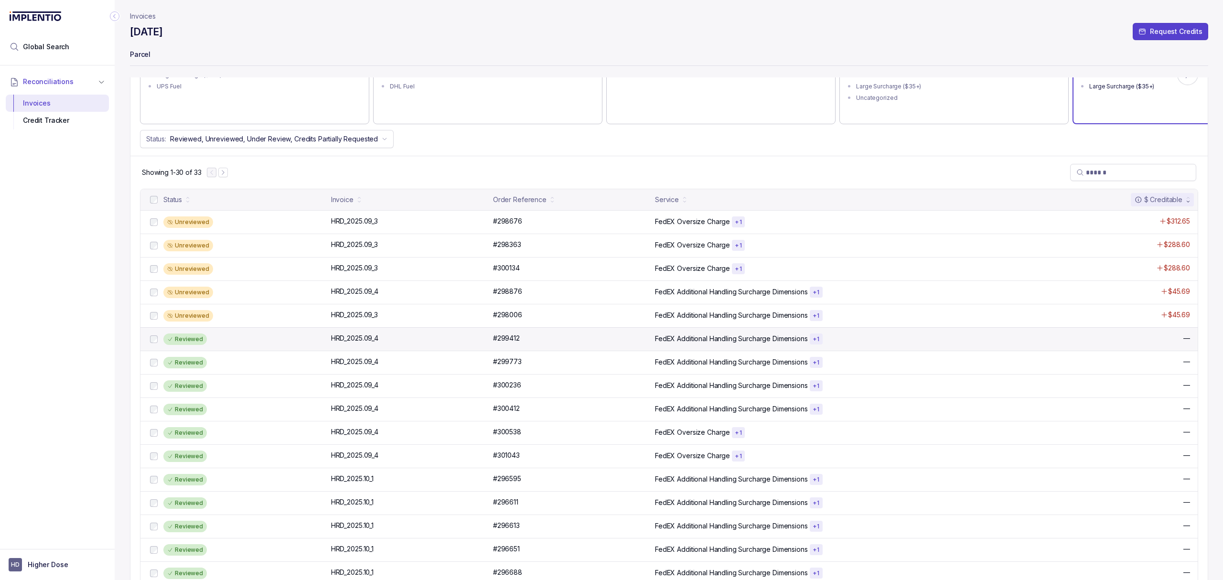
click at [221, 337] on div "Reviewed" at bounding box center [244, 339] width 162 height 11
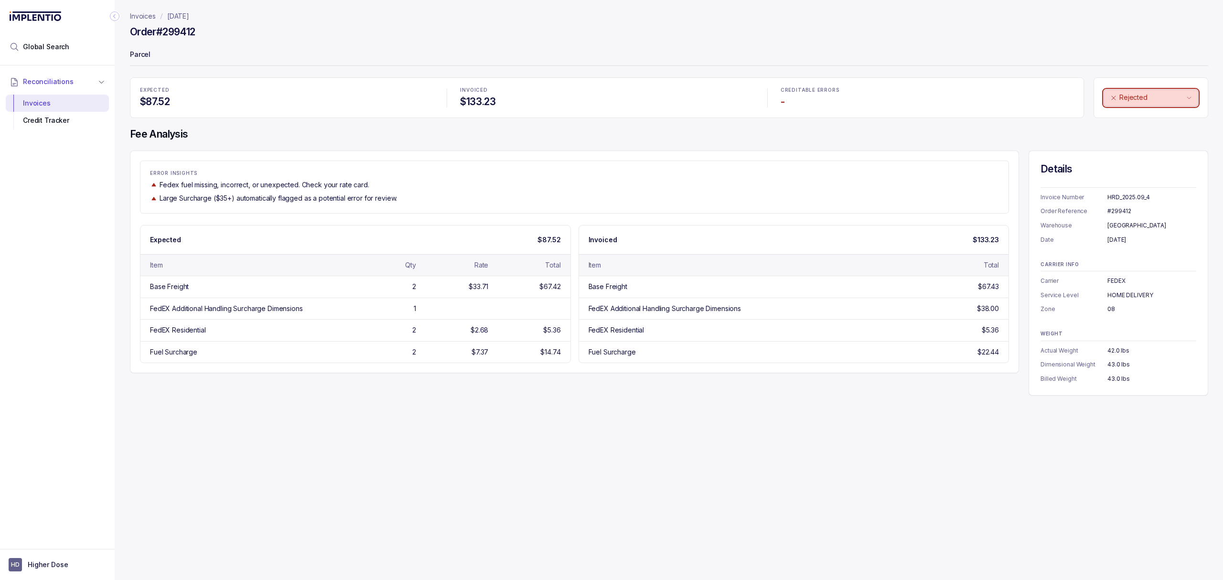
click at [1142, 90] on button "Rejected" at bounding box center [1151, 97] width 95 height 17
click at [1147, 120] on p "Unreviewed" at bounding box center [1136, 119] width 38 height 10
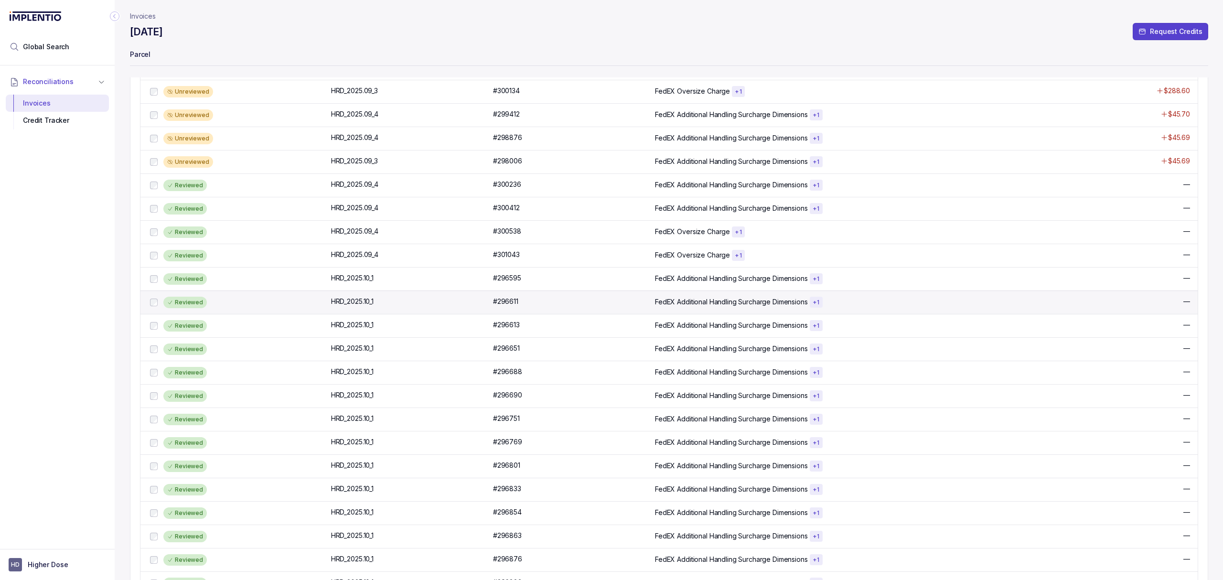
scroll to position [318, 0]
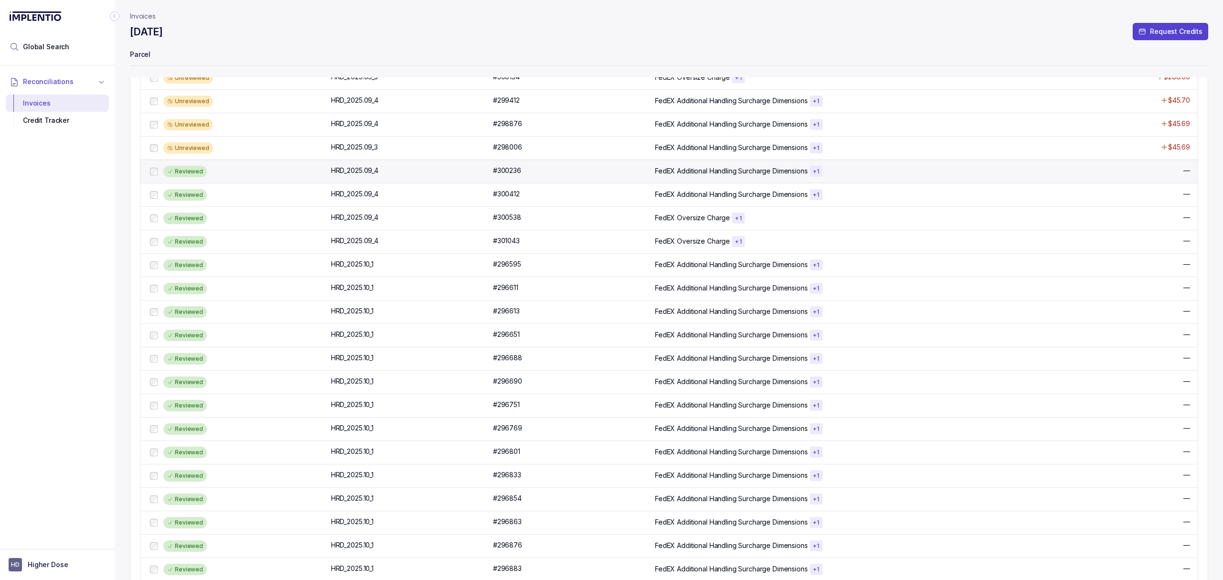
click at [259, 183] on div "Reviewed HRD_2025.09_4 HRD_2025.09_4 #300236 #300236 FedEX Additional Handling …" at bounding box center [668, 171] width 1057 height 23
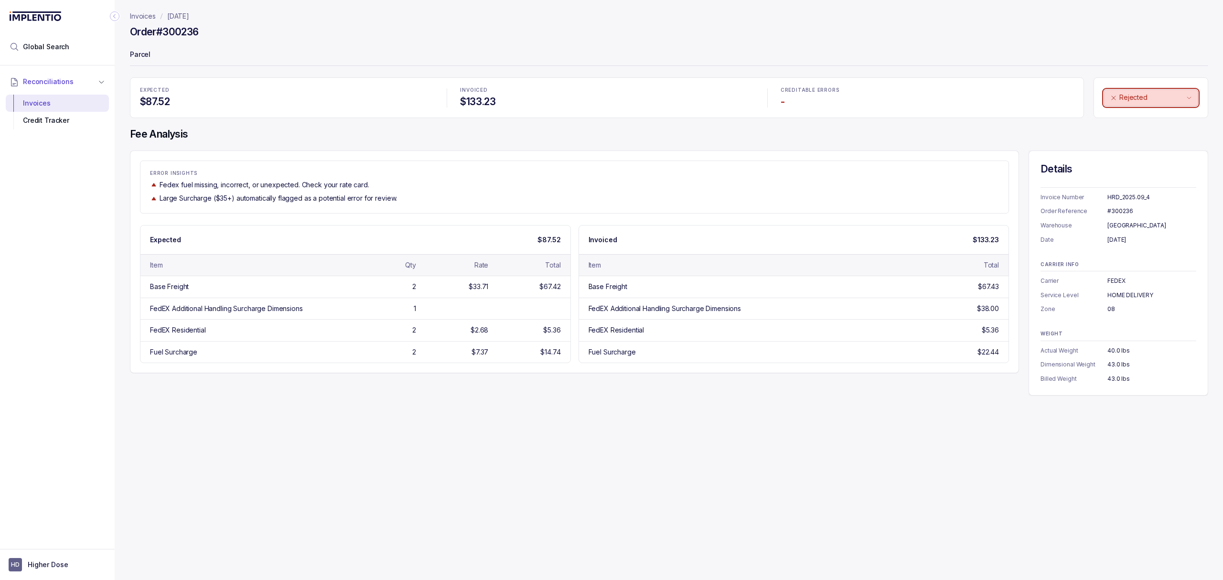
click at [1157, 92] on button "Rejected" at bounding box center [1151, 97] width 95 height 17
click at [1146, 122] on p "Unreviewed" at bounding box center [1136, 119] width 38 height 10
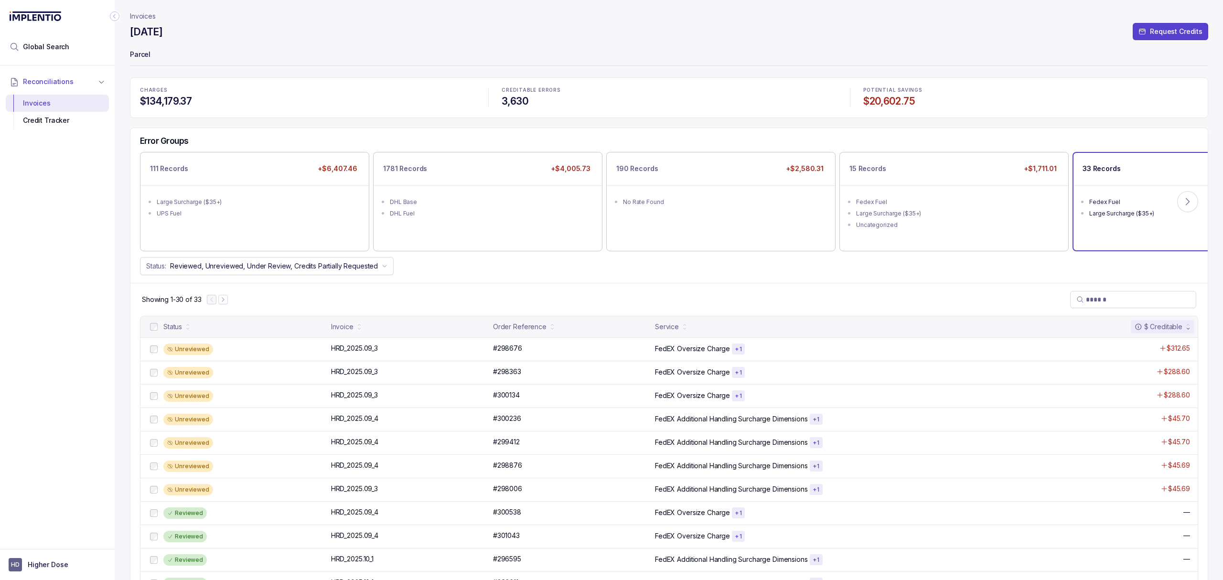
scroll to position [255, 0]
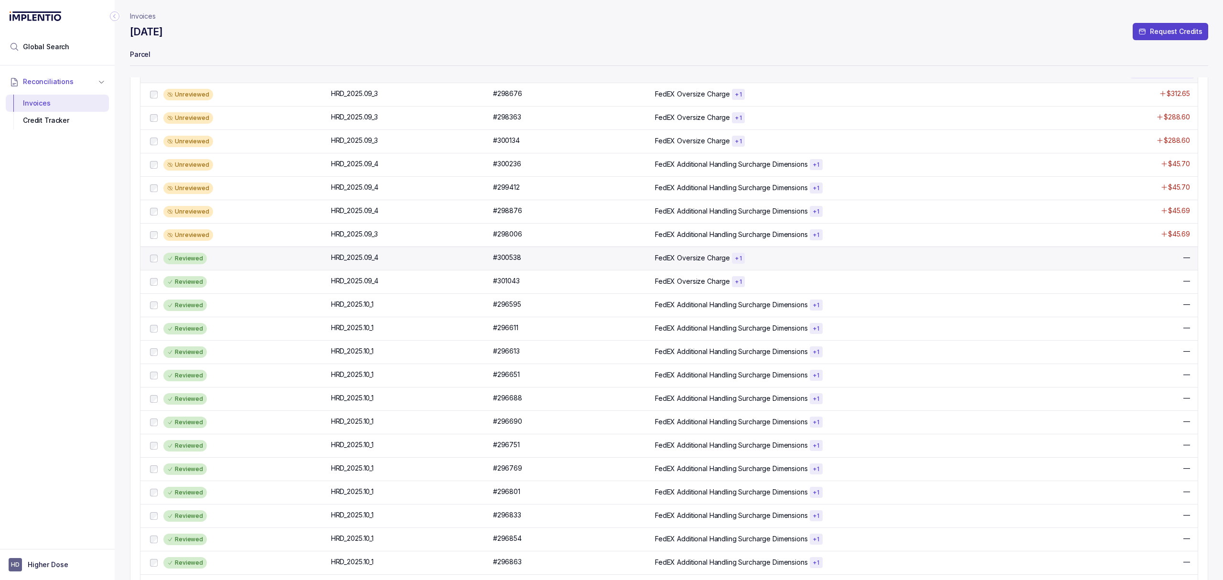
click at [232, 255] on div "Reviewed" at bounding box center [236, 258] width 177 height 11
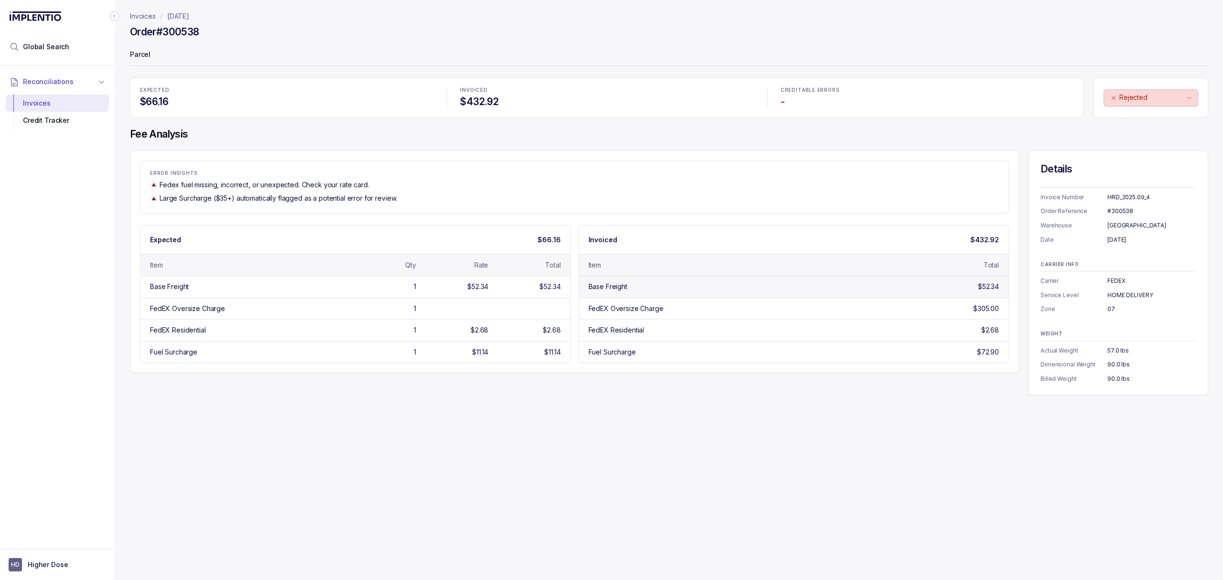
drag, startPoint x: 590, startPoint y: 405, endPoint x: 718, endPoint y: 285, distance: 175.8
click at [591, 405] on div "Invoices [DATE] Order #300538 Parcel EXPECTED $66.16 INVOICED $432.92 CREDITABL…" at bounding box center [665, 290] width 1101 height 580
click at [679, 161] on div "ERROR INSIGHTS Fedex fuel missing, incorrect, or unexpected. Check your rate ca…" at bounding box center [574, 187] width 869 height 53
click at [1185, 92] on button "Rejected" at bounding box center [1151, 97] width 95 height 17
click at [1151, 115] on p "Unreviewed" at bounding box center [1136, 119] width 38 height 10
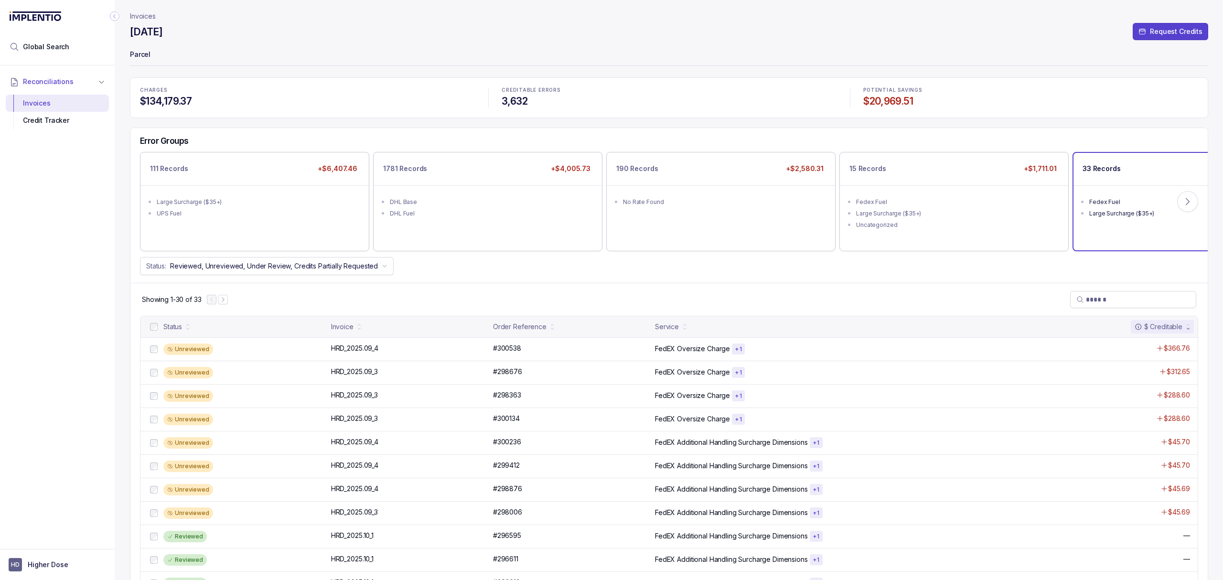
scroll to position [382, 0]
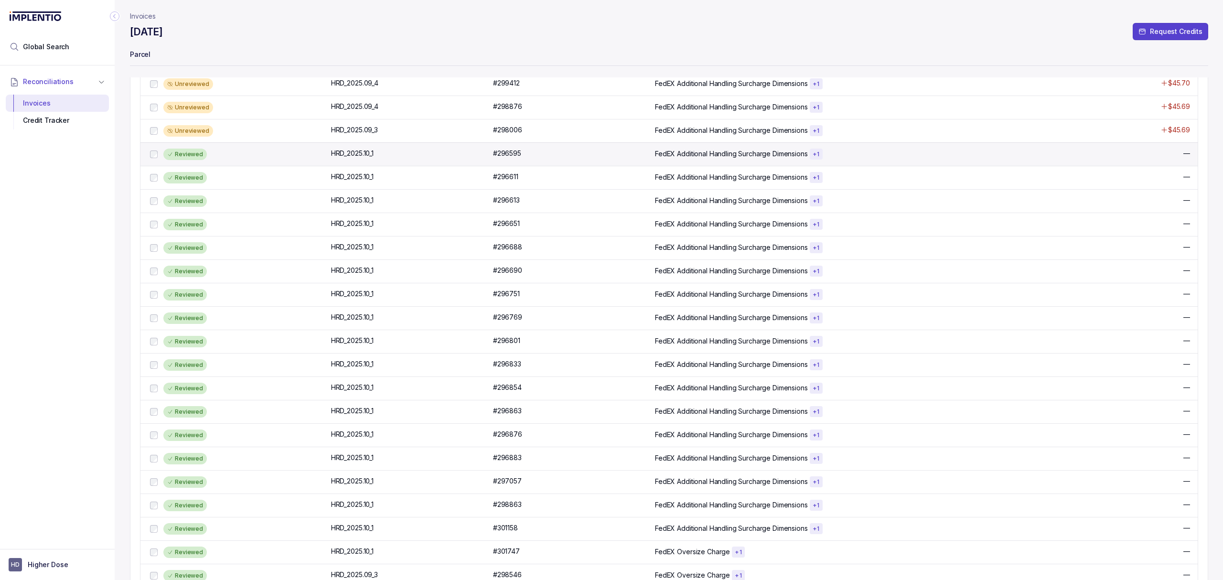
click at [211, 155] on div "Reviewed" at bounding box center [244, 154] width 162 height 11
click at [348, 155] on p "HRD_2025.10_1" at bounding box center [352, 153] width 47 height 11
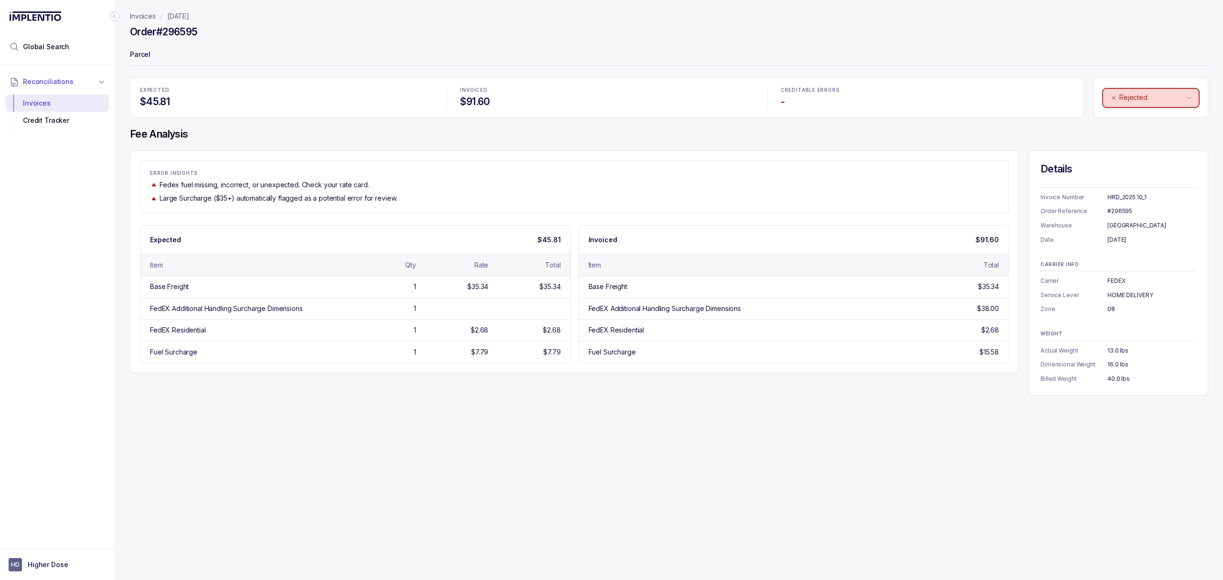
click at [1172, 95] on p "Rejected" at bounding box center [1152, 98] width 65 height 10
click at [1152, 119] on p "Unreviewed" at bounding box center [1136, 119] width 38 height 10
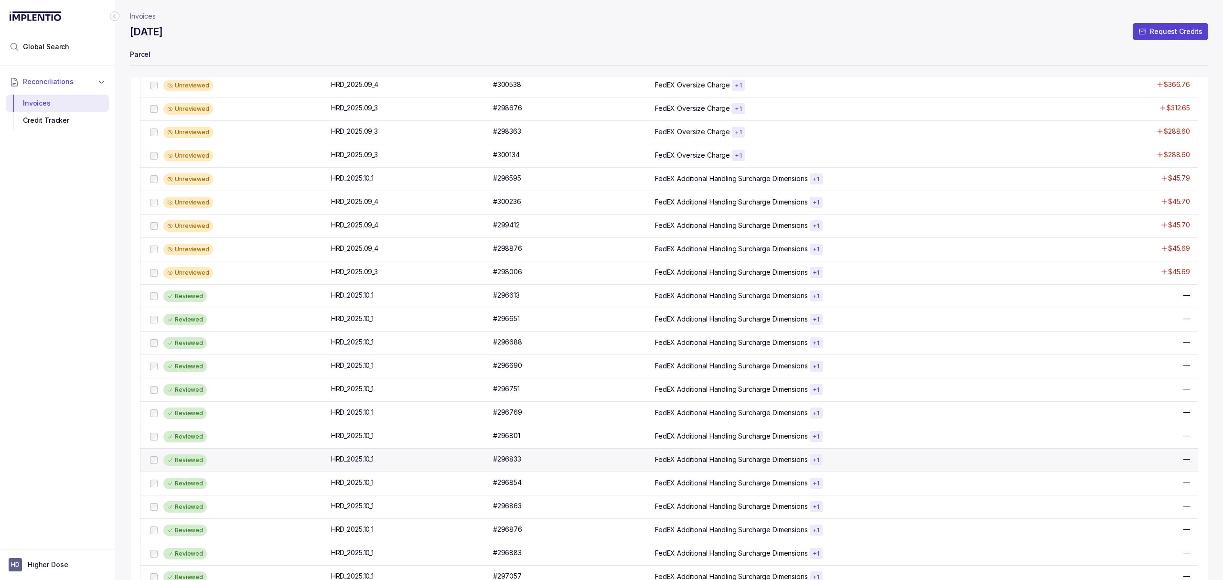
scroll to position [446, 0]
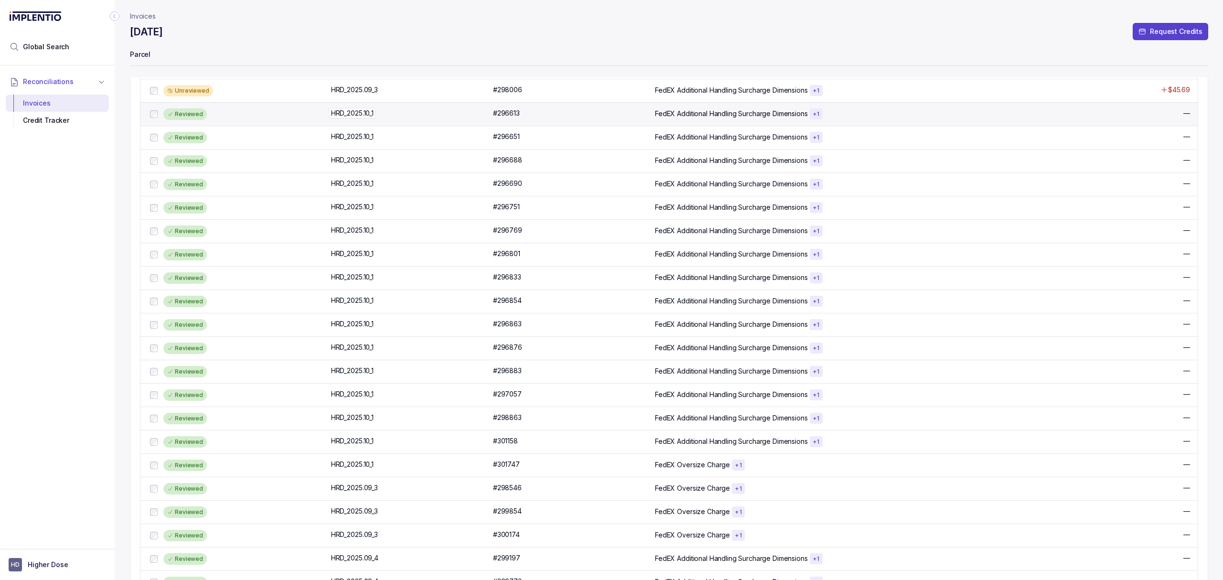
click at [356, 111] on p "HRD_2025.10_1" at bounding box center [352, 113] width 47 height 11
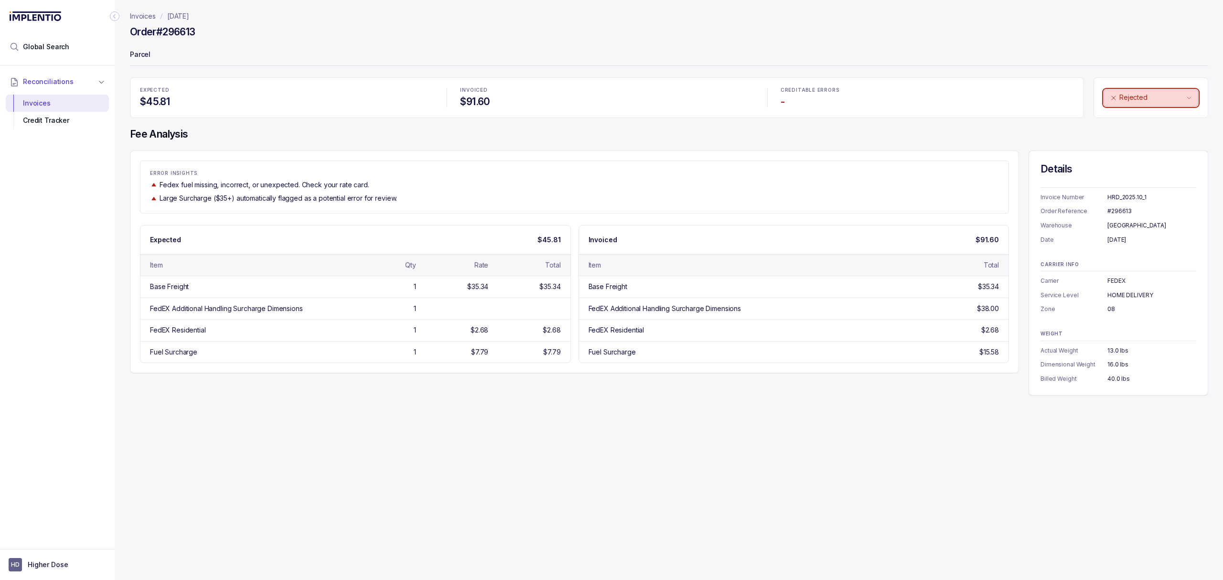
click at [1157, 104] on button "Rejected" at bounding box center [1151, 97] width 95 height 17
click at [1152, 114] on p "Unreviewed" at bounding box center [1136, 119] width 38 height 10
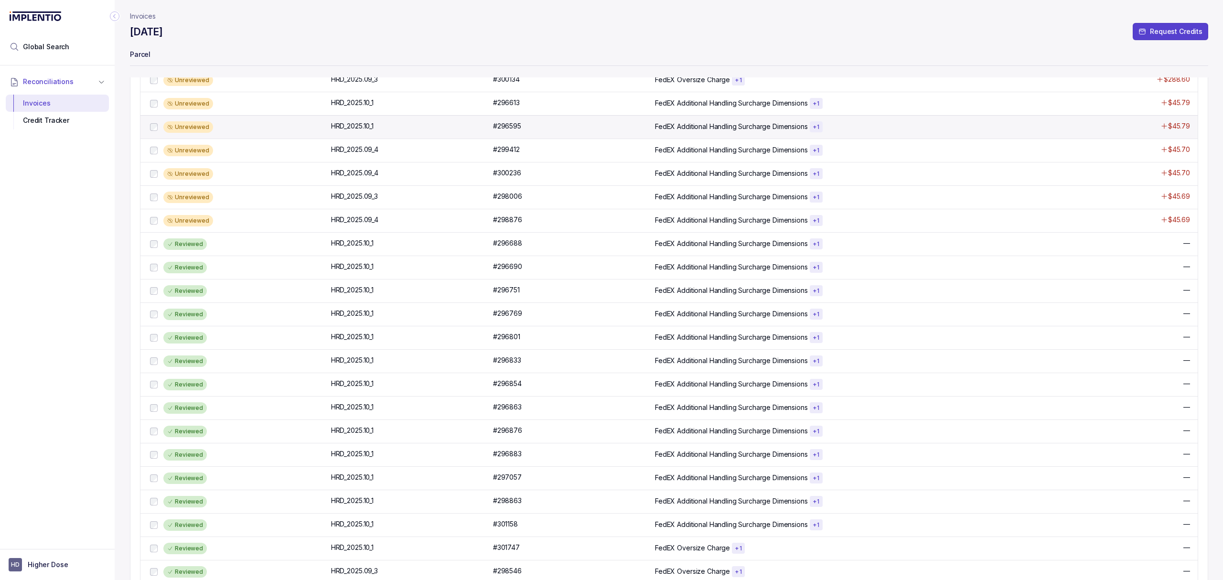
scroll to position [446, 0]
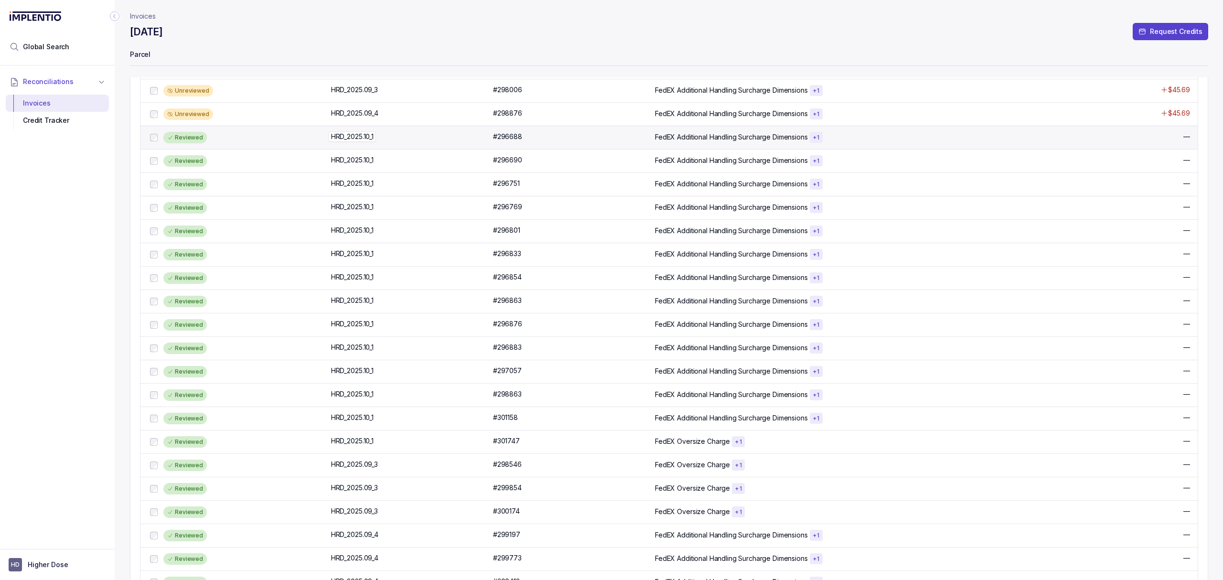
click at [341, 141] on div "HRD_2025.10_1 HRD_2025.10_1" at bounding box center [352, 137] width 43 height 10
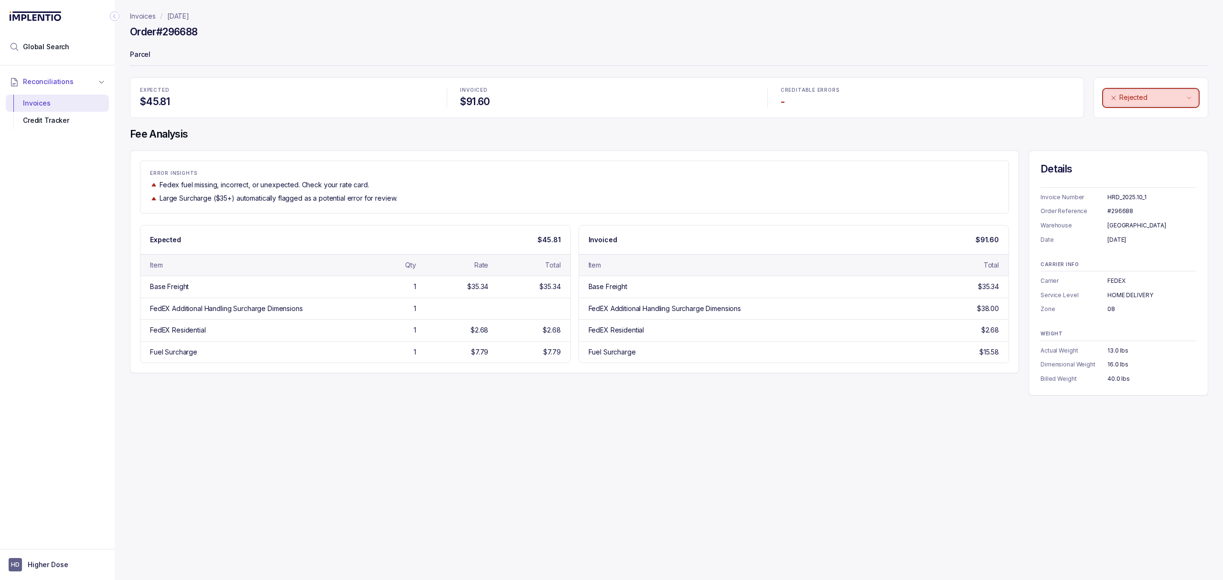
click at [1147, 96] on p "Rejected" at bounding box center [1152, 98] width 65 height 10
click at [1138, 108] on div "Unreviewed Accepted Rejected" at bounding box center [1148, 133] width 94 height 51
click at [1137, 116] on p "Unreviewed" at bounding box center [1136, 119] width 38 height 10
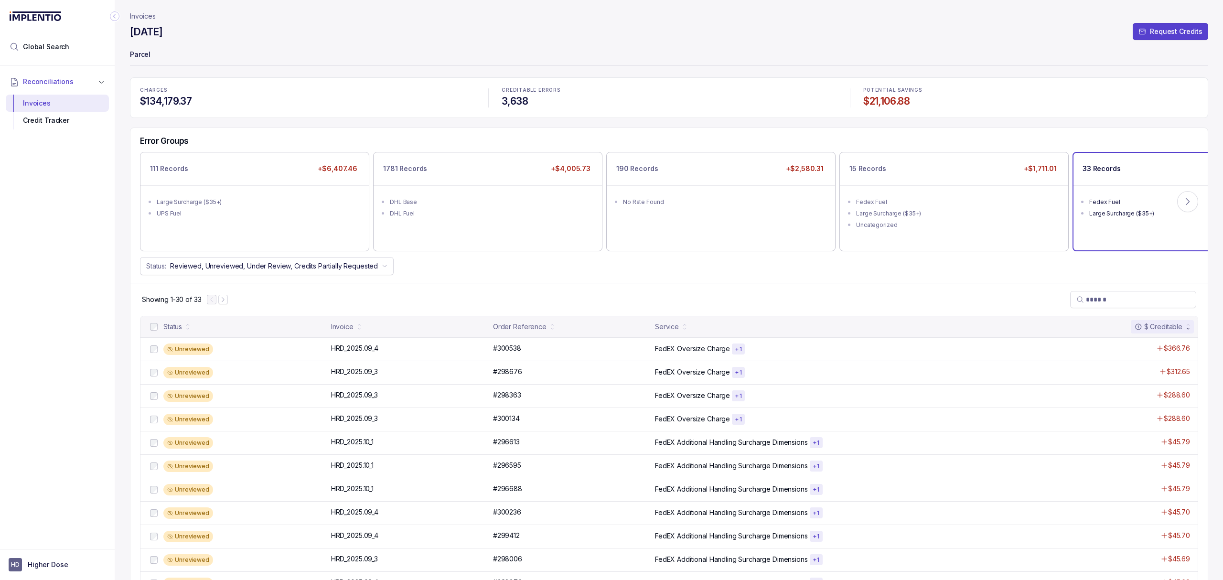
click at [772, 288] on div "Showing 1-30 of 33" at bounding box center [668, 299] width 1077 height 33
click at [773, 287] on div "Showing 1-30 of 33" at bounding box center [668, 299] width 1077 height 33
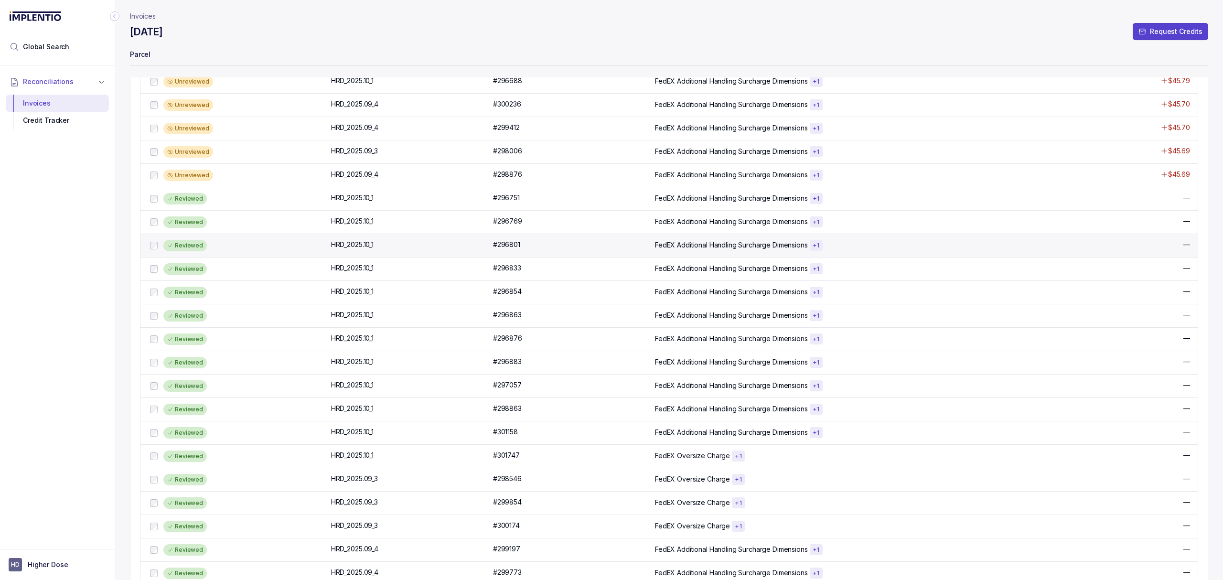
scroll to position [476, 0]
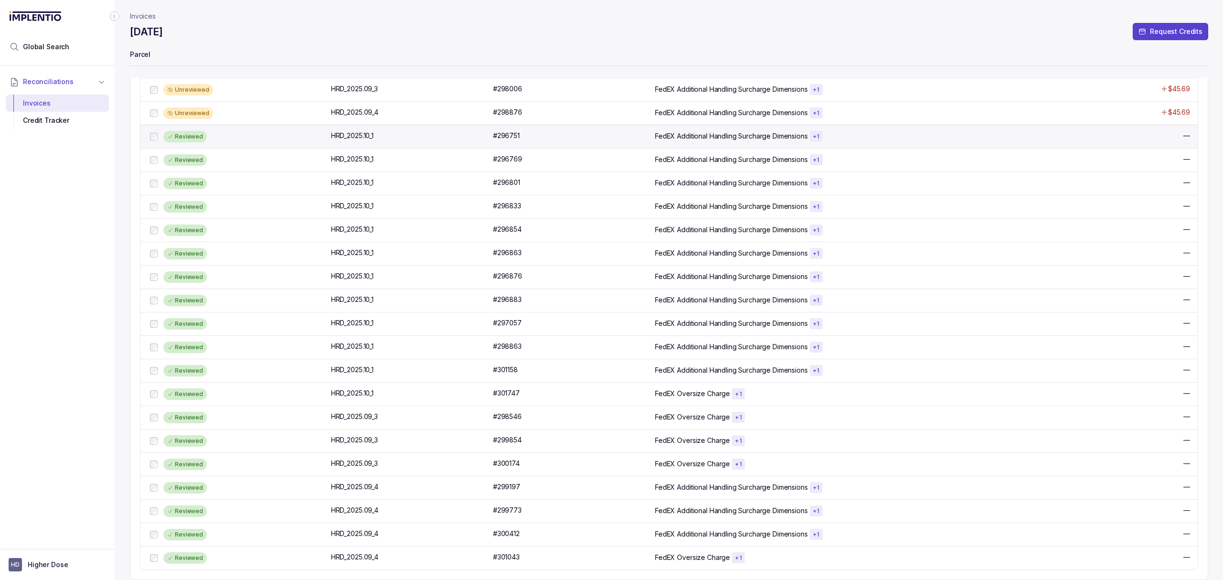
click at [237, 131] on div "Reviewed" at bounding box center [244, 136] width 162 height 11
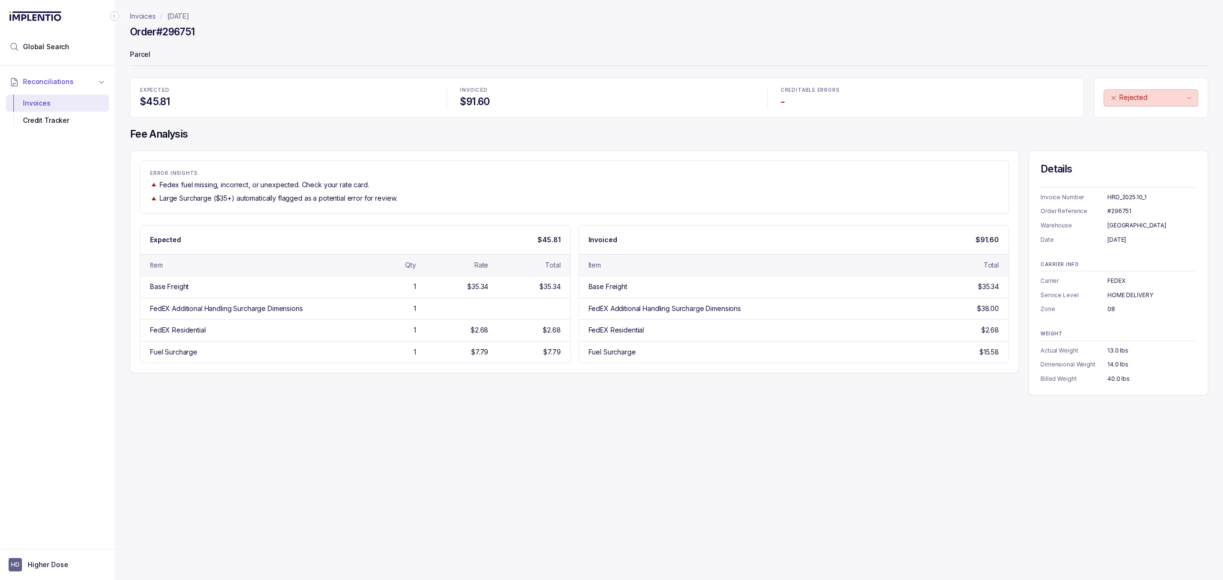
drag, startPoint x: 368, startPoint y: 455, endPoint x: 973, endPoint y: 183, distance: 663.4
click at [368, 455] on div "Invoices [DATE] Order #296751 Parcel EXPECTED $45.81 INVOICED $91.60 CREDITABLE…" at bounding box center [665, 290] width 1101 height 580
click at [1154, 98] on p "Rejected" at bounding box center [1152, 98] width 65 height 10
click at [1128, 118] on p "Unreviewed" at bounding box center [1136, 119] width 38 height 10
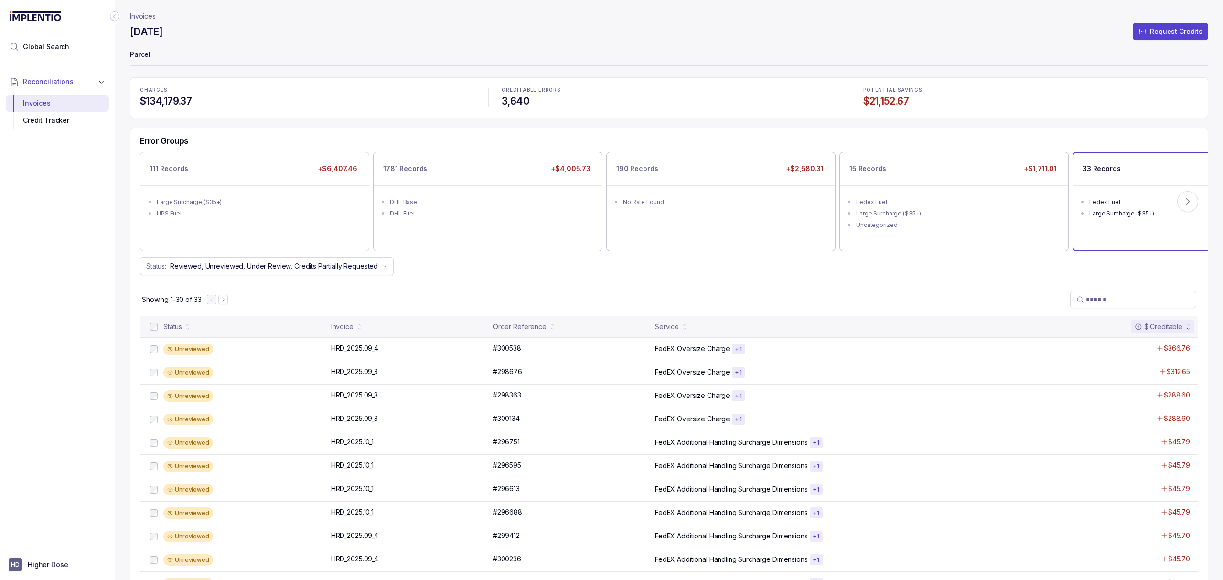
scroll to position [476, 0]
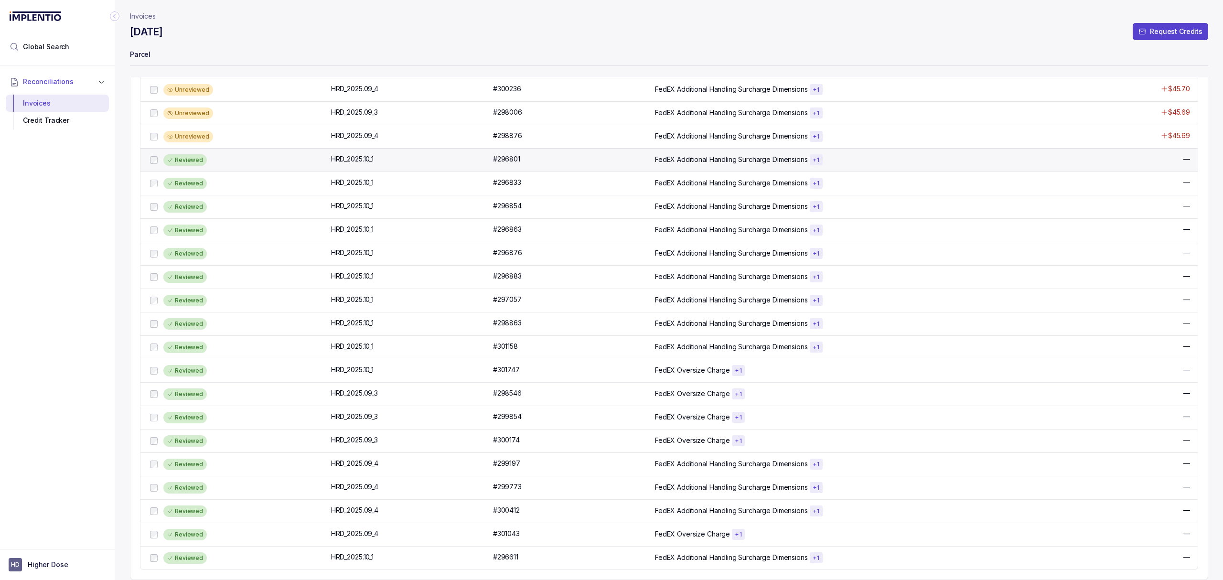
click at [229, 155] on div "Reviewed" at bounding box center [244, 159] width 162 height 11
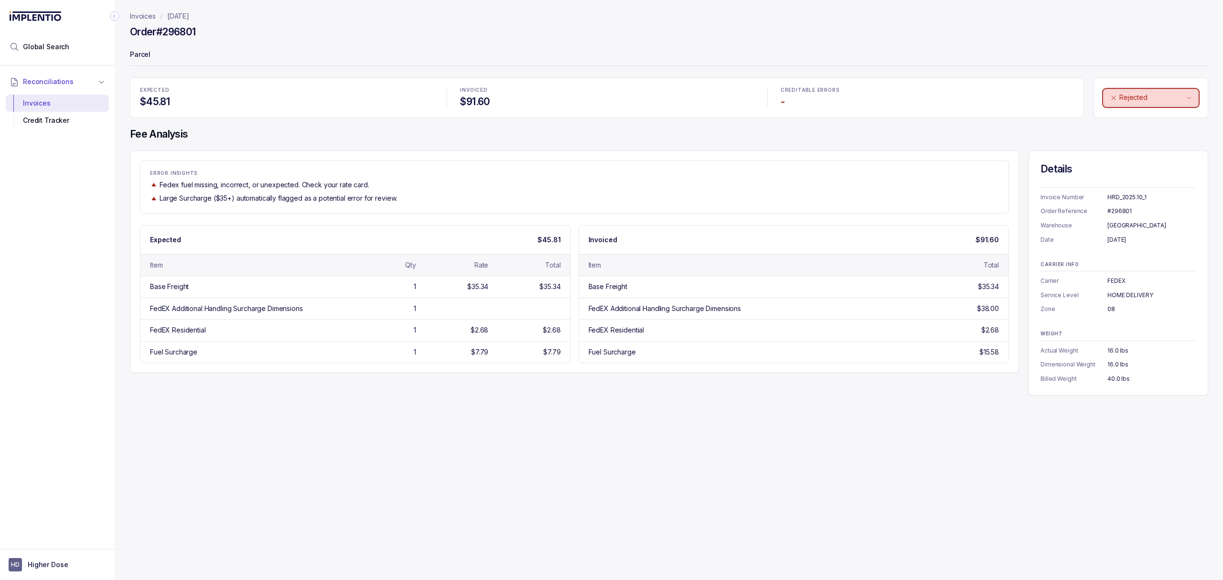
click at [1120, 92] on button "Rejected" at bounding box center [1151, 97] width 95 height 17
click at [1132, 117] on p "Unreviewed" at bounding box center [1136, 119] width 38 height 10
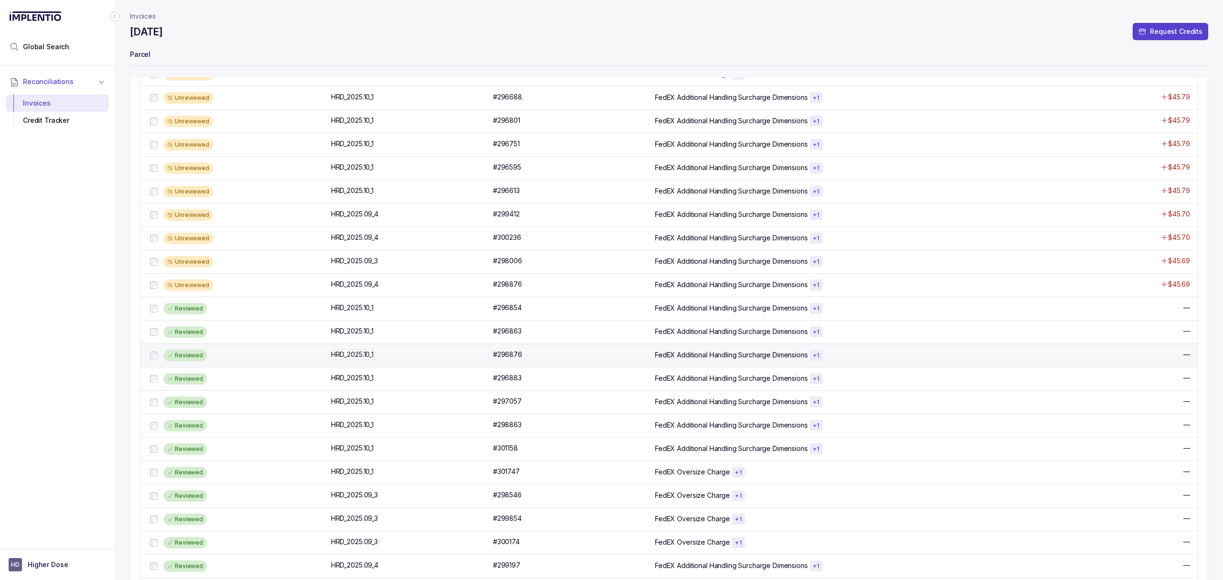
scroll to position [476, 0]
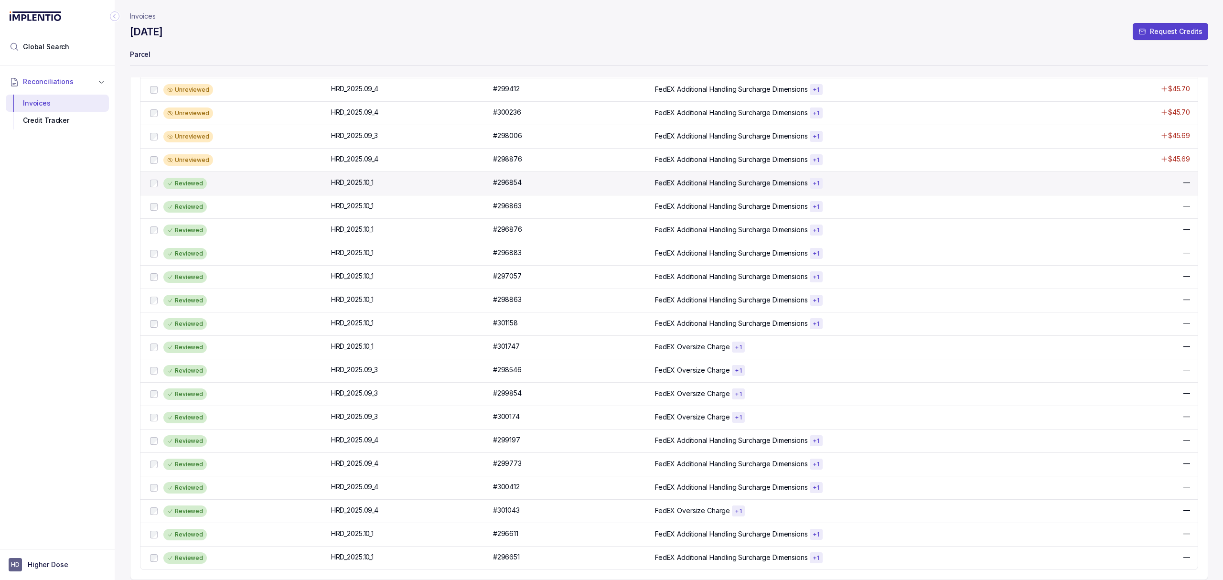
click at [243, 184] on div "Reviewed" at bounding box center [244, 183] width 162 height 11
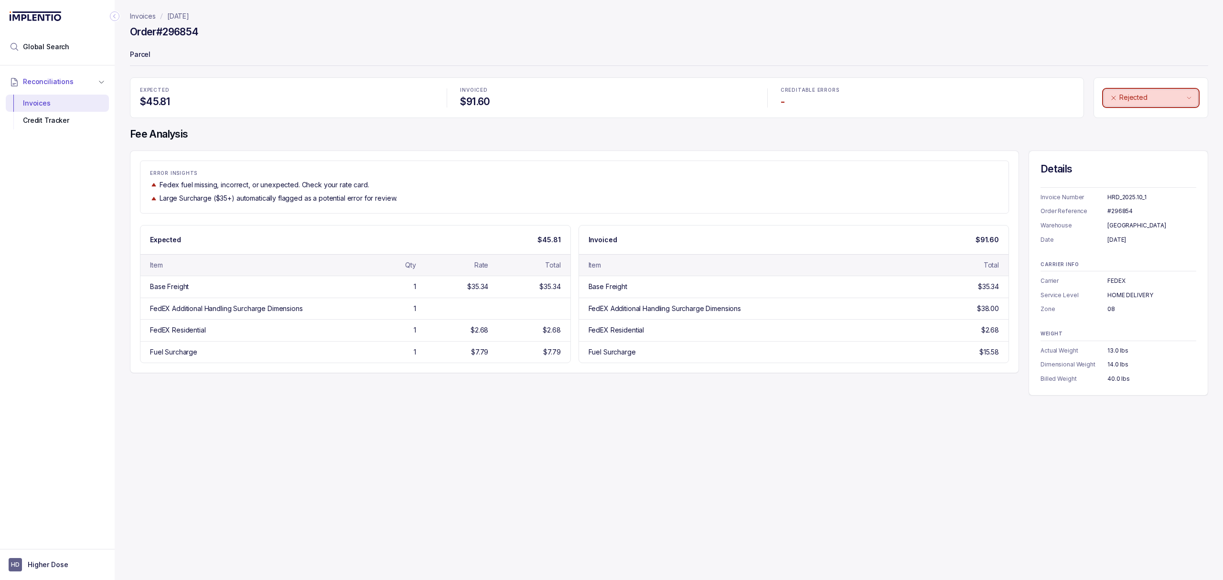
click at [1138, 96] on p "Rejected" at bounding box center [1152, 98] width 65 height 10
click at [1139, 116] on p "Unreviewed" at bounding box center [1136, 119] width 38 height 10
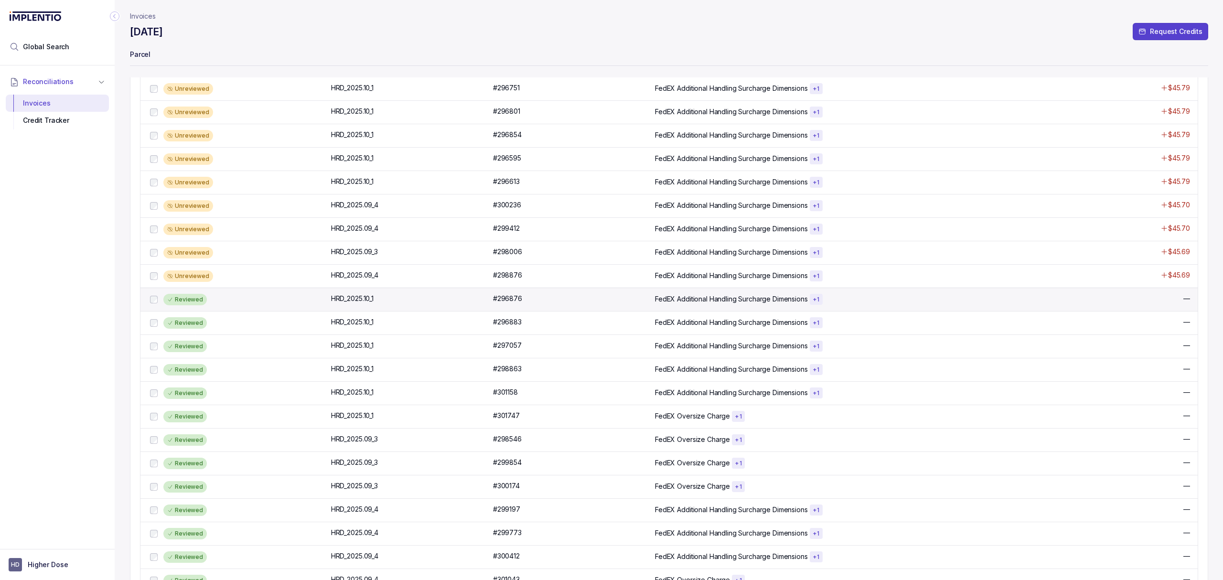
scroll to position [476, 0]
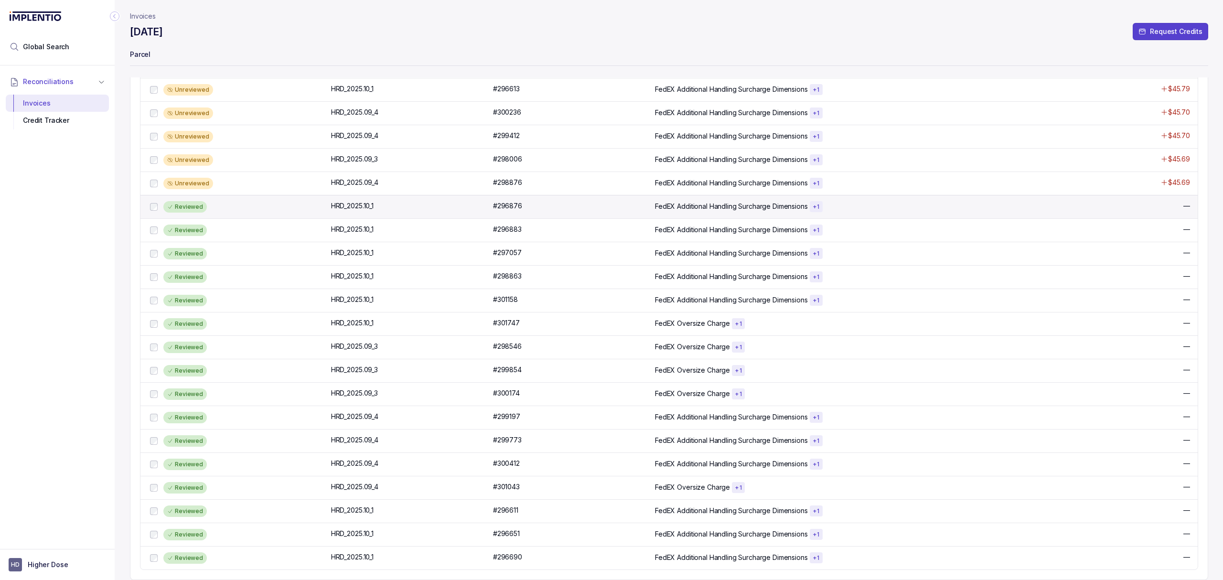
click at [255, 210] on div "Reviewed HRD_2025.10_1 HRD_2025.10_1 #296876 #296876 FedEX Additional Handling …" at bounding box center [668, 206] width 1057 height 23
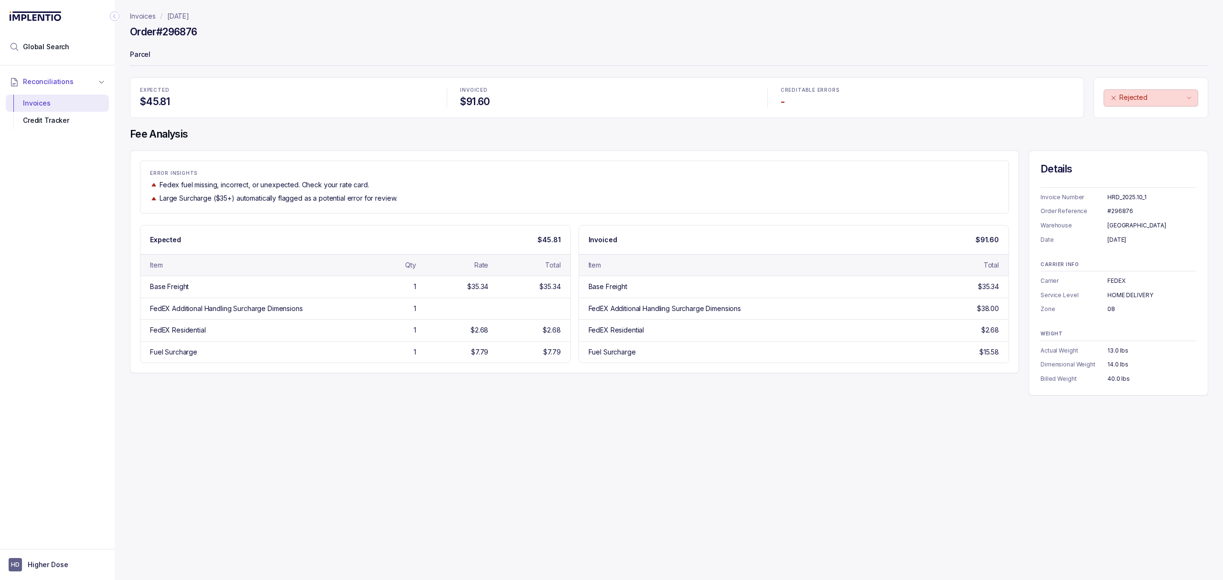
click at [1163, 111] on div "Rejected" at bounding box center [1151, 97] width 115 height 41
click at [1161, 100] on p "Rejected" at bounding box center [1152, 98] width 65 height 10
click at [1134, 116] on p "Unreviewed" at bounding box center [1136, 119] width 38 height 10
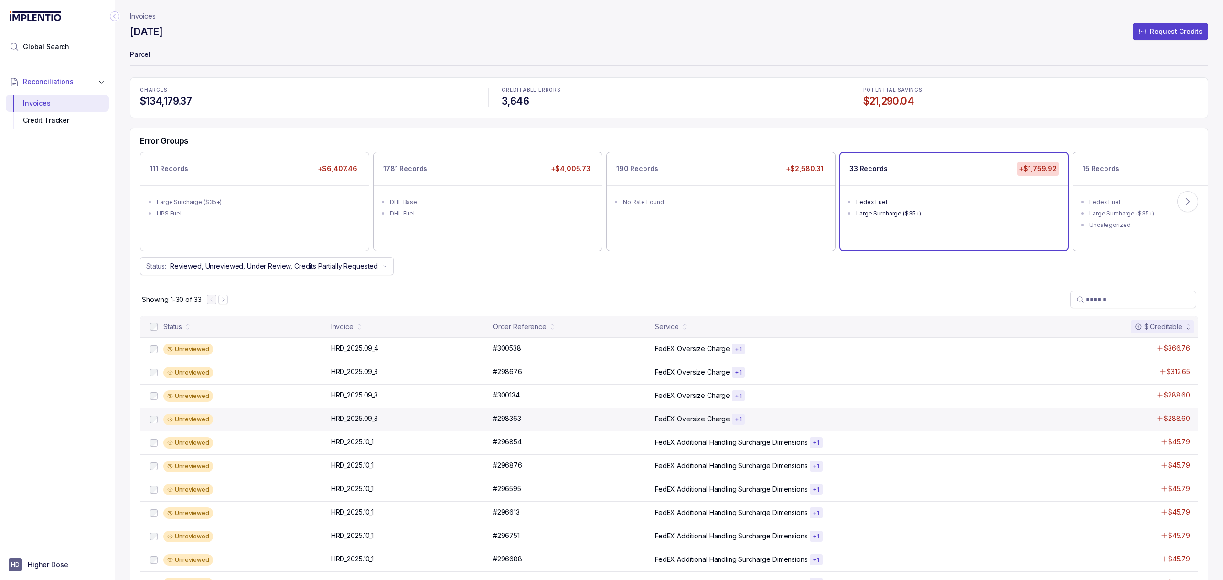
scroll to position [476, 0]
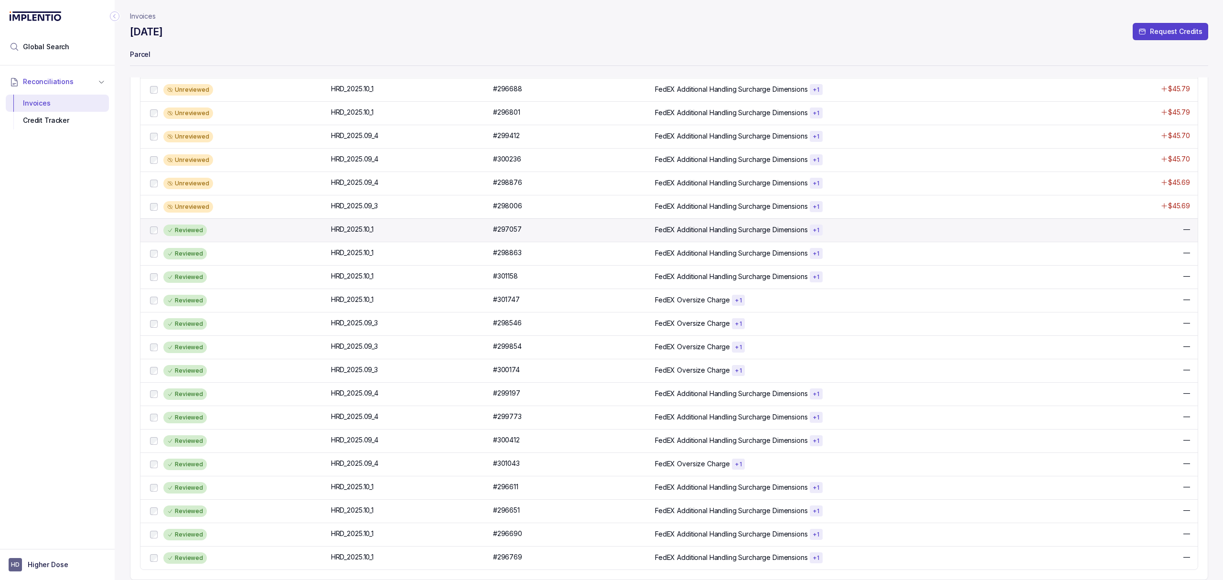
click at [215, 228] on div "Reviewed" at bounding box center [244, 230] width 162 height 11
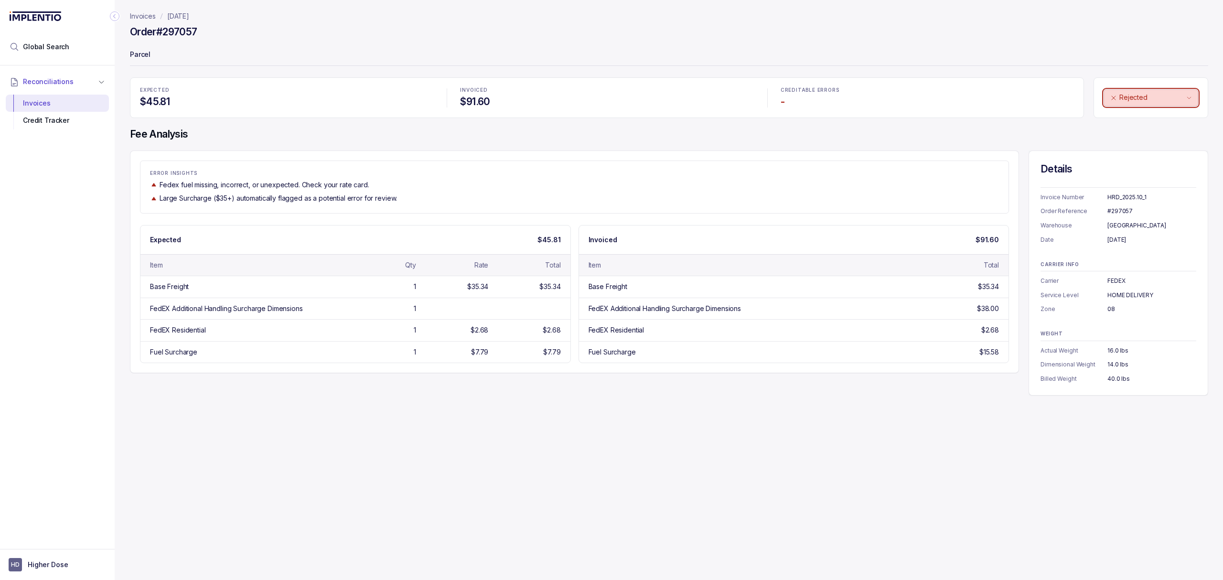
click at [1142, 96] on p "Rejected" at bounding box center [1152, 98] width 65 height 10
click at [1132, 118] on p "Unreviewed" at bounding box center [1136, 119] width 38 height 10
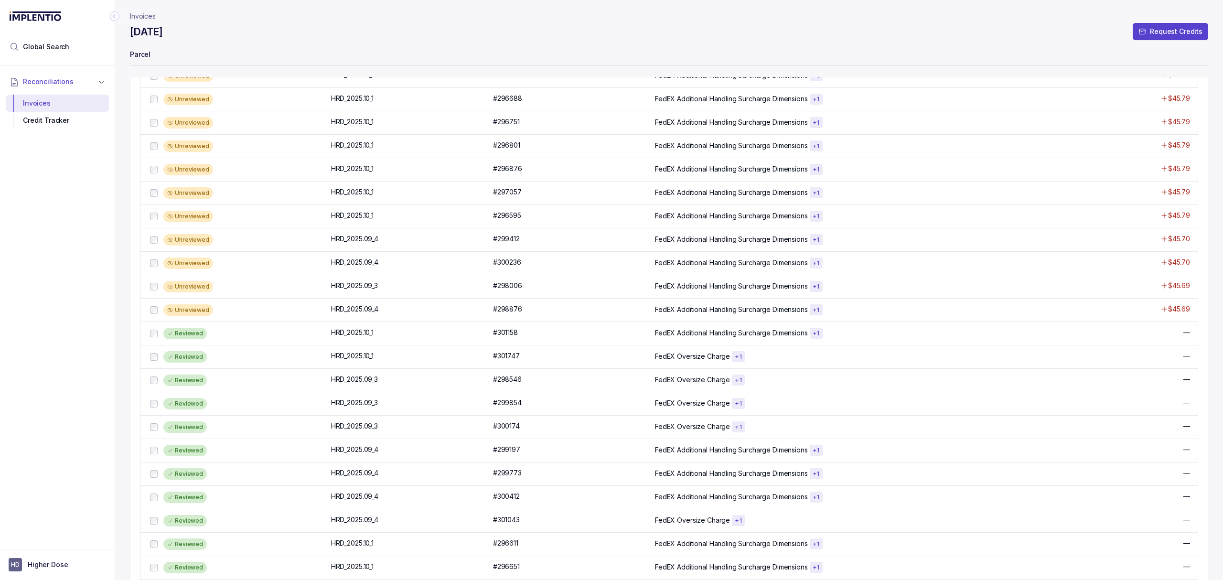
scroll to position [476, 0]
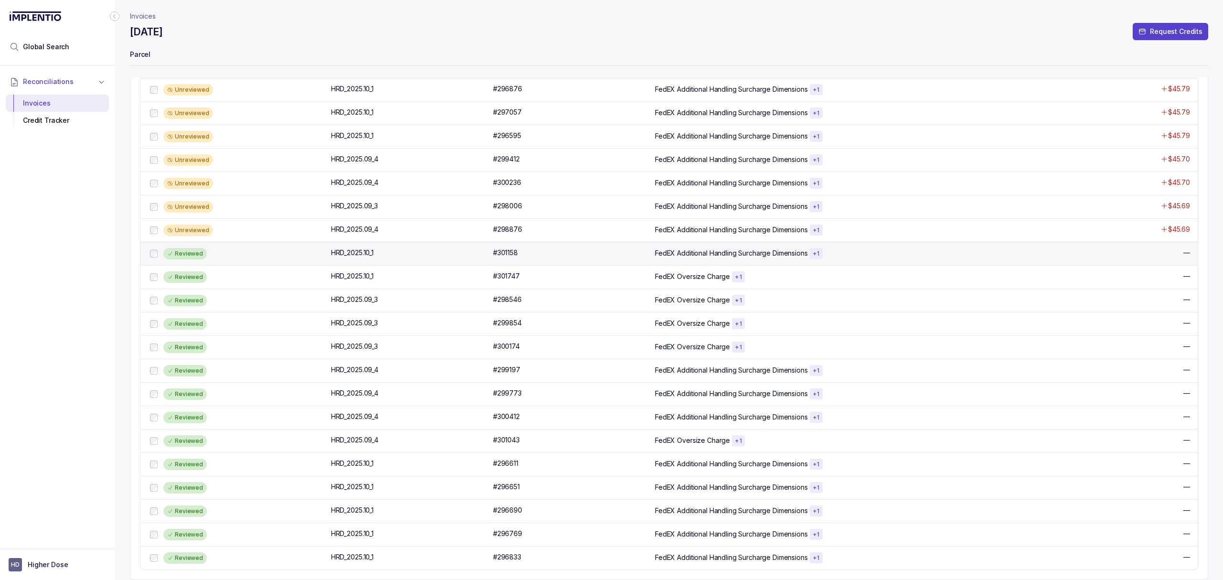
click at [256, 252] on div "Reviewed" at bounding box center [244, 253] width 162 height 11
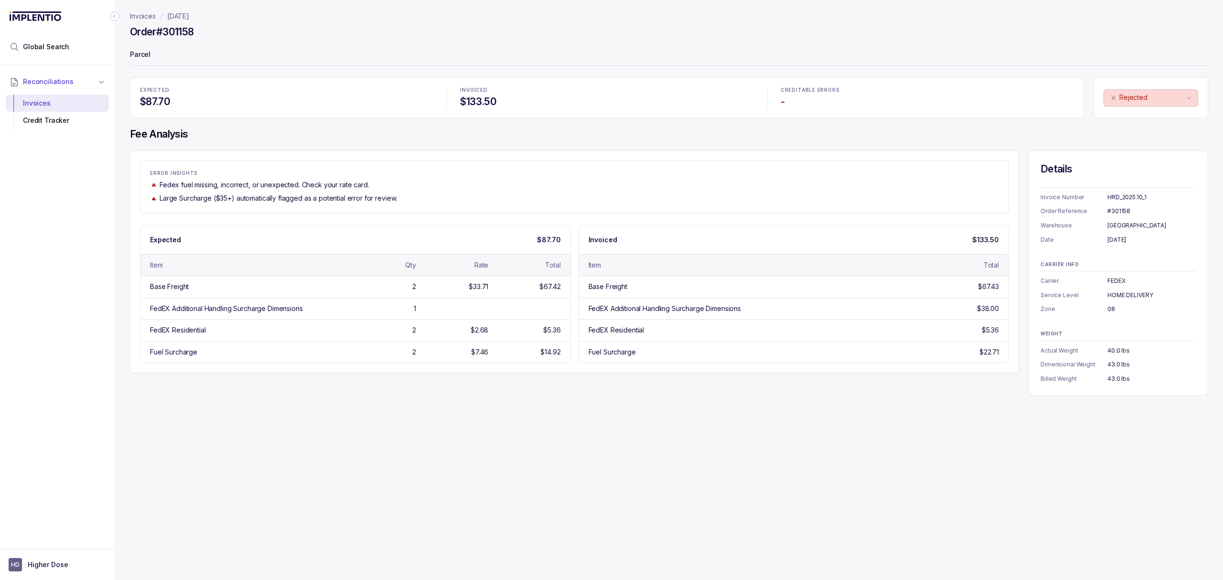
click at [1158, 87] on div "Rejected" at bounding box center [1151, 97] width 115 height 41
click at [1154, 92] on button "Rejected" at bounding box center [1151, 97] width 95 height 17
click at [1135, 116] on p "Unreviewed" at bounding box center [1136, 119] width 38 height 10
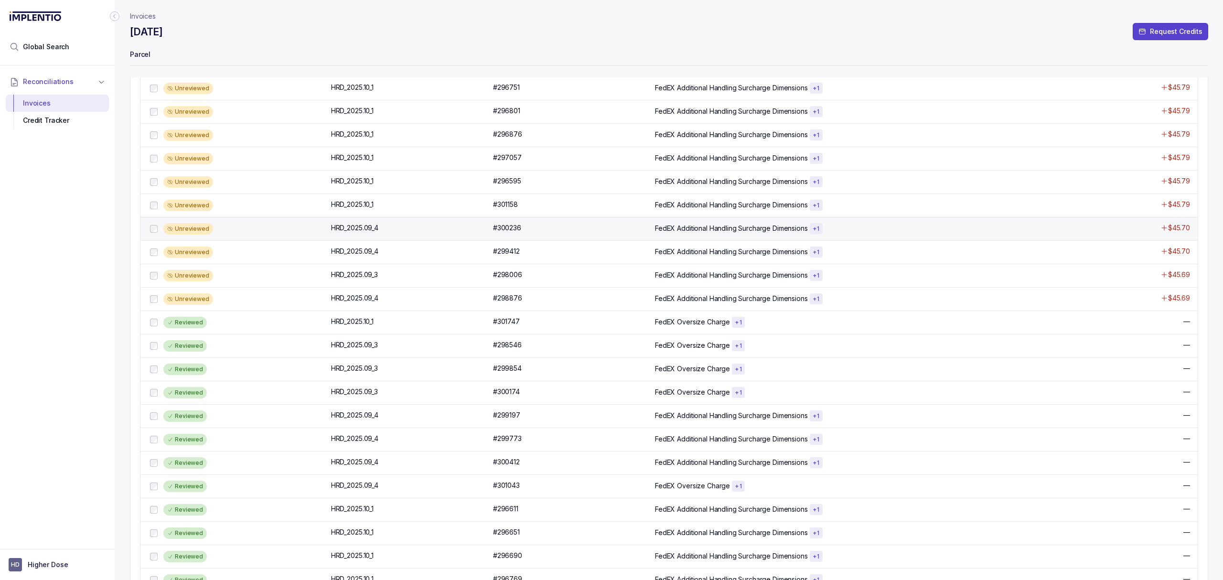
scroll to position [476, 0]
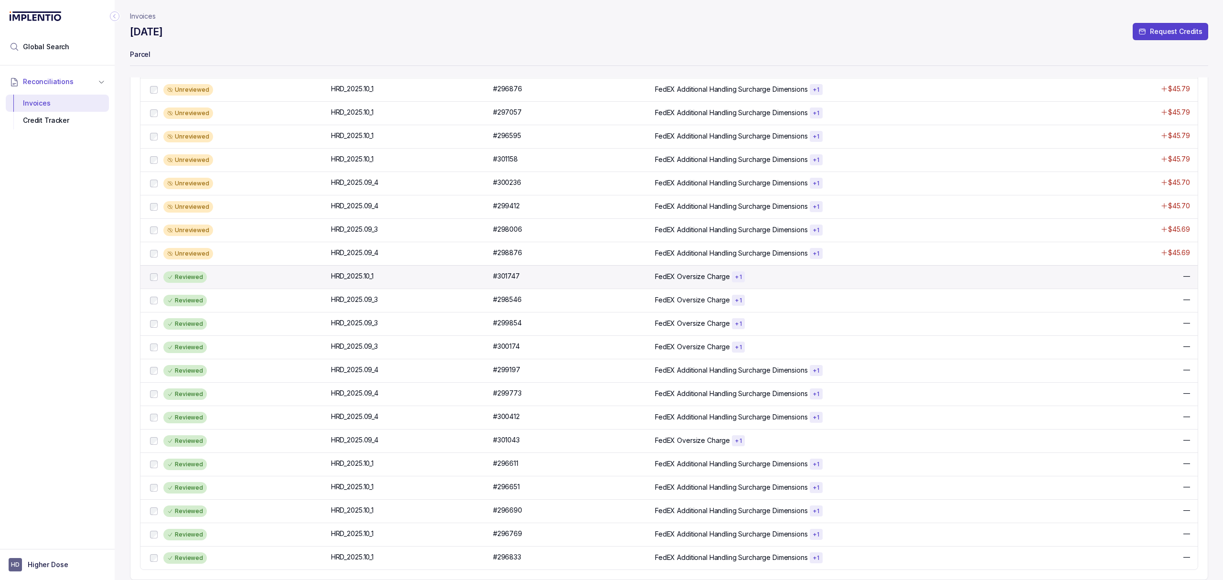
click at [250, 274] on div "Reviewed" at bounding box center [244, 276] width 162 height 11
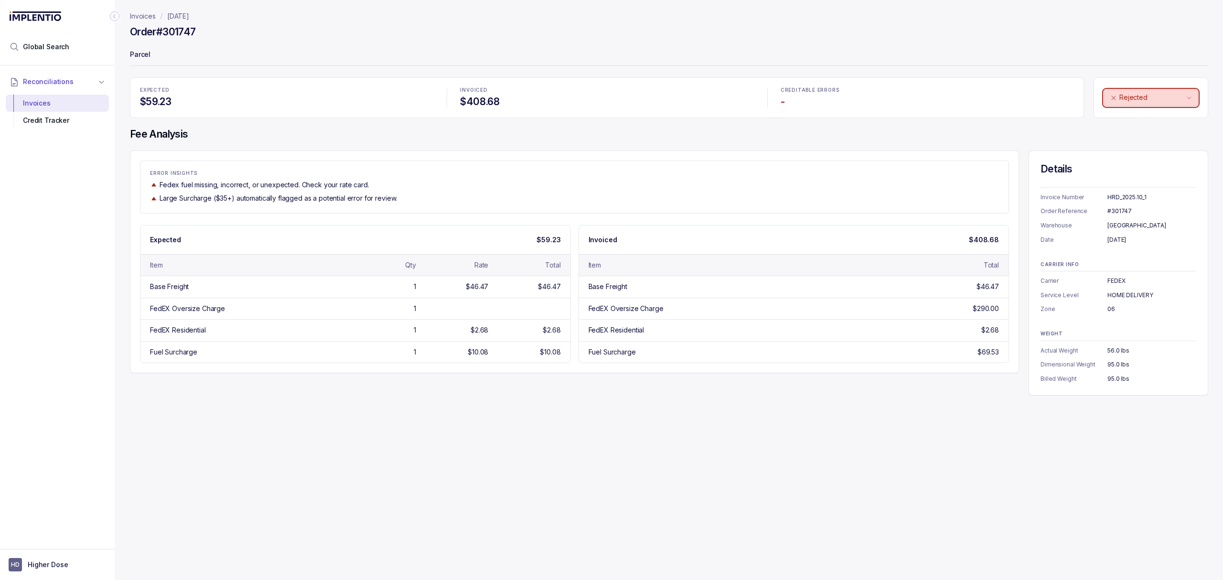
click at [1138, 94] on p "Rejected" at bounding box center [1152, 98] width 65 height 10
click at [1126, 118] on p "Unreviewed" at bounding box center [1136, 119] width 38 height 10
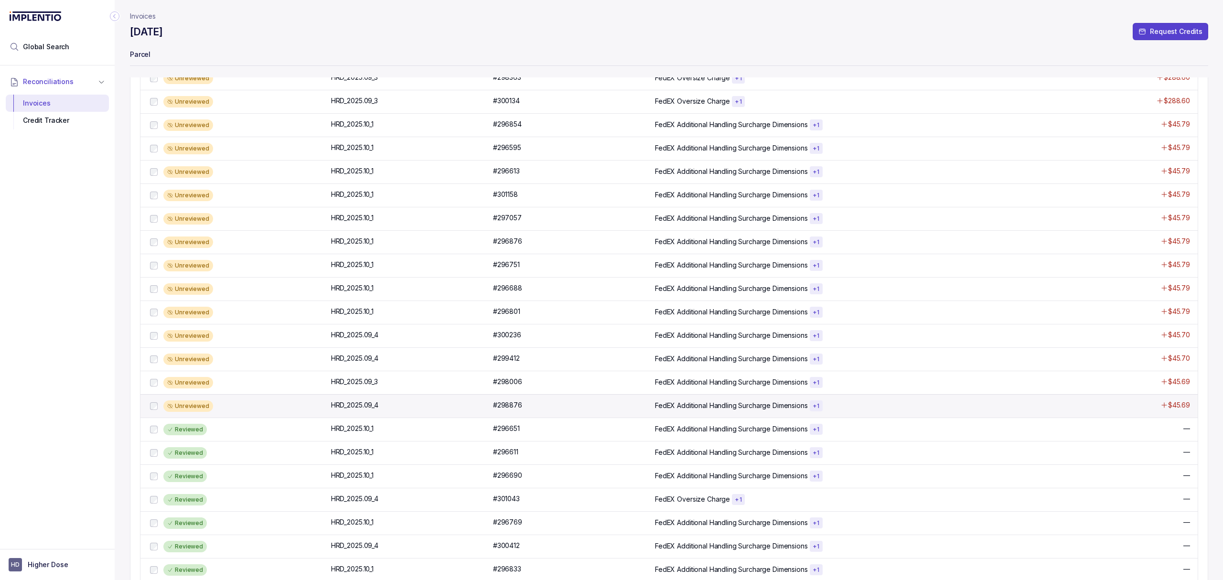
scroll to position [476, 0]
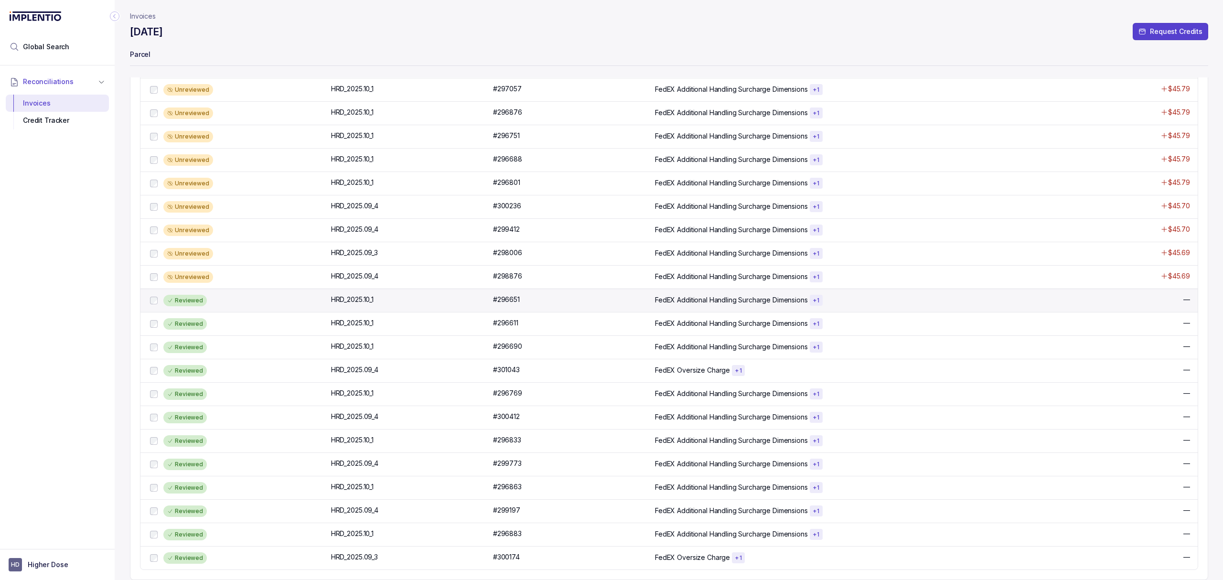
click at [262, 295] on div "Reviewed" at bounding box center [244, 300] width 162 height 11
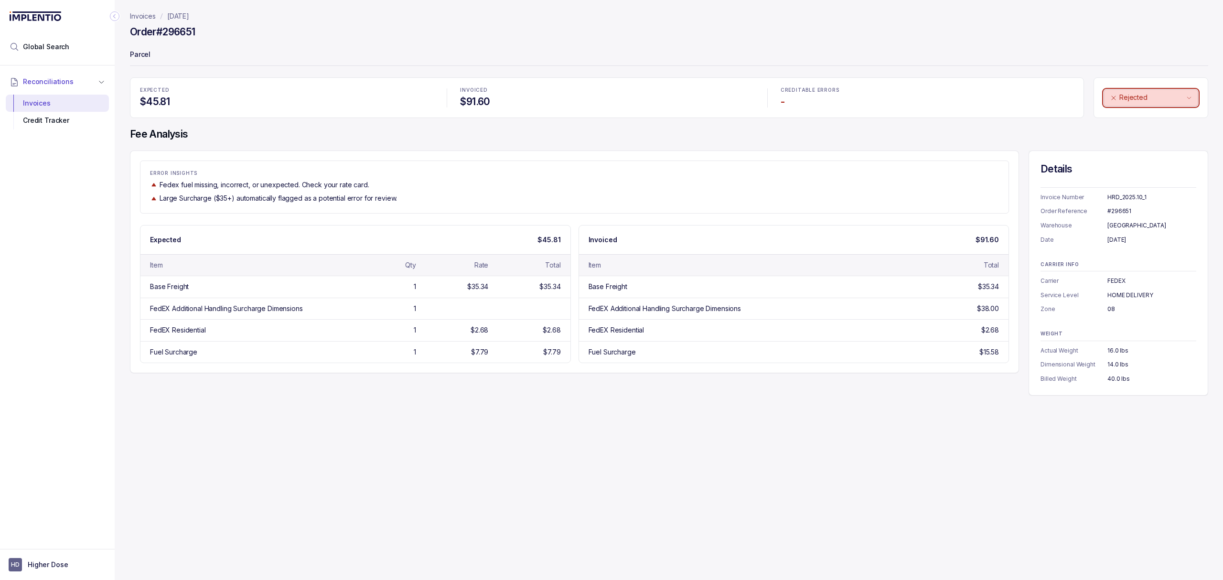
click at [1142, 102] on p "Rejected" at bounding box center [1152, 98] width 65 height 10
click at [1130, 108] on div "Unreviewed Accepted Rejected" at bounding box center [1148, 133] width 94 height 51
click at [1133, 118] on p "Unreviewed" at bounding box center [1136, 119] width 38 height 10
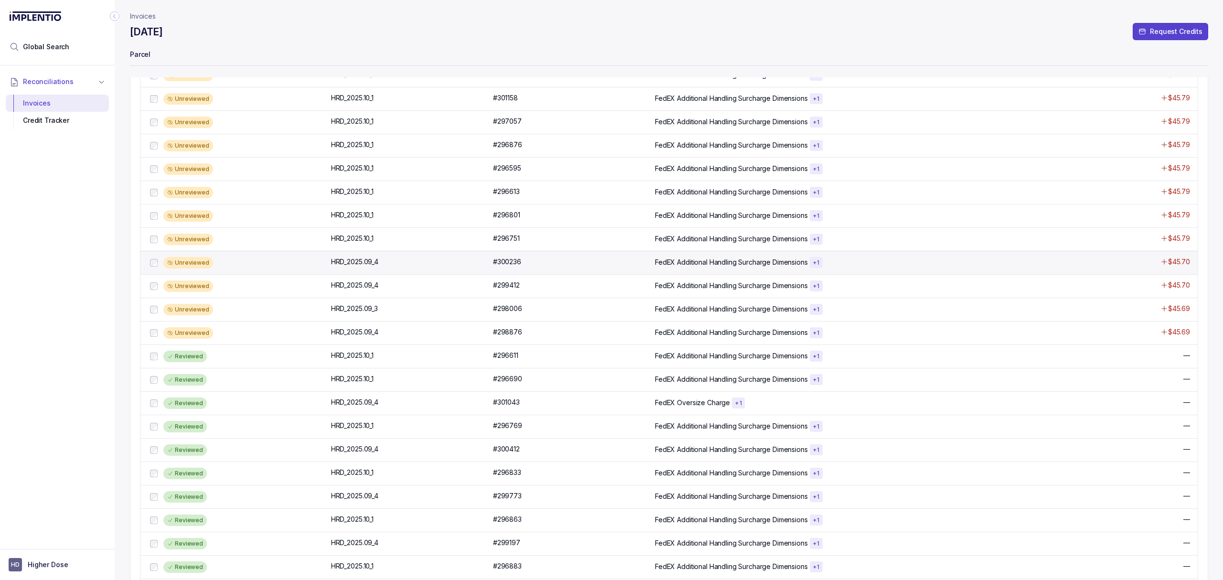
scroll to position [476, 0]
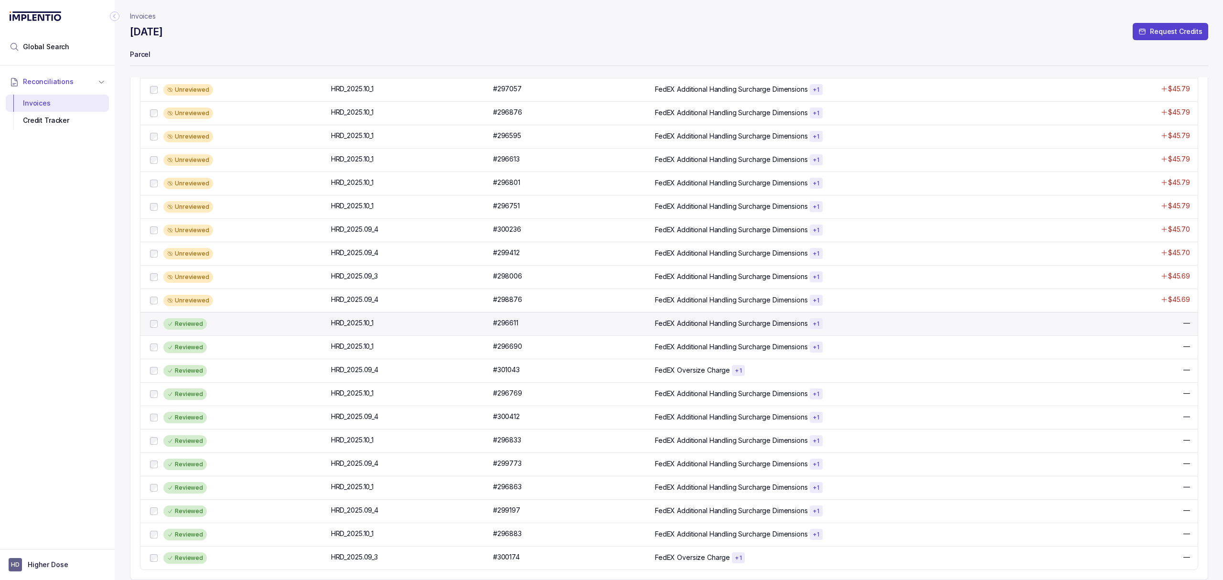
click at [243, 318] on div "Reviewed" at bounding box center [244, 323] width 162 height 11
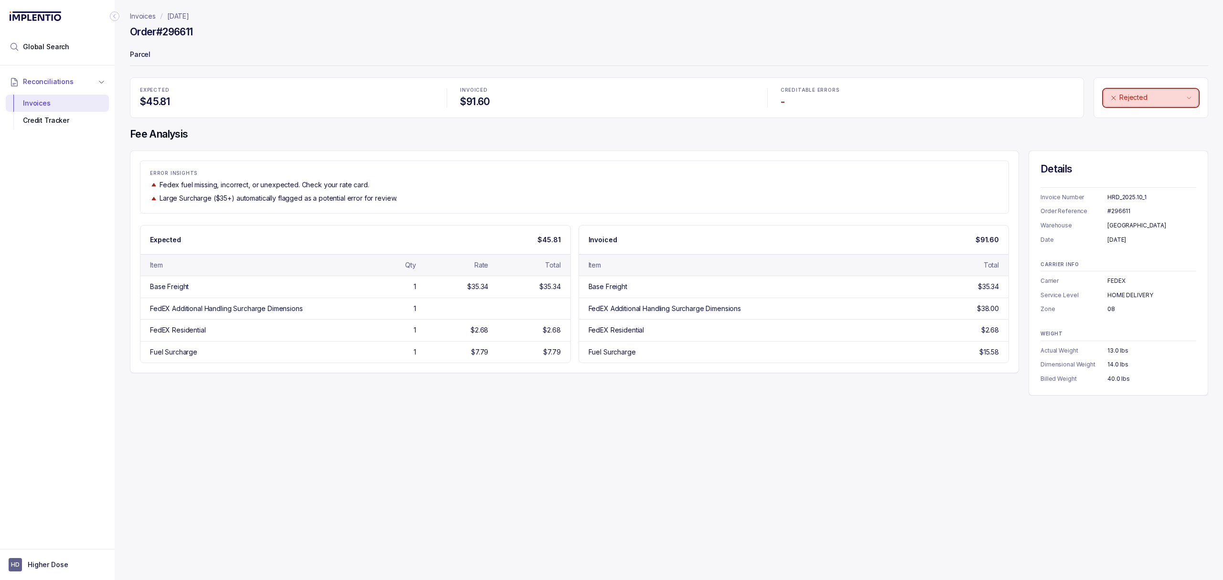
click at [1142, 94] on p "Rejected" at bounding box center [1152, 98] width 65 height 10
click at [1140, 115] on p "Unreviewed" at bounding box center [1136, 119] width 38 height 10
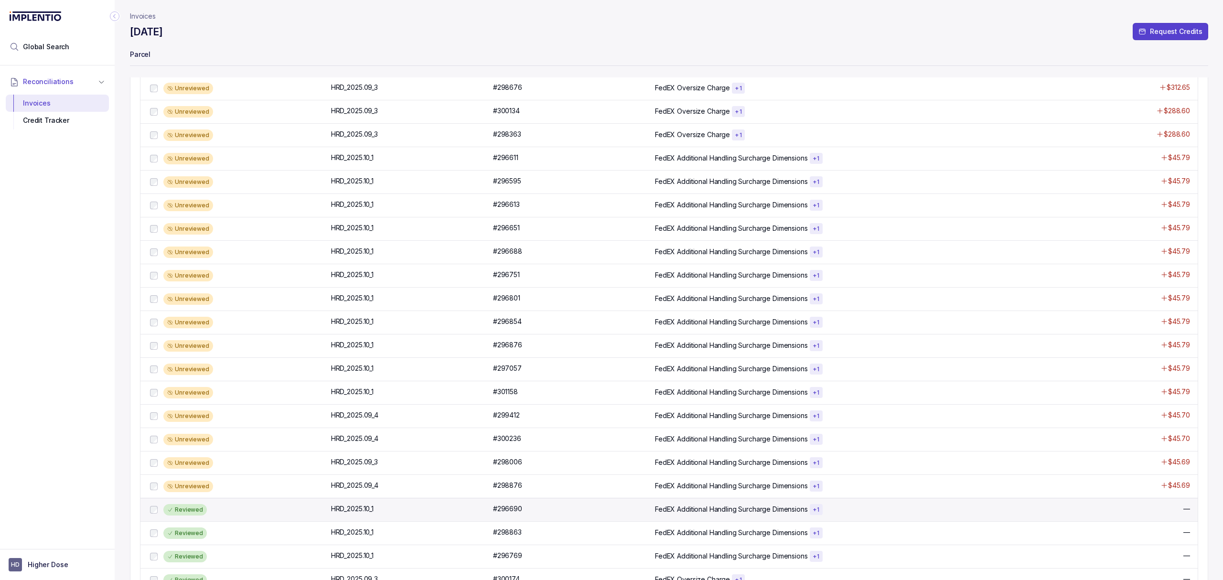
scroll to position [476, 0]
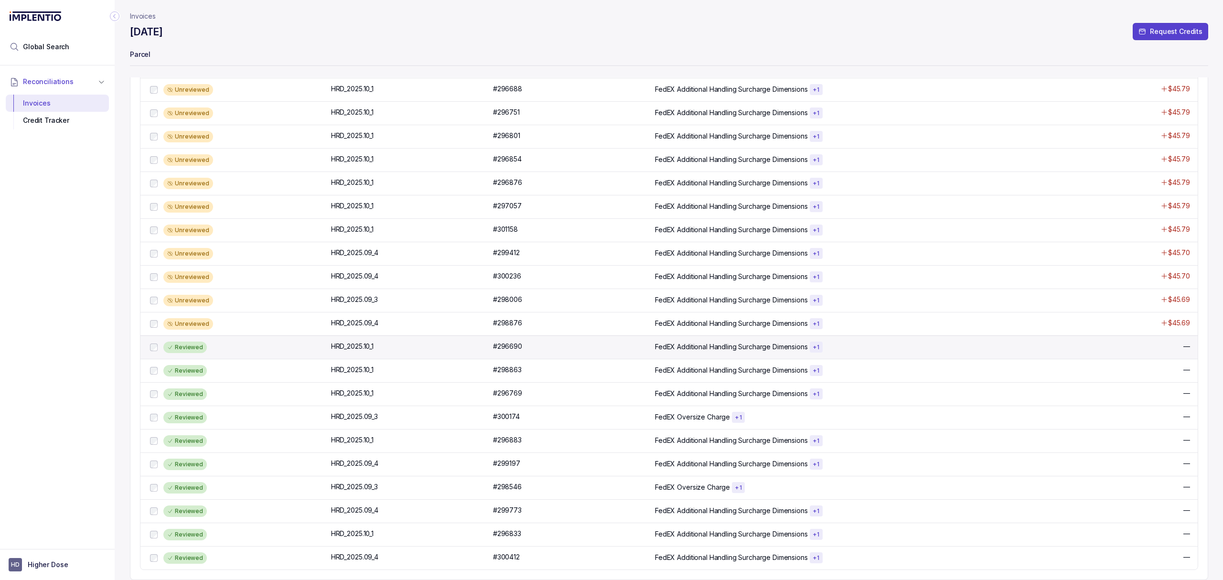
click at [219, 356] on div "Reviewed HRD_2025.10_1 HRD_2025.10_1 #296690 #296690 FedEX Additional Handling …" at bounding box center [668, 346] width 1057 height 23
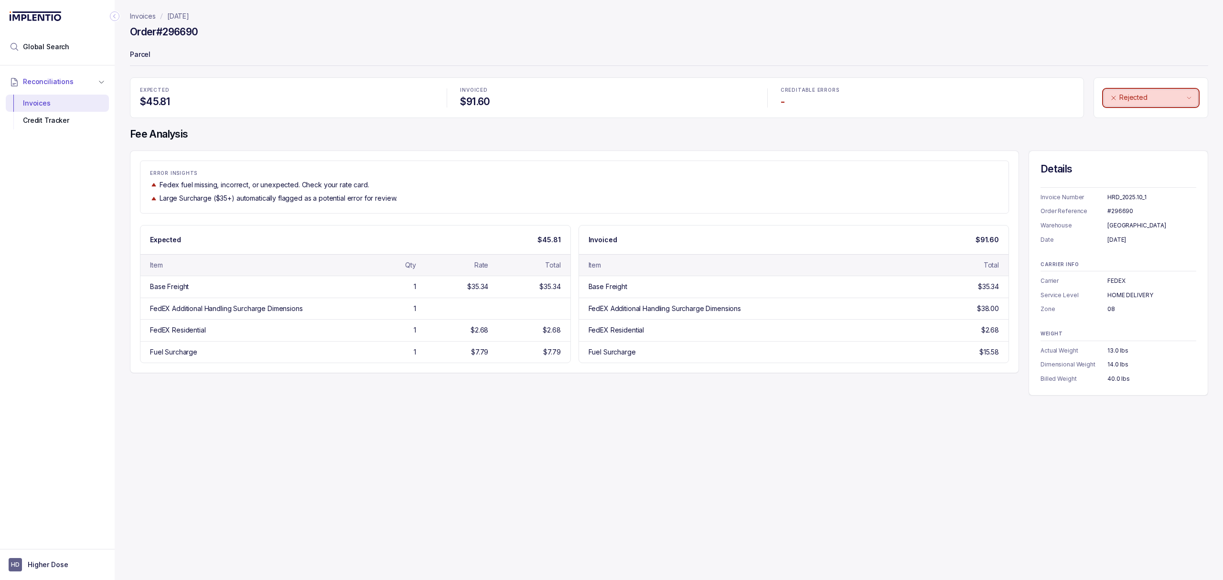
click at [1145, 99] on p "Rejected" at bounding box center [1152, 98] width 65 height 10
click at [1136, 109] on ul "Unreviewed Accepted Rejected" at bounding box center [1148, 134] width 93 height 50
click at [1131, 118] on p "Unreviewed" at bounding box center [1136, 119] width 38 height 10
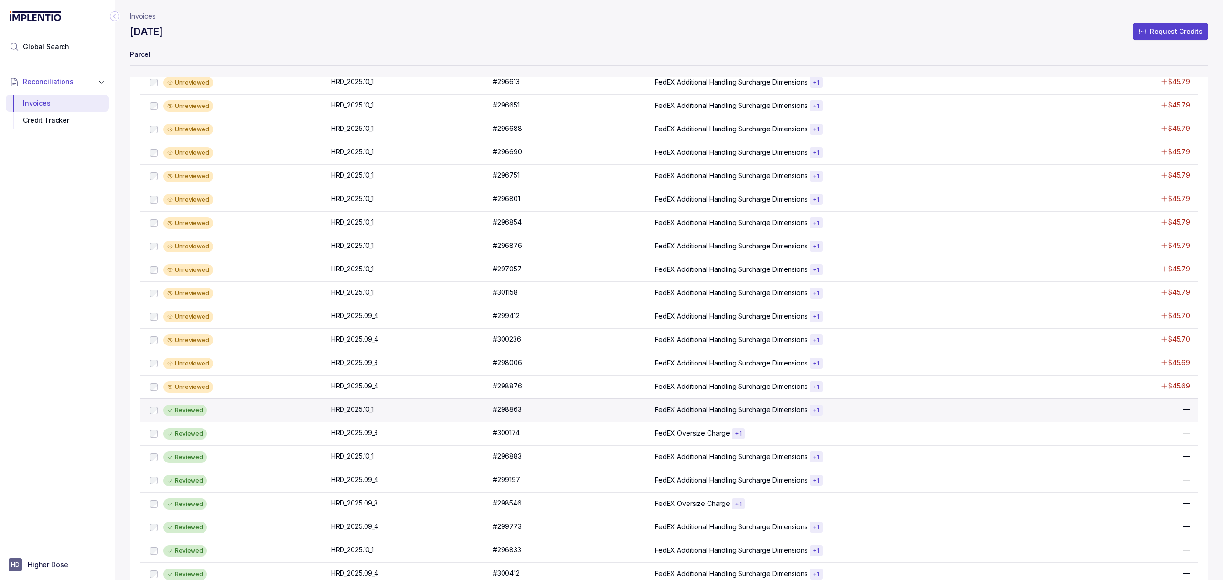
scroll to position [476, 0]
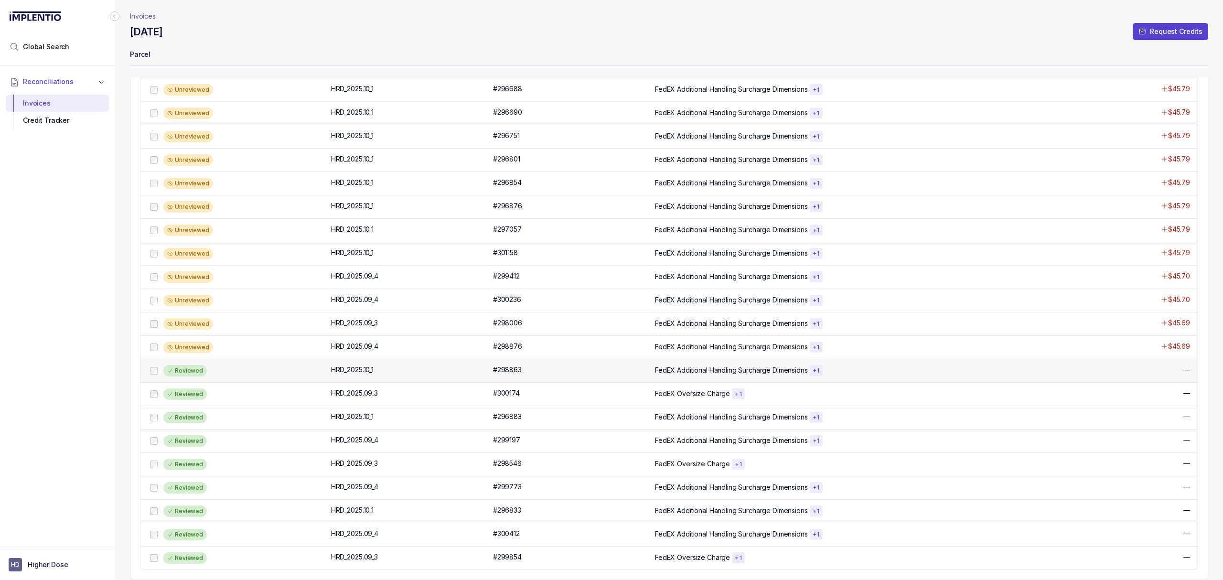
click at [256, 374] on div "Reviewed" at bounding box center [244, 370] width 162 height 11
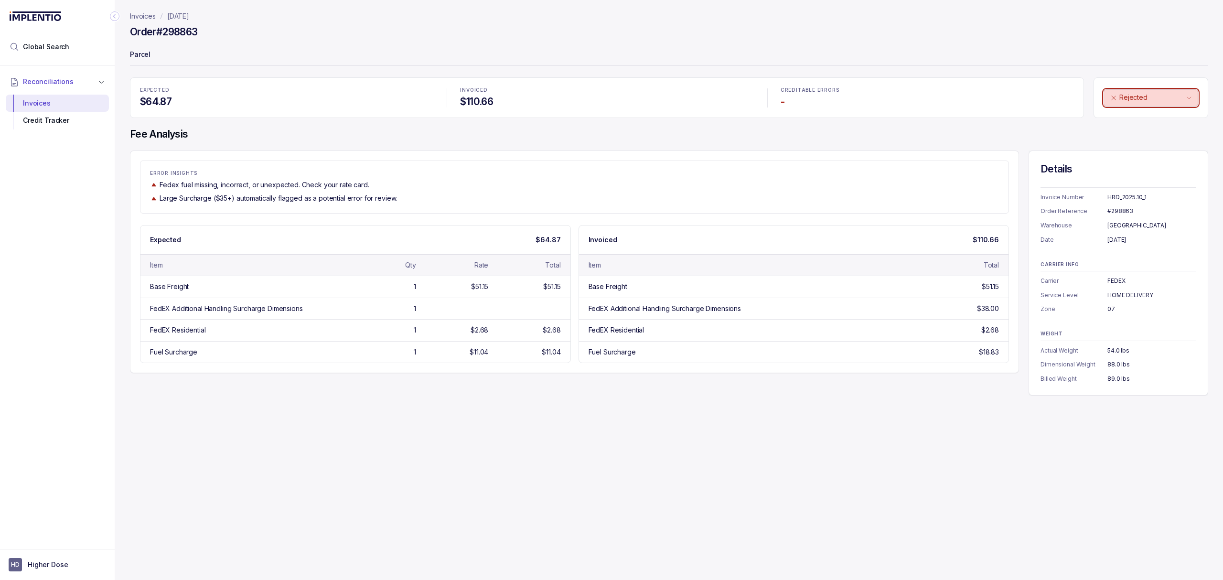
click at [1128, 102] on p "Rejected" at bounding box center [1152, 98] width 65 height 10
click at [1124, 118] on p "Unreviewed" at bounding box center [1136, 119] width 38 height 10
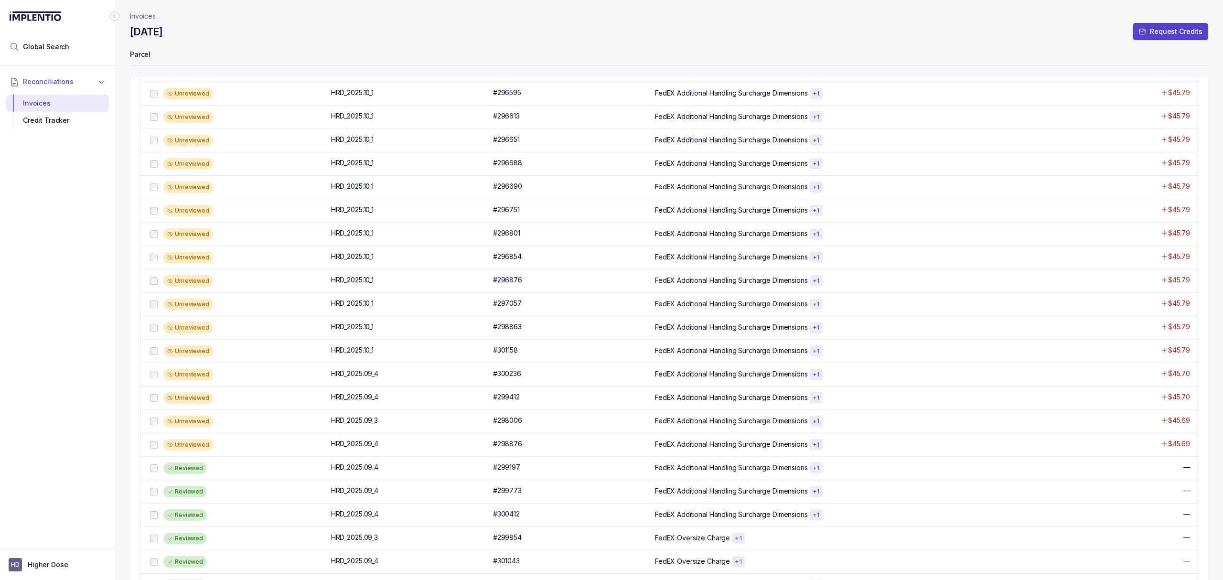
scroll to position [476, 0]
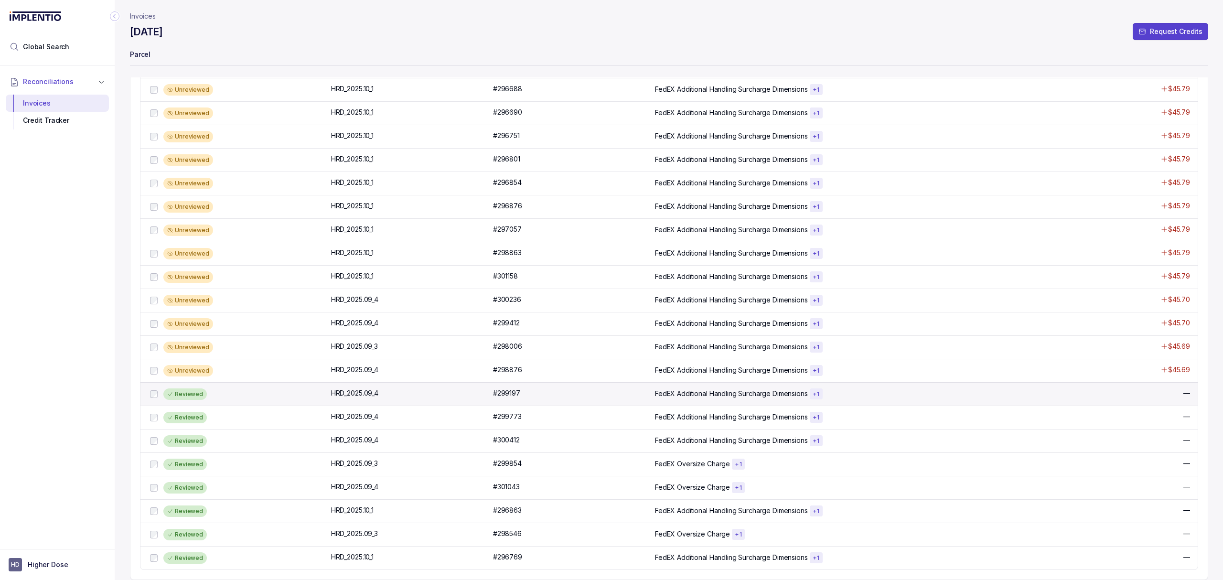
click at [270, 393] on div "Reviewed" at bounding box center [244, 393] width 162 height 11
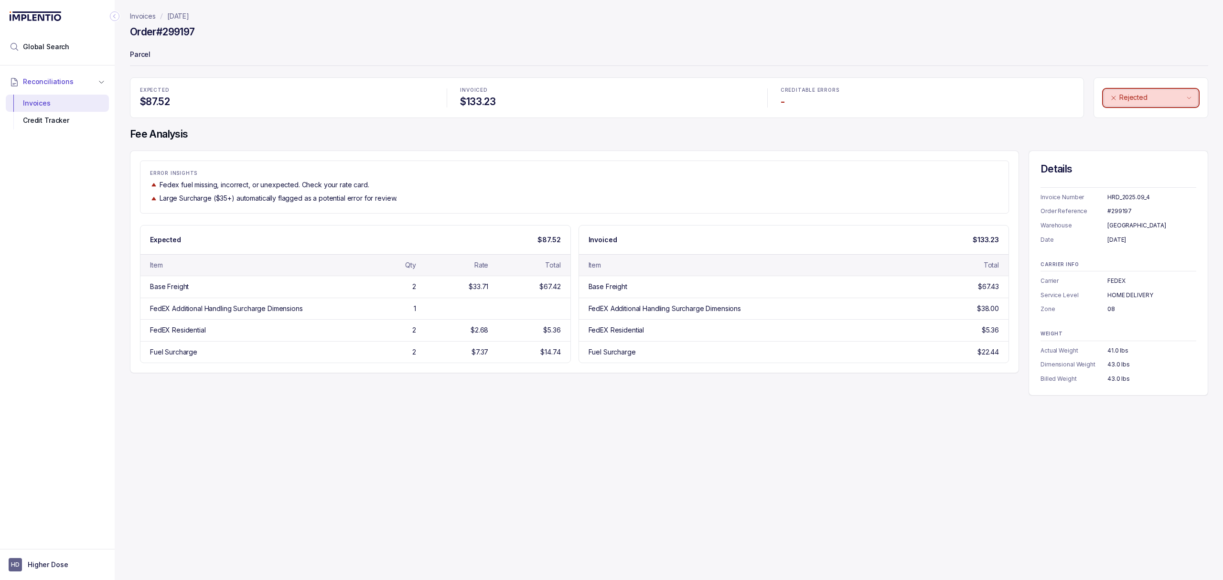
click at [1151, 97] on p "Rejected" at bounding box center [1152, 98] width 65 height 10
click at [1142, 118] on p "Unreviewed" at bounding box center [1136, 119] width 38 height 10
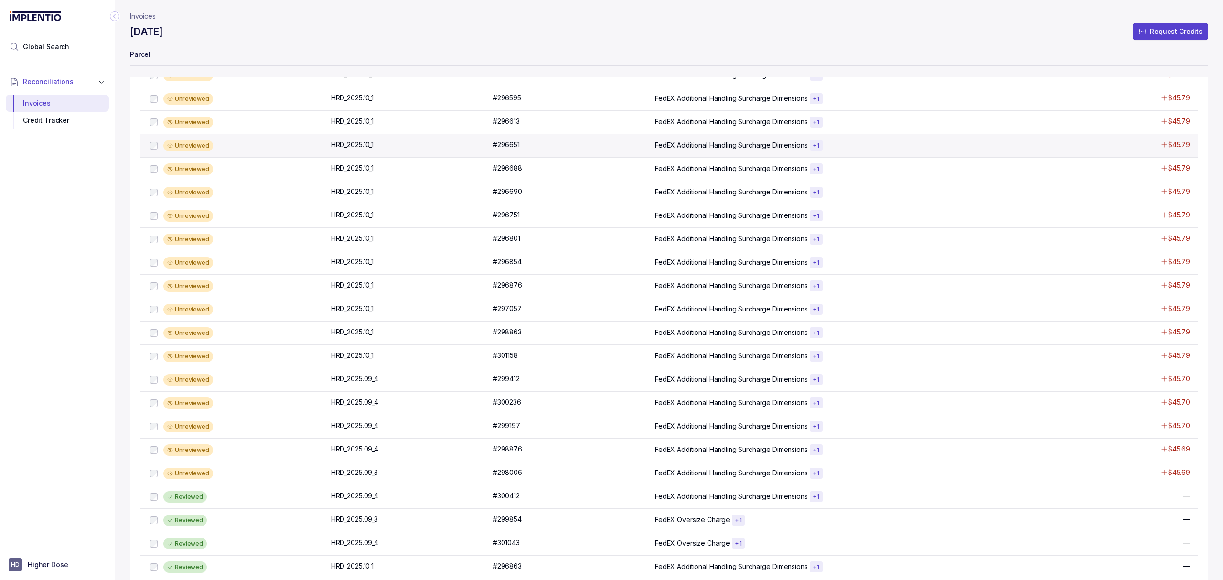
scroll to position [476, 0]
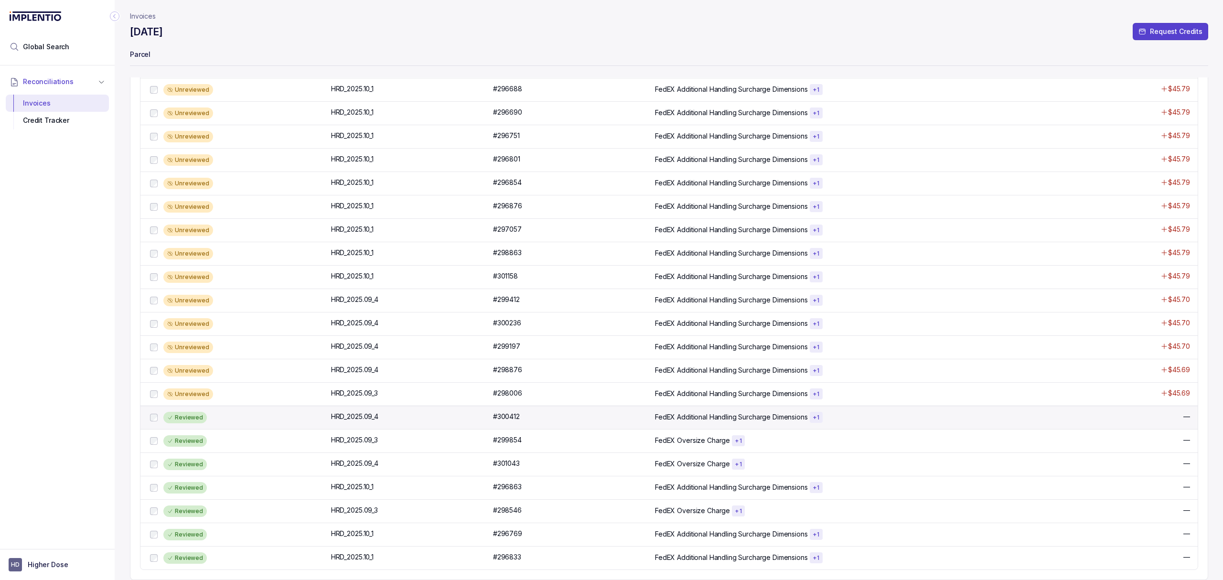
click at [229, 415] on div "Reviewed" at bounding box center [244, 417] width 162 height 11
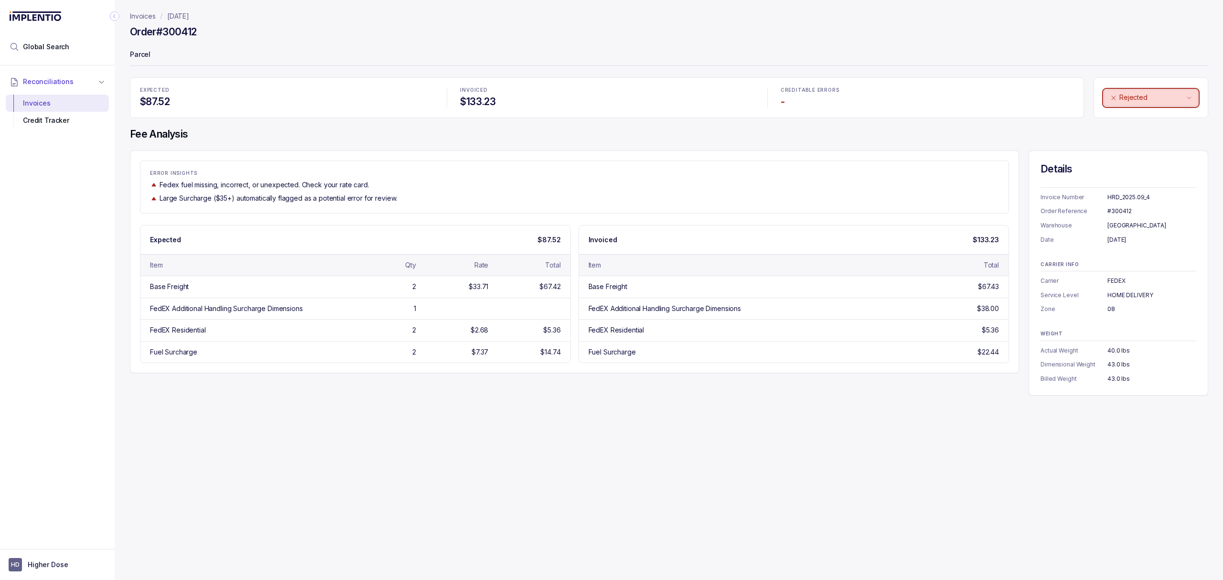
click at [1130, 102] on p "Rejected" at bounding box center [1152, 98] width 65 height 10
click at [1123, 113] on div "Unreviewed" at bounding box center [1149, 118] width 82 height 11
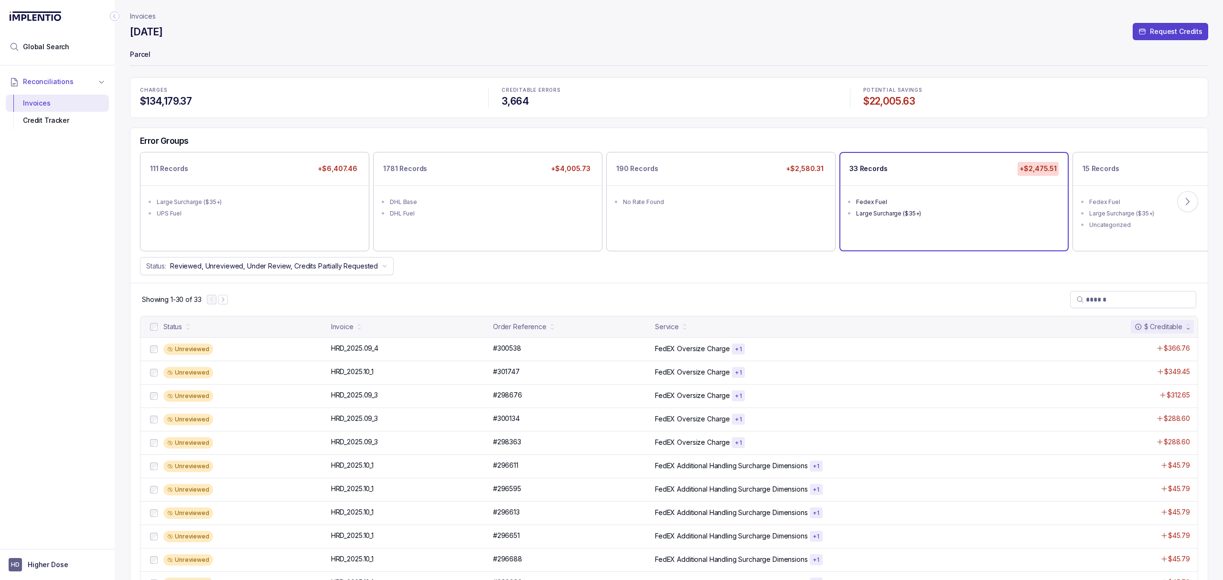
scroll to position [476, 0]
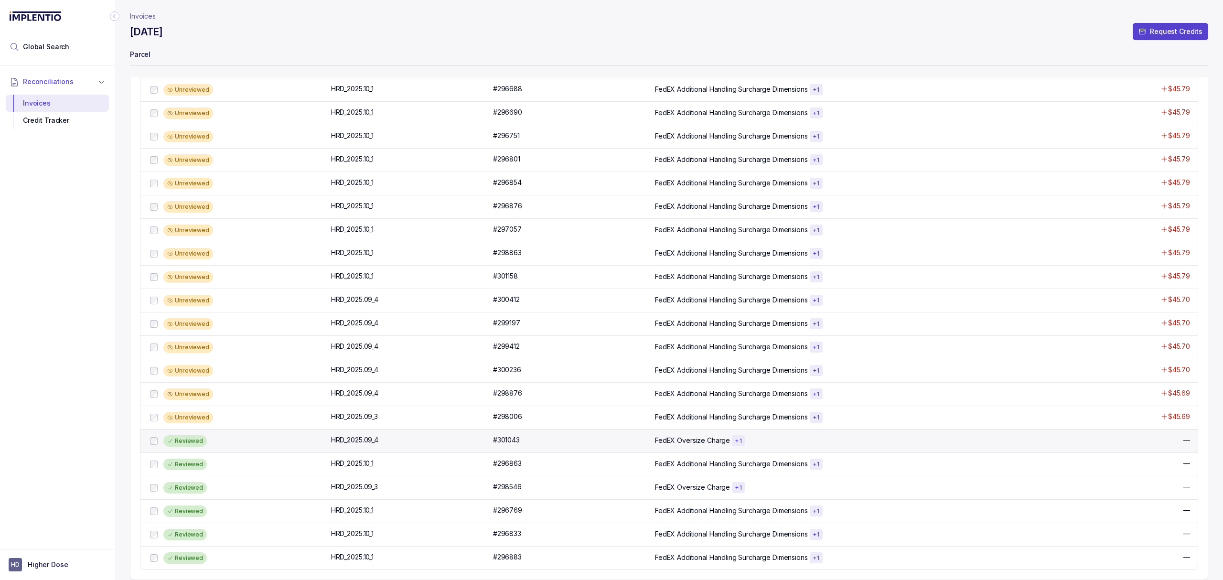
click at [251, 442] on div "Reviewed" at bounding box center [244, 440] width 162 height 11
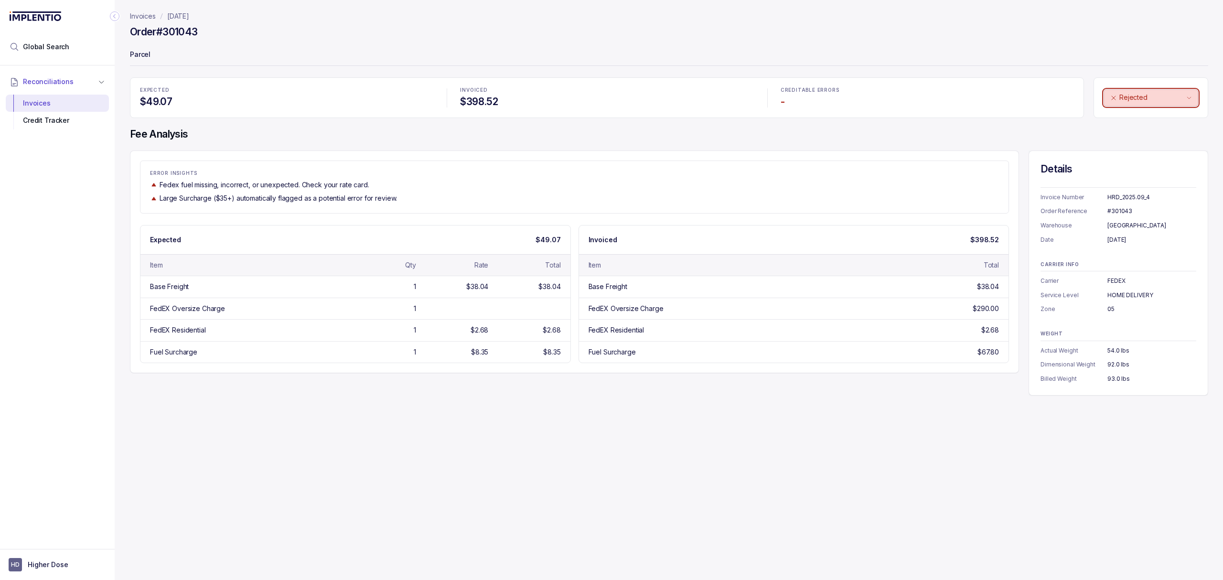
click at [1174, 96] on p "Rejected" at bounding box center [1152, 98] width 65 height 10
click at [1161, 117] on div "Unreviewed" at bounding box center [1149, 118] width 82 height 11
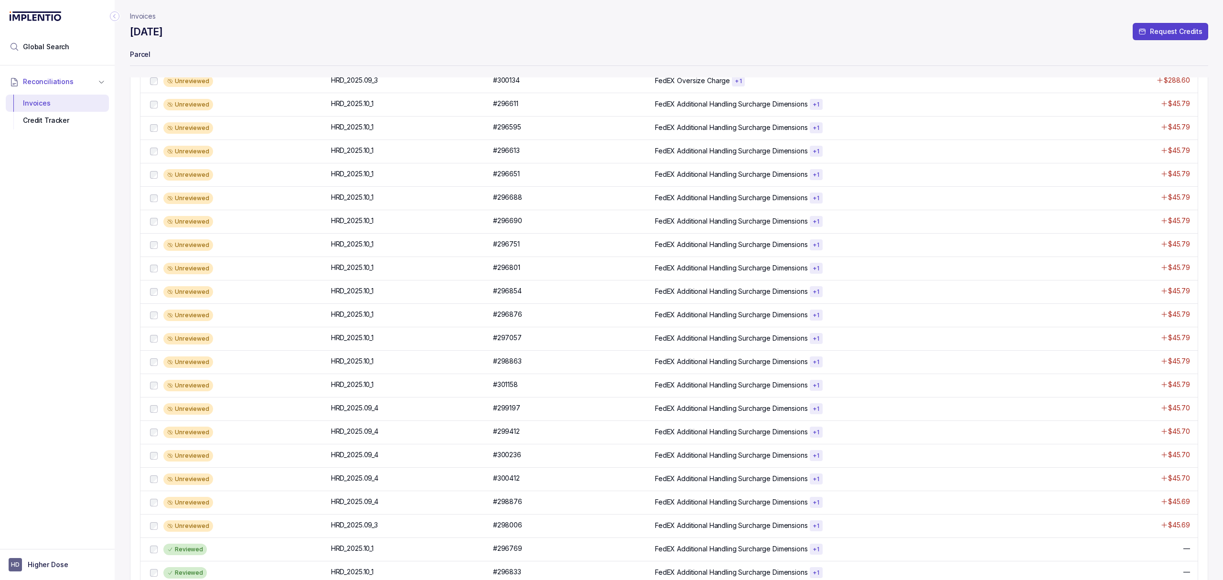
scroll to position [476, 0]
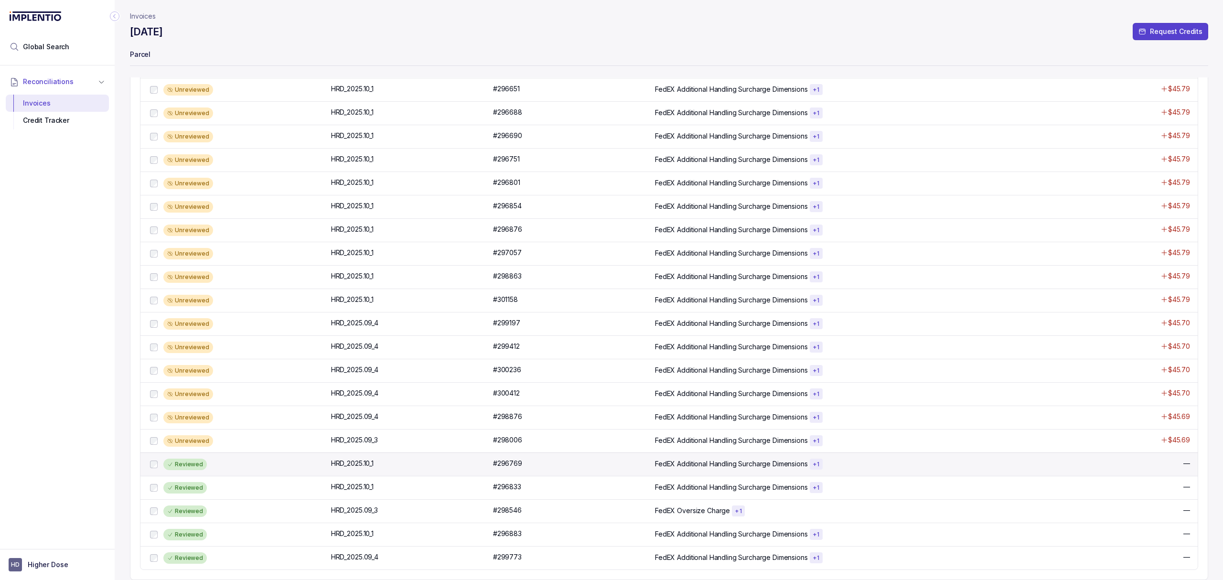
click at [260, 467] on div "Reviewed" at bounding box center [244, 464] width 162 height 11
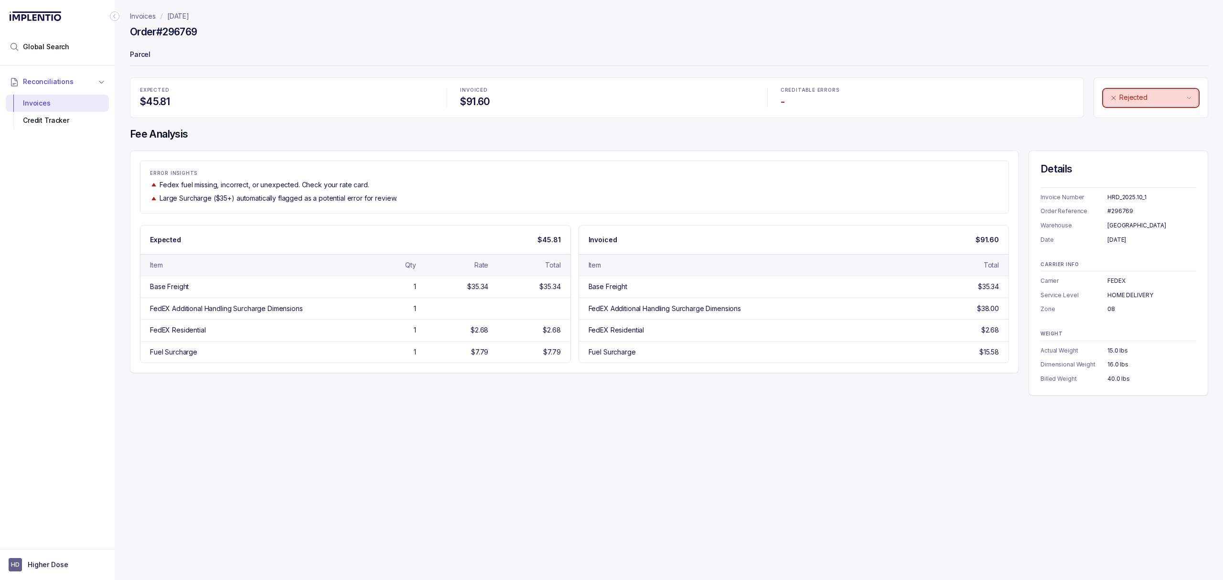
click at [1168, 89] on button "Rejected" at bounding box center [1151, 97] width 95 height 17
click at [1150, 119] on p "Unreviewed" at bounding box center [1136, 119] width 38 height 10
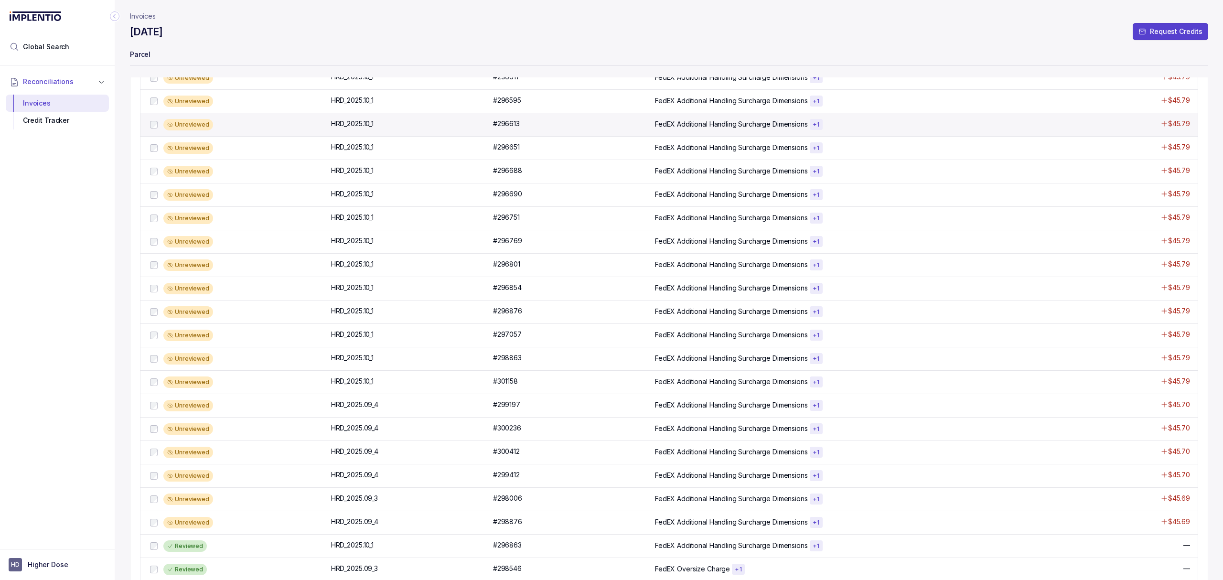
scroll to position [476, 0]
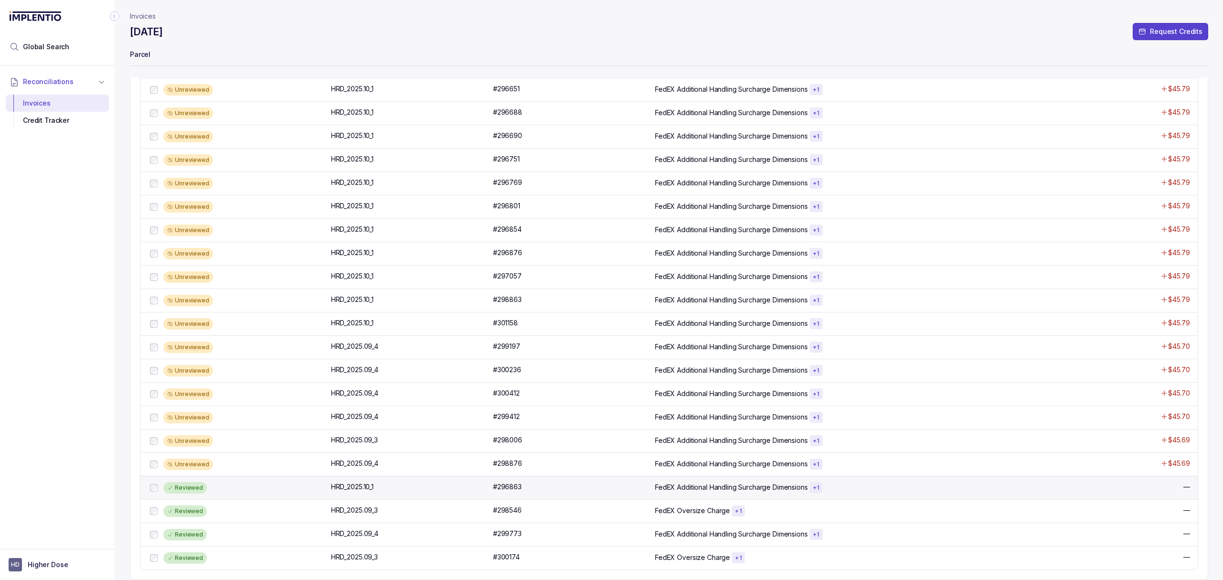
click at [234, 490] on div "Reviewed" at bounding box center [244, 487] width 162 height 11
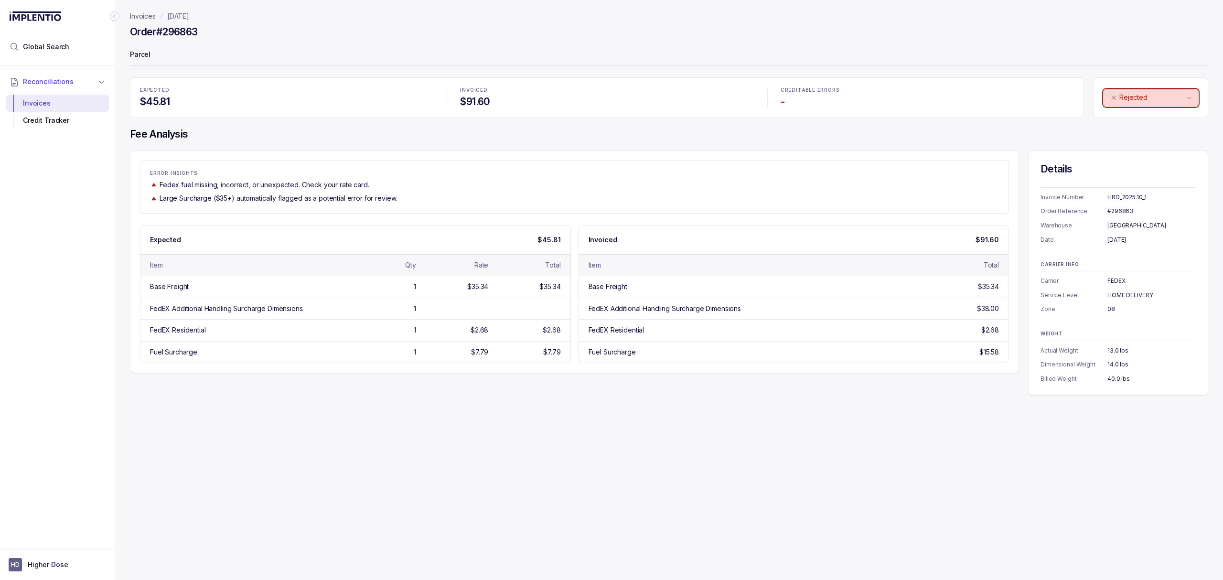
click at [1152, 95] on p "Rejected" at bounding box center [1152, 98] width 65 height 10
click at [1143, 119] on p "Unreviewed" at bounding box center [1136, 119] width 38 height 10
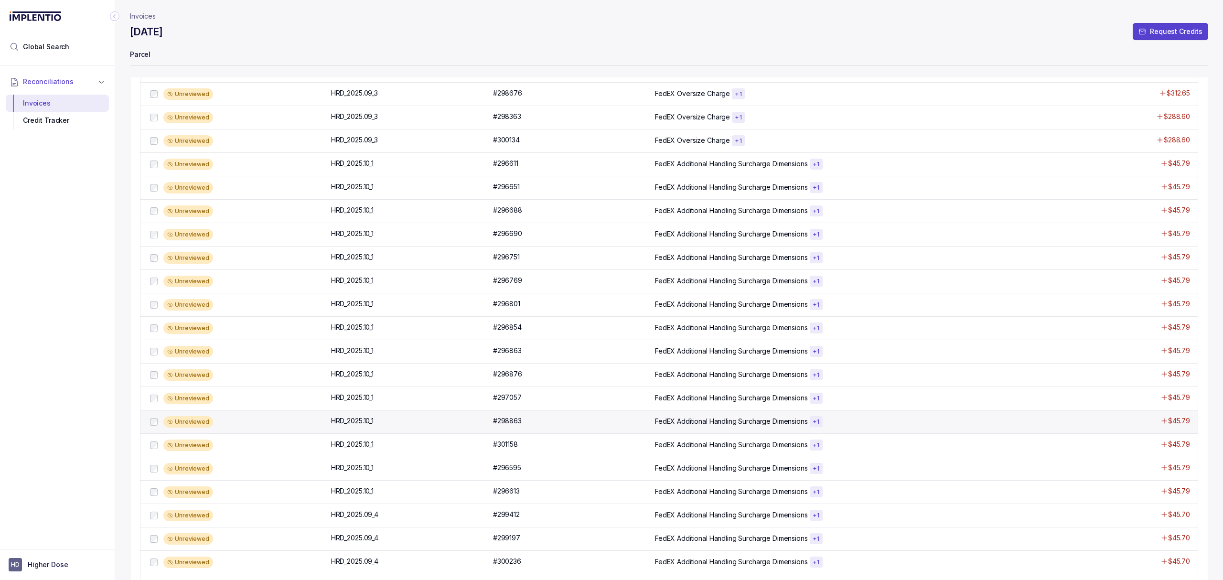
scroll to position [476, 0]
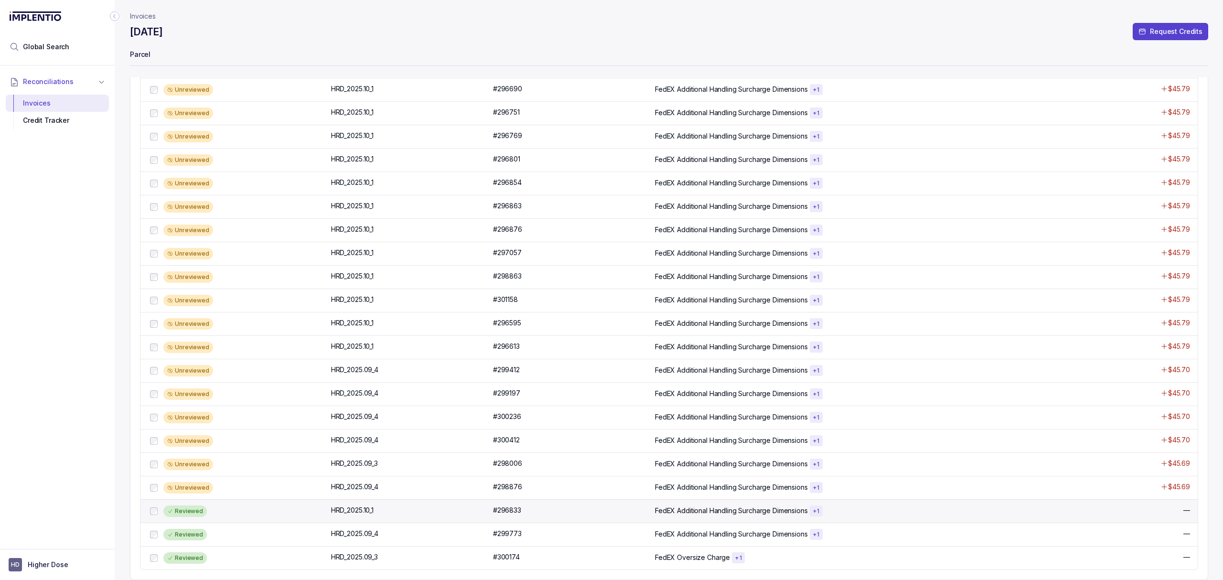
click at [249, 513] on div "Reviewed" at bounding box center [244, 511] width 162 height 11
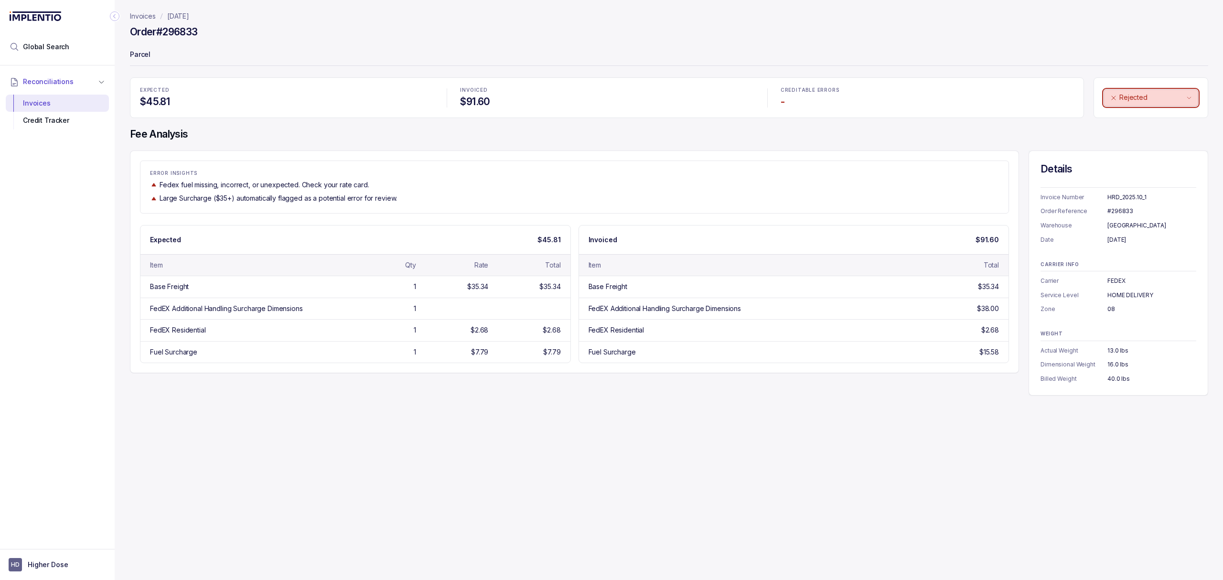
click at [1132, 98] on p "Rejected" at bounding box center [1152, 98] width 65 height 10
click at [1131, 116] on p "Unreviewed" at bounding box center [1136, 119] width 38 height 10
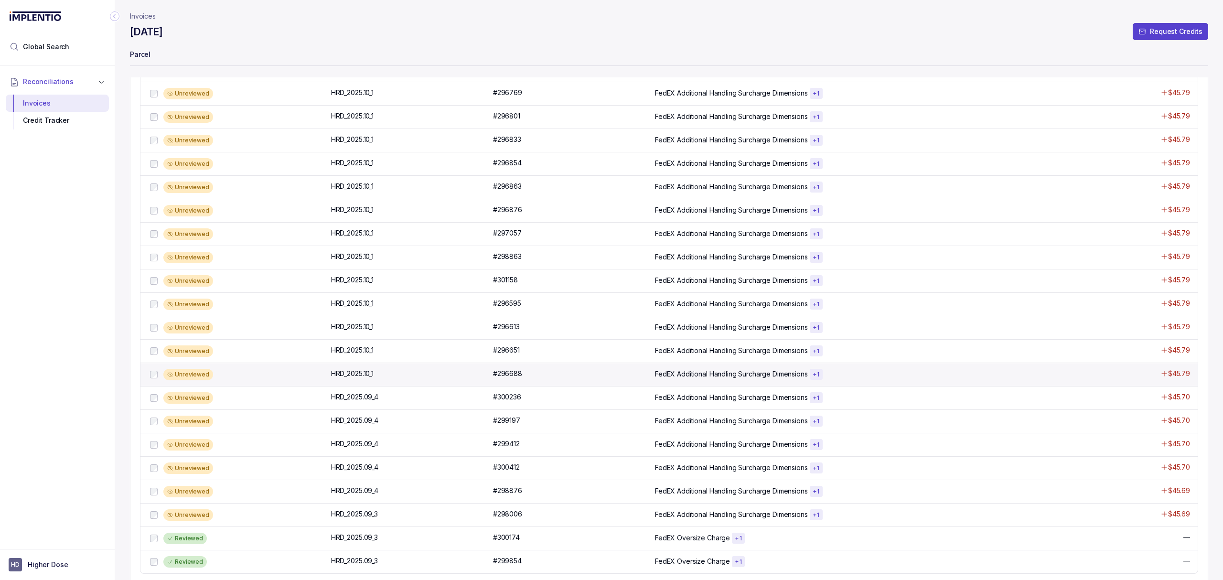
scroll to position [476, 0]
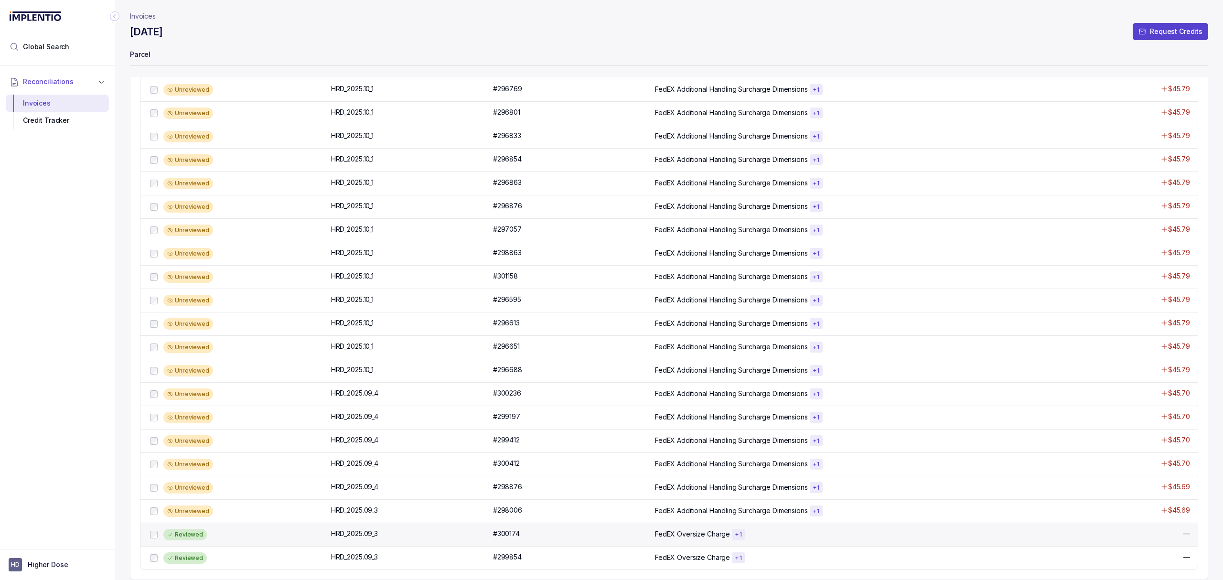
click at [280, 536] on div "Reviewed" at bounding box center [244, 534] width 162 height 11
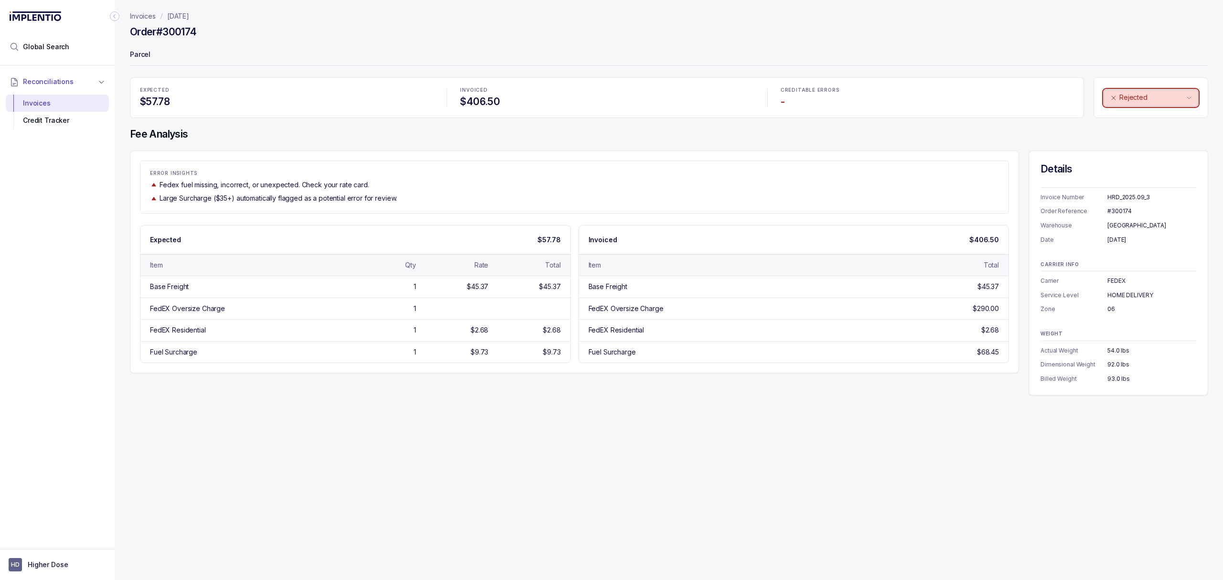
click at [1129, 100] on p "Rejected" at bounding box center [1152, 98] width 65 height 10
click at [1131, 125] on li "Unreviewed" at bounding box center [1148, 118] width 89 height 15
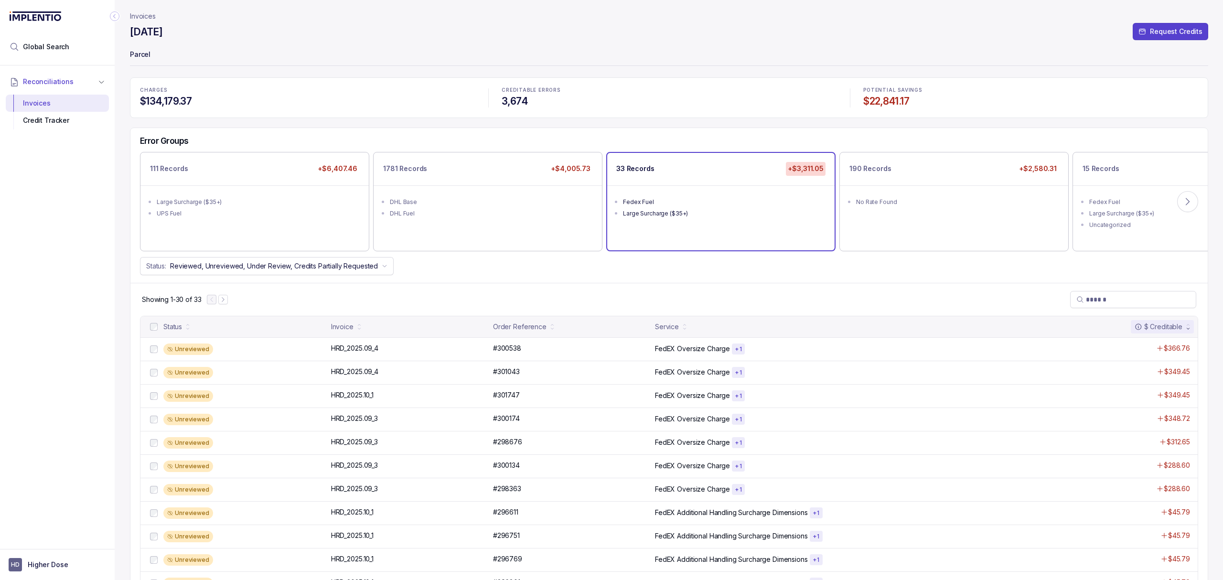
scroll to position [476, 0]
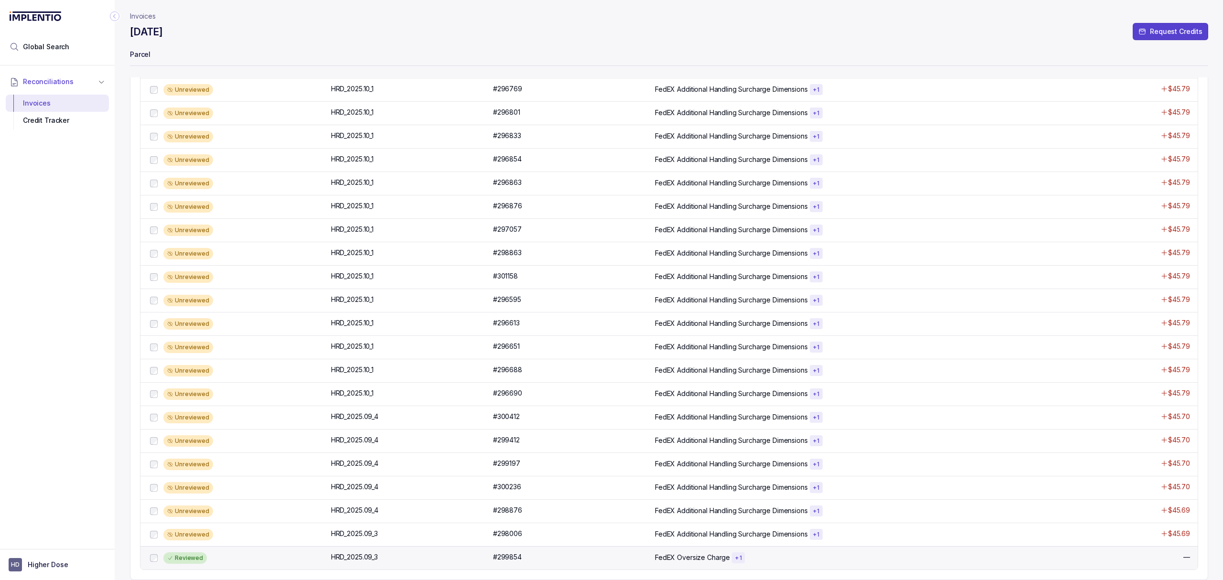
click at [294, 553] on div "Reviewed" at bounding box center [244, 557] width 162 height 11
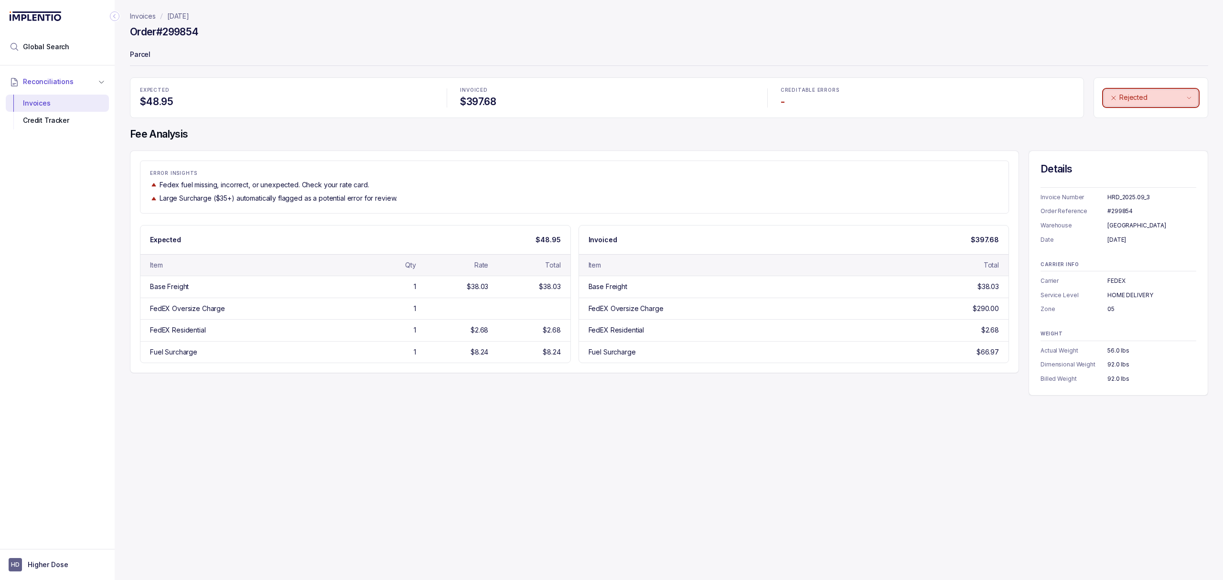
click at [1164, 106] on button "Rejected" at bounding box center [1151, 97] width 95 height 17
click at [1157, 118] on div "Unreviewed" at bounding box center [1149, 118] width 82 height 11
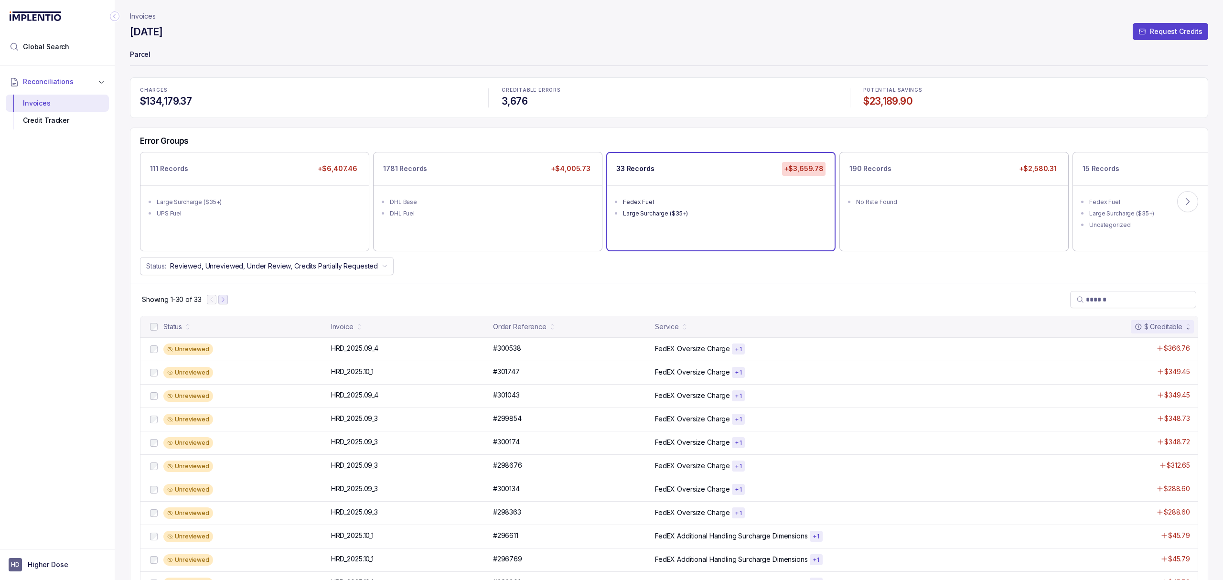
click at [226, 303] on icon "Next Page" at bounding box center [223, 299] width 7 height 7
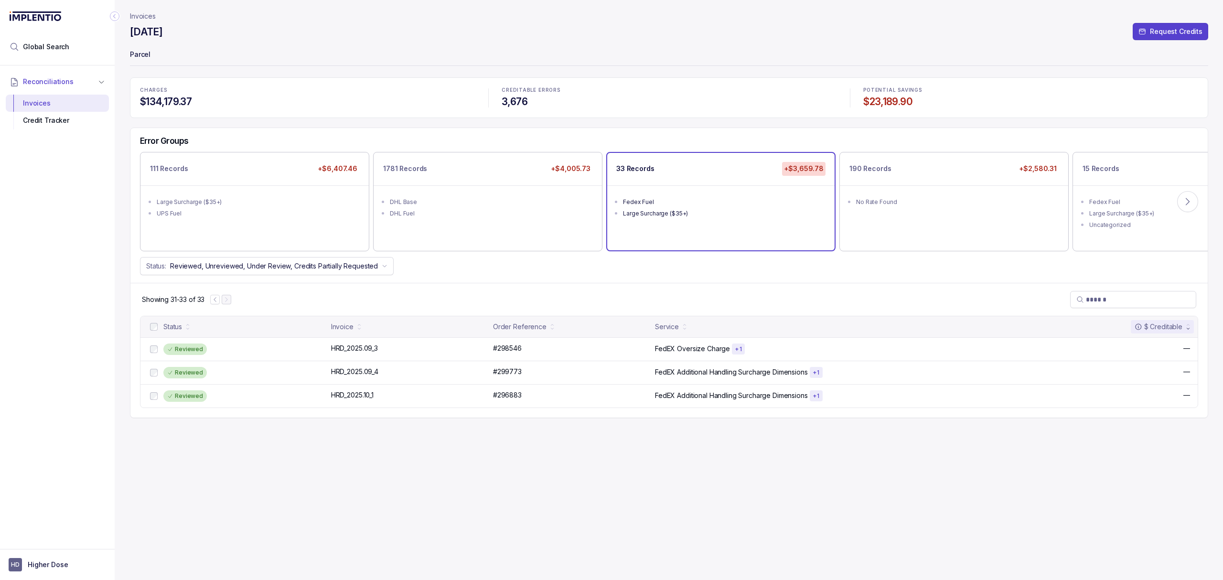
click at [257, 350] on div "Reviewed" at bounding box center [244, 349] width 162 height 11
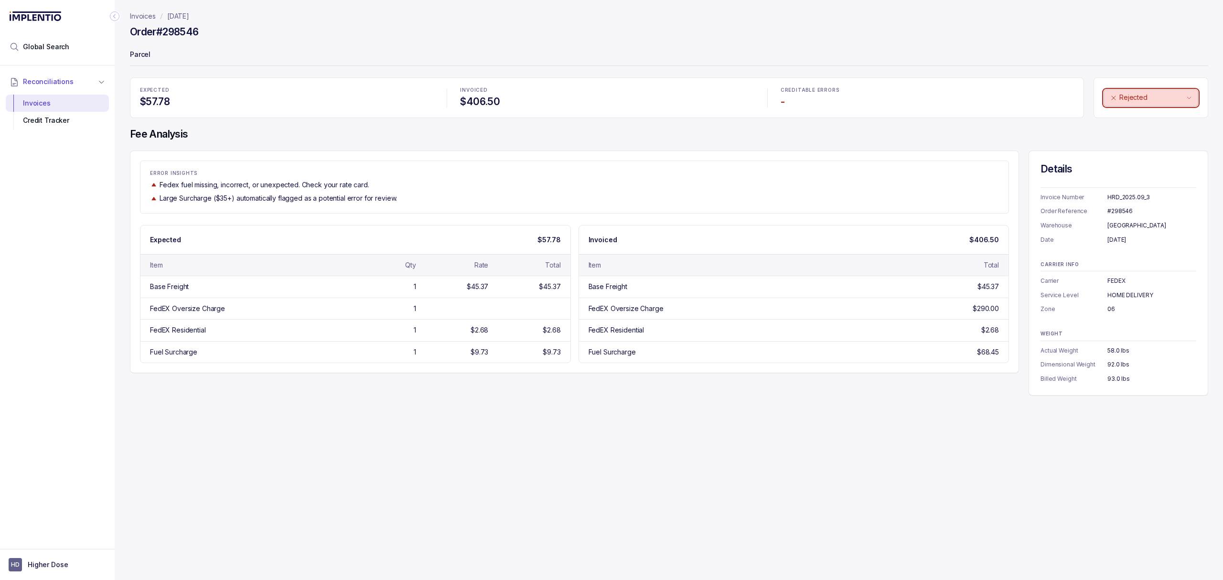
click at [1151, 95] on p "Rejected" at bounding box center [1152, 98] width 65 height 10
click at [1145, 115] on p "Unreviewed" at bounding box center [1136, 119] width 38 height 10
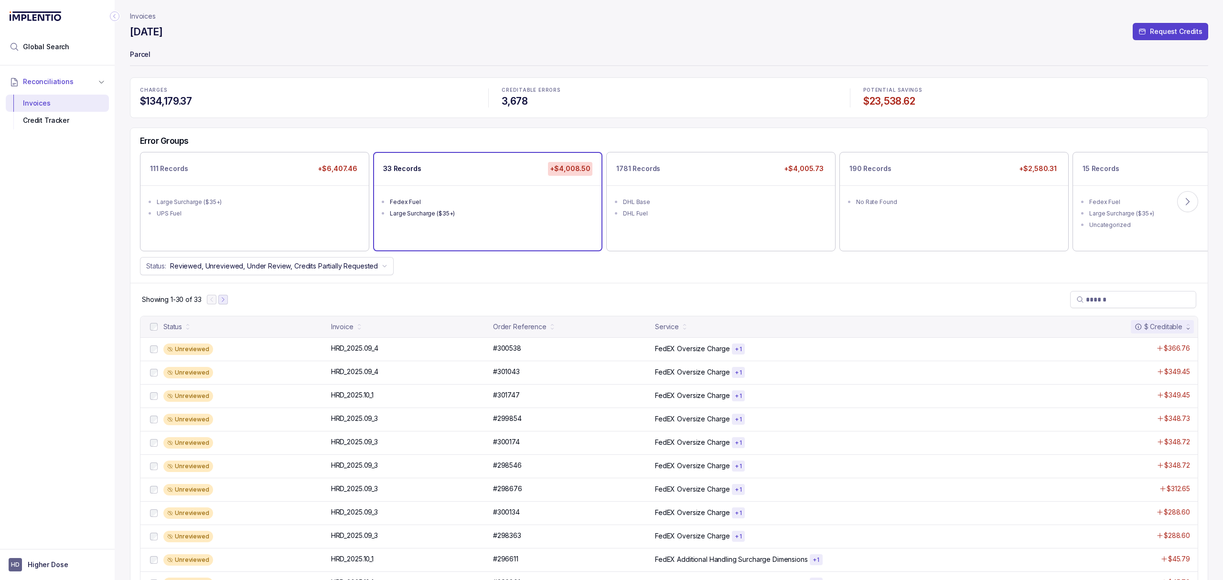
click at [220, 302] on button "Next Page" at bounding box center [223, 300] width 10 height 10
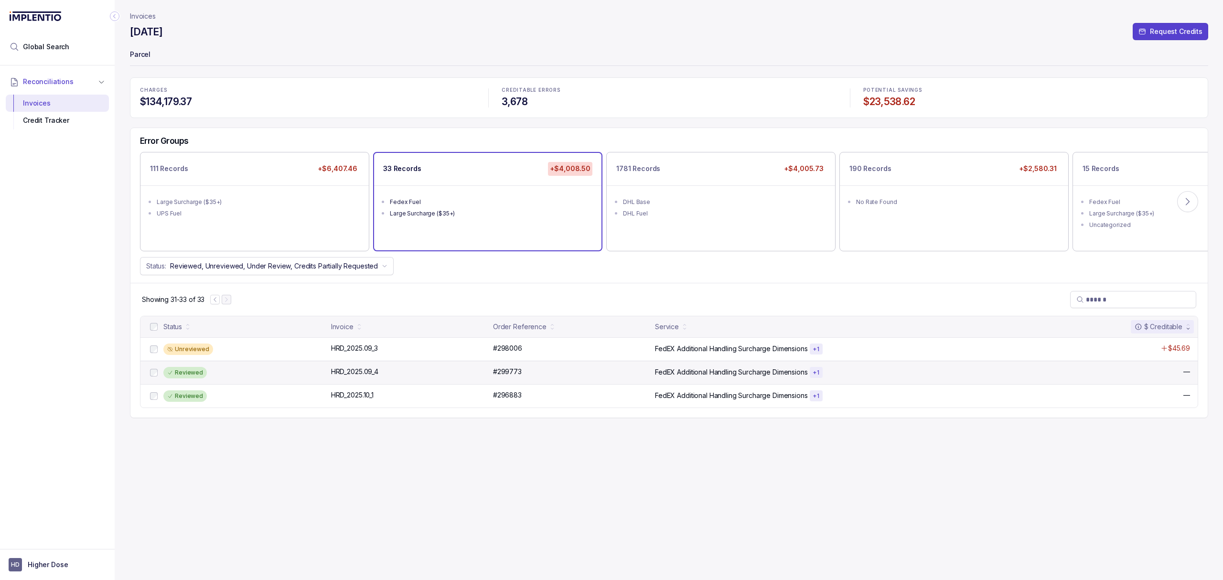
click at [245, 372] on div "Reviewed" at bounding box center [244, 372] width 162 height 11
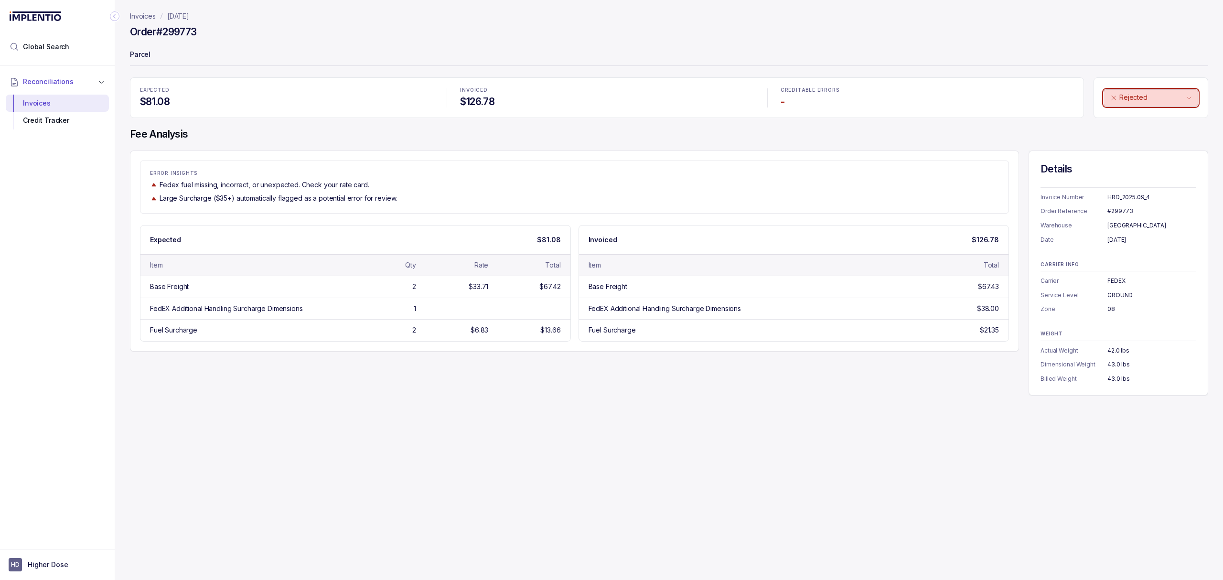
click at [1161, 101] on p "Rejected" at bounding box center [1152, 98] width 65 height 10
click at [1153, 117] on p "Unreviewed" at bounding box center [1136, 119] width 38 height 10
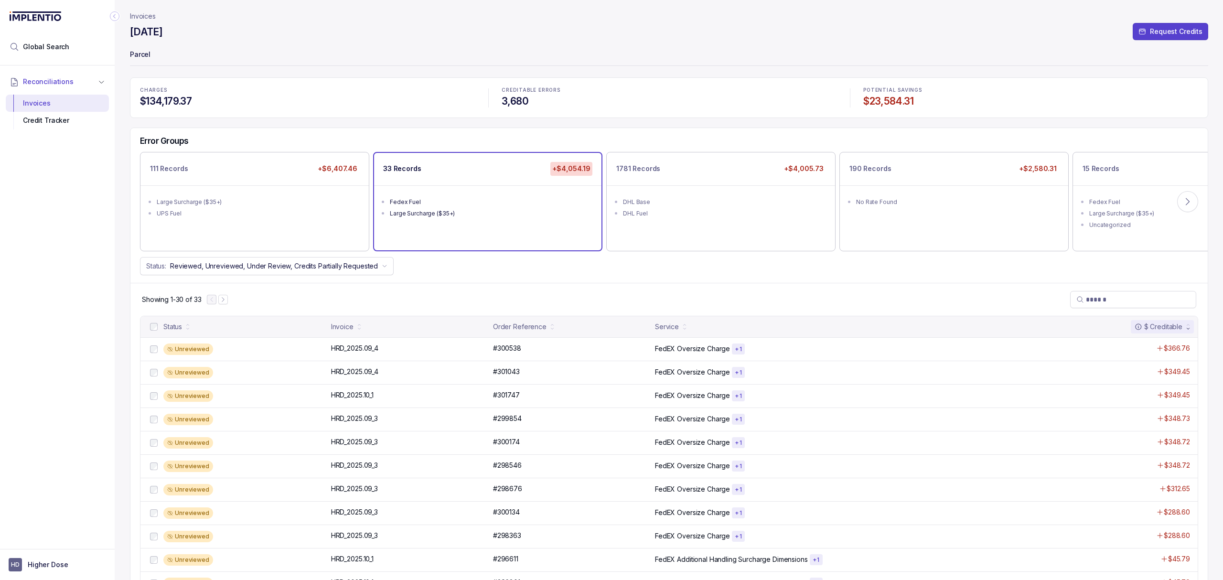
click at [223, 304] on nav "Showing 1-30 of 33" at bounding box center [185, 300] width 86 height 10
click at [228, 299] on button "Next Page" at bounding box center [223, 300] width 10 height 10
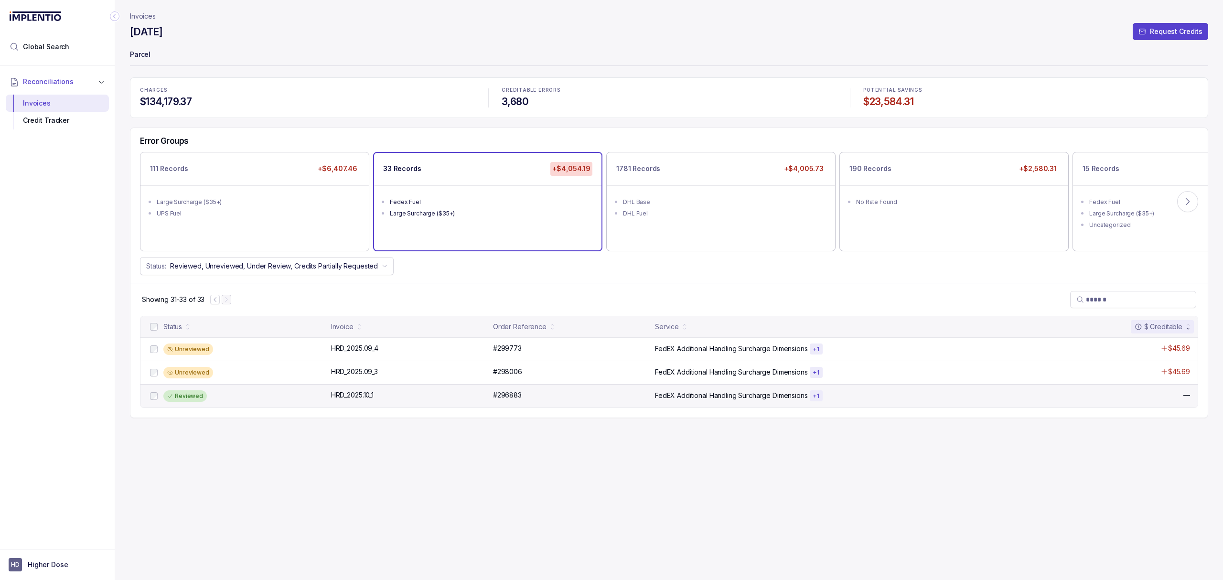
click at [279, 389] on div "Reviewed HRD_2025.10_1 HRD_2025.10_1 #296883 #296883 FedEX Additional Handling …" at bounding box center [668, 395] width 1057 height 23
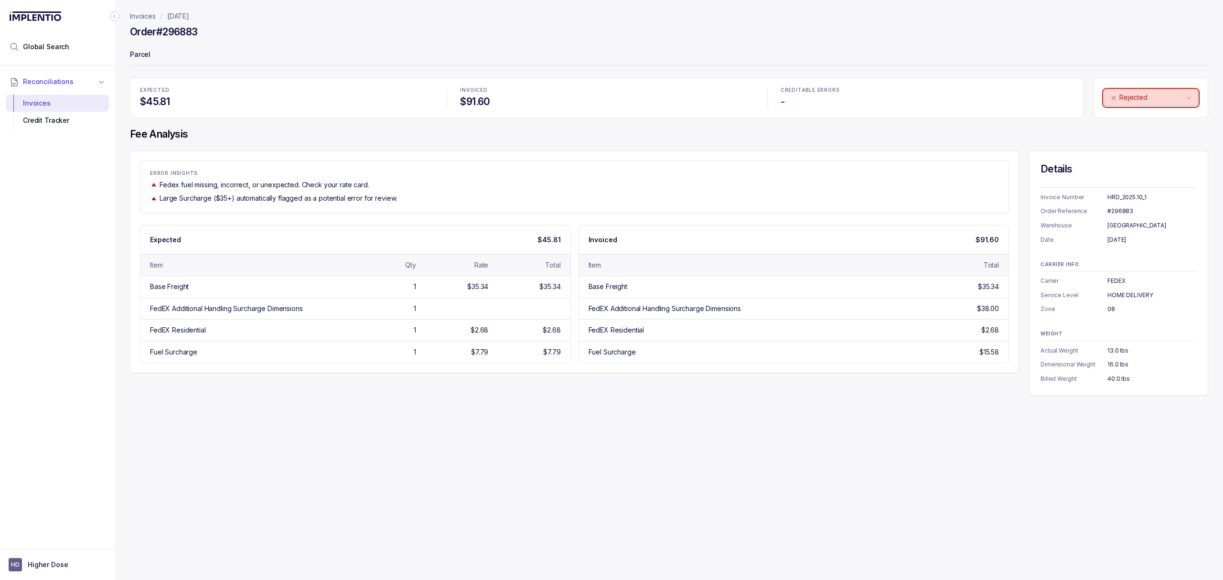
click at [1161, 101] on p "Rejected" at bounding box center [1152, 98] width 65 height 10
click at [1151, 115] on p "Unreviewed" at bounding box center [1136, 119] width 38 height 10
